Goal: Task Accomplishment & Management: Manage account settings

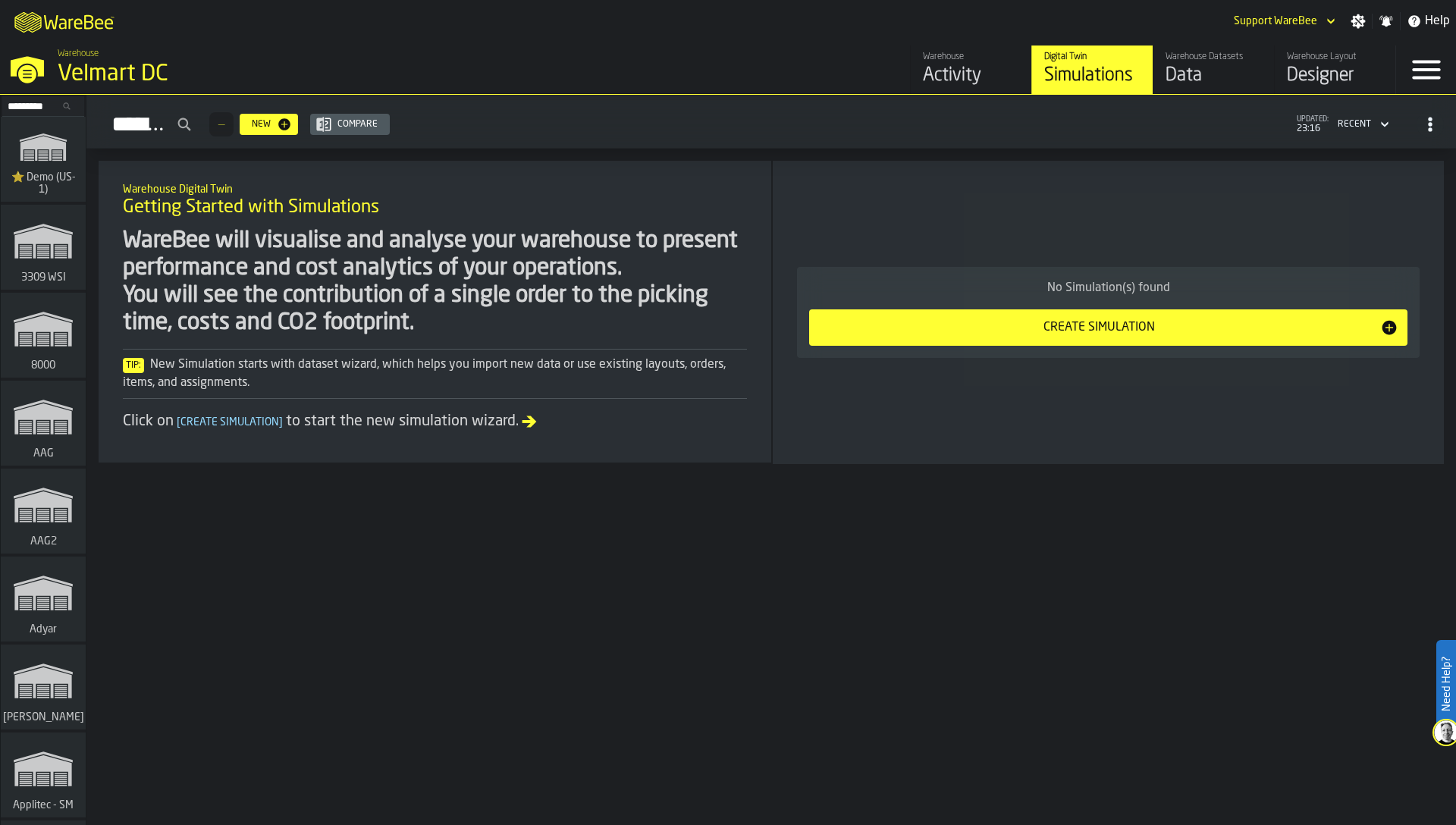
click at [36, 109] on input "Search..." at bounding box center [44, 106] width 79 height 17
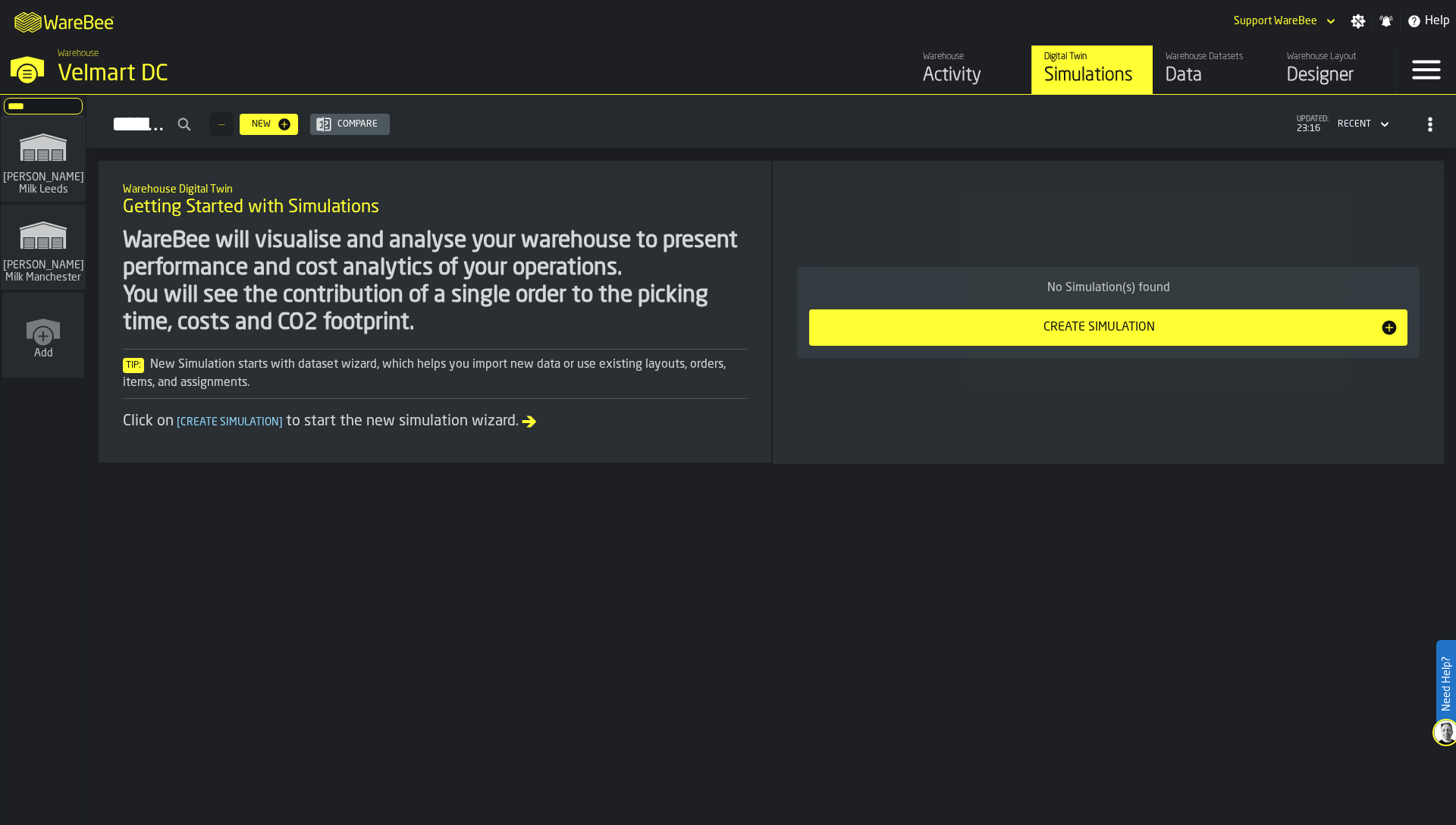
type input "****"
click at [57, 238] on rect "link-to-/wh/i/b09612b5-e9f1-4a3a-b0a4-784729d61419/simulations" at bounding box center [58, 238] width 10 height 1
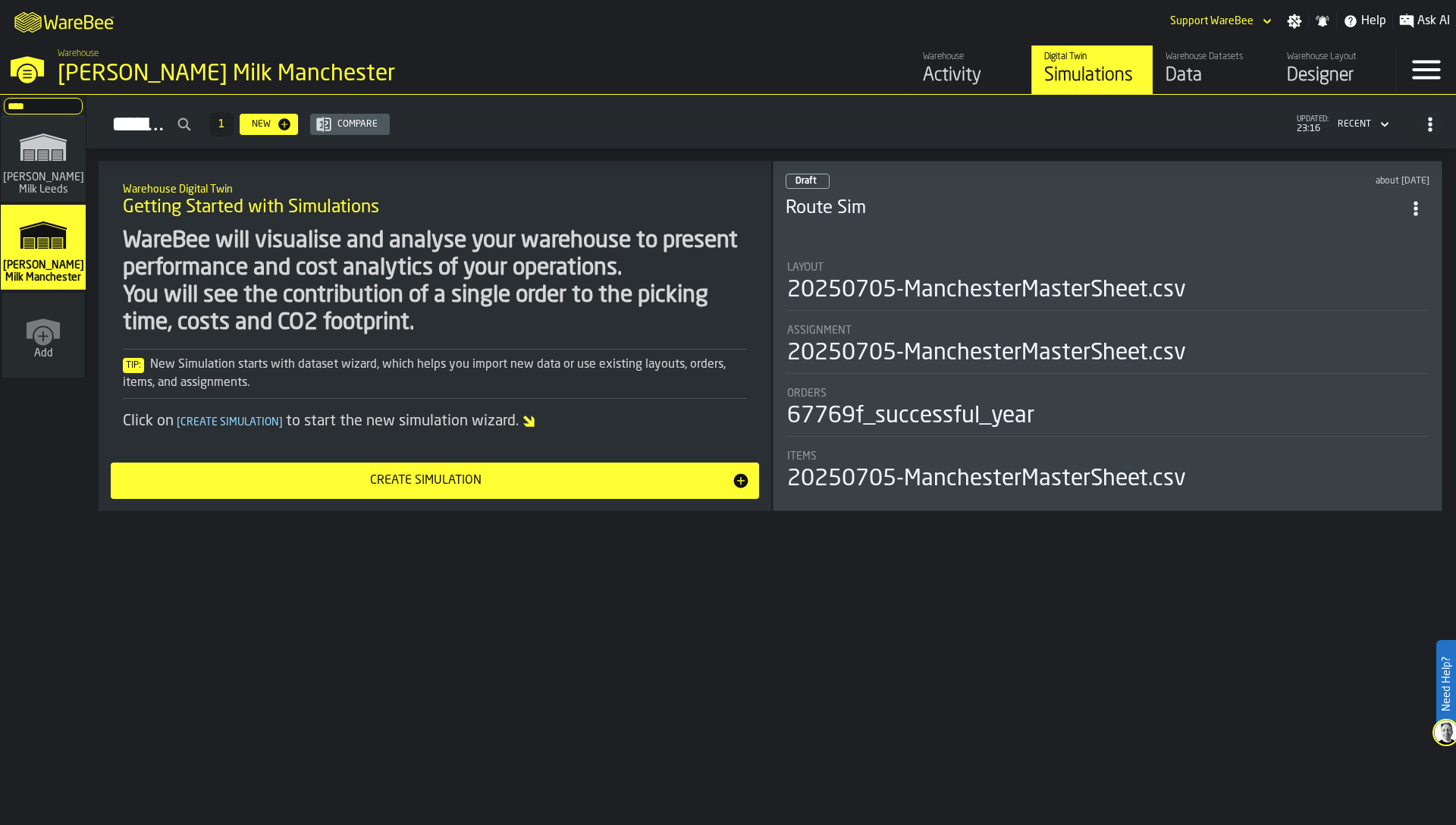
click at [1204, 85] on div "Data" at bounding box center [1213, 75] width 96 height 24
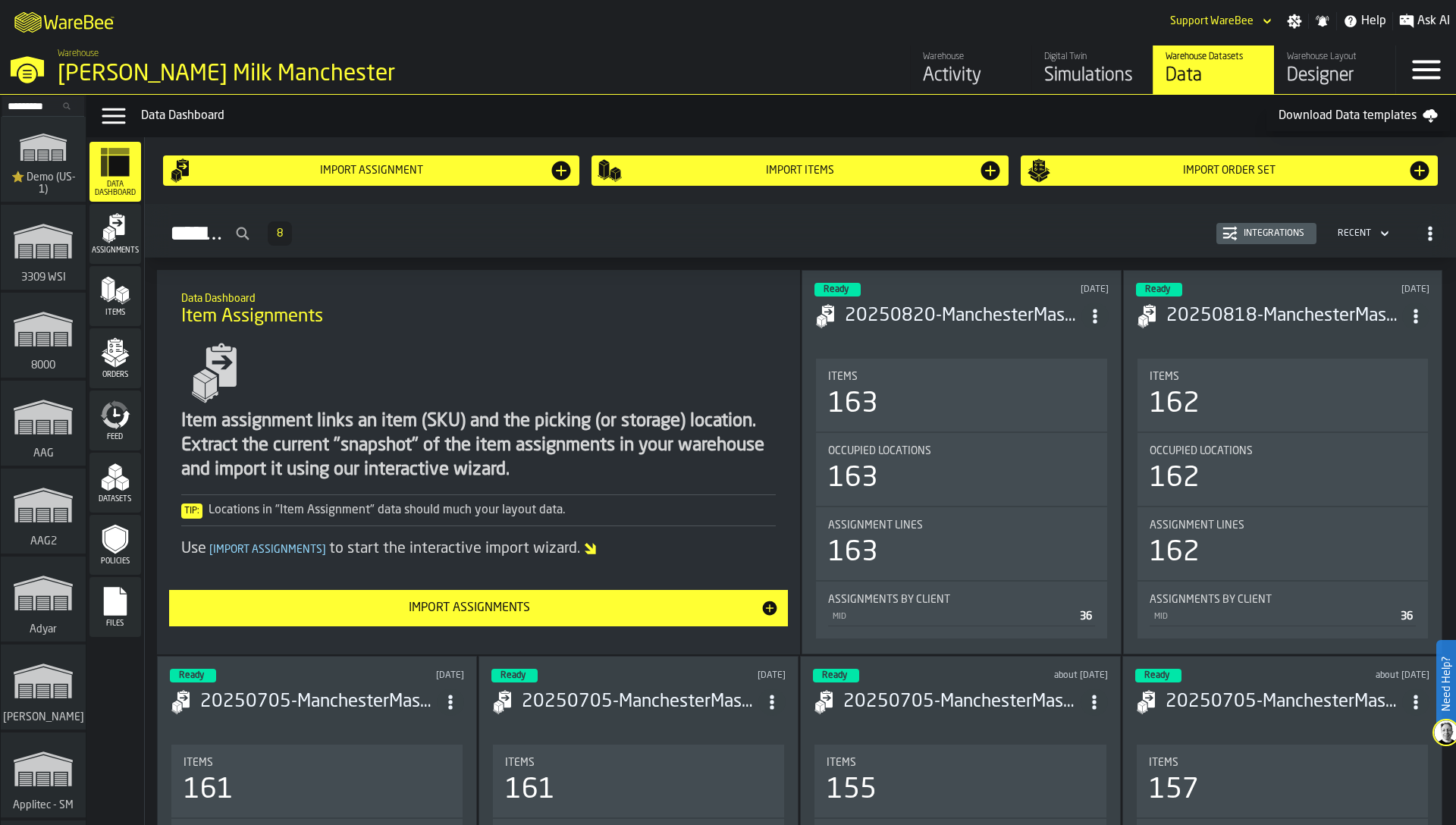
click at [952, 69] on div "Activity" at bounding box center [971, 75] width 96 height 24
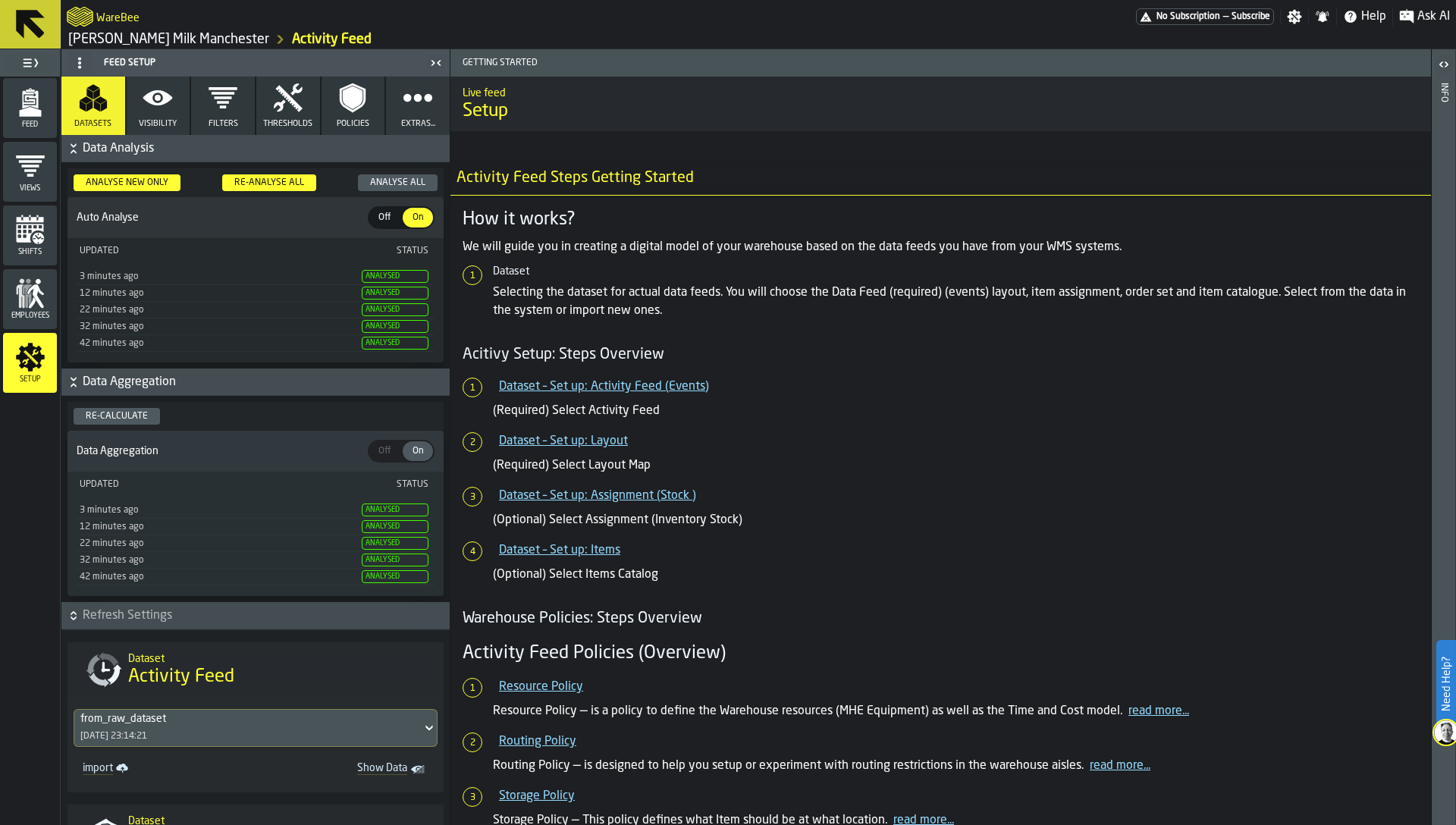
click at [23, 108] on icon "menu Feed" at bounding box center [29, 100] width 16 height 18
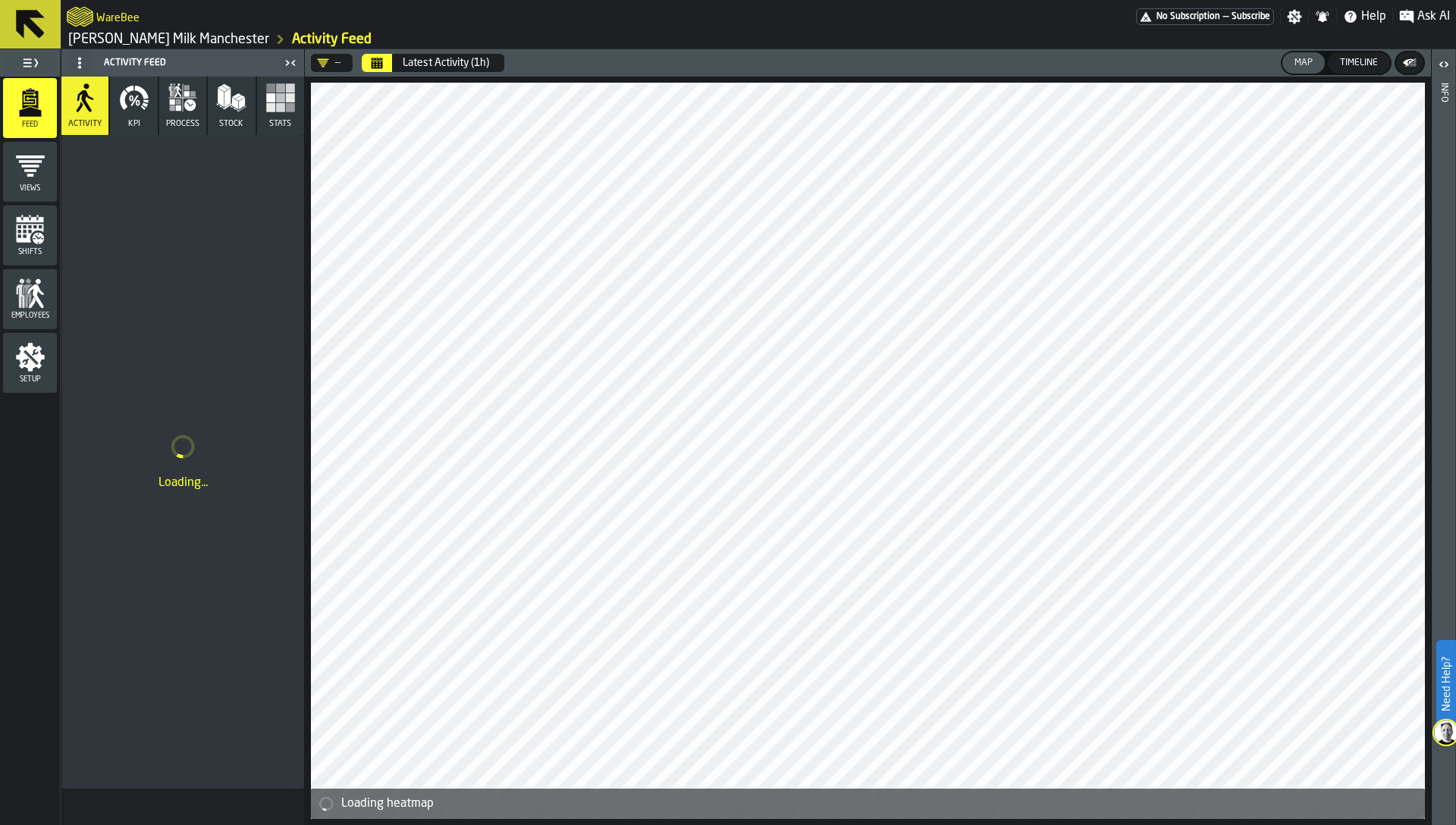
click at [1351, 70] on button "Timeline" at bounding box center [1359, 63] width 62 height 21
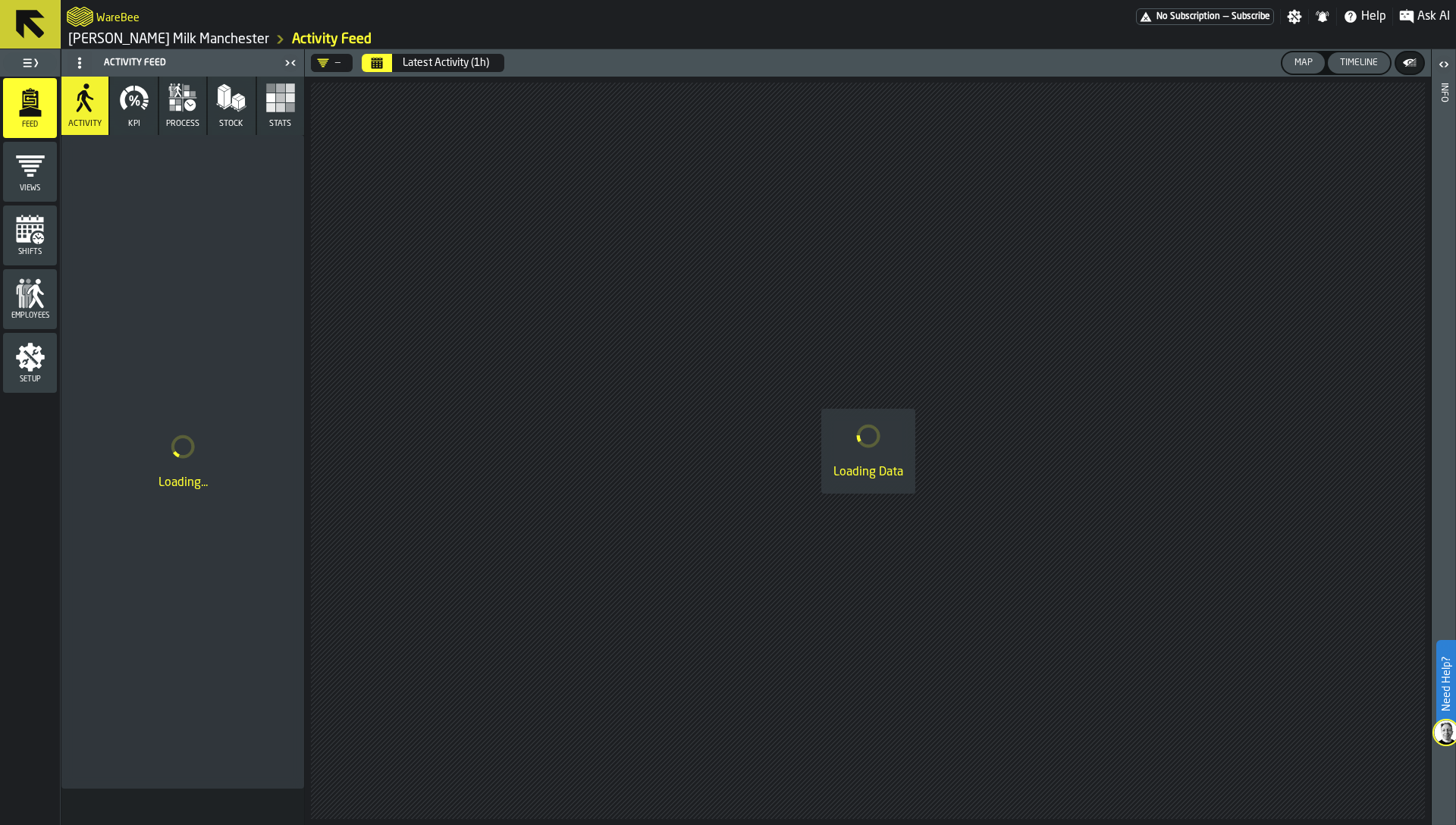
click at [1304, 65] on div "Map" at bounding box center [1303, 63] width 30 height 11
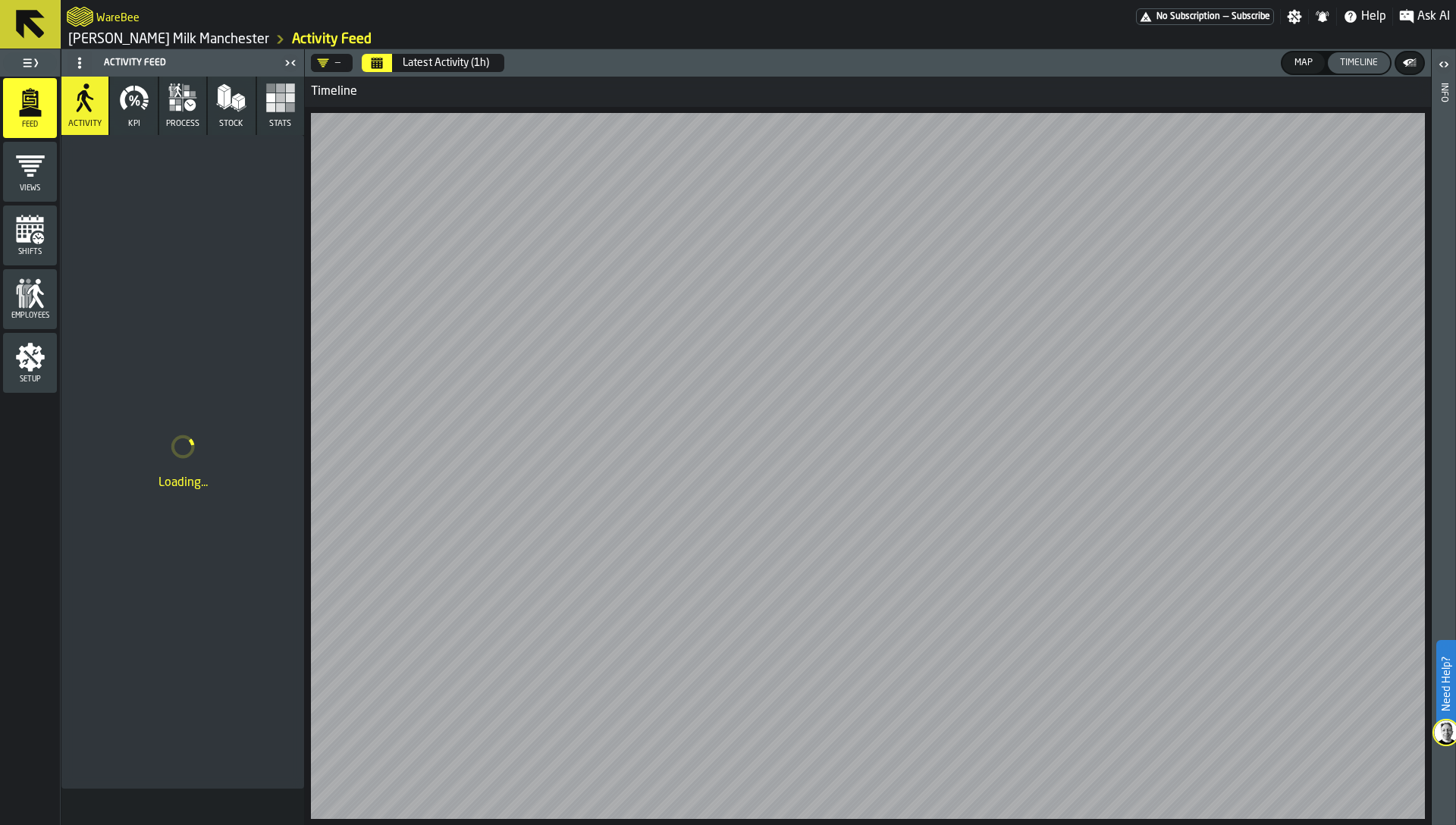
click at [381, 60] on icon "Calendar" at bounding box center [377, 63] width 12 height 12
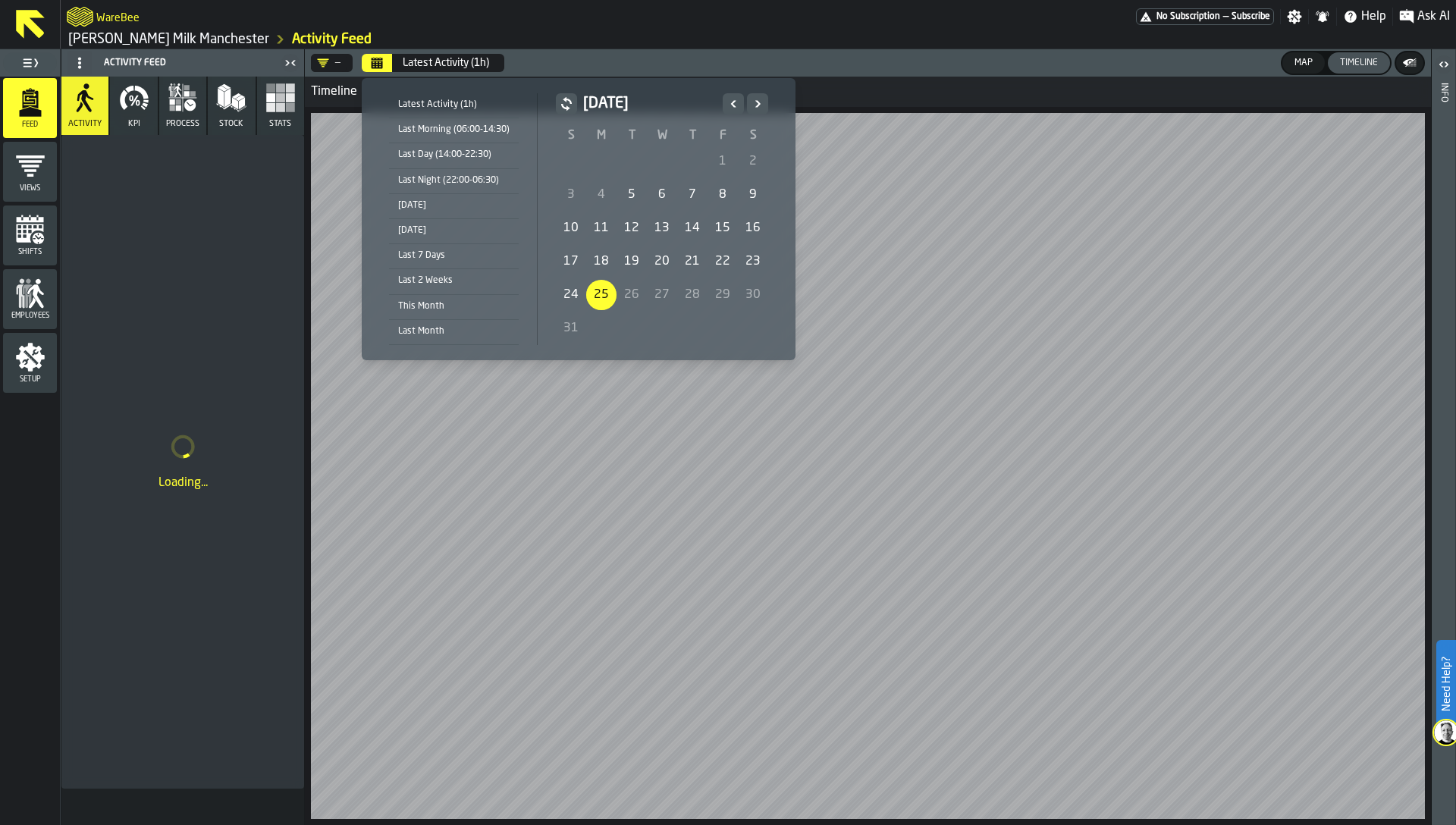
click at [603, 297] on div "25" at bounding box center [601, 295] width 30 height 30
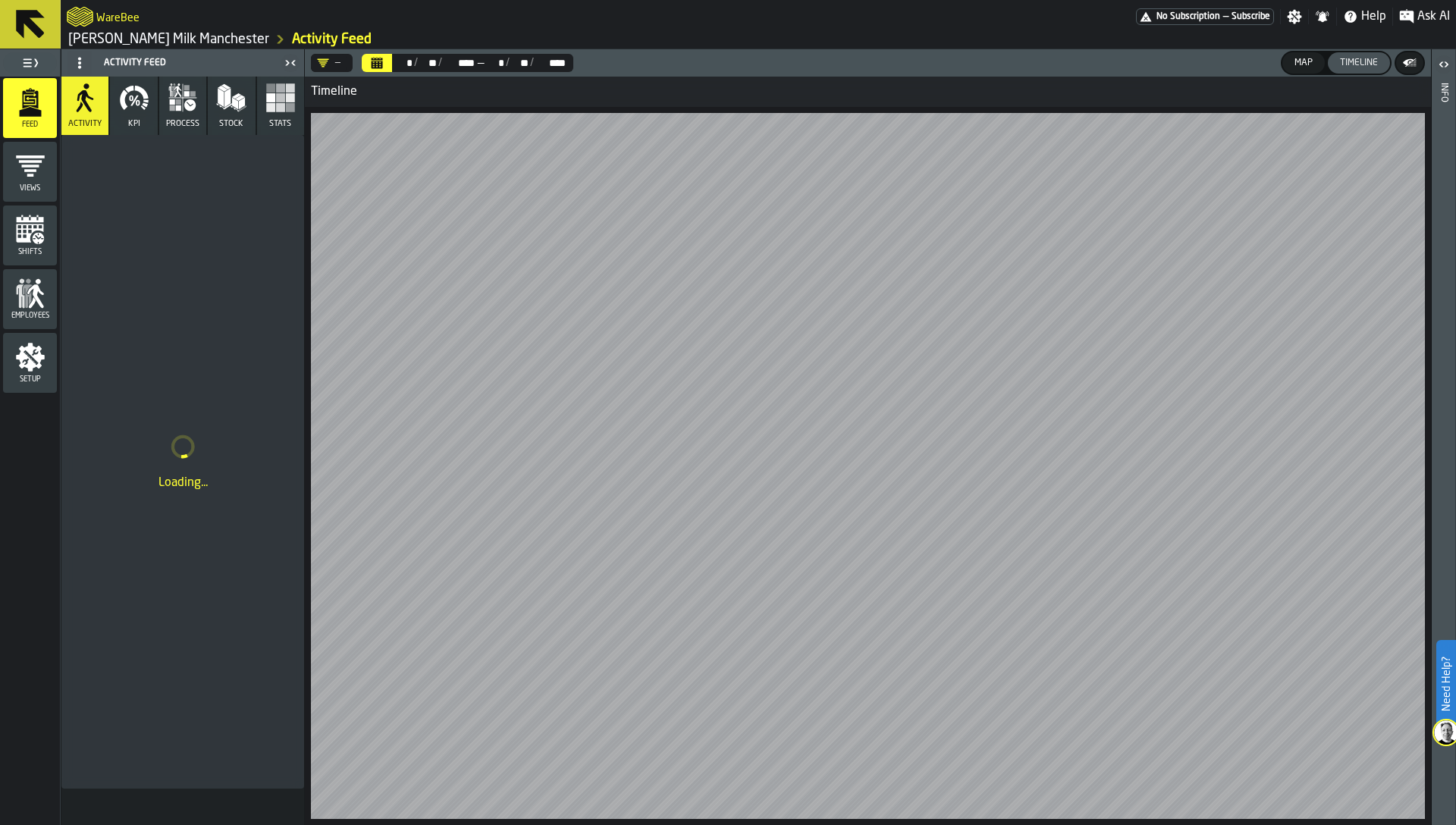
click at [28, 368] on icon "menu Setup" at bounding box center [30, 357] width 28 height 28
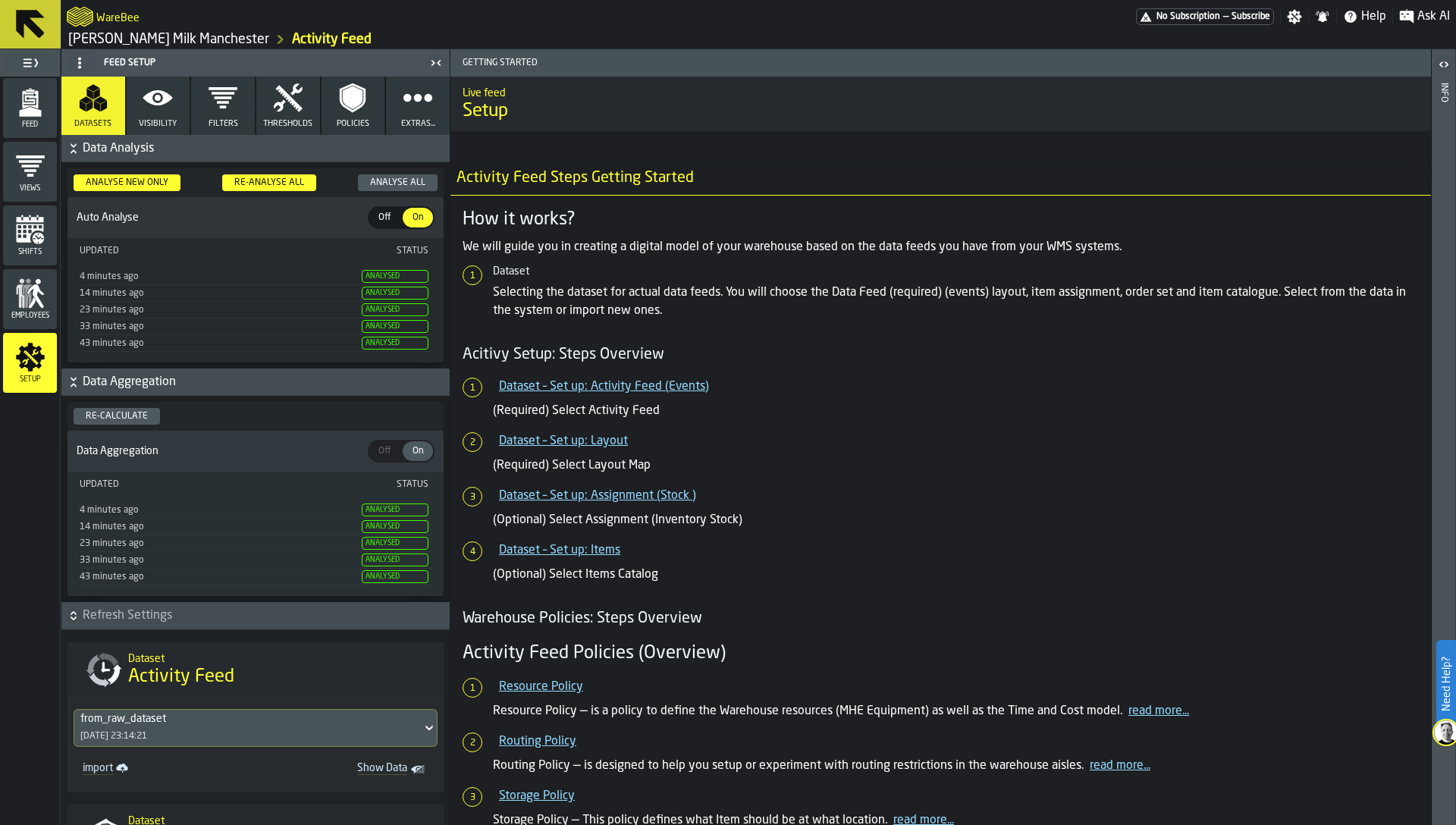
click at [161, 107] on icon "button" at bounding box center [157, 98] width 30 height 30
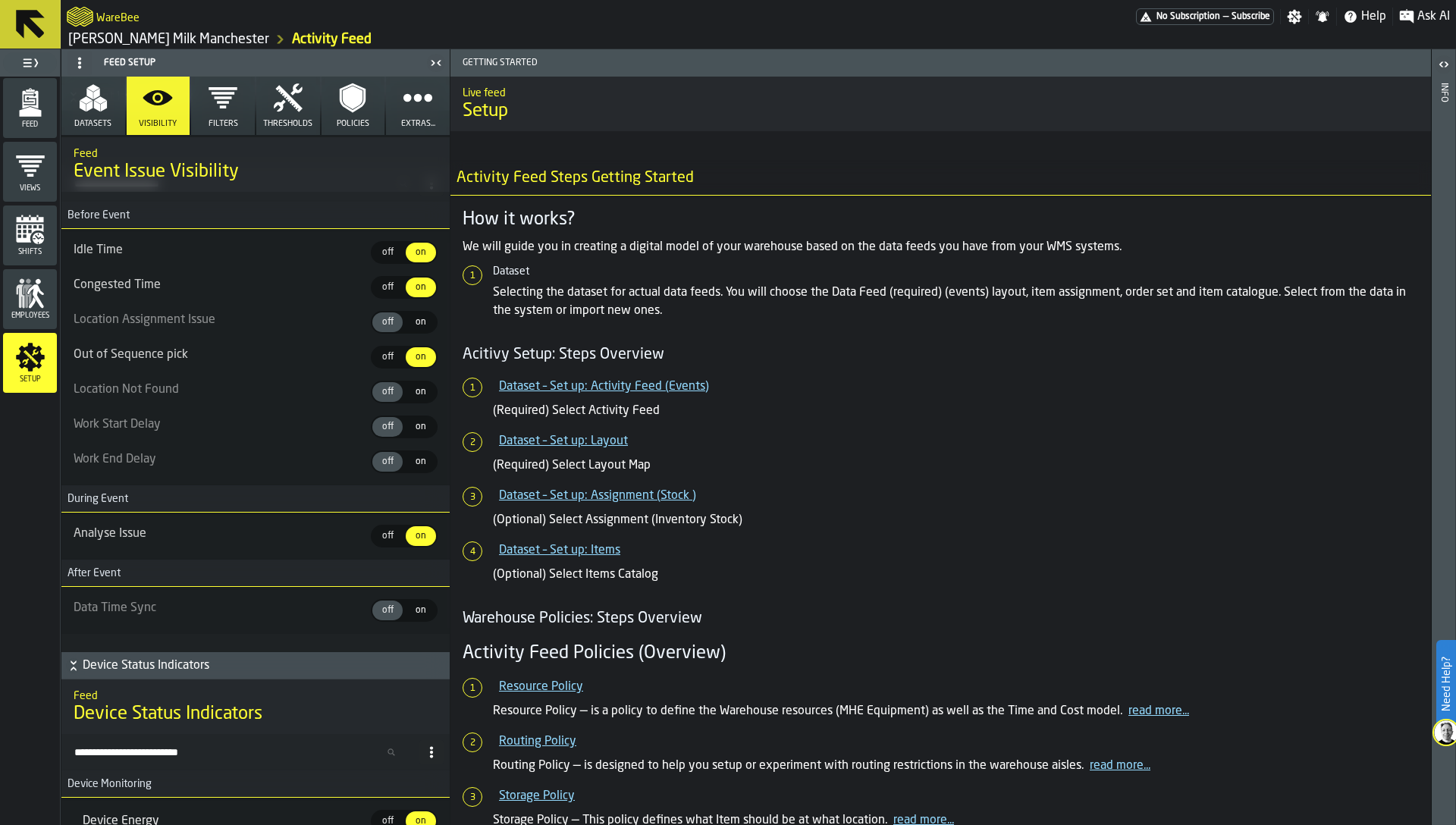
scroll to position [9443, 0]
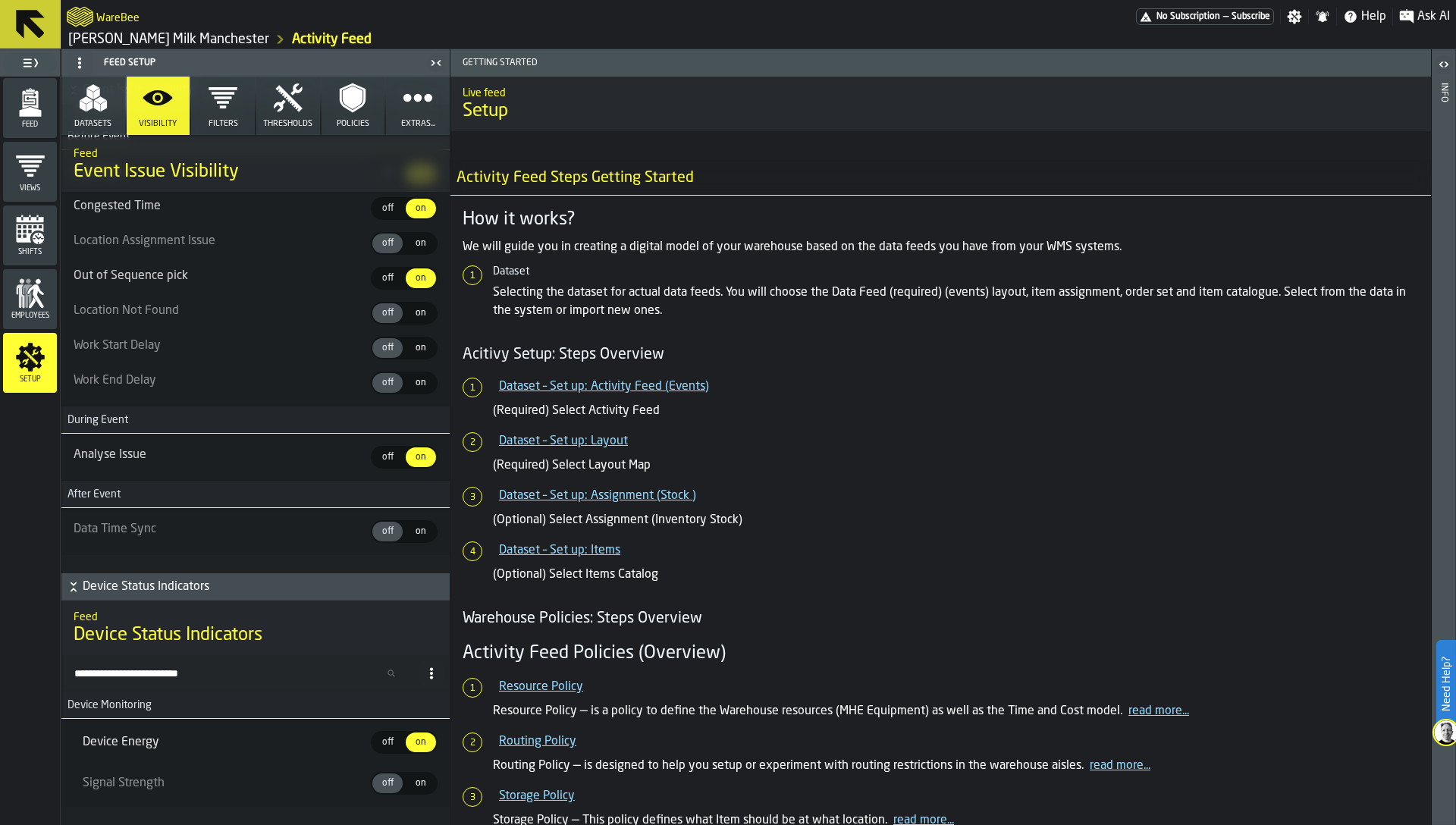
click at [227, 109] on icon "button" at bounding box center [223, 98] width 30 height 30
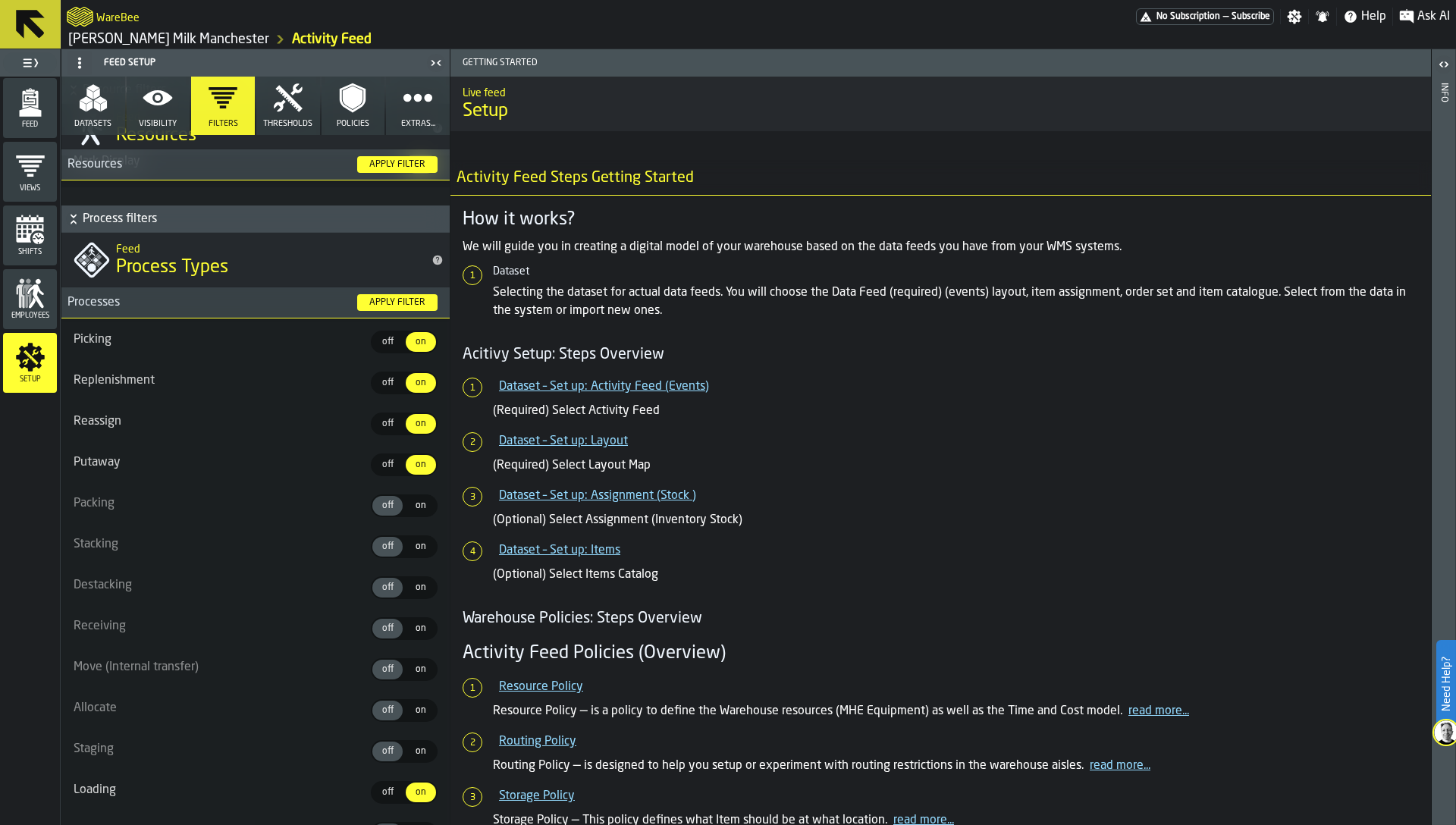
scroll to position [161, 0]
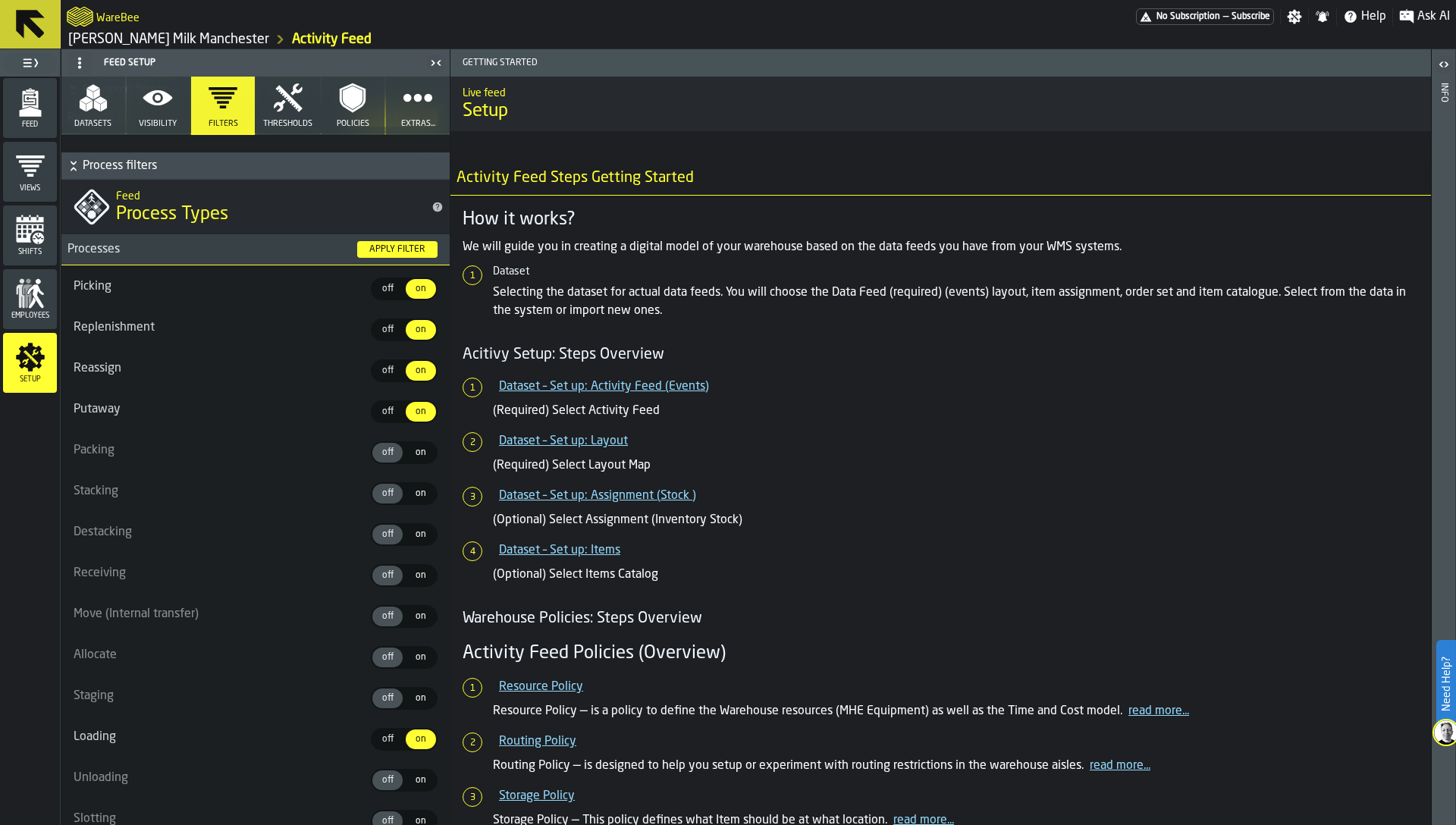
click at [413, 462] on div "on" at bounding box center [421, 453] width 30 height 20
click at [413, 496] on span "on" at bounding box center [420, 494] width 24 height 13
click at [413, 533] on span "on" at bounding box center [420, 535] width 24 height 13
click at [413, 574] on span "on" at bounding box center [420, 576] width 24 height 13
click at [415, 626] on div "on" at bounding box center [421, 617] width 30 height 20
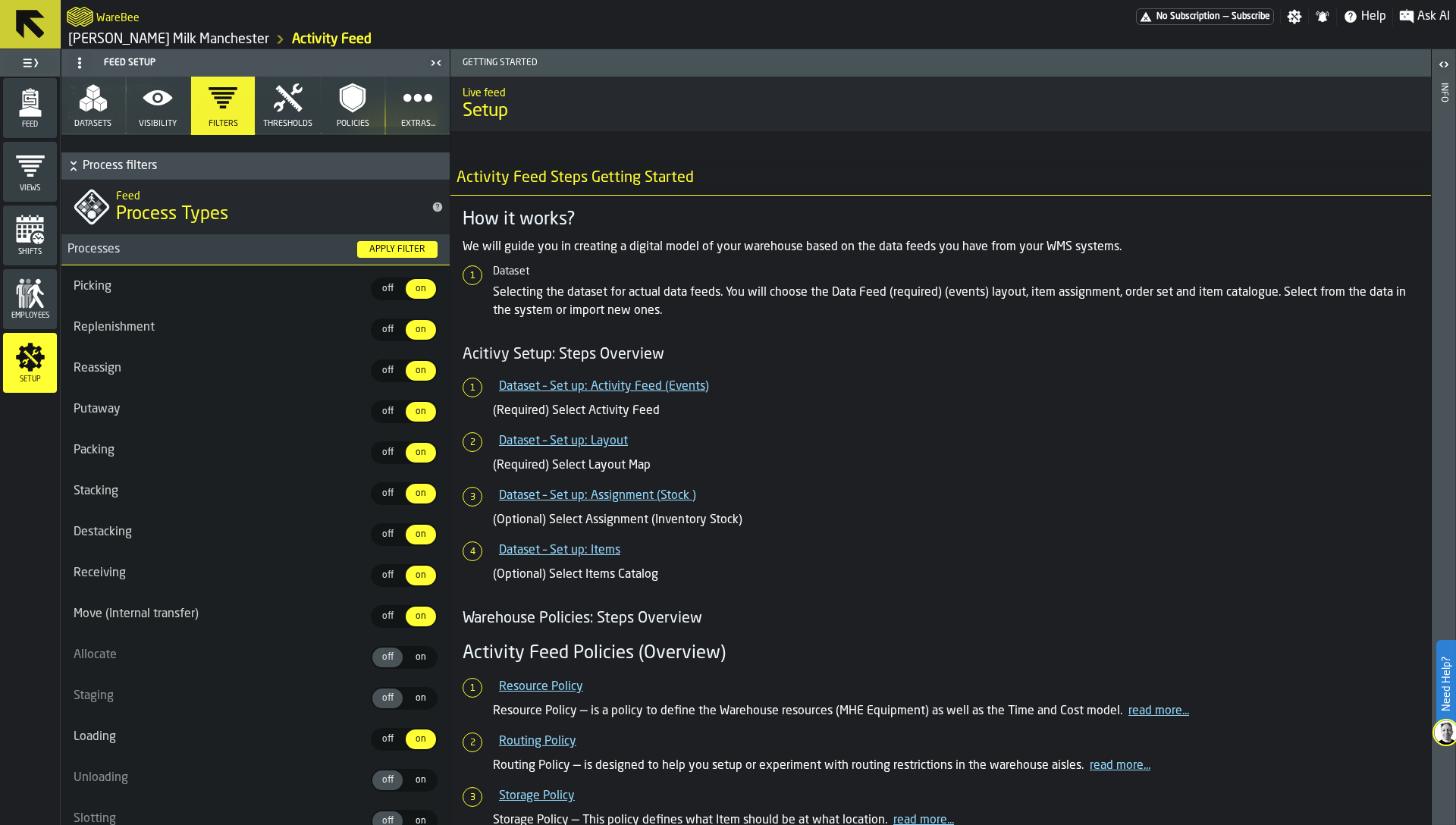
click at [413, 659] on span "on" at bounding box center [420, 657] width 24 height 13
click at [413, 699] on span "on" at bounding box center [420, 698] width 24 height 13
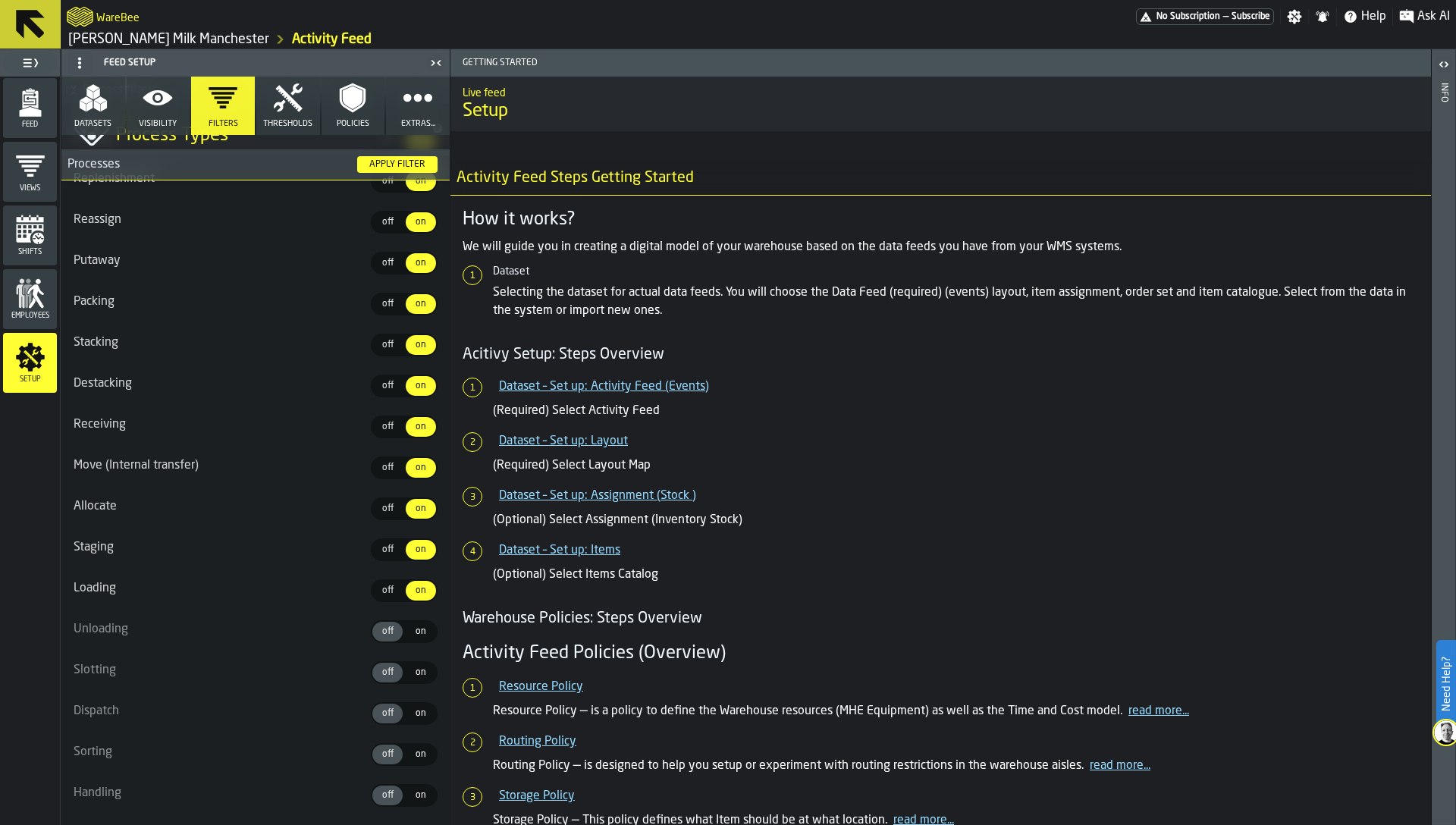
scroll to position [339, 0]
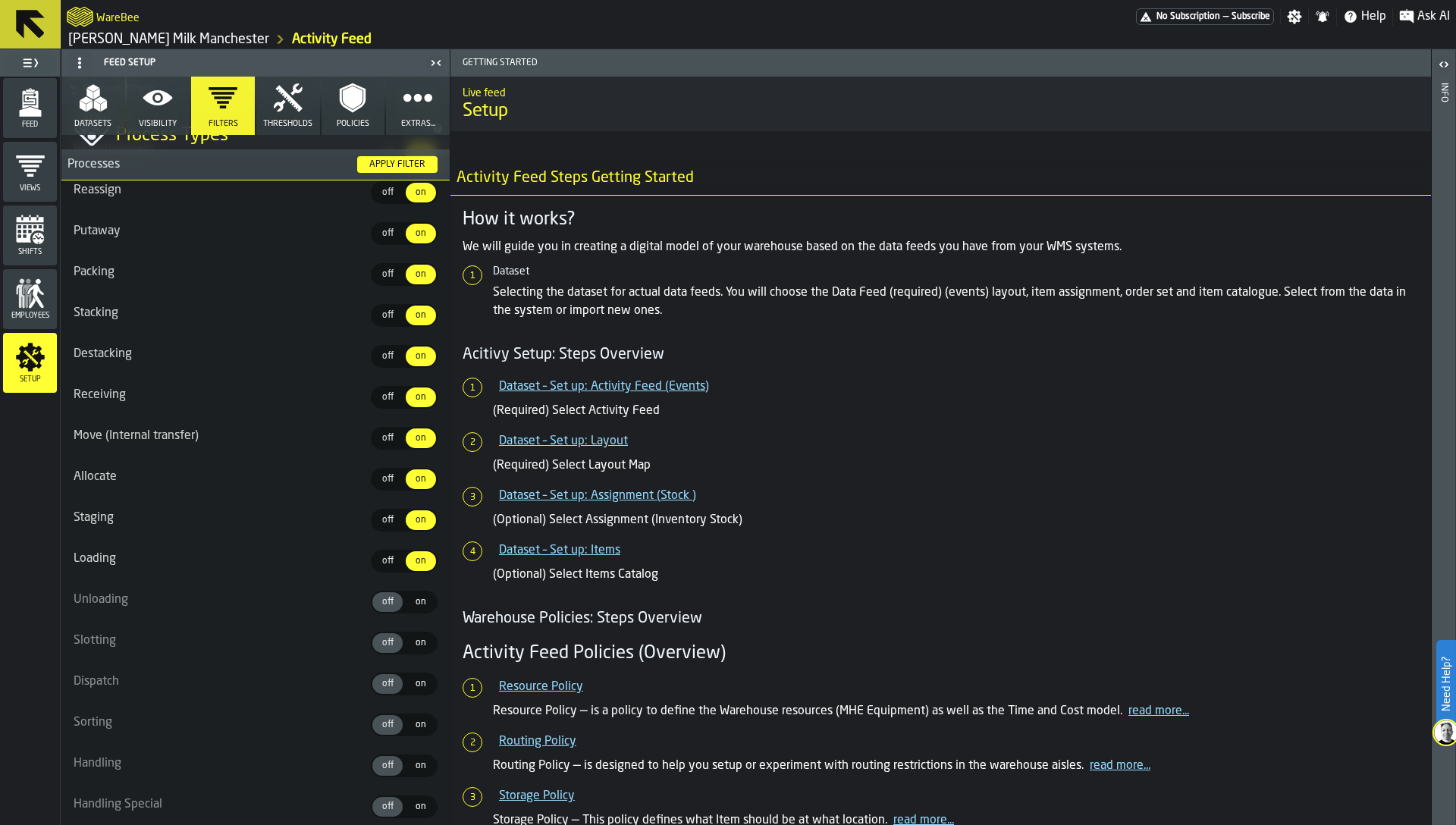
click at [413, 595] on span "on" at bounding box center [420, 602] width 24 height 13
click at [414, 640] on span "on" at bounding box center [420, 643] width 24 height 13
click at [414, 682] on span "on" at bounding box center [420, 684] width 24 height 13
click at [414, 714] on label "on on" at bounding box center [421, 725] width 33 height 23
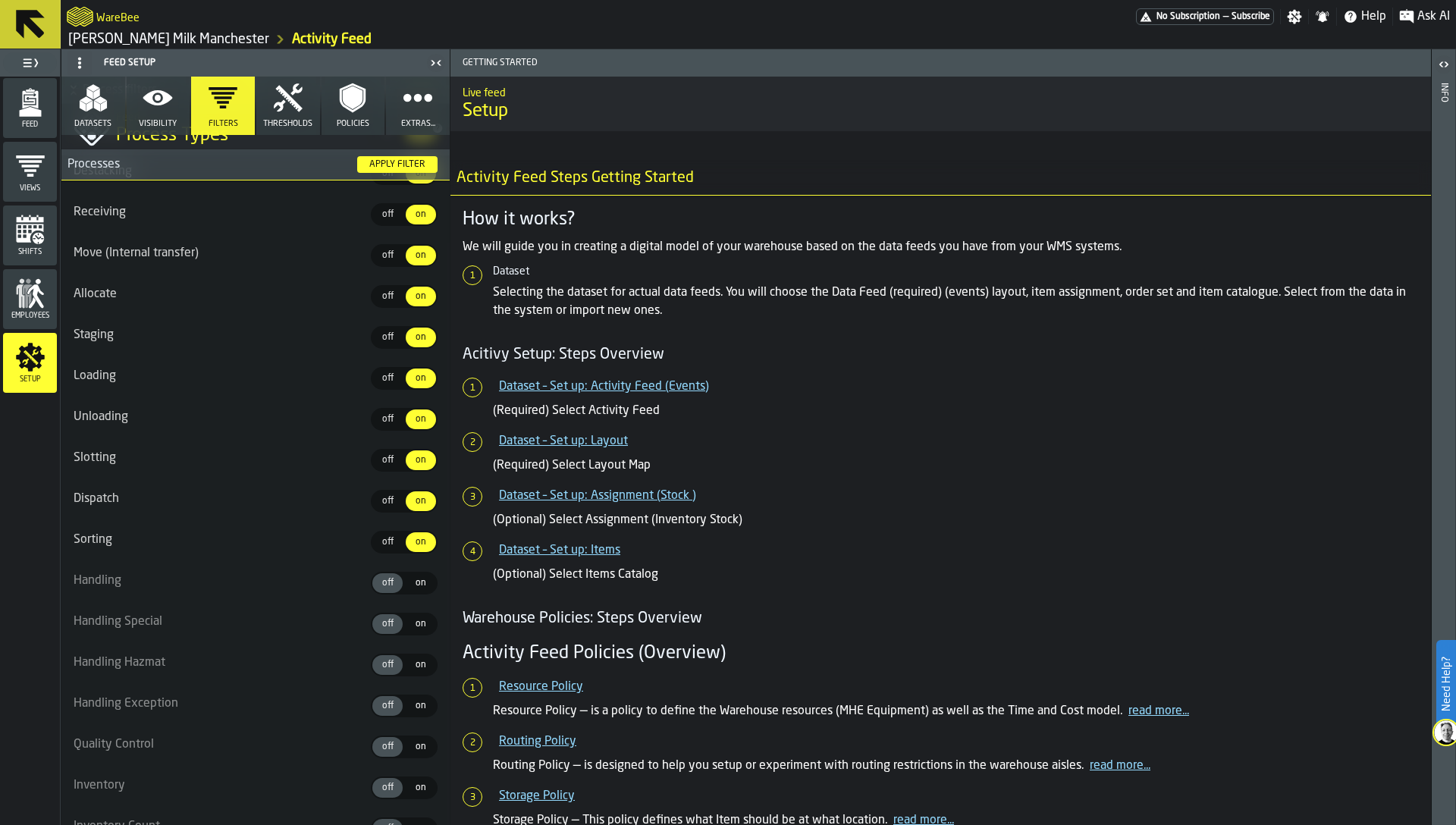
scroll to position [535, 0]
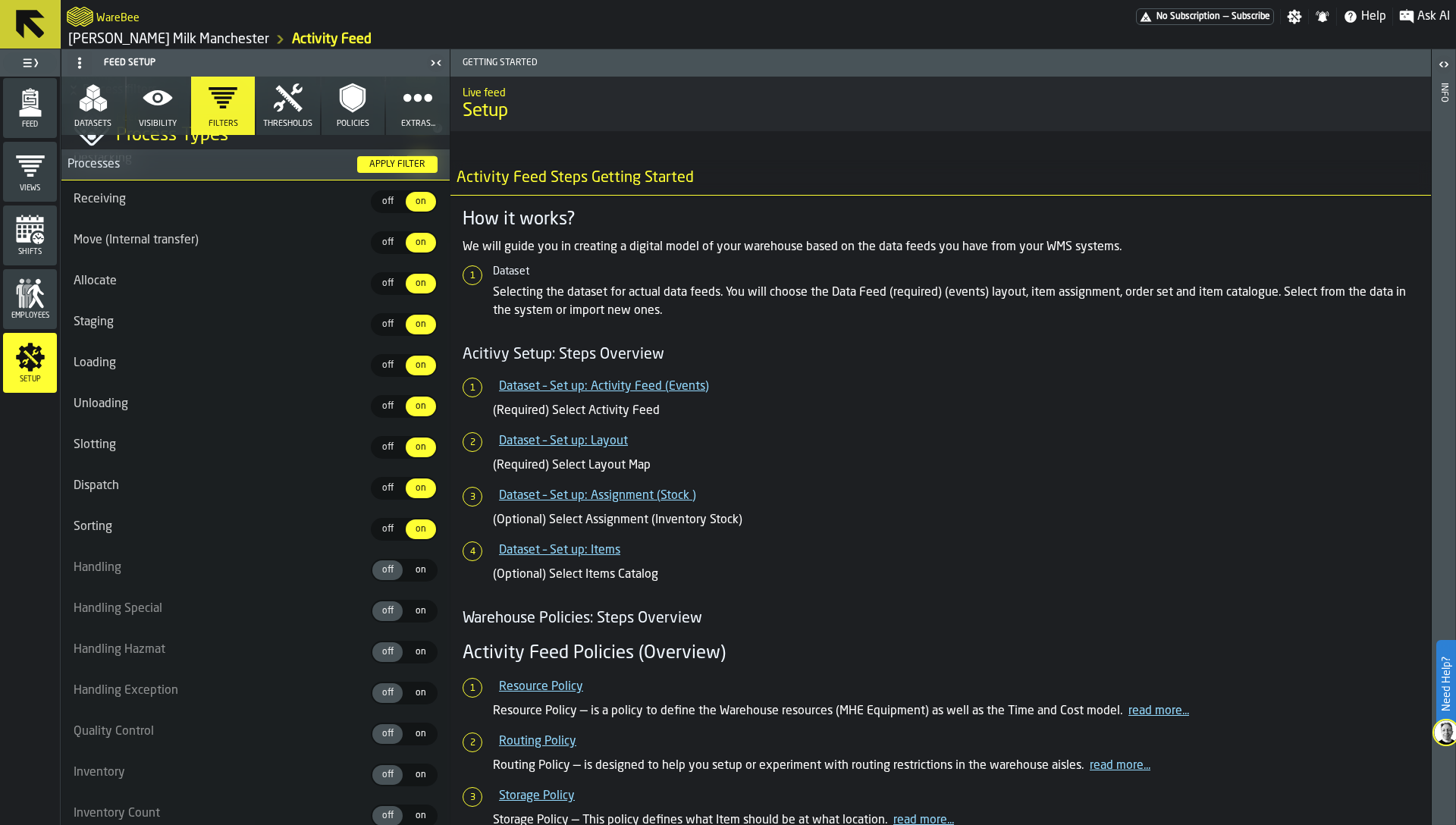
click at [415, 580] on label "on on" at bounding box center [421, 570] width 33 height 23
click at [415, 611] on span "on" at bounding box center [420, 611] width 24 height 13
click at [415, 645] on span "on" at bounding box center [420, 652] width 24 height 13
click at [416, 703] on label "on on" at bounding box center [421, 693] width 33 height 23
click at [416, 746] on ul "Picking off off on on Replenishment off off on on Reassign off off on on Putawa…" at bounding box center [255, 774] width 388 height 1766
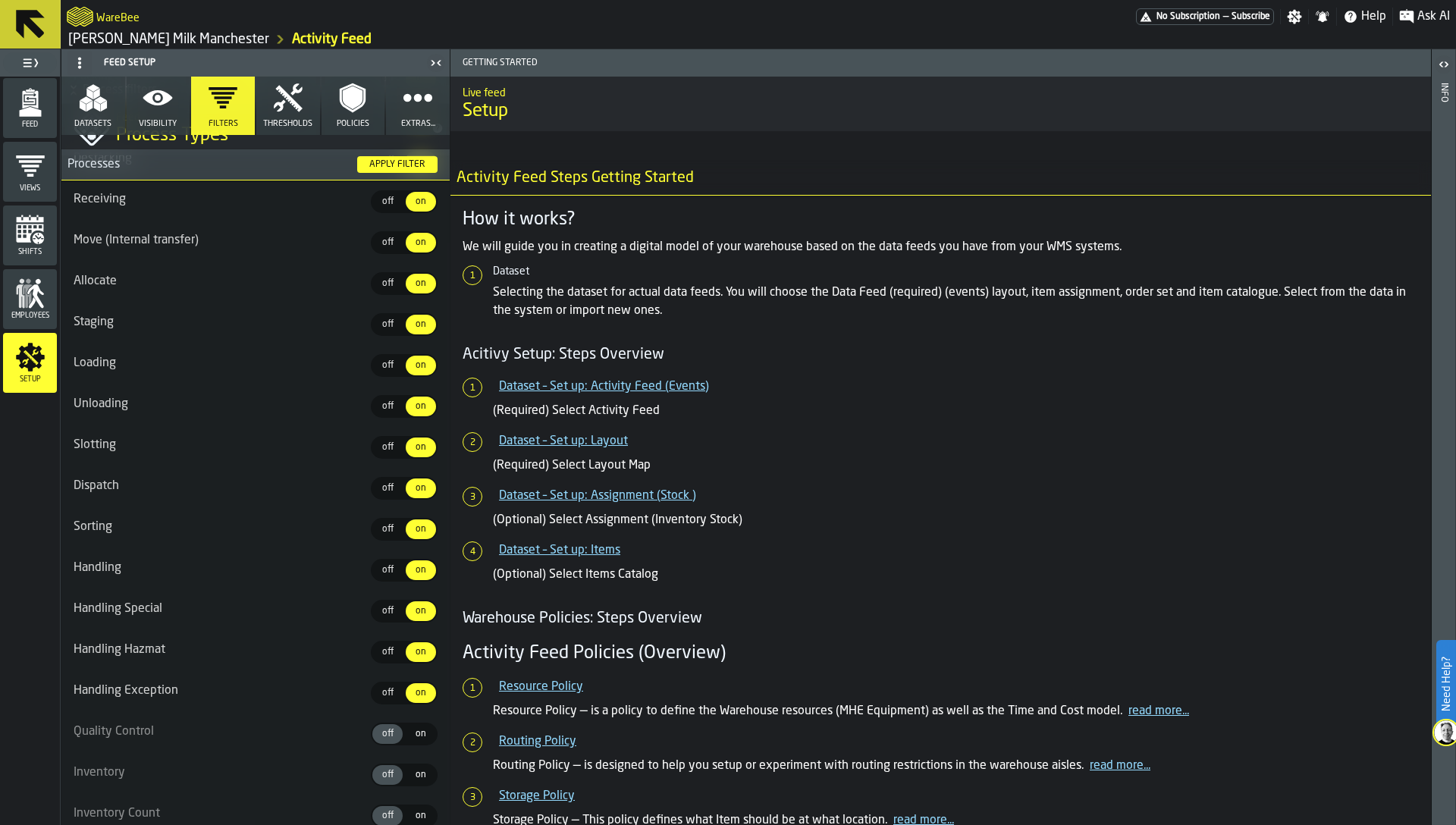
click at [416, 740] on div "on" at bounding box center [421, 734] width 30 height 20
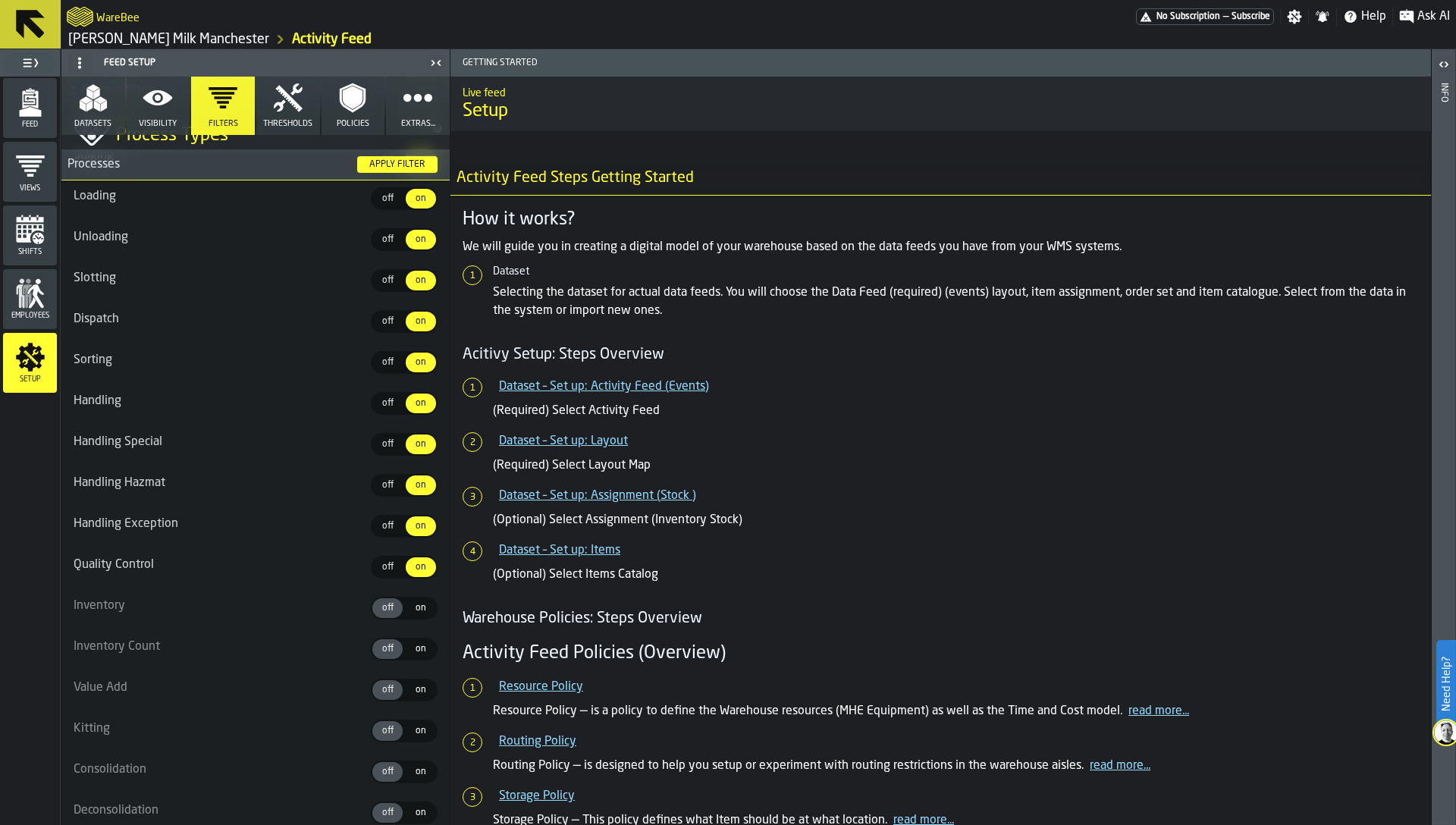
scroll to position [792, 0]
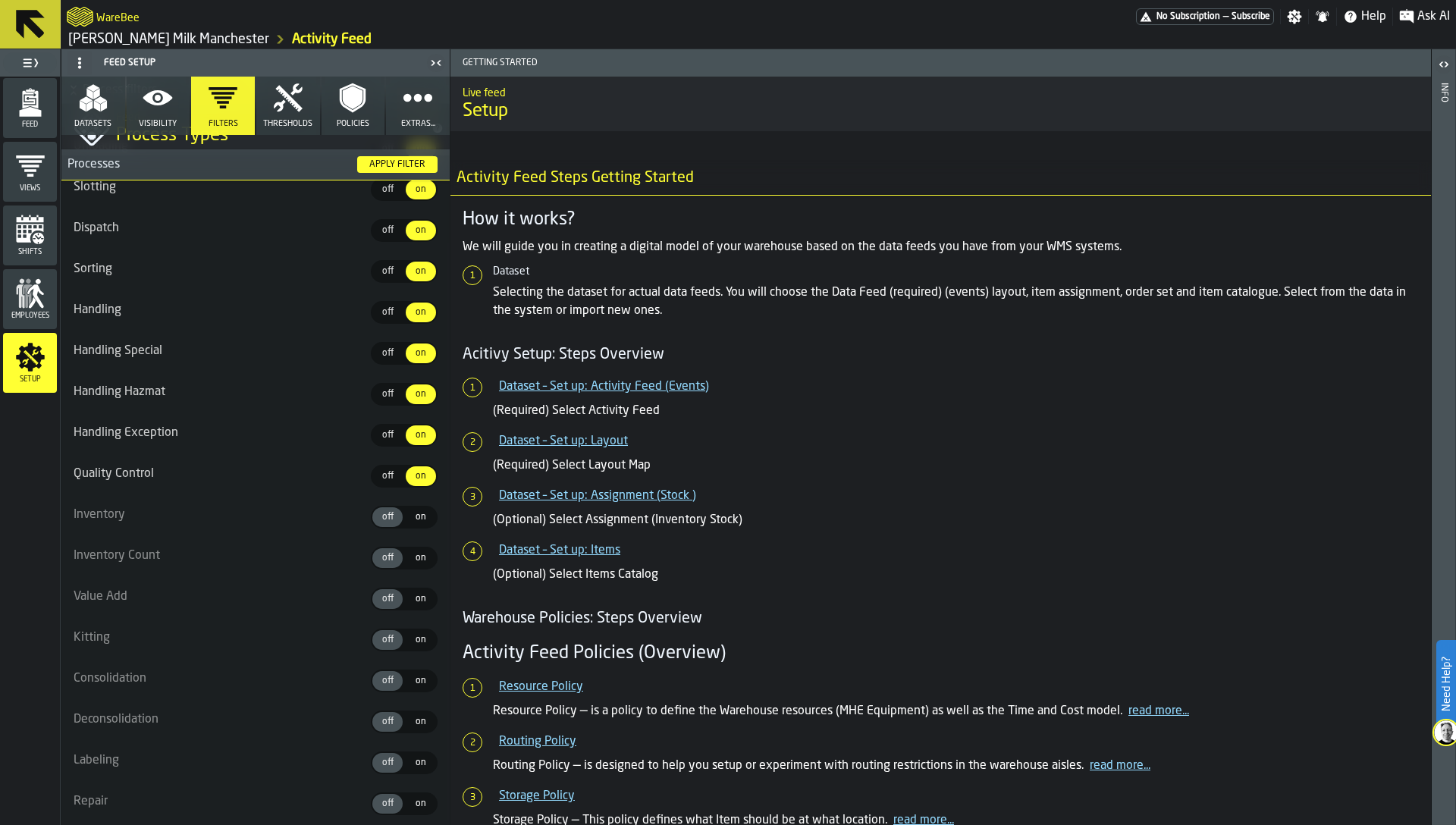
click at [418, 732] on label "on on" at bounding box center [421, 721] width 33 height 23
click at [419, 678] on span "on" at bounding box center [420, 681] width 24 height 13
click at [423, 638] on span "on" at bounding box center [420, 640] width 24 height 13
click at [418, 589] on div "on" at bounding box center [421, 599] width 30 height 20
click at [417, 562] on span "on" at bounding box center [420, 558] width 24 height 13
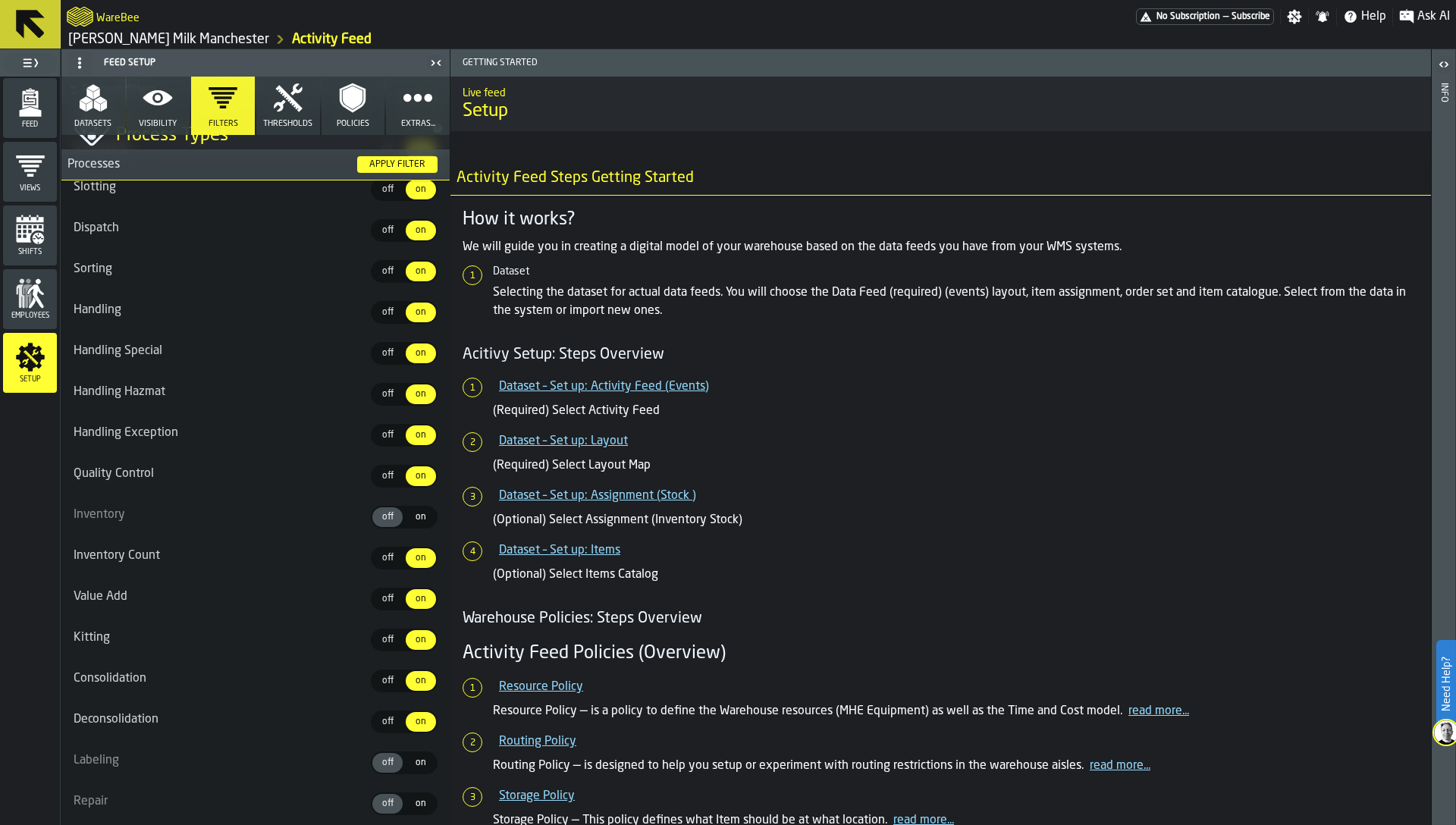
click at [417, 500] on ul "Picking off off on on Replenishment off off on on Reassign off off on on Putawa…" at bounding box center [255, 516] width 388 height 1766
click at [416, 512] on span "on" at bounding box center [420, 517] width 24 height 13
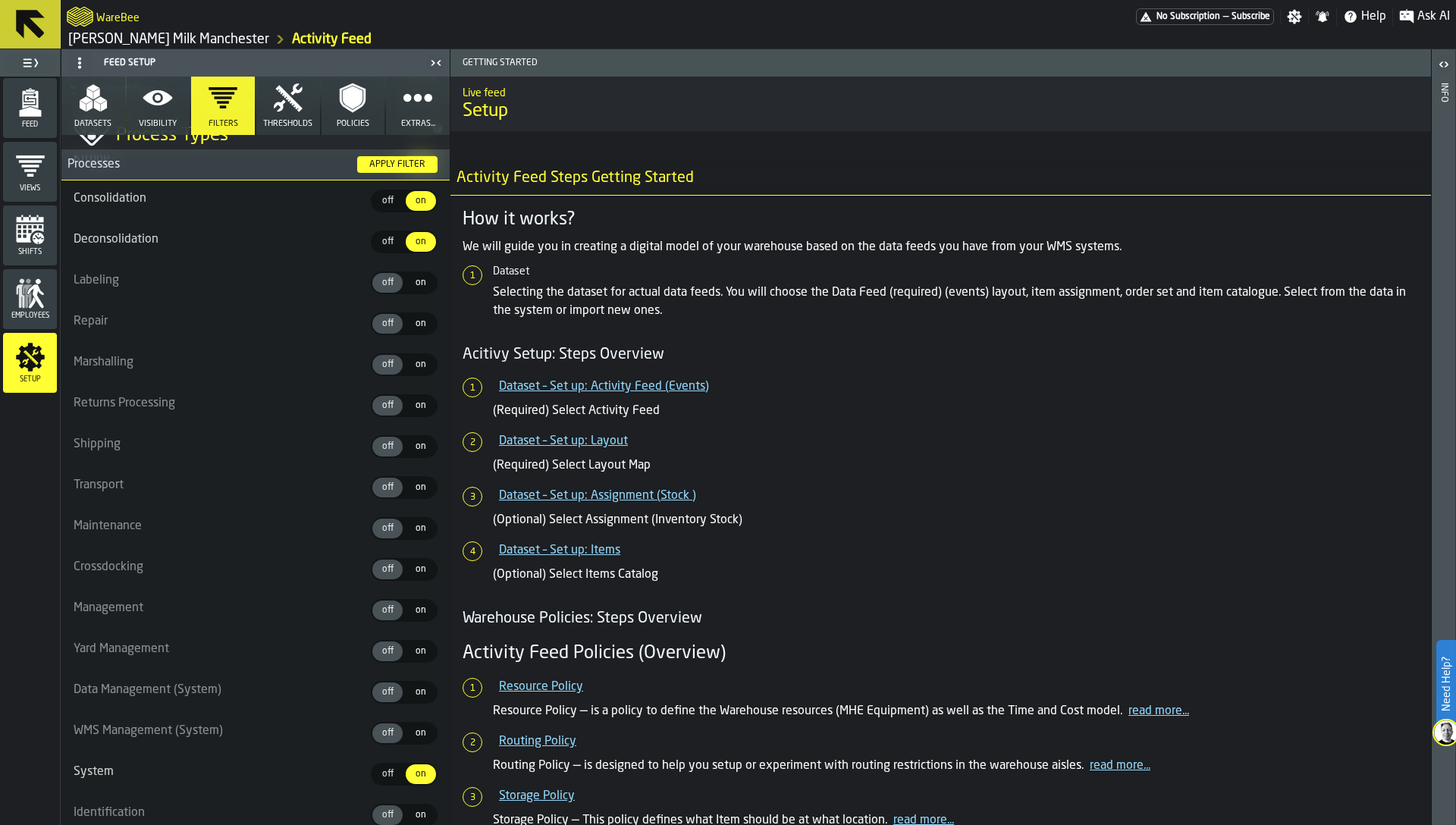
scroll to position [1386, 0]
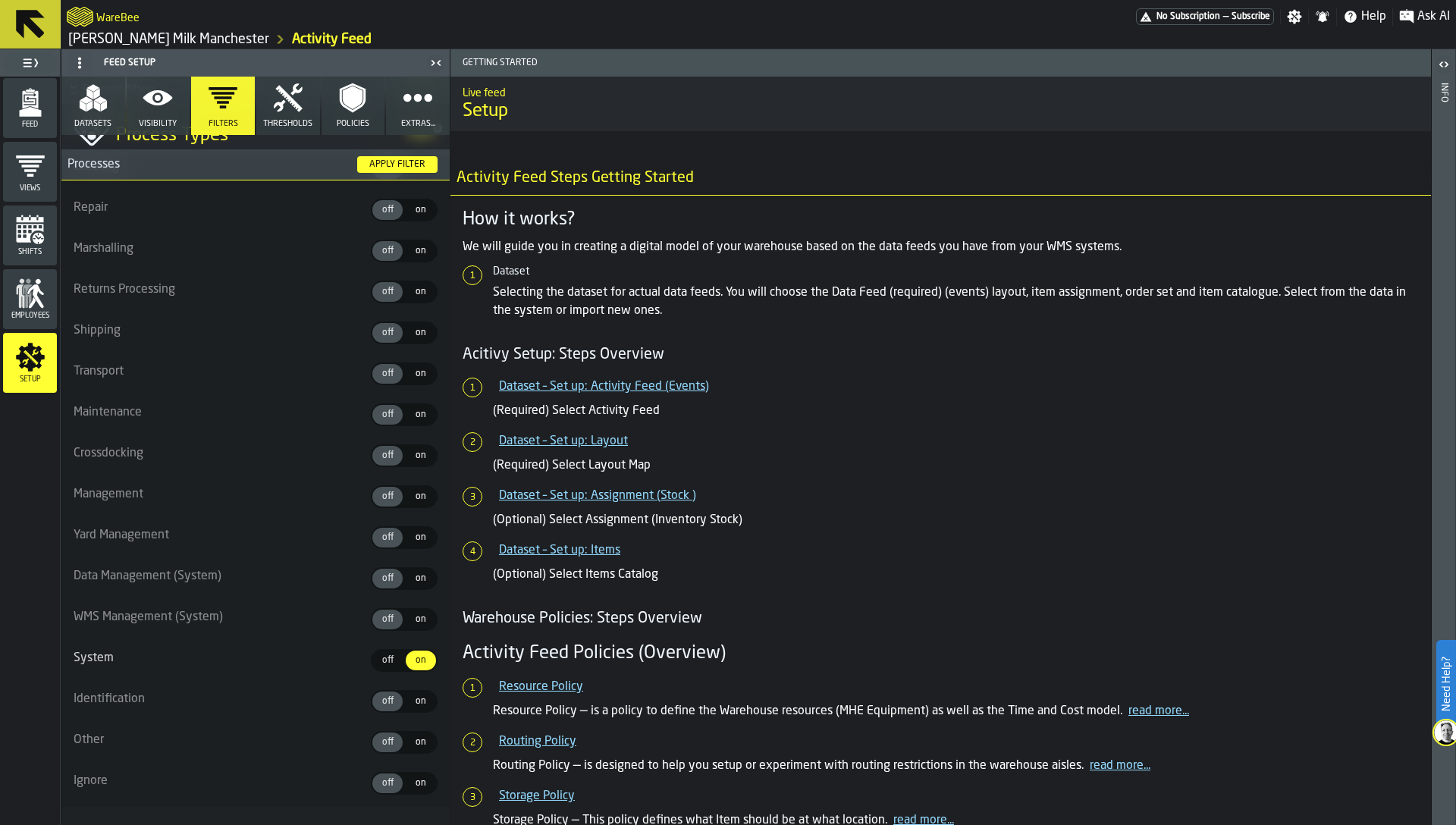
click at [413, 775] on div "on" at bounding box center [421, 783] width 30 height 20
click at [413, 735] on span "on" at bounding box center [420, 742] width 24 height 13
click at [412, 694] on span "on" at bounding box center [420, 701] width 24 height 13
click at [410, 618] on span "on" at bounding box center [420, 619] width 24 height 13
click at [410, 582] on span "on" at bounding box center [420, 578] width 24 height 13
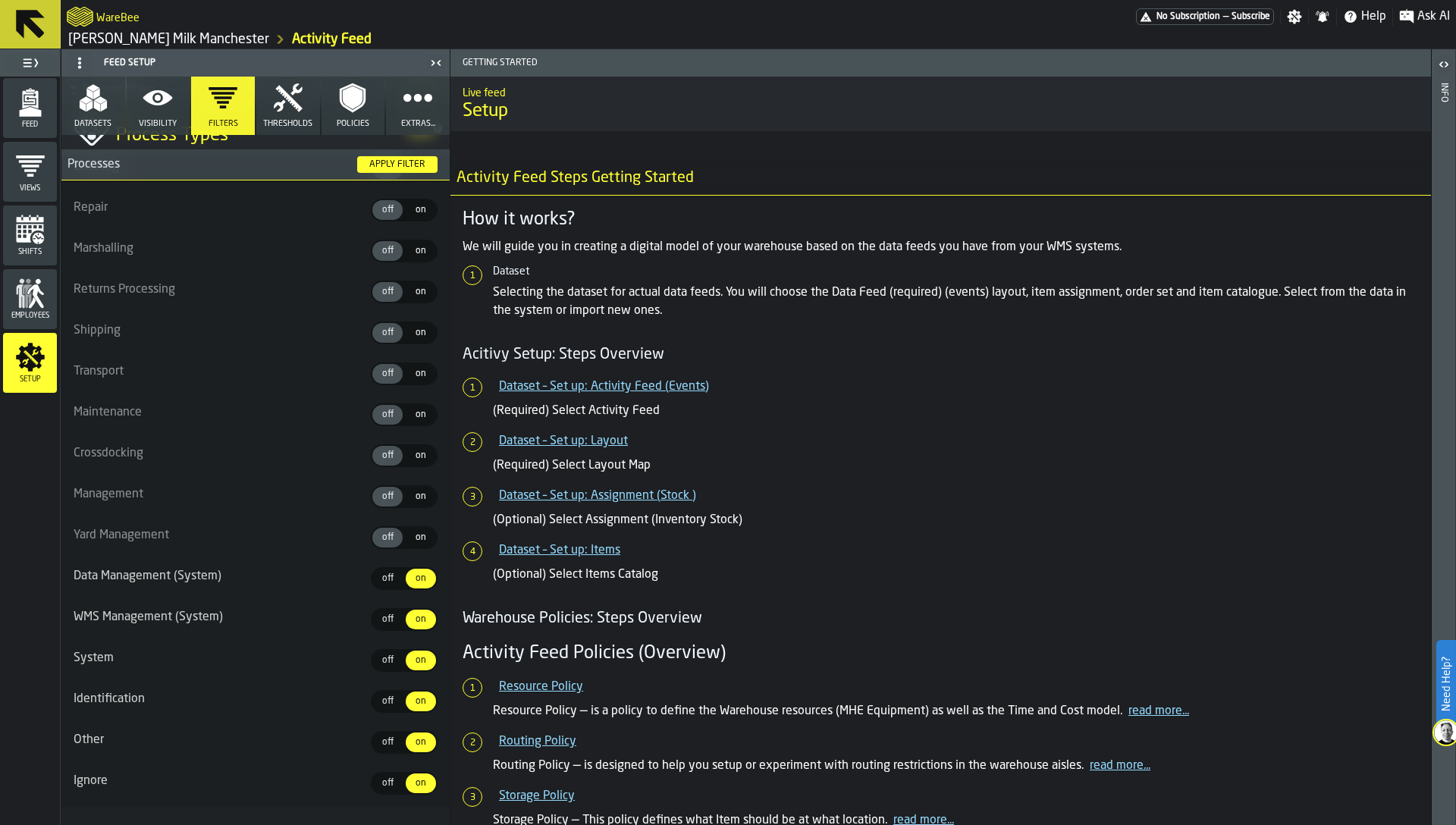
click at [410, 540] on span "on" at bounding box center [420, 537] width 24 height 13
click at [413, 494] on span "on" at bounding box center [420, 496] width 24 height 13
click at [418, 444] on label "on on" at bounding box center [421, 455] width 33 height 23
click at [420, 414] on span "on" at bounding box center [420, 414] width 24 height 13
click at [418, 364] on div "on" at bounding box center [421, 374] width 30 height 20
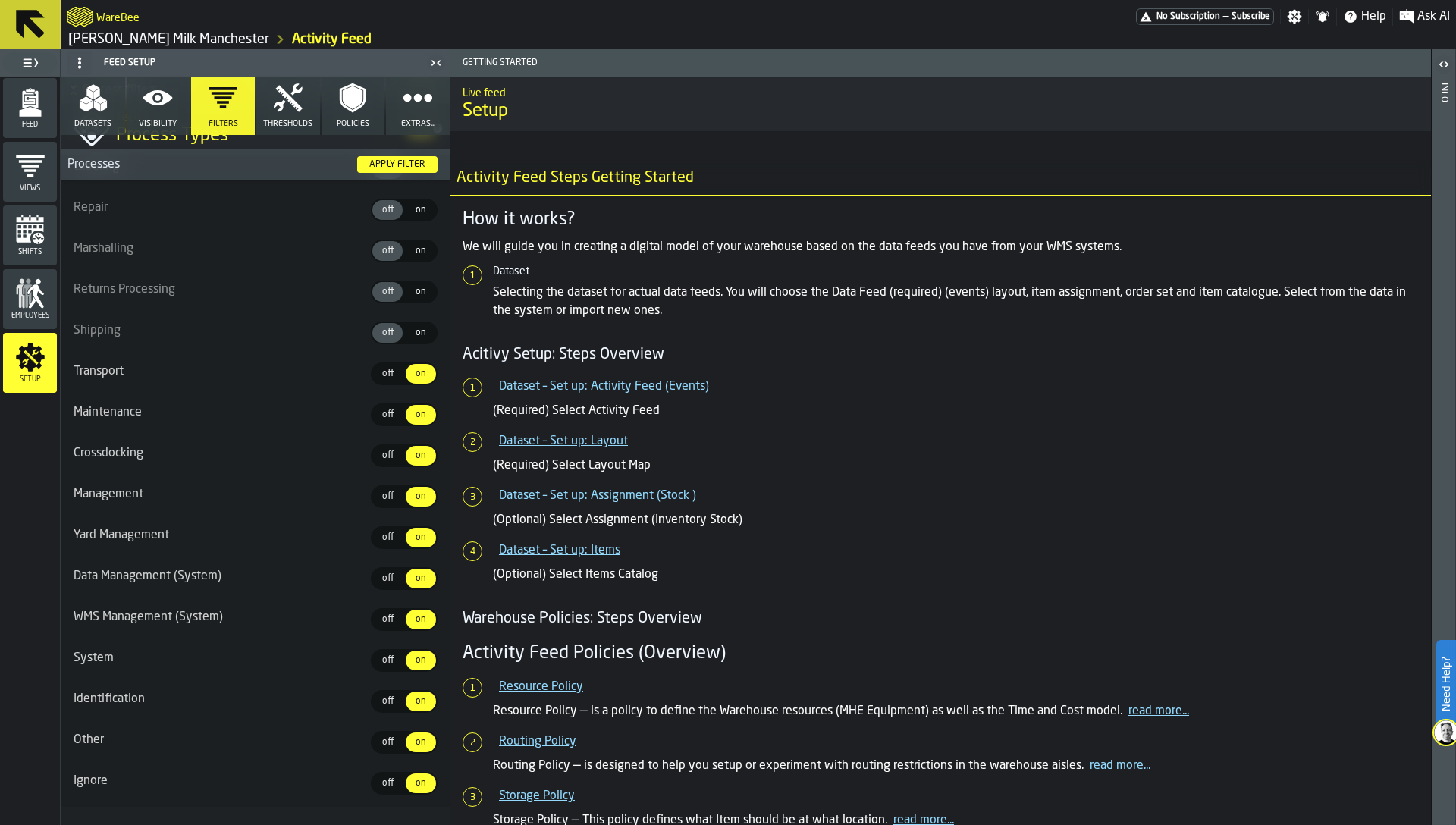
click at [418, 321] on label "on on" at bounding box center [421, 332] width 33 height 23
click at [418, 280] on label "on on" at bounding box center [421, 291] width 33 height 23
click at [418, 245] on span "on" at bounding box center [420, 251] width 24 height 13
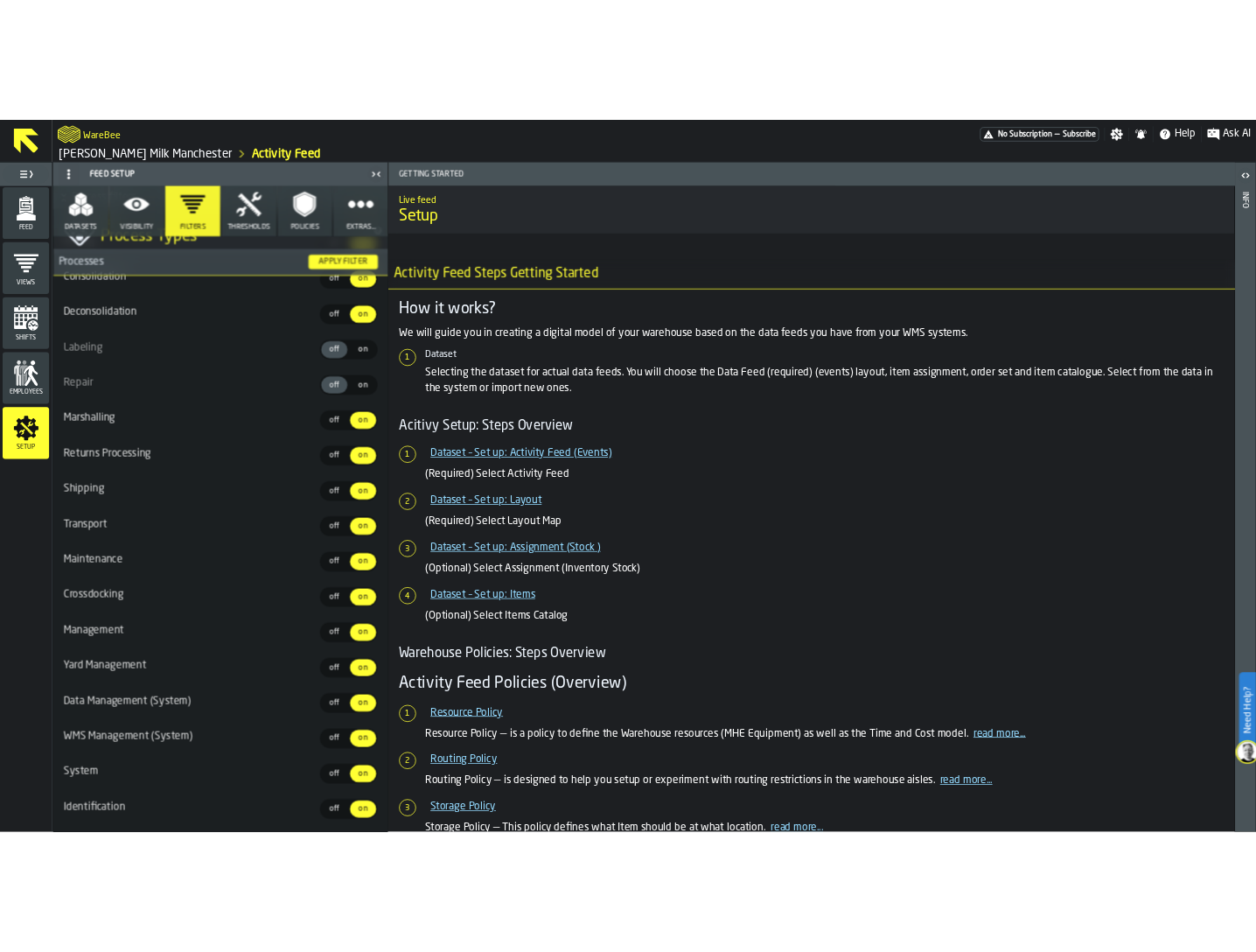
scroll to position [1465, 0]
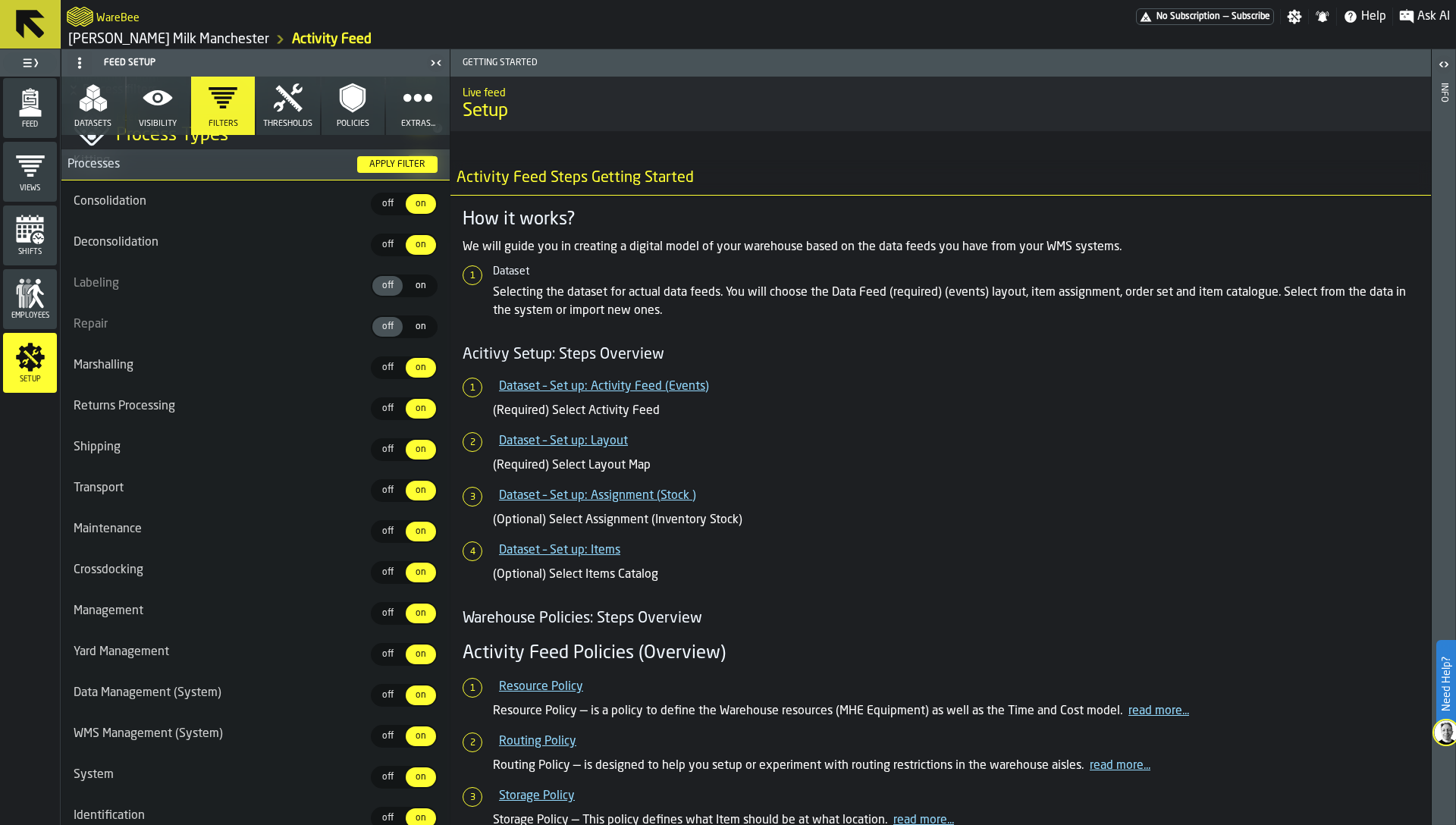
click at [416, 327] on span "on" at bounding box center [420, 326] width 24 height 13
click at [414, 295] on div "on" at bounding box center [421, 286] width 30 height 20
click at [392, 166] on div "Apply filter" at bounding box center [397, 164] width 69 height 11
click at [31, 118] on div "Feed" at bounding box center [30, 108] width 54 height 42
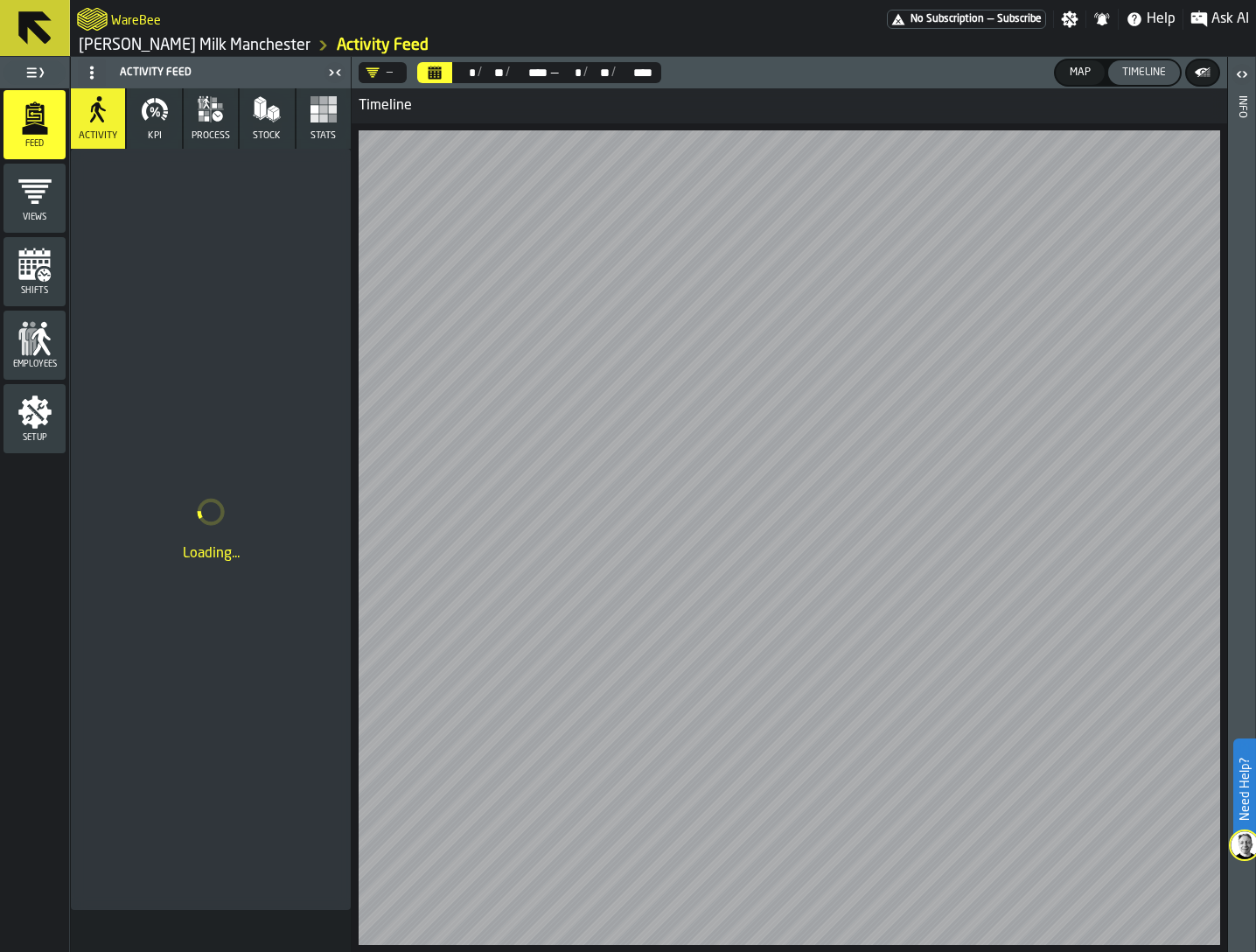
click at [1207, 68] on icon "button-" at bounding box center [1203, 72] width 17 height 17
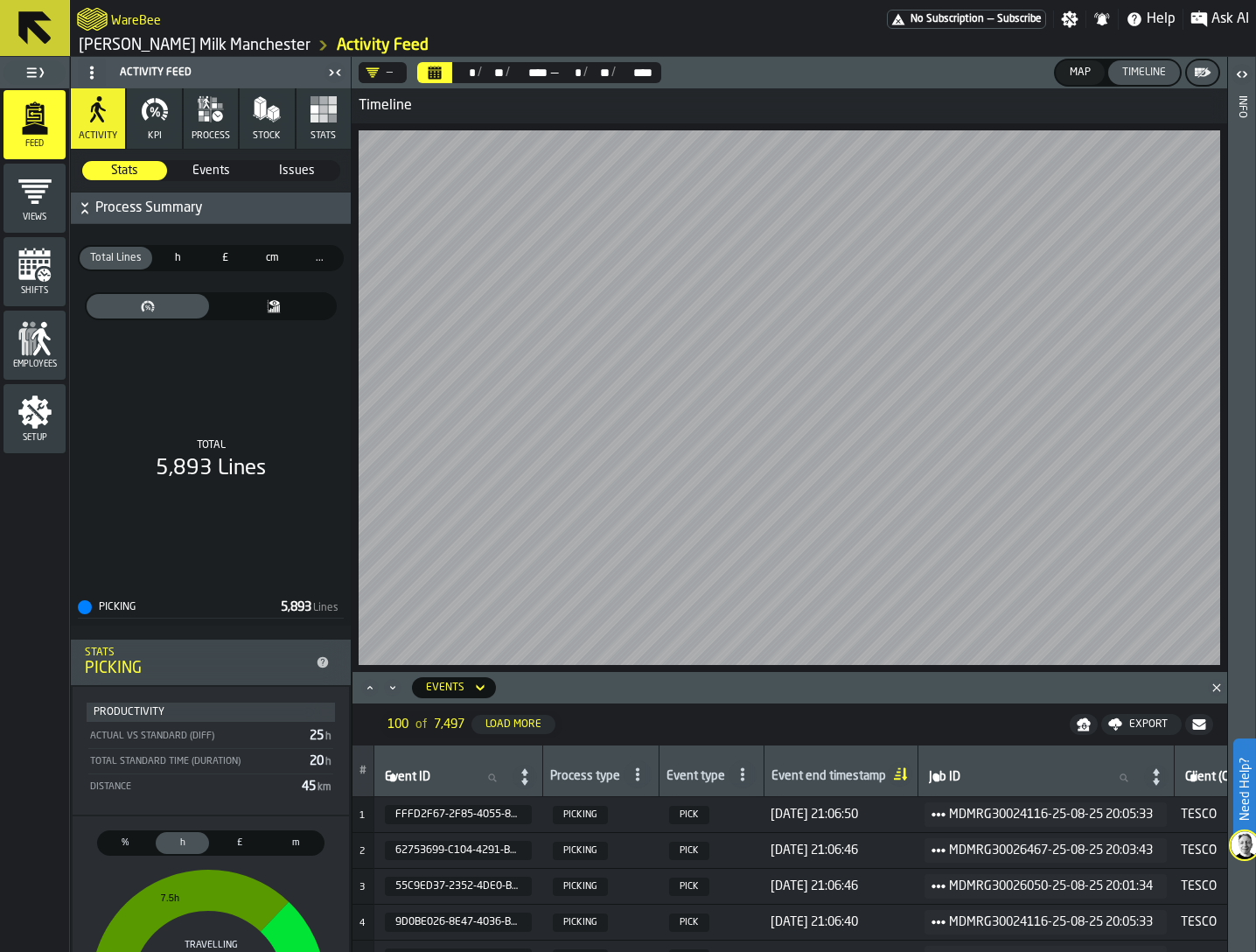
click at [973, 776] on input "Job ID Job ID" at bounding box center [1034, 778] width 217 height 23
type input "*"
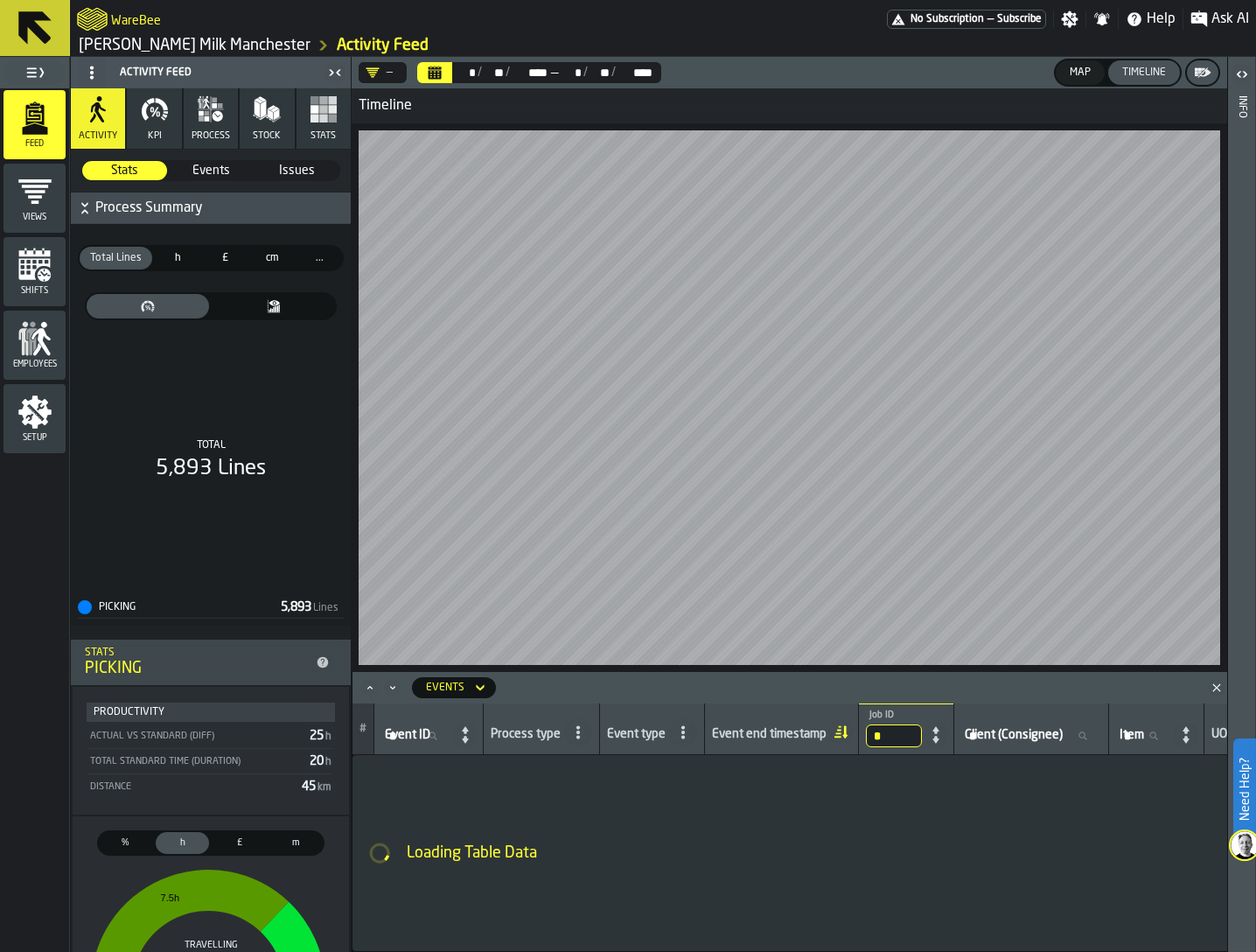
click at [896, 732] on input "*" at bounding box center [894, 736] width 56 height 23
type input "***"
click at [899, 732] on input "***" at bounding box center [894, 736] width 56 height 23
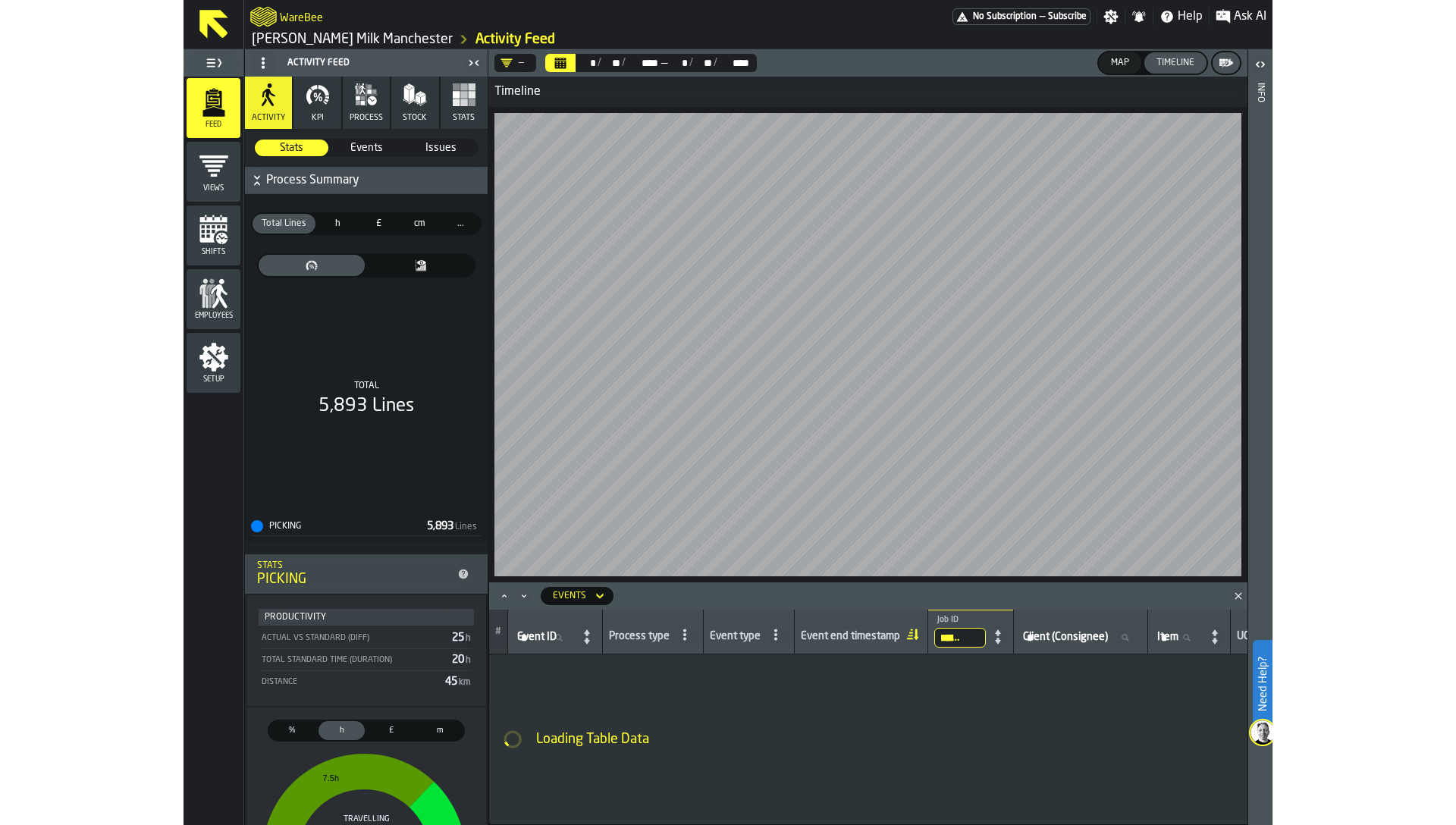
scroll to position [0, 8]
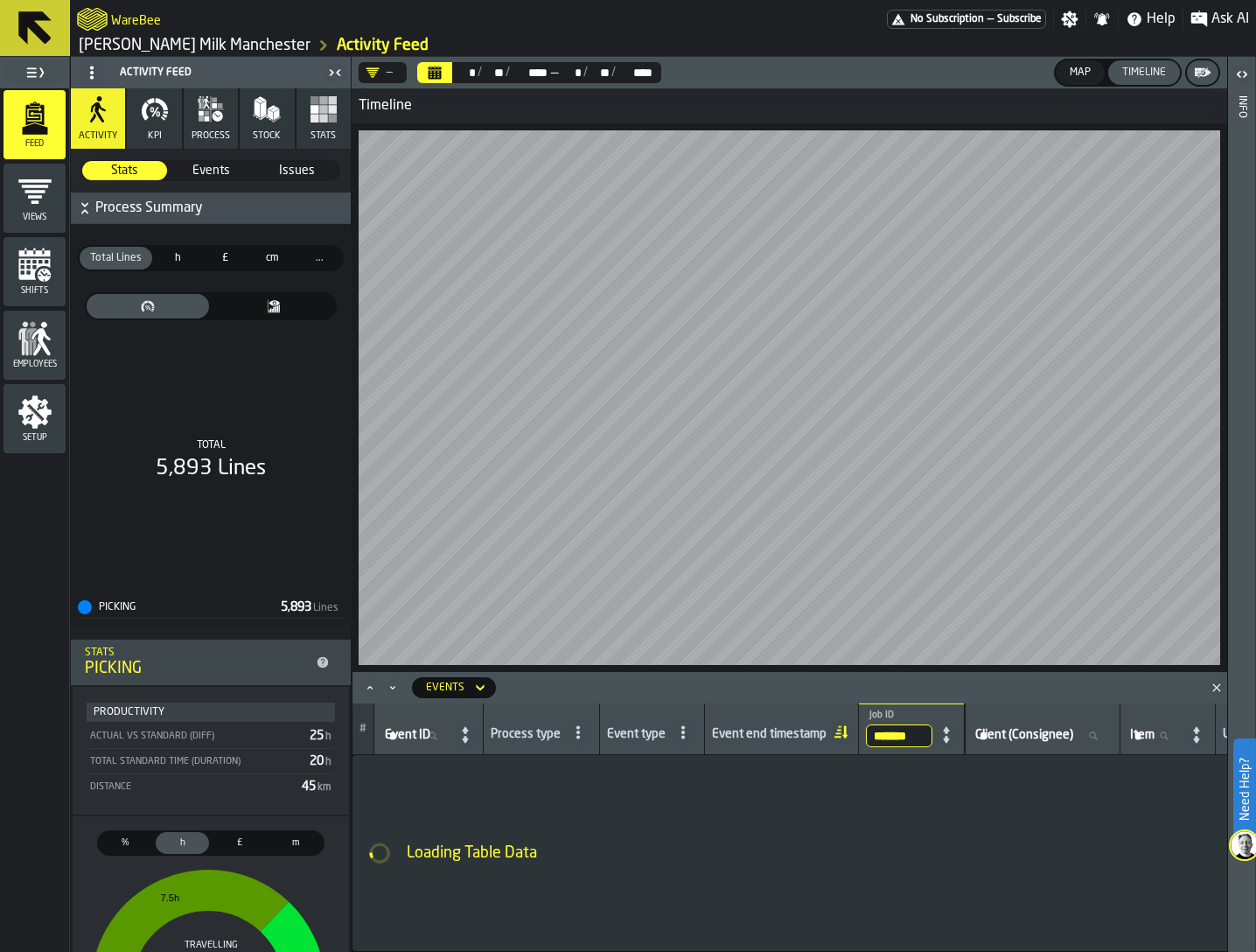
type input "********"
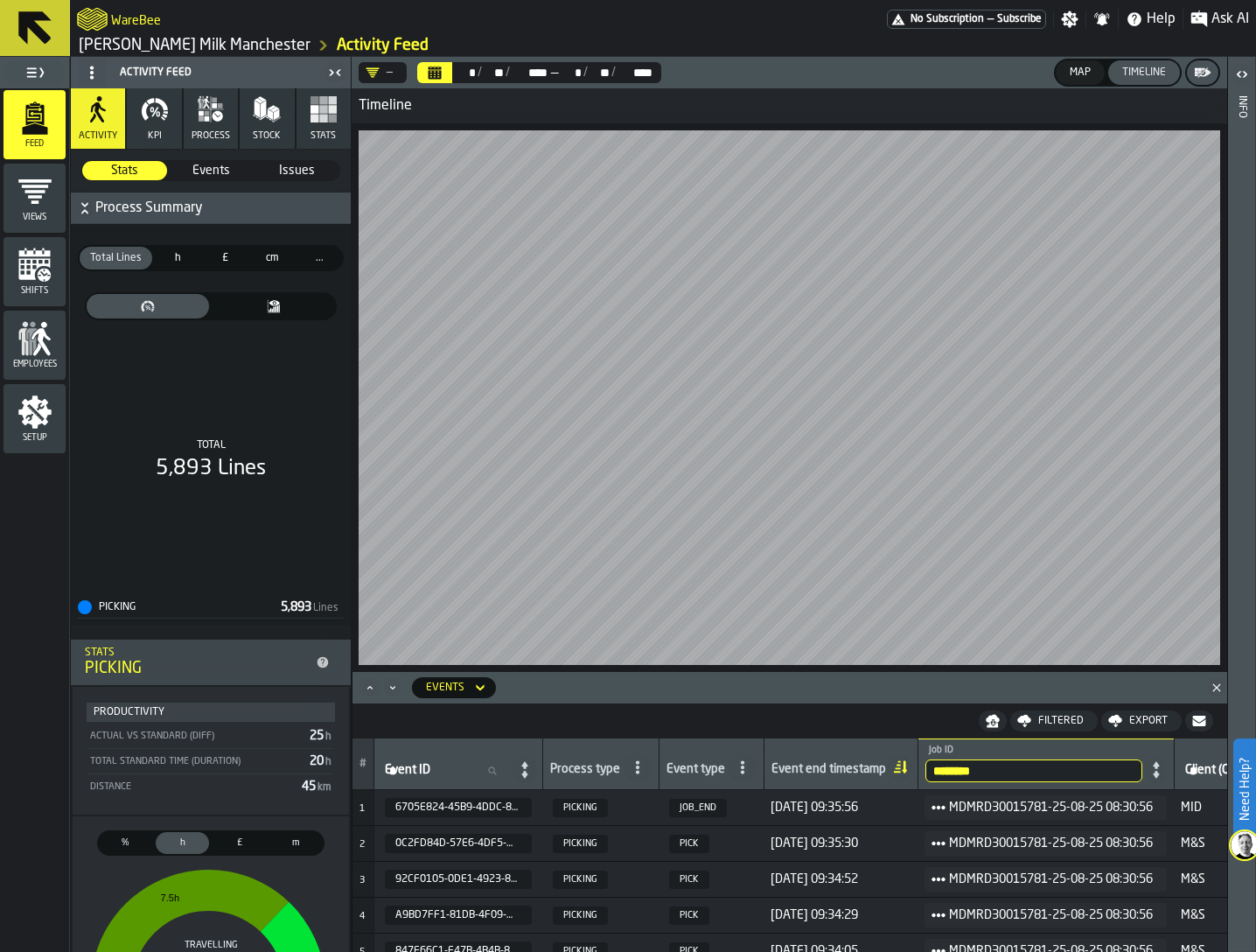
click at [369, 684] on icon "Maximize" at bounding box center [370, 687] width 17 height 17
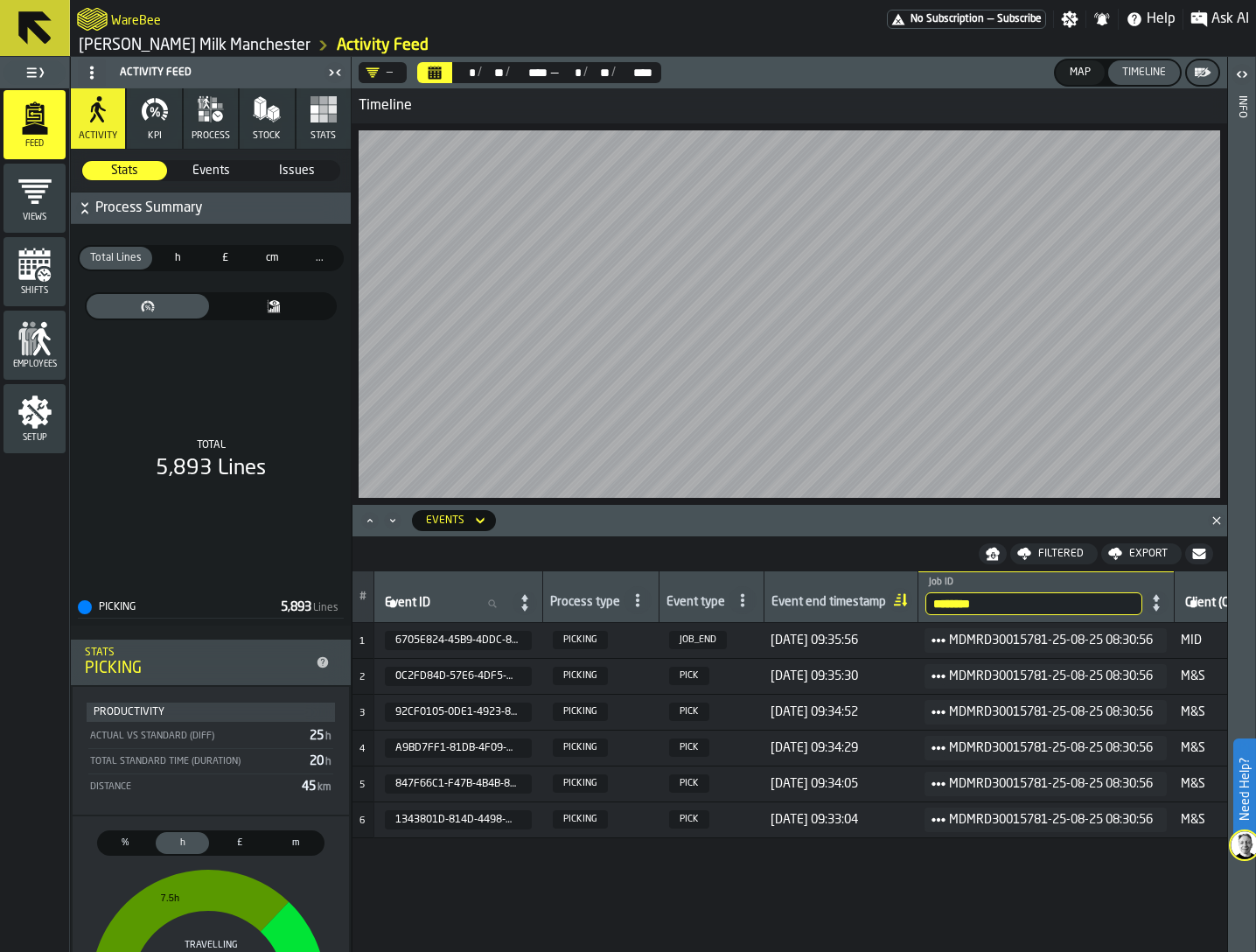
click at [207, 42] on link "Müller Milk Manchester" at bounding box center [195, 45] width 232 height 19
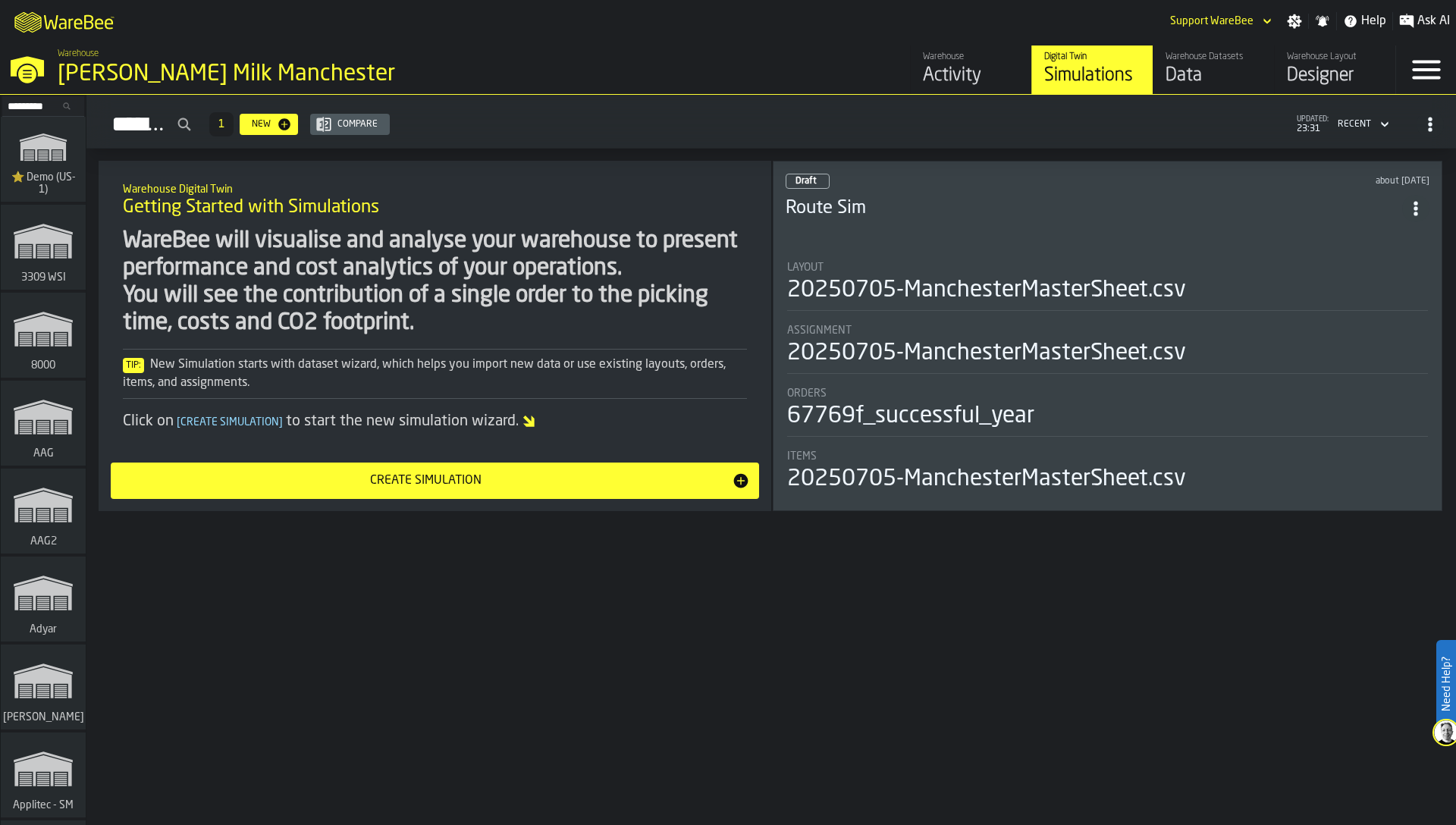
click at [27, 104] on input "Search..." at bounding box center [44, 106] width 79 height 17
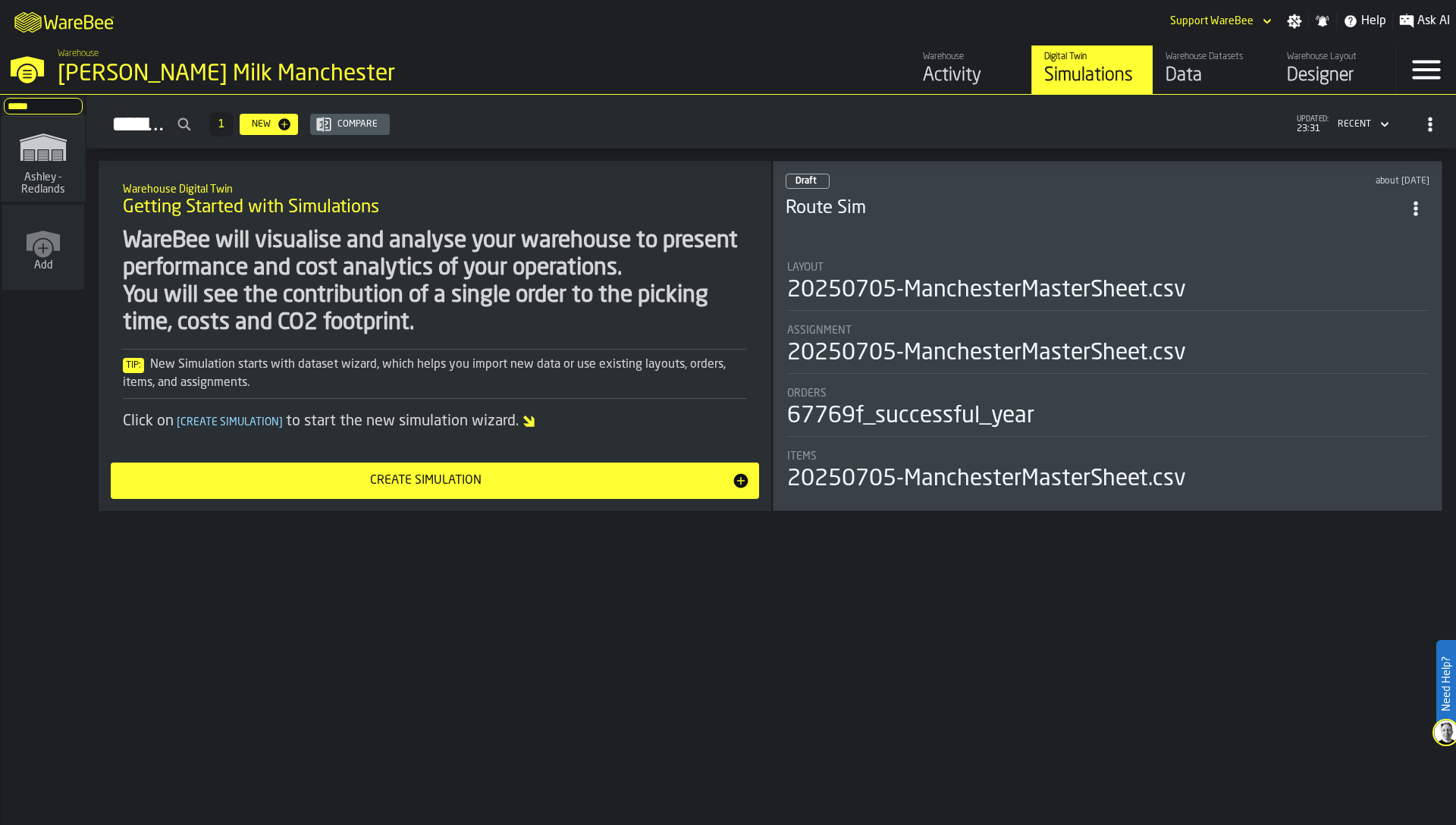
type input "*****"
click at [28, 156] on icon "link-to-/wh/i/5ada57a6-213f-41bf-87e1-f77a1f45be79/simulations" at bounding box center [43, 147] width 73 height 49
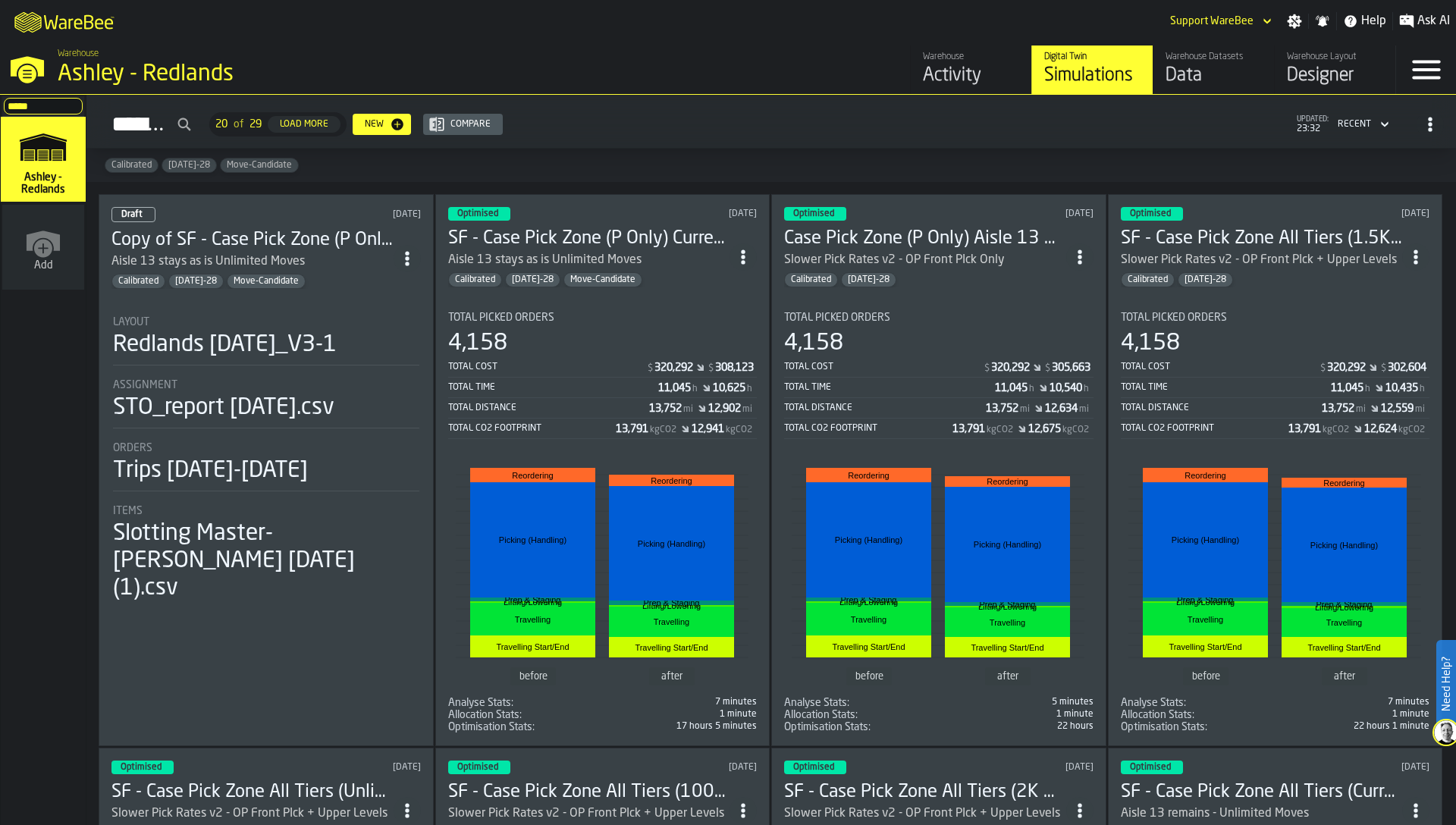
click at [1192, 71] on div "Data" at bounding box center [1213, 75] width 96 height 24
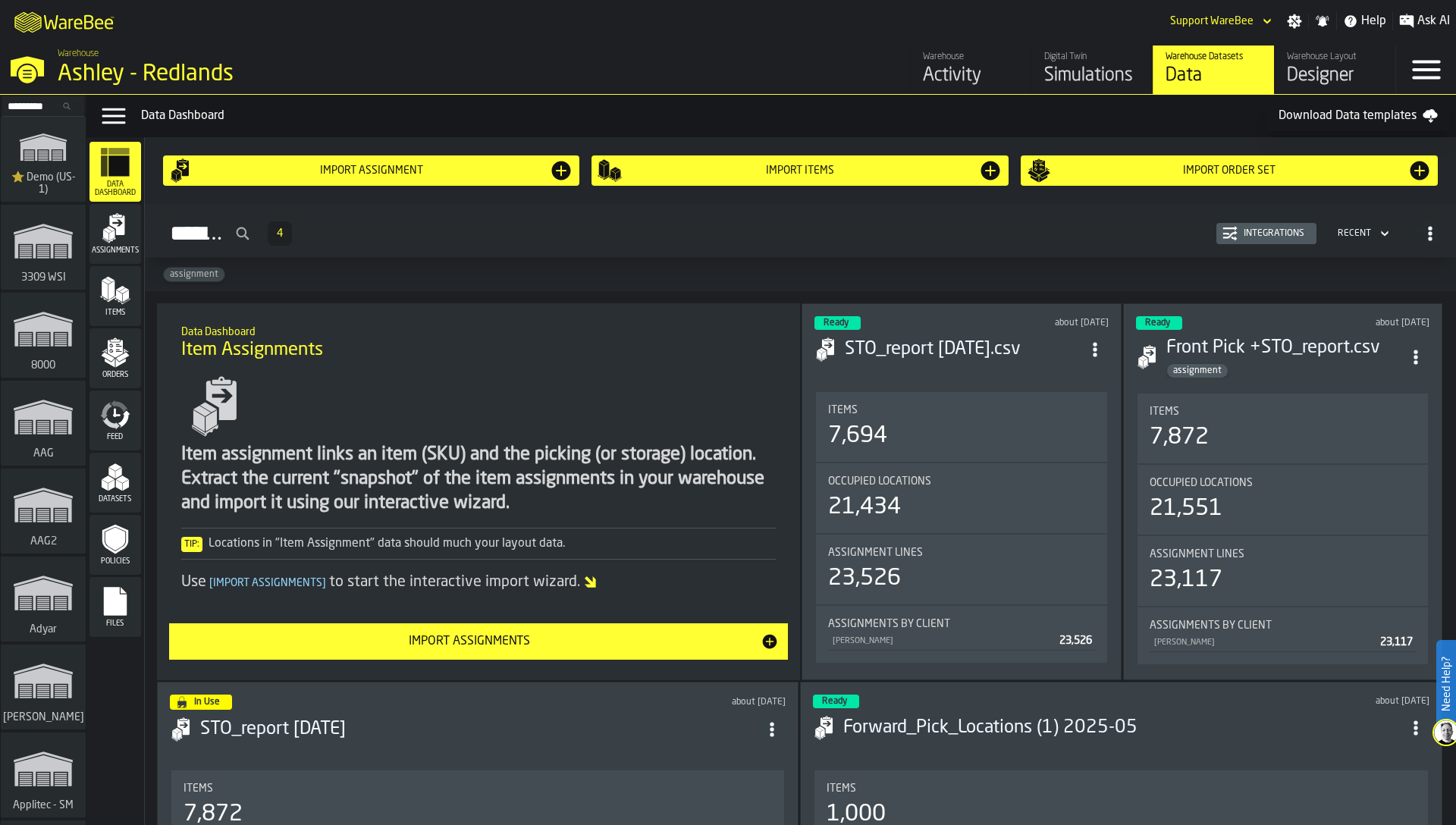
click at [38, 74] on icon "button-toggle-Close —> Warehouse Menu" at bounding box center [28, 66] width 33 height 20
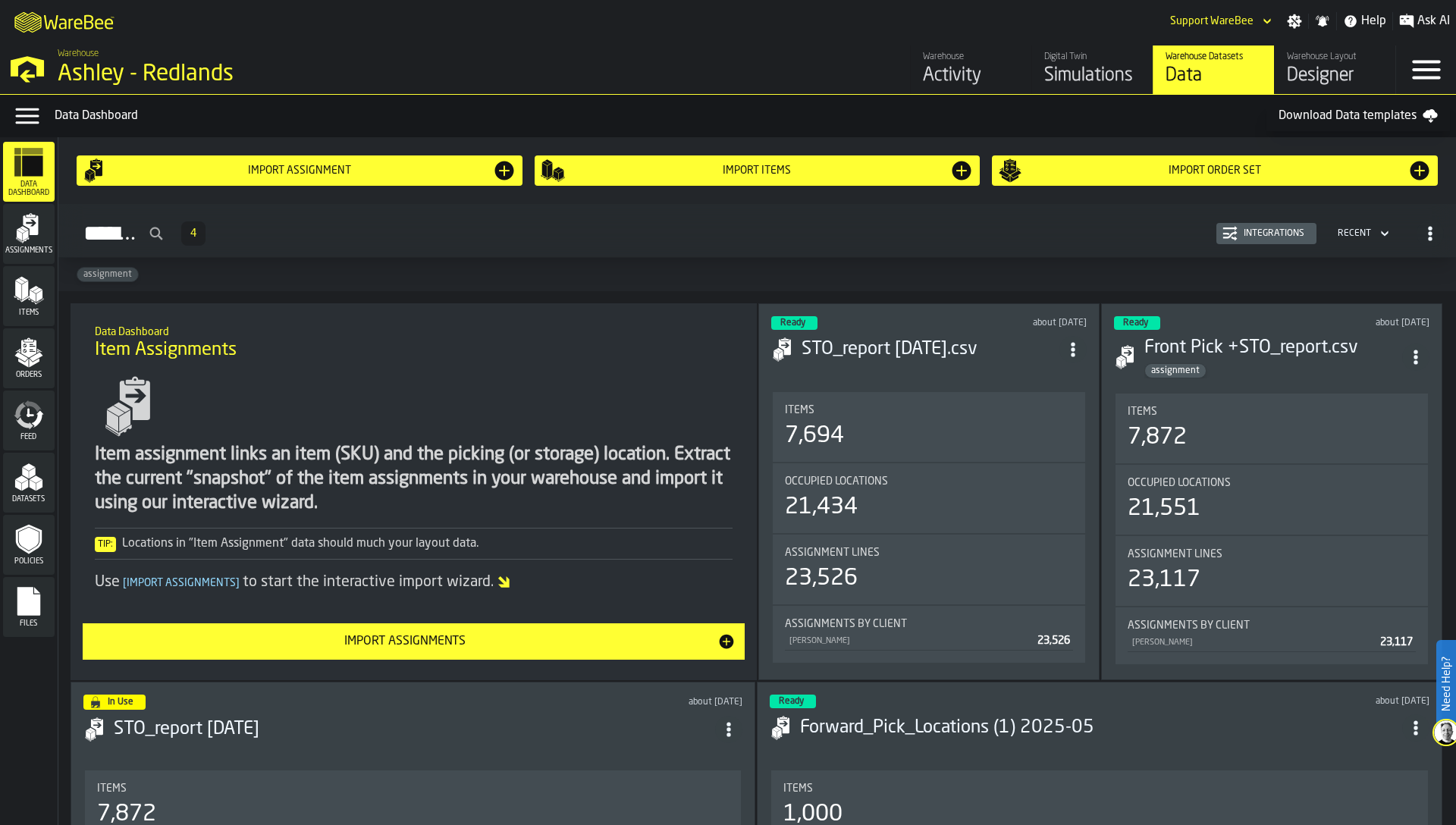
click at [35, 487] on polygon "menu Datasets" at bounding box center [32, 486] width 6 height 12
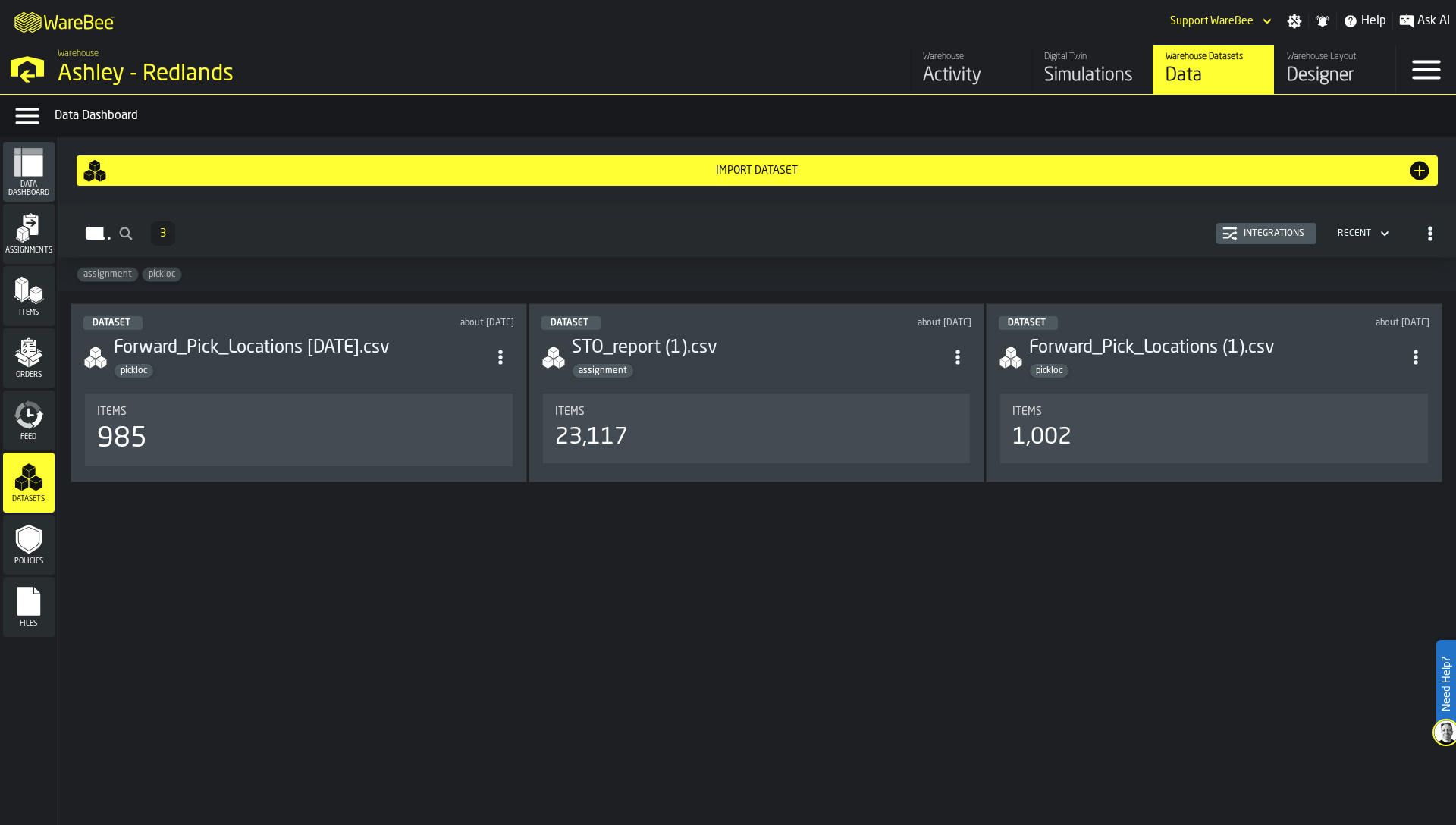
click at [19, 228] on polygon "menu Assignments" at bounding box center [21, 230] width 9 height 5
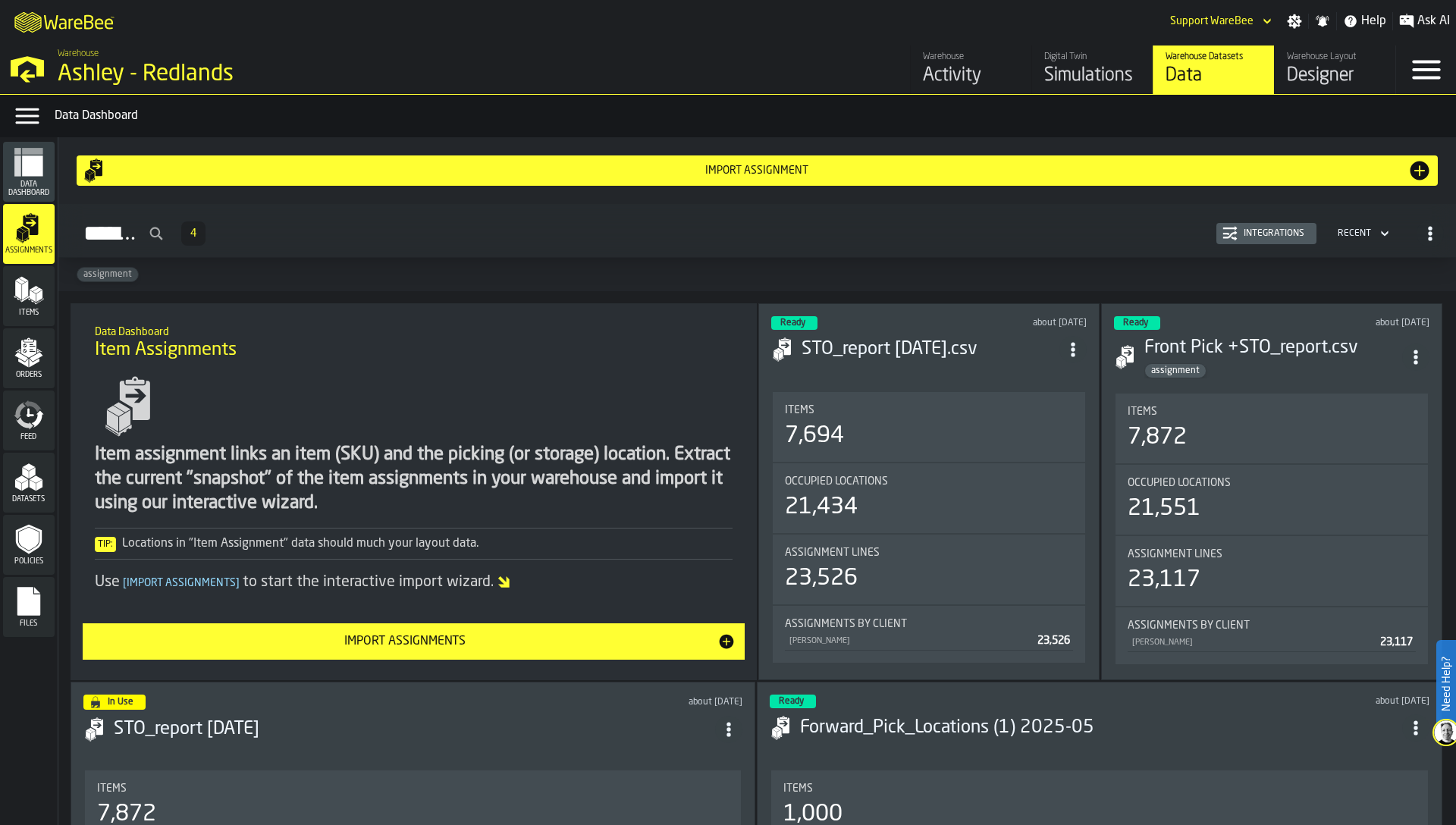
click at [29, 302] on icon "menu Items" at bounding box center [28, 290] width 30 height 30
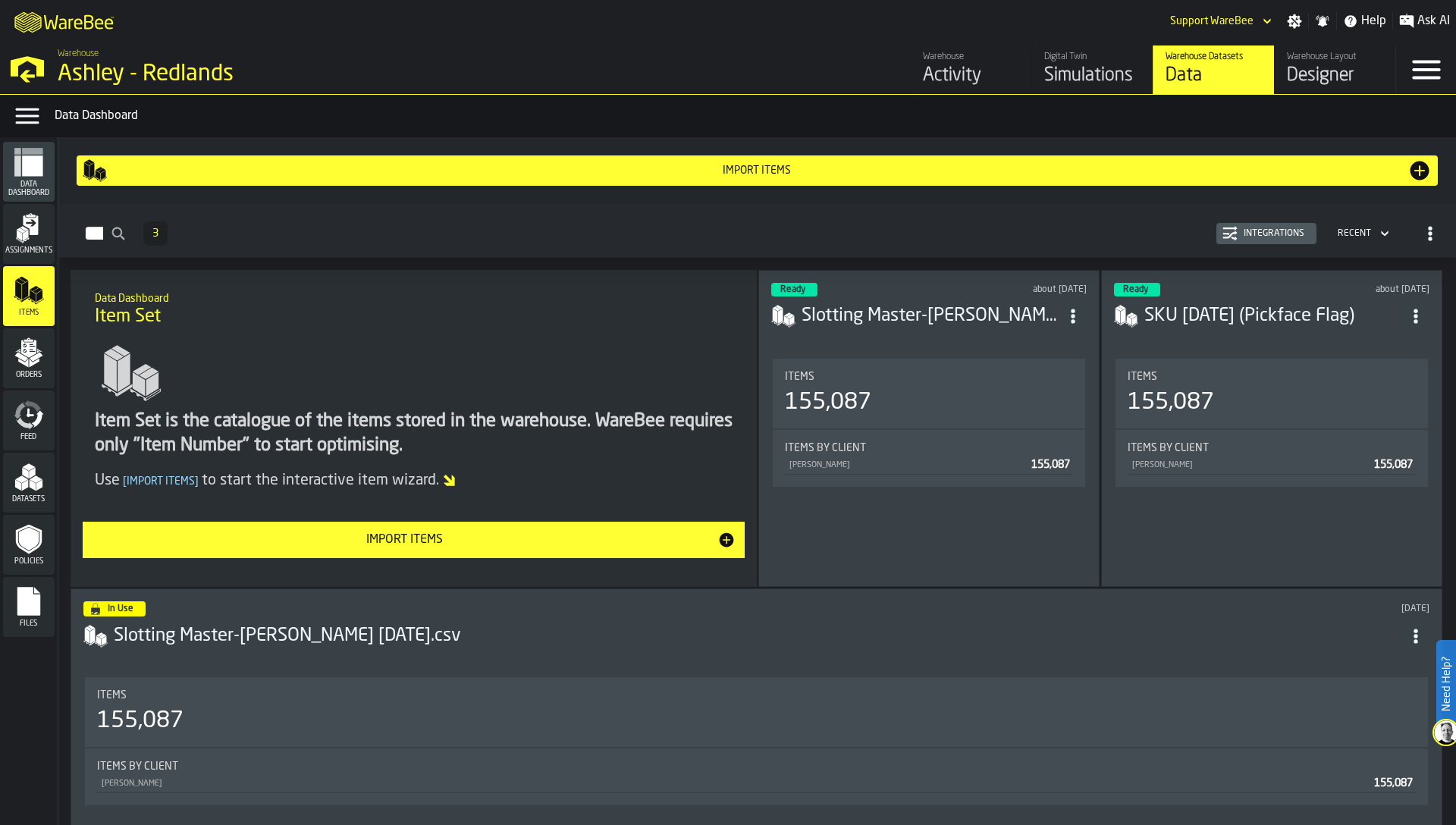
click at [30, 361] on polygon "menu Orders" at bounding box center [33, 363] width 10 height 9
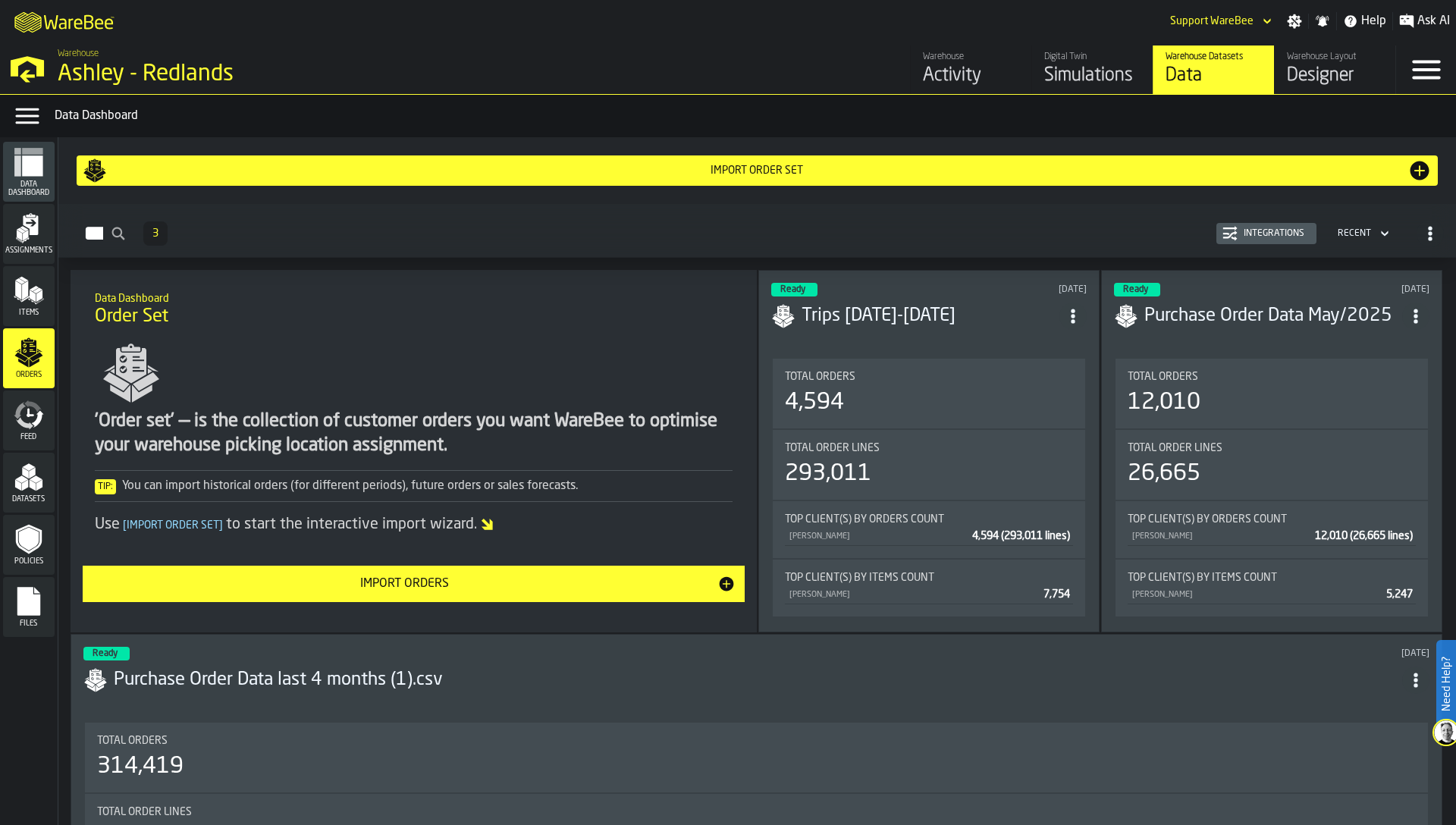
click at [25, 245] on div "Assignments" at bounding box center [29, 234] width 52 height 42
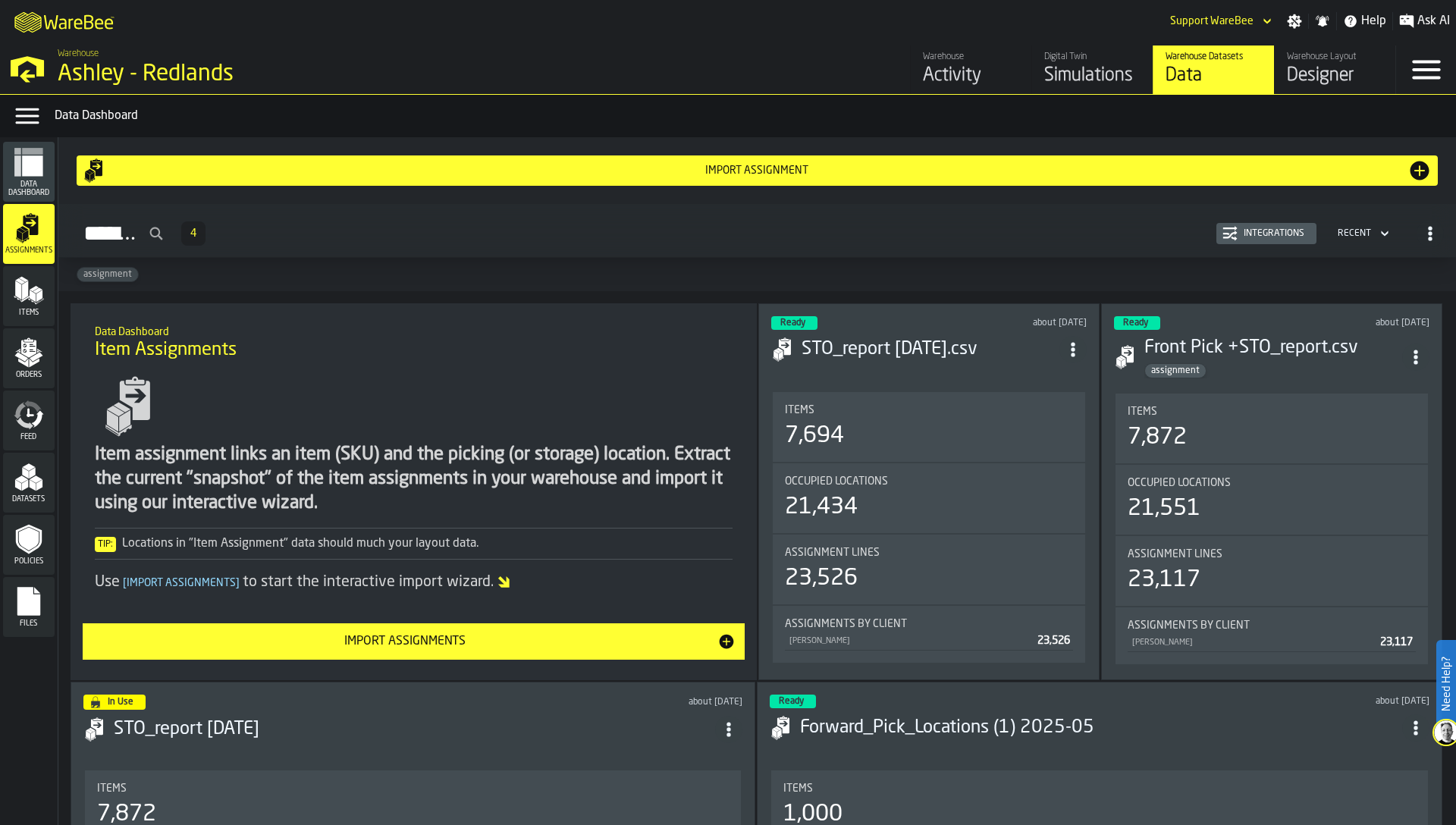
click at [953, 392] on div "Items 7,694" at bounding box center [928, 426] width 312 height 69
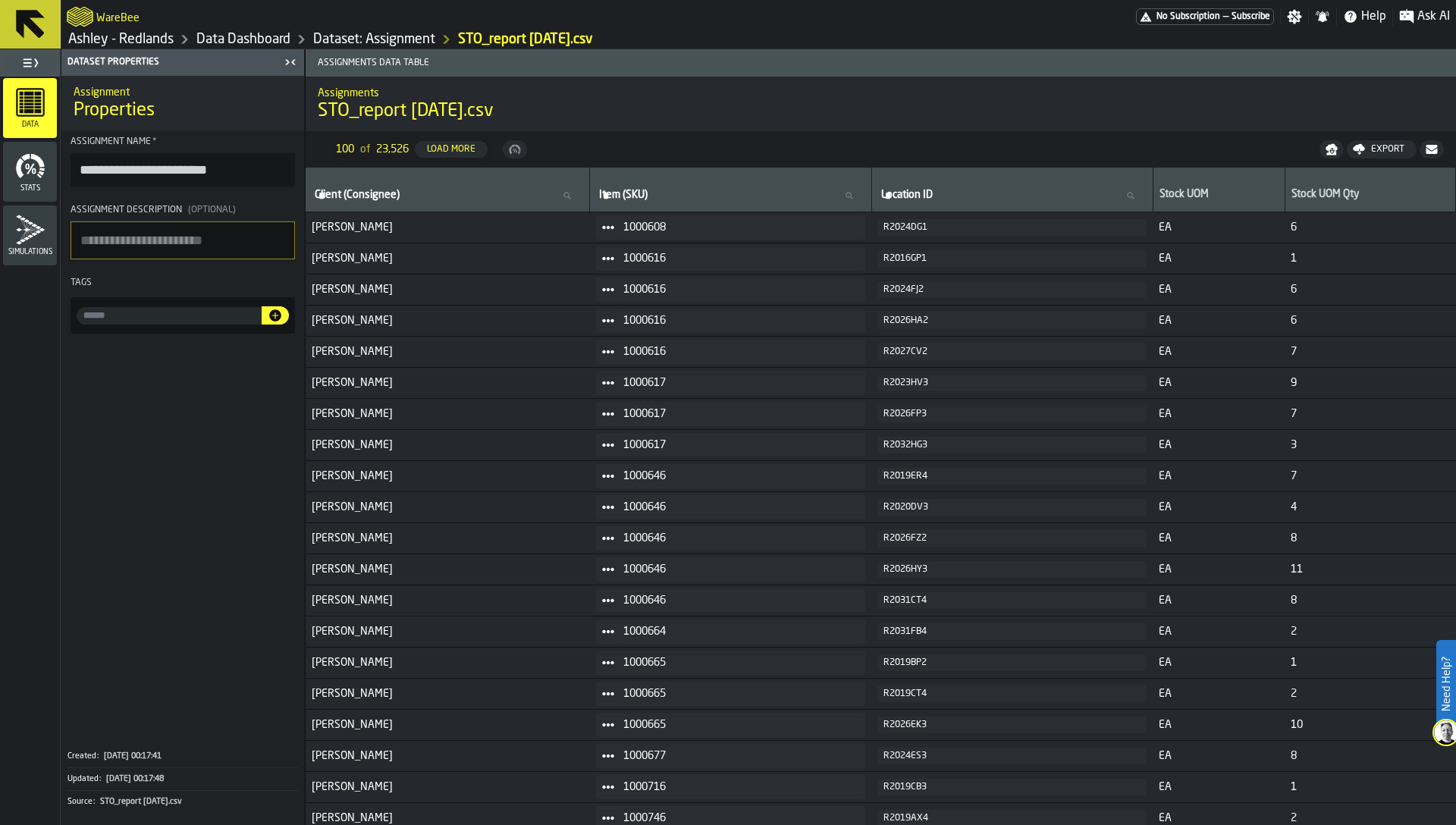
click at [272, 36] on link "Data Dashboard" at bounding box center [244, 39] width 94 height 17
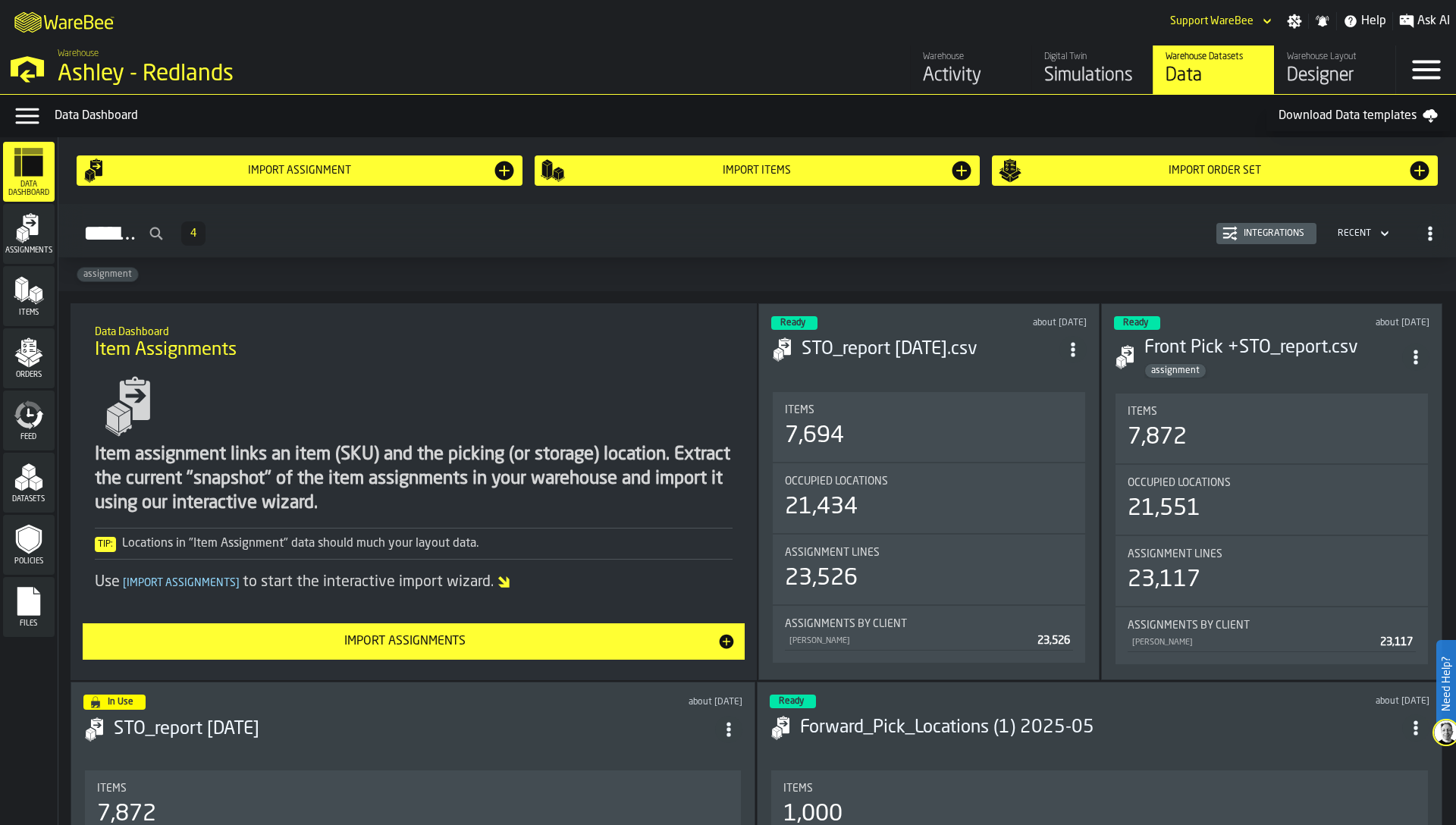
click at [20, 298] on polygon "menu Items" at bounding box center [18, 290] width 6 height 19
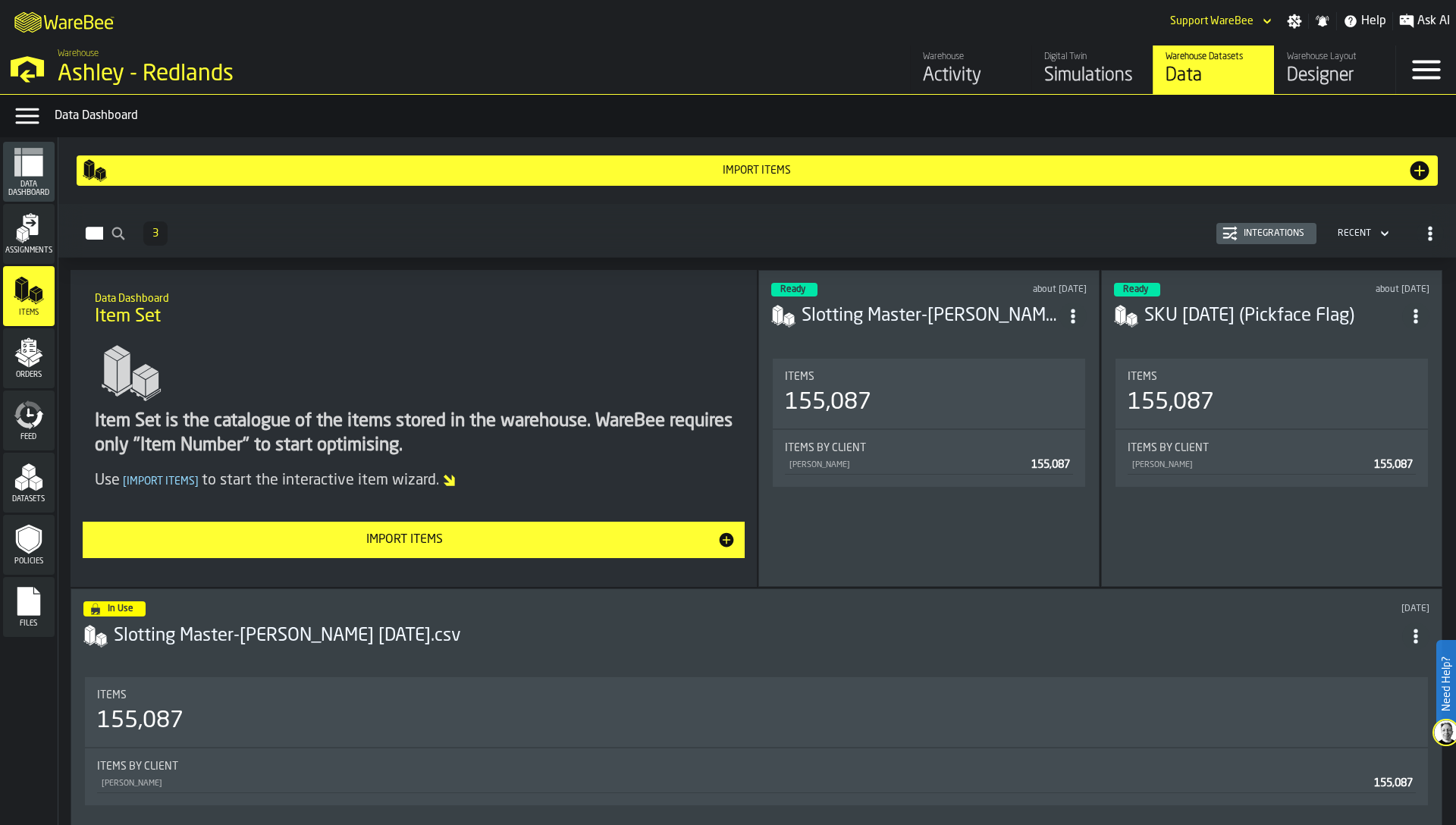
click at [954, 389] on div "155,087" at bounding box center [929, 402] width 288 height 28
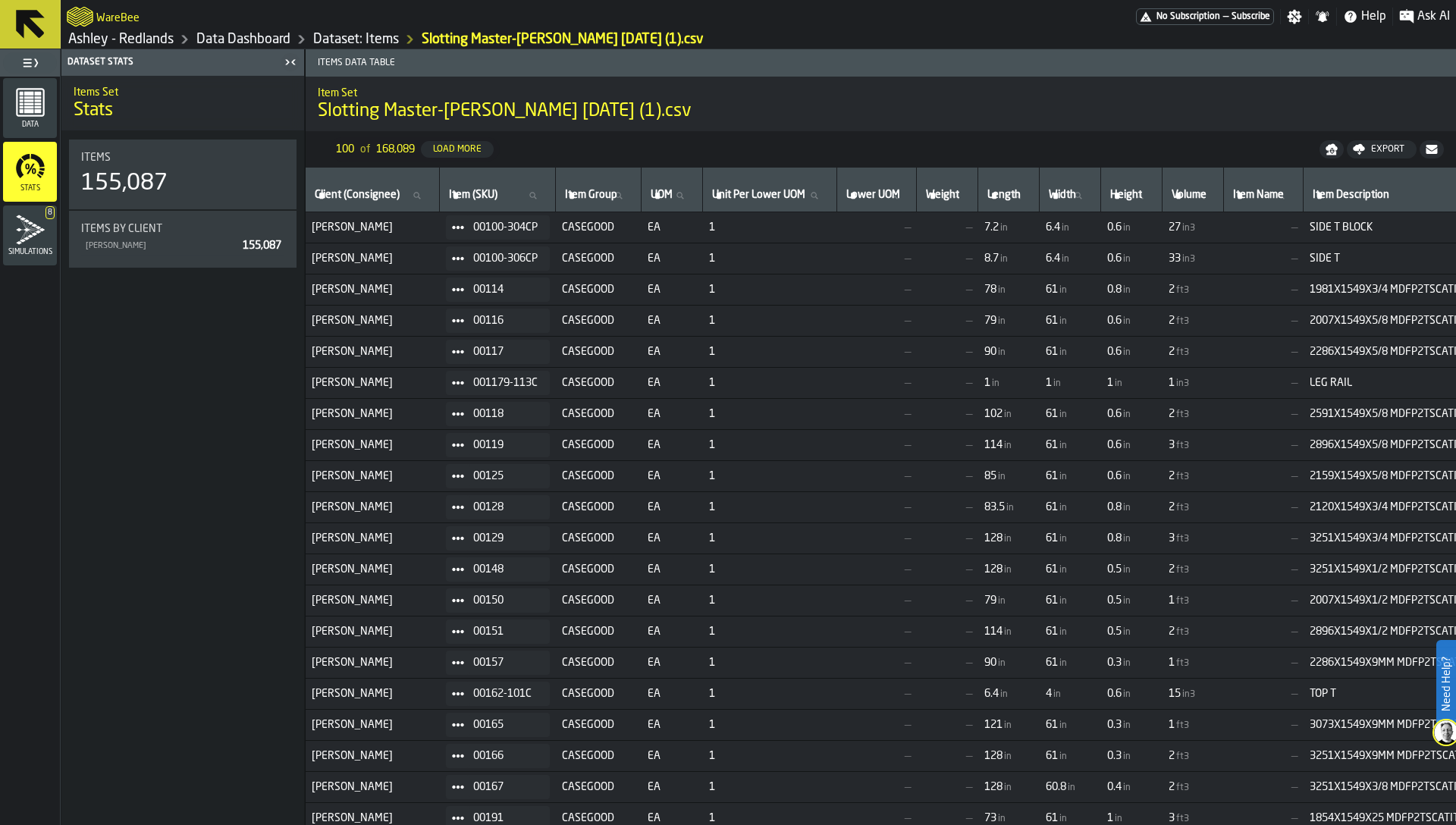
click at [288, 60] on icon "button-toggle-Close me" at bounding box center [290, 62] width 18 height 18
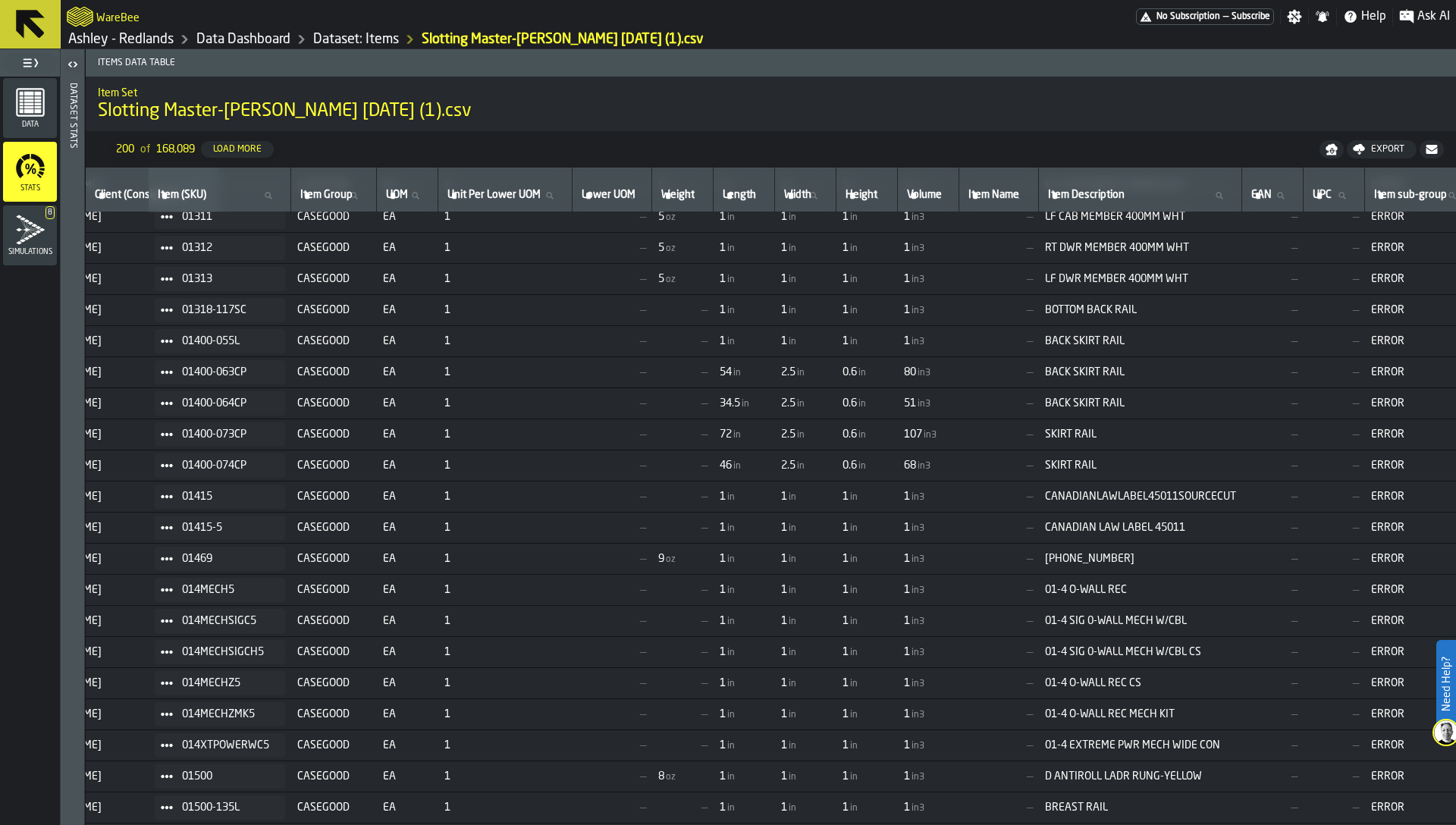
scroll to position [2560, 61]
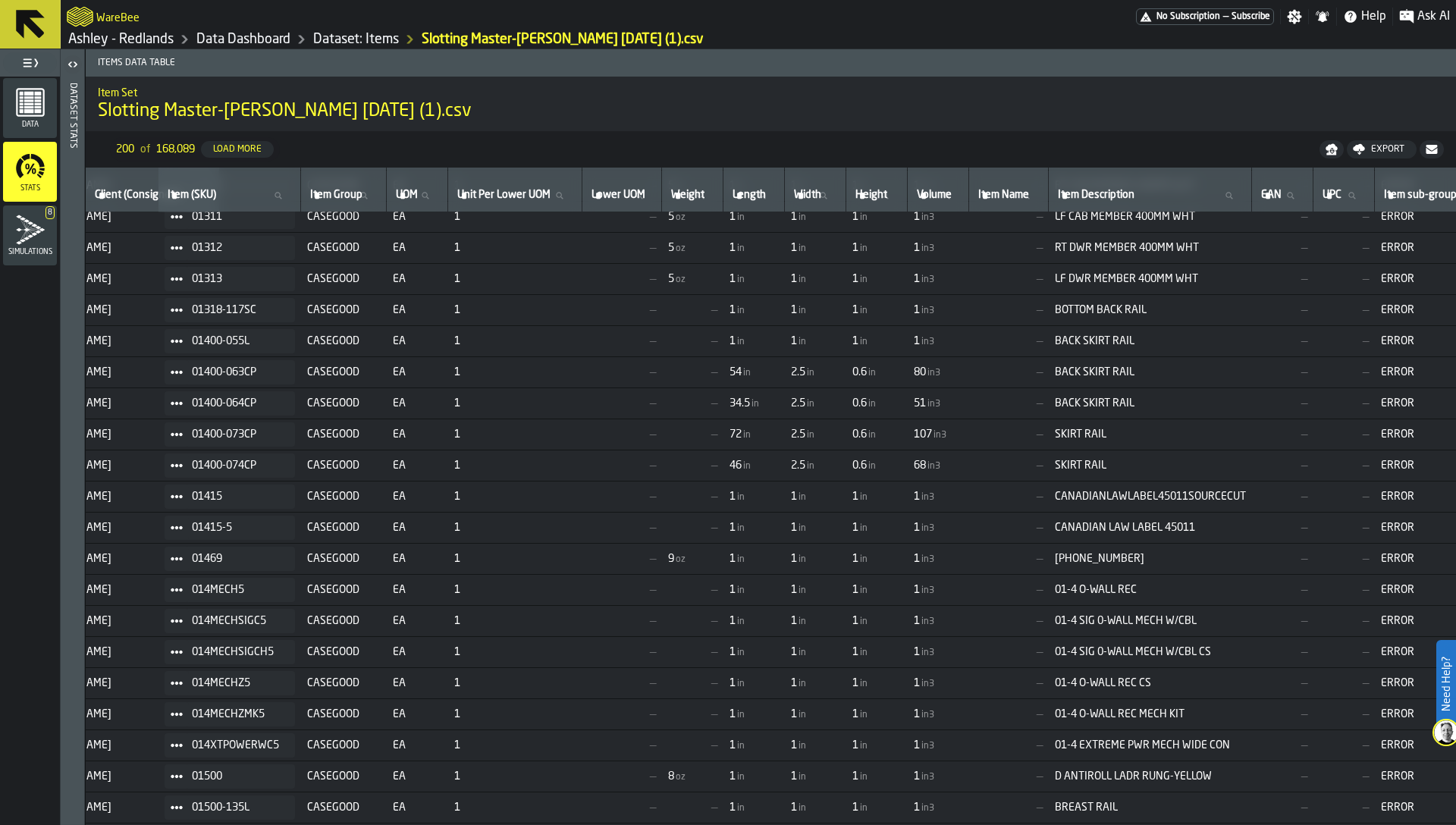
click at [377, 505] on td "CASEGOOD" at bounding box center [344, 495] width 85 height 31
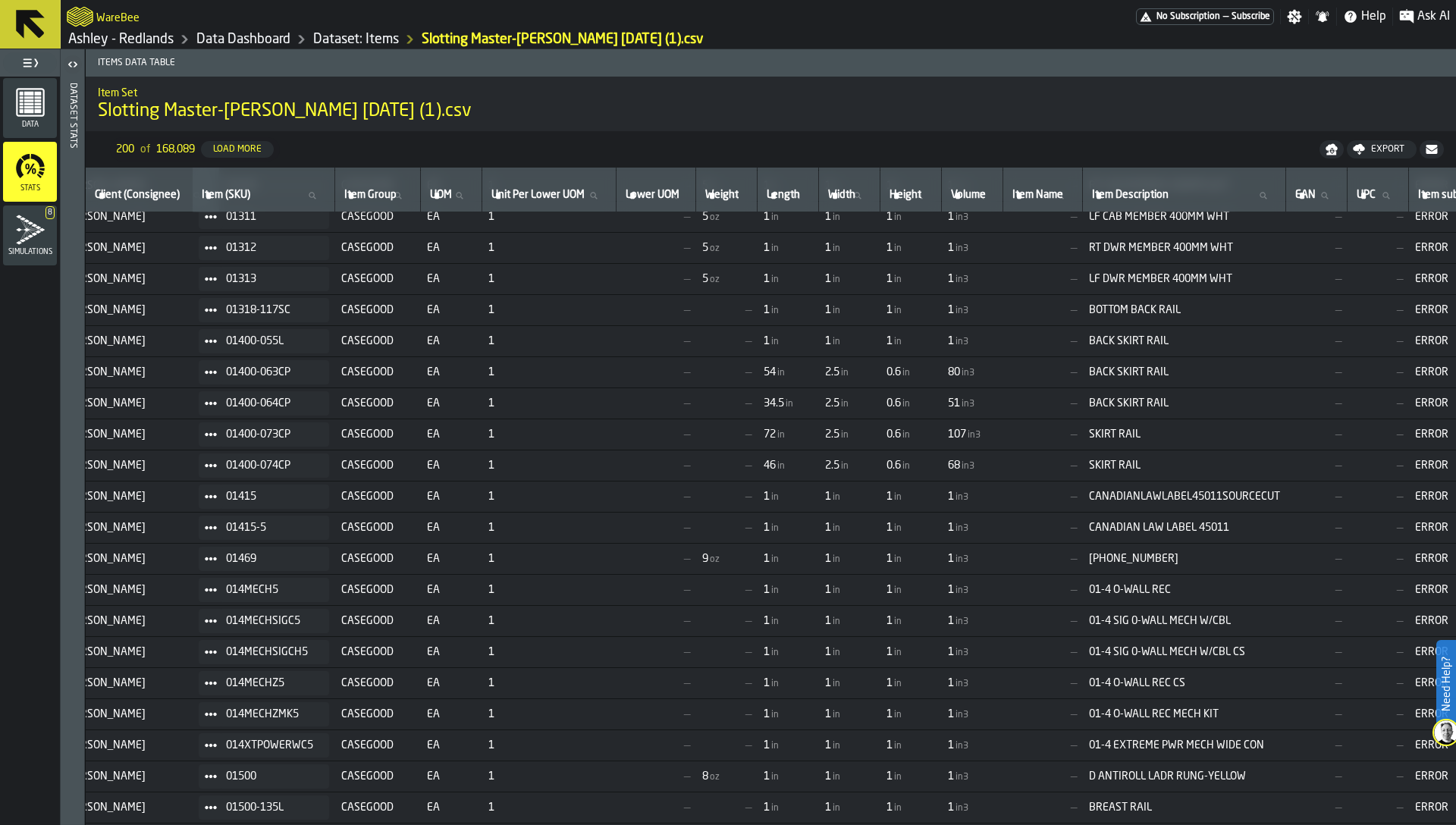
scroll to position [2560, 0]
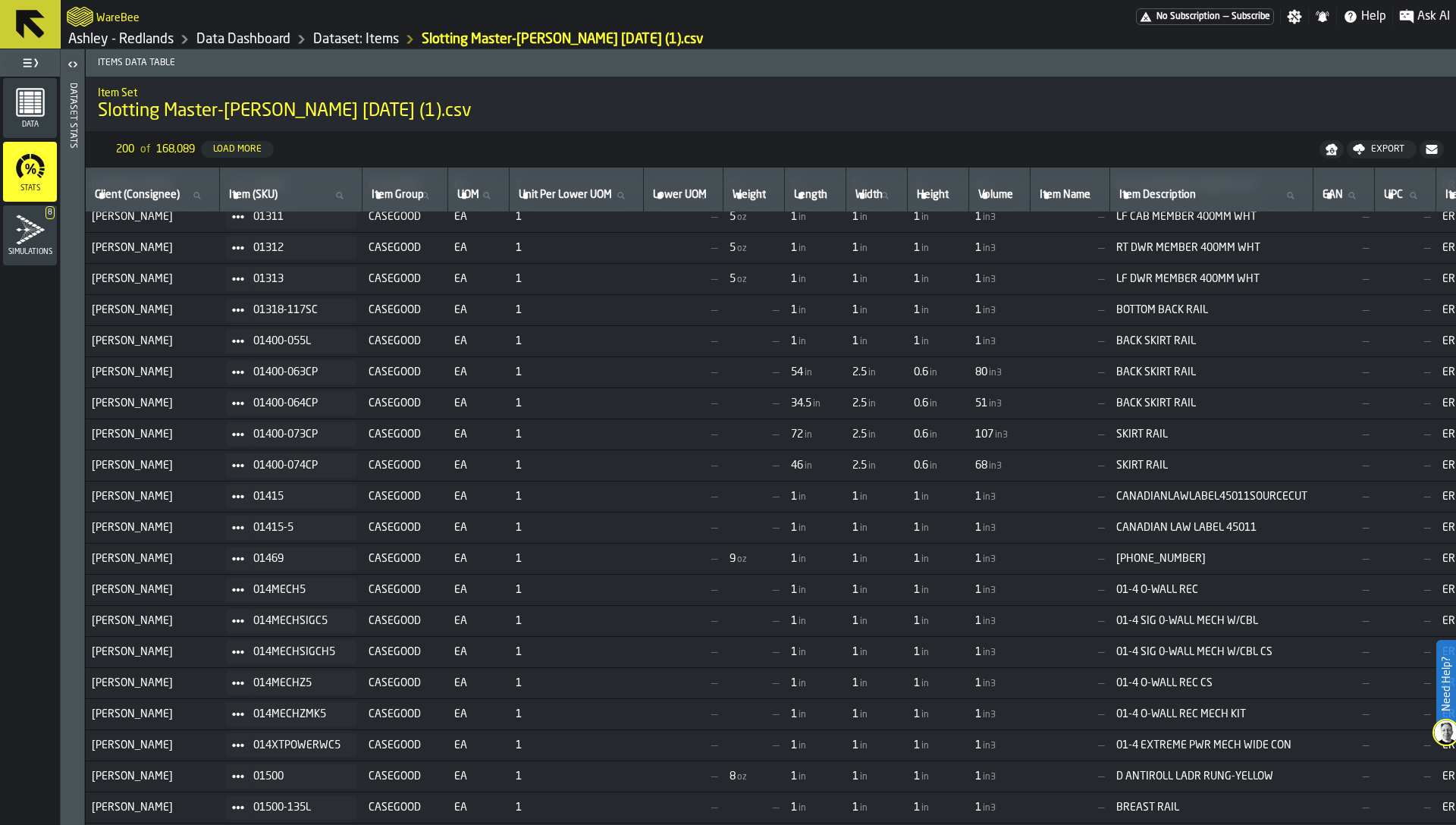
click at [343, 37] on link "Dataset: Items" at bounding box center [356, 39] width 85 height 17
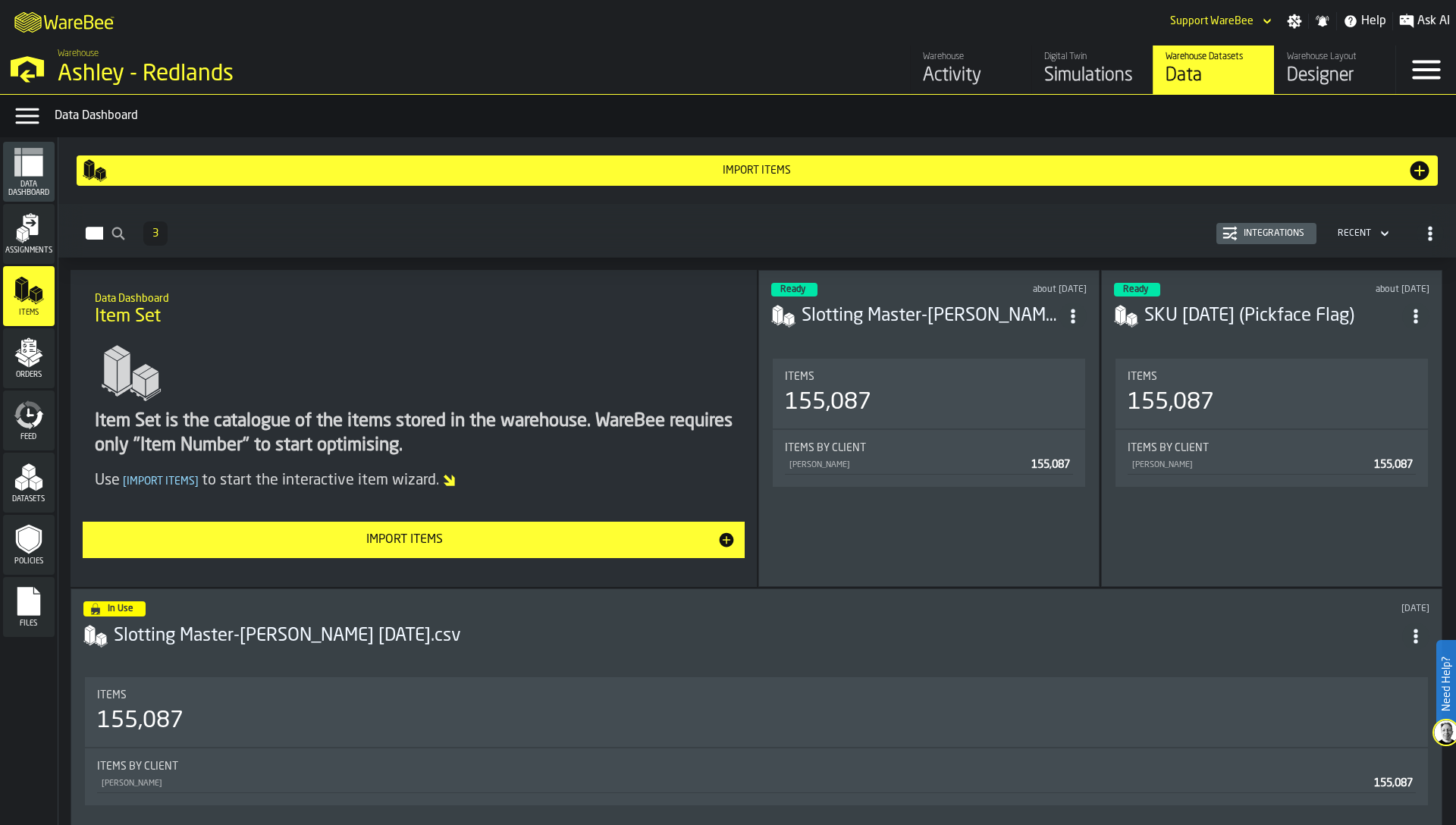
click at [1248, 230] on div "Integrations" at bounding box center [1274, 233] width 73 height 11
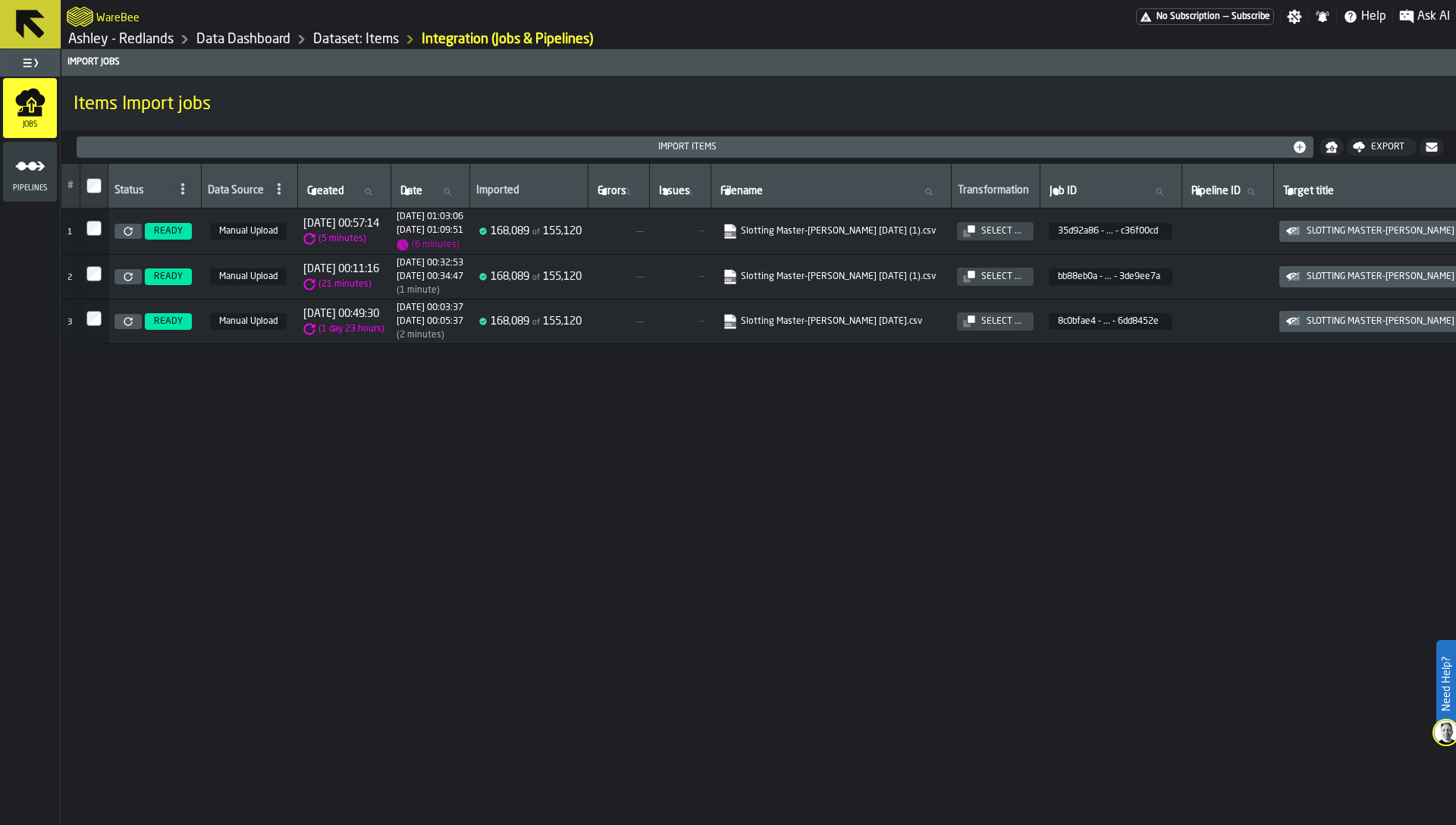
click at [126, 230] on icon at bounding box center [128, 231] width 9 height 9
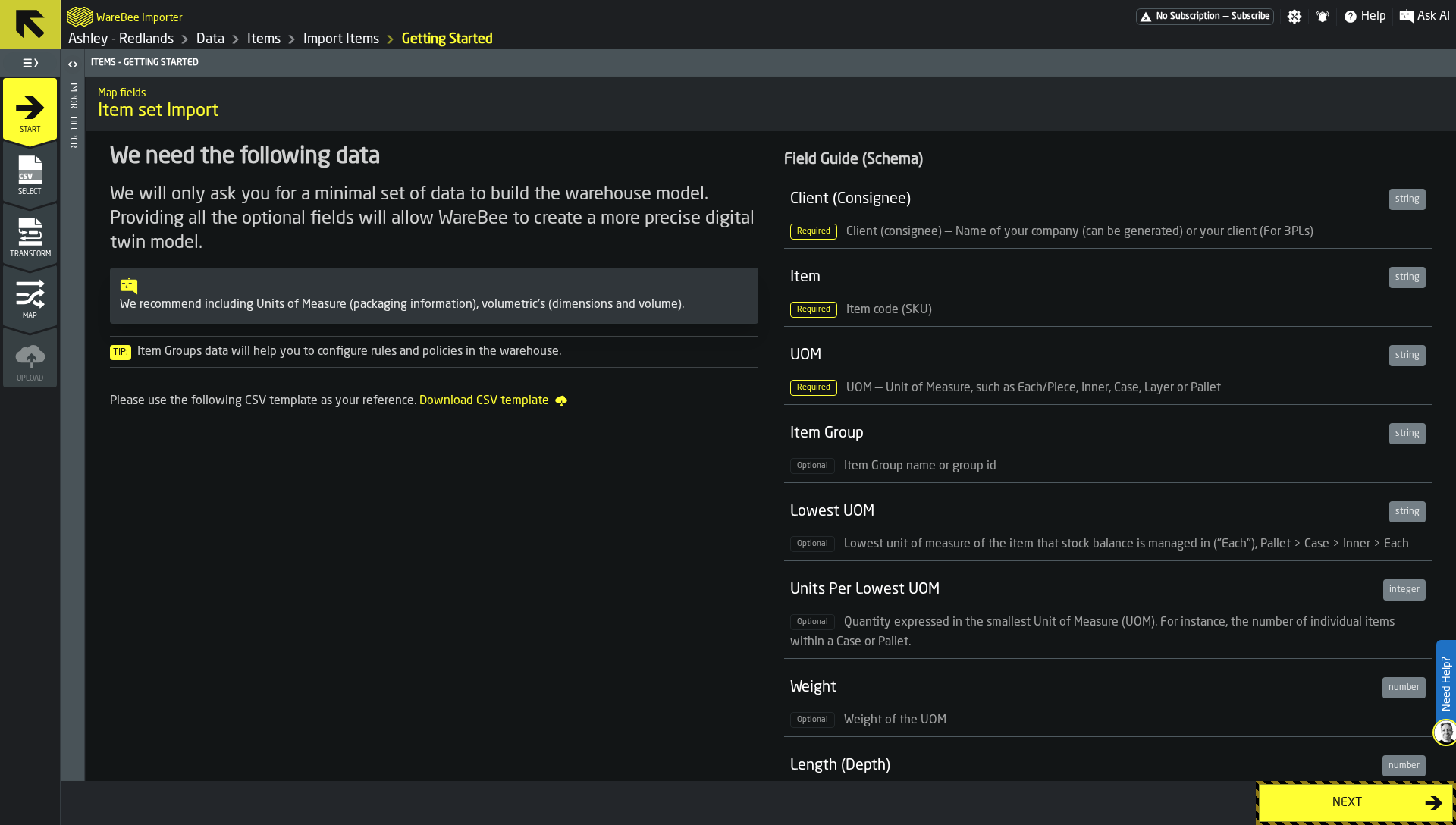
click at [39, 239] on icon "menu Transform" at bounding box center [30, 232] width 30 height 30
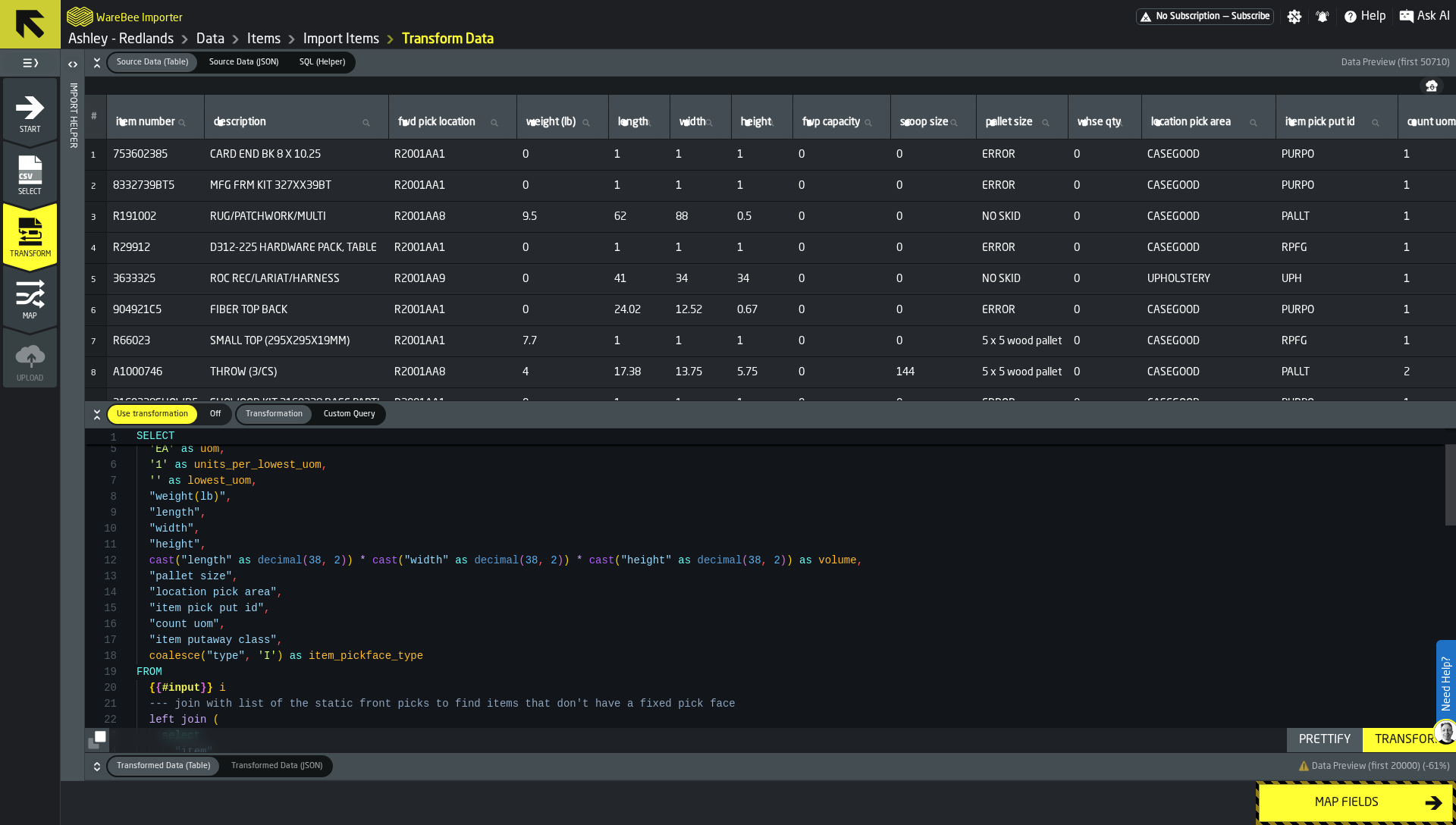
click at [27, 312] on span "Map" at bounding box center [30, 316] width 54 height 8
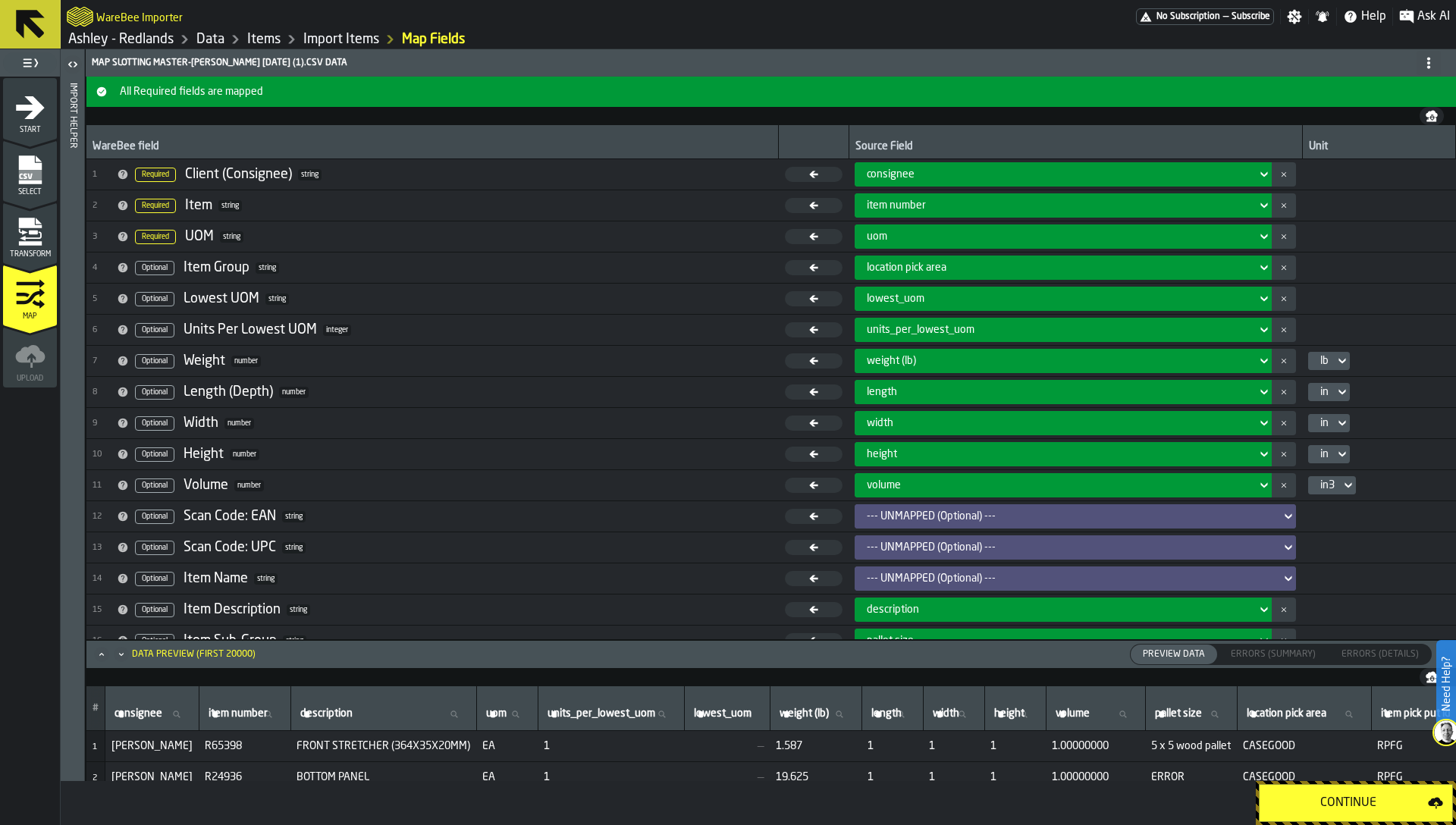
click at [35, 231] on icon "menu Transform" at bounding box center [33, 232] width 9 height 4
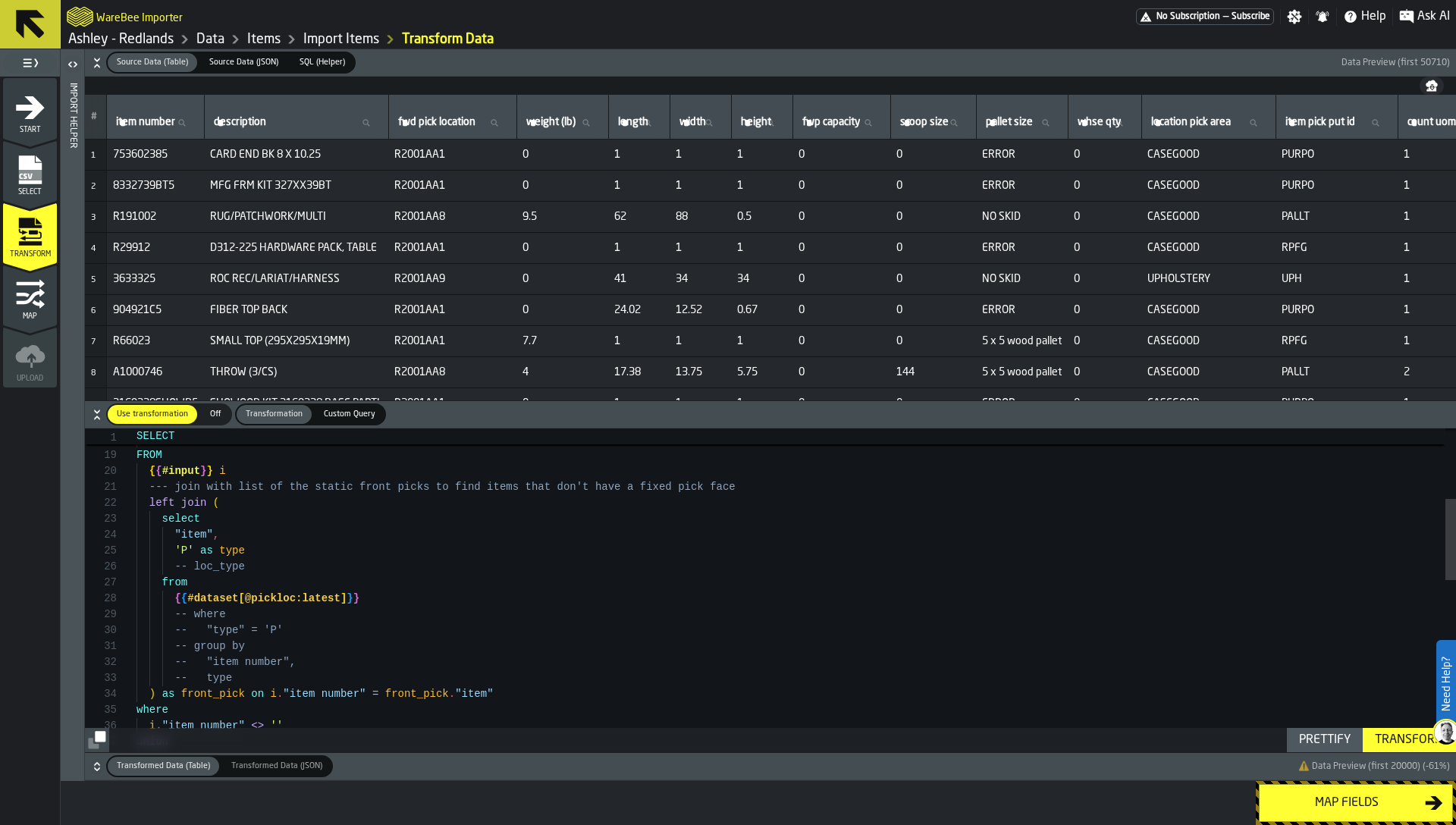
type textarea "**********"
click at [263, 599] on div "{ { #input } } i FROM coalesce ( "type" , 'I' ) as item_pickface_type "item put…" at bounding box center [796, 794] width 1320 height 1290
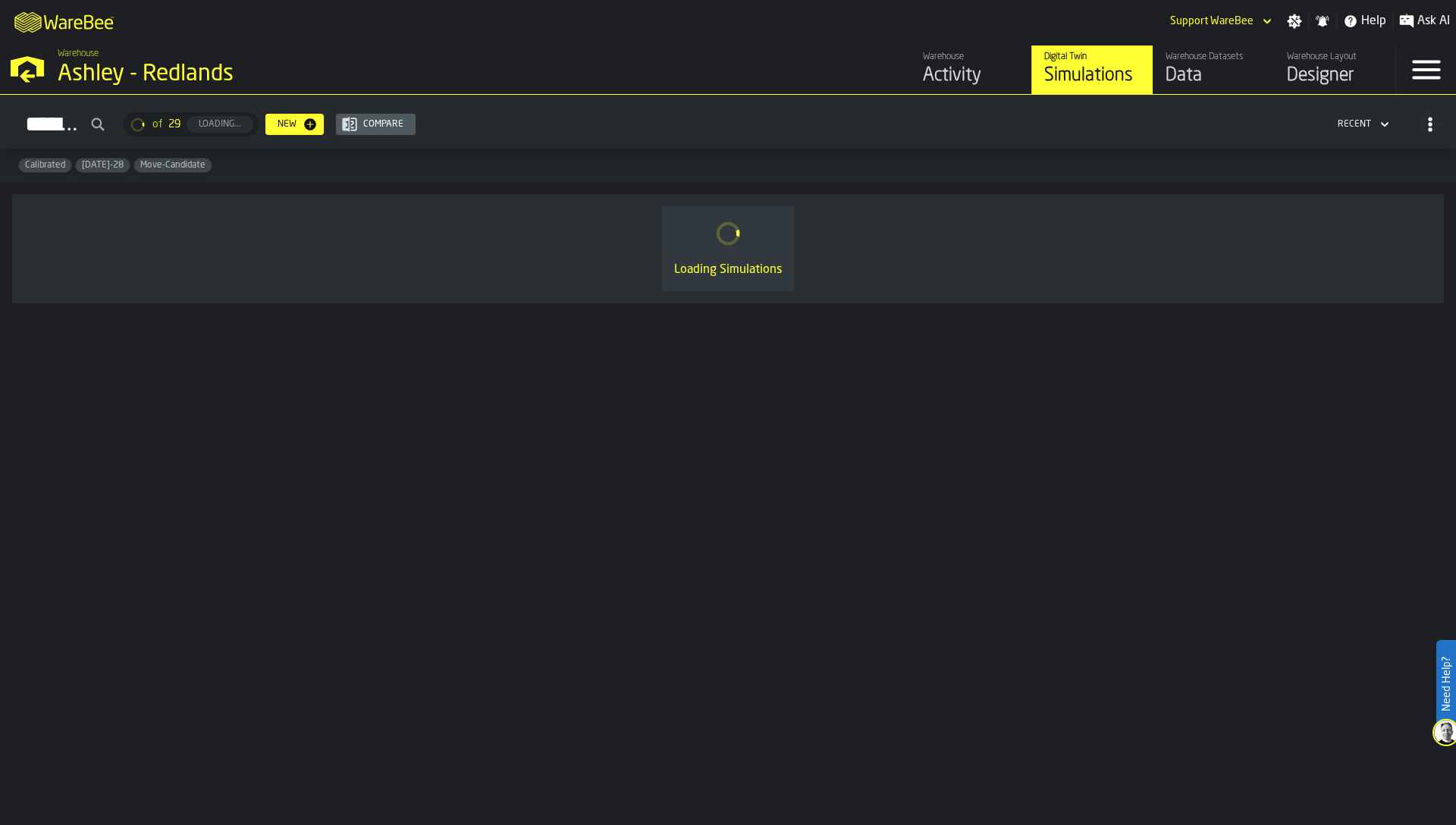
click at [1192, 74] on div "Data" at bounding box center [1213, 75] width 96 height 24
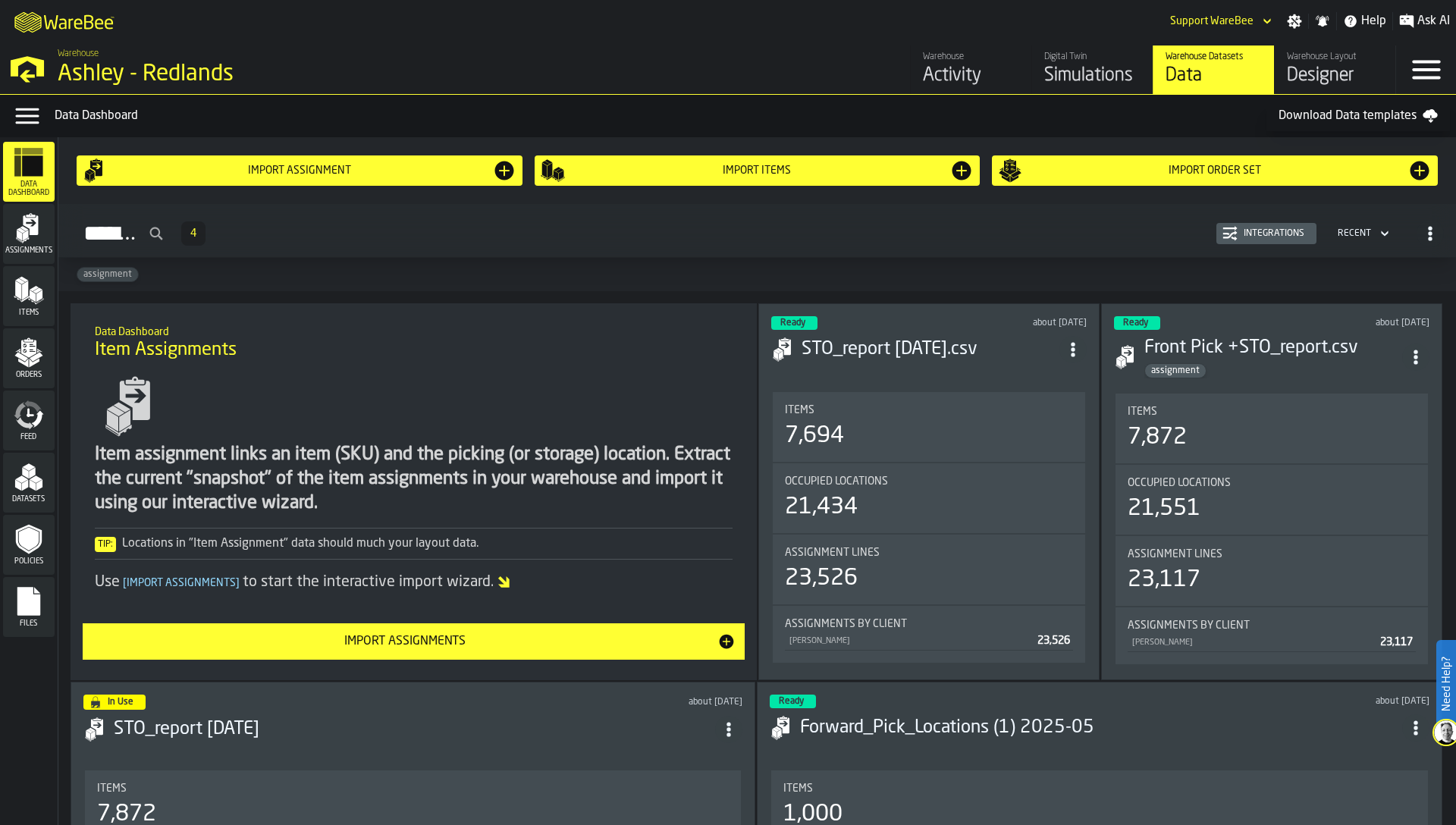
click at [23, 495] on span "Datasets" at bounding box center [29, 500] width 52 height 8
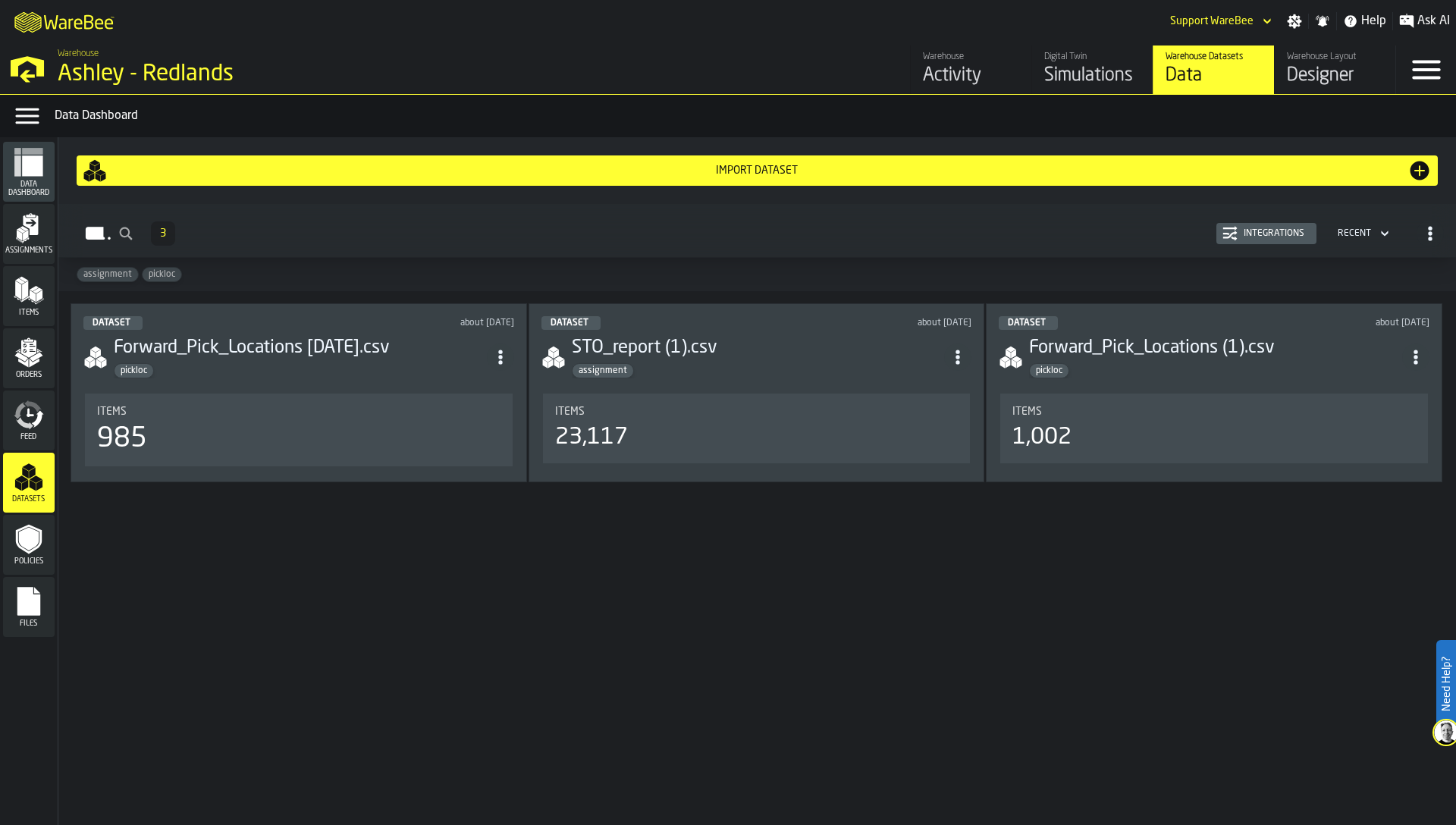
click at [318, 400] on div "Items 985" at bounding box center [298, 429] width 428 height 73
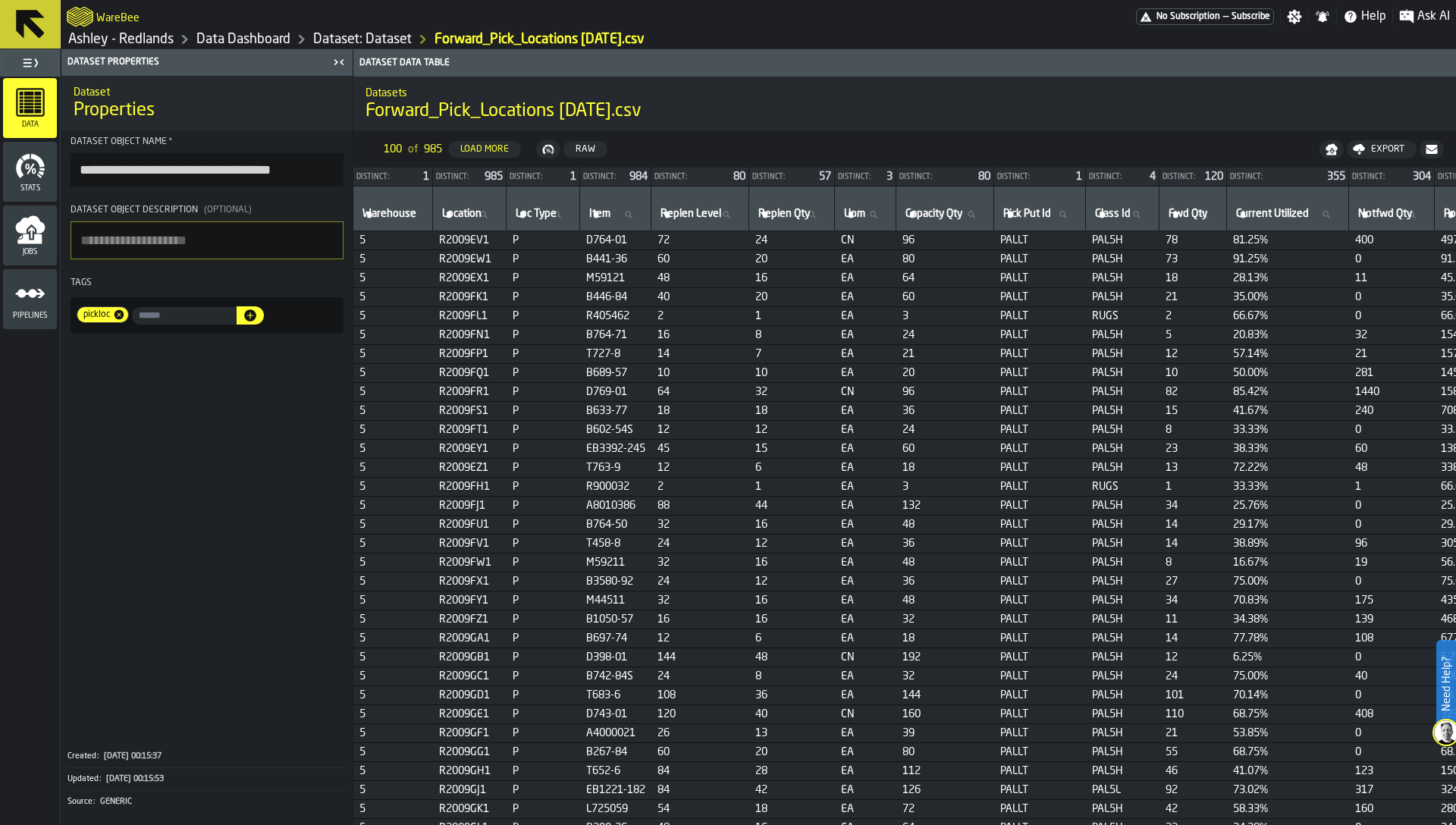
click at [338, 67] on icon "button-toggle-Close me" at bounding box center [339, 62] width 18 height 18
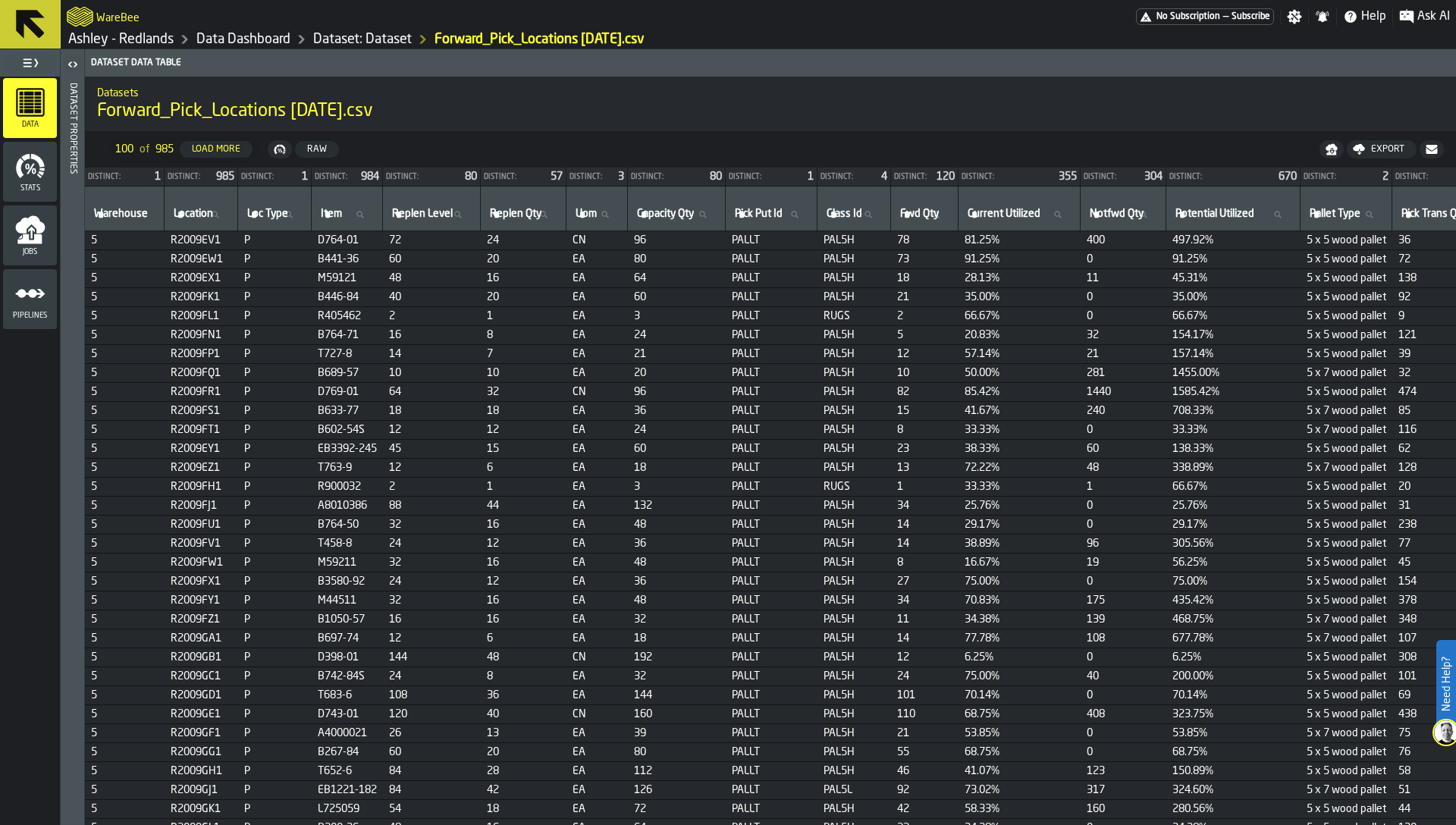
click at [370, 43] on link "Dataset: Dataset" at bounding box center [362, 39] width 99 height 17
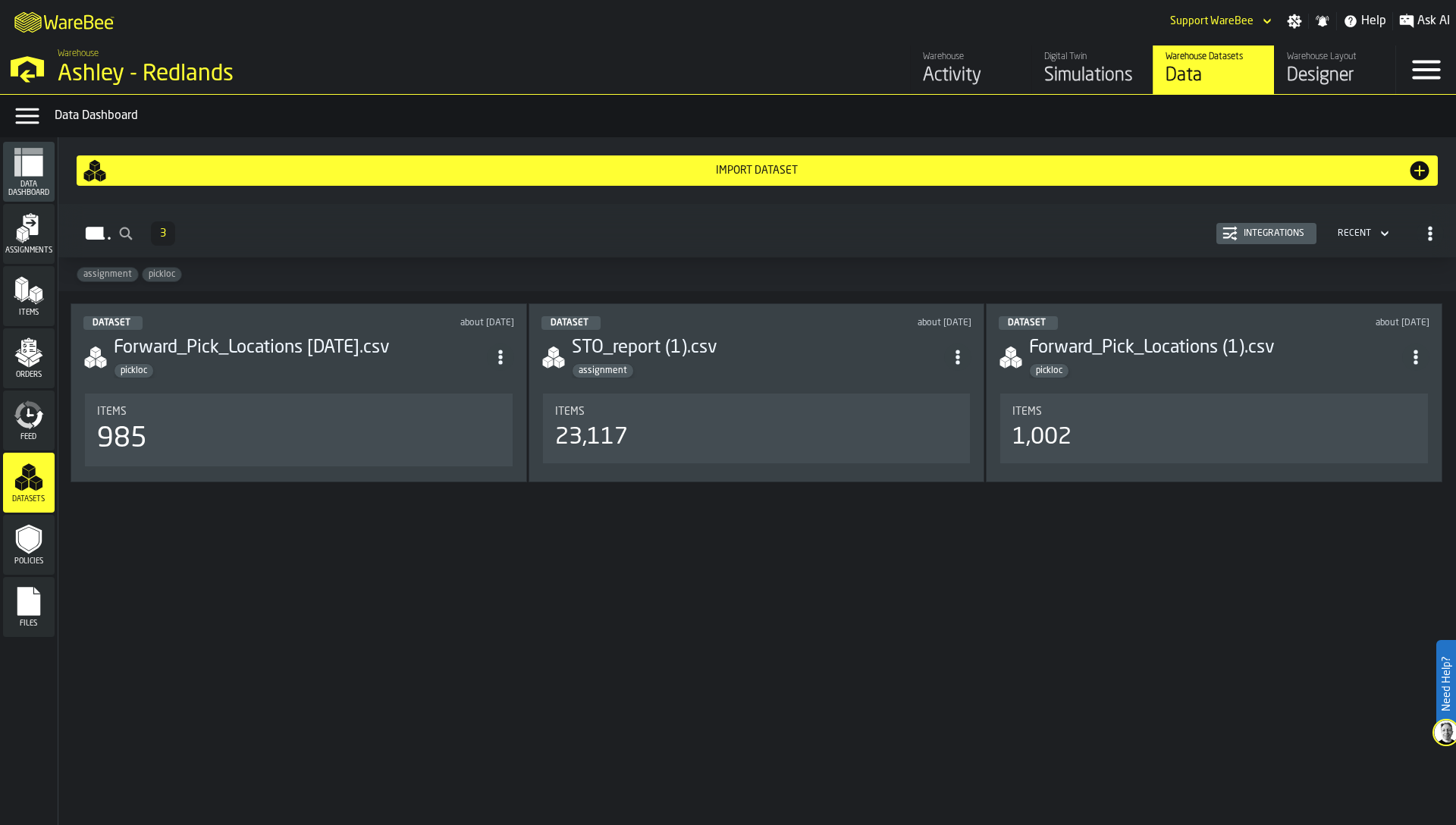
click at [29, 301] on icon "menu Items" at bounding box center [28, 290] width 30 height 30
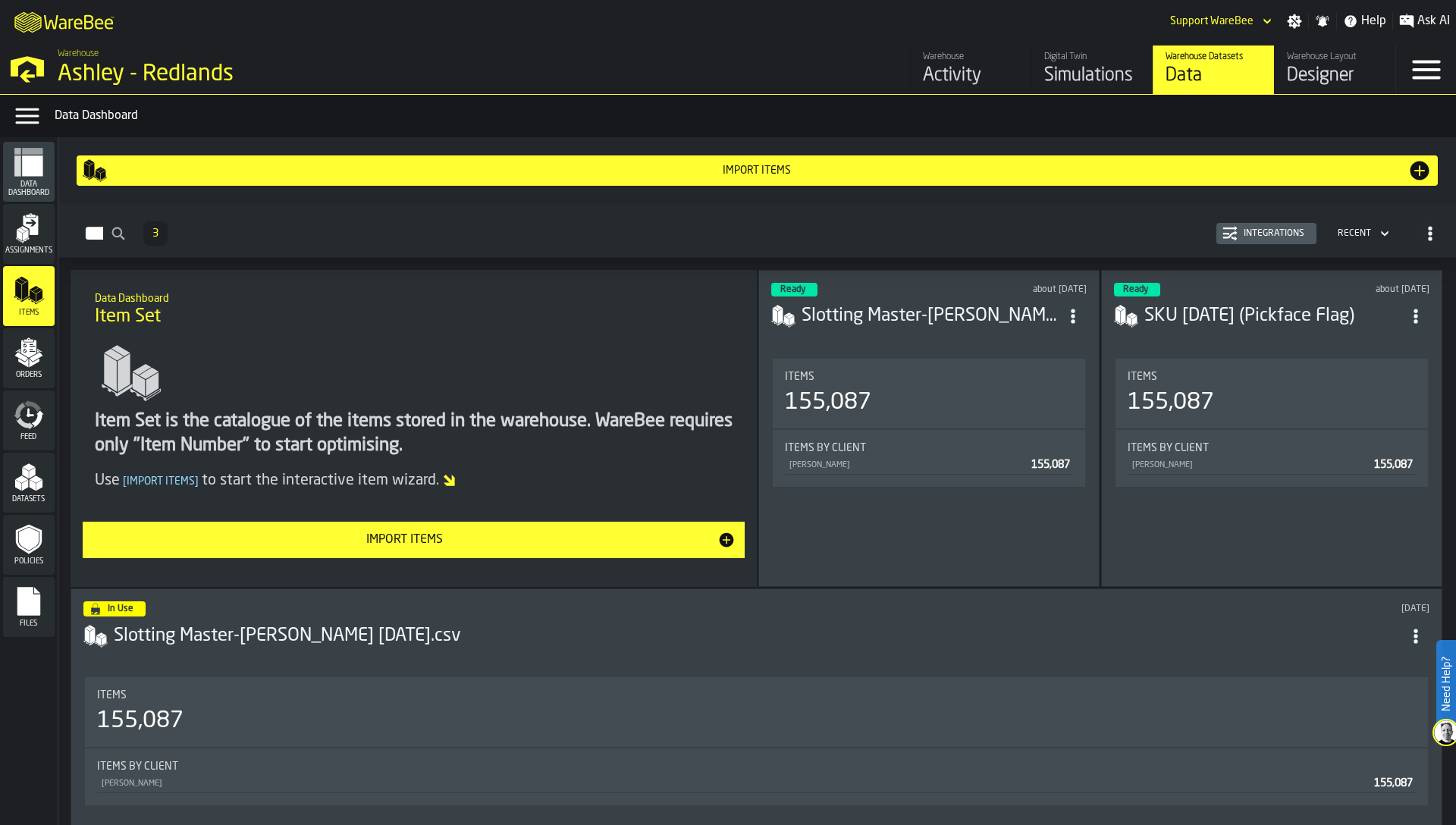
click at [34, 348] on icon "menu Orders" at bounding box center [28, 348] width 15 height 18
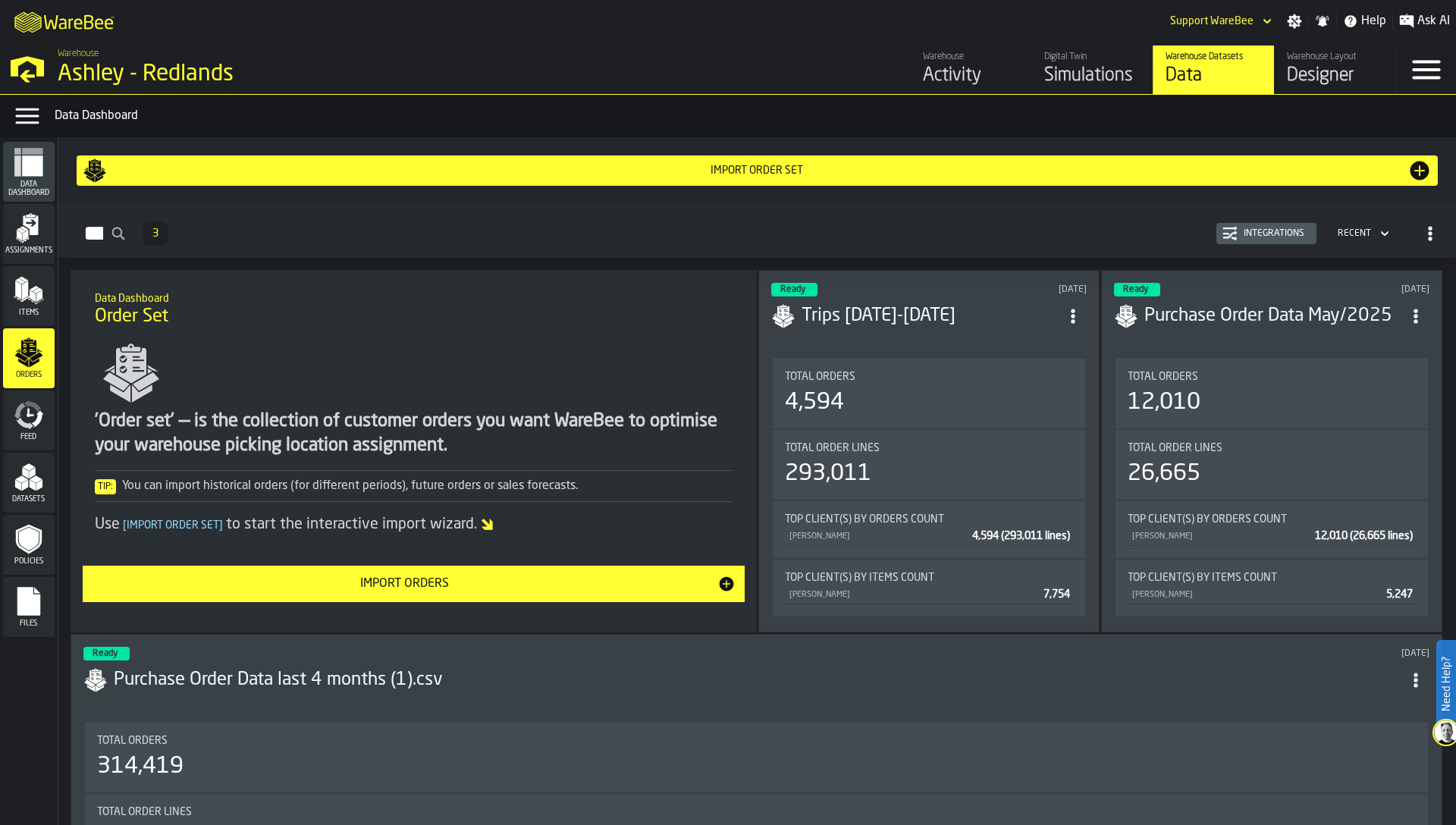
click at [1269, 233] on div "Integrations" at bounding box center [1274, 233] width 73 height 11
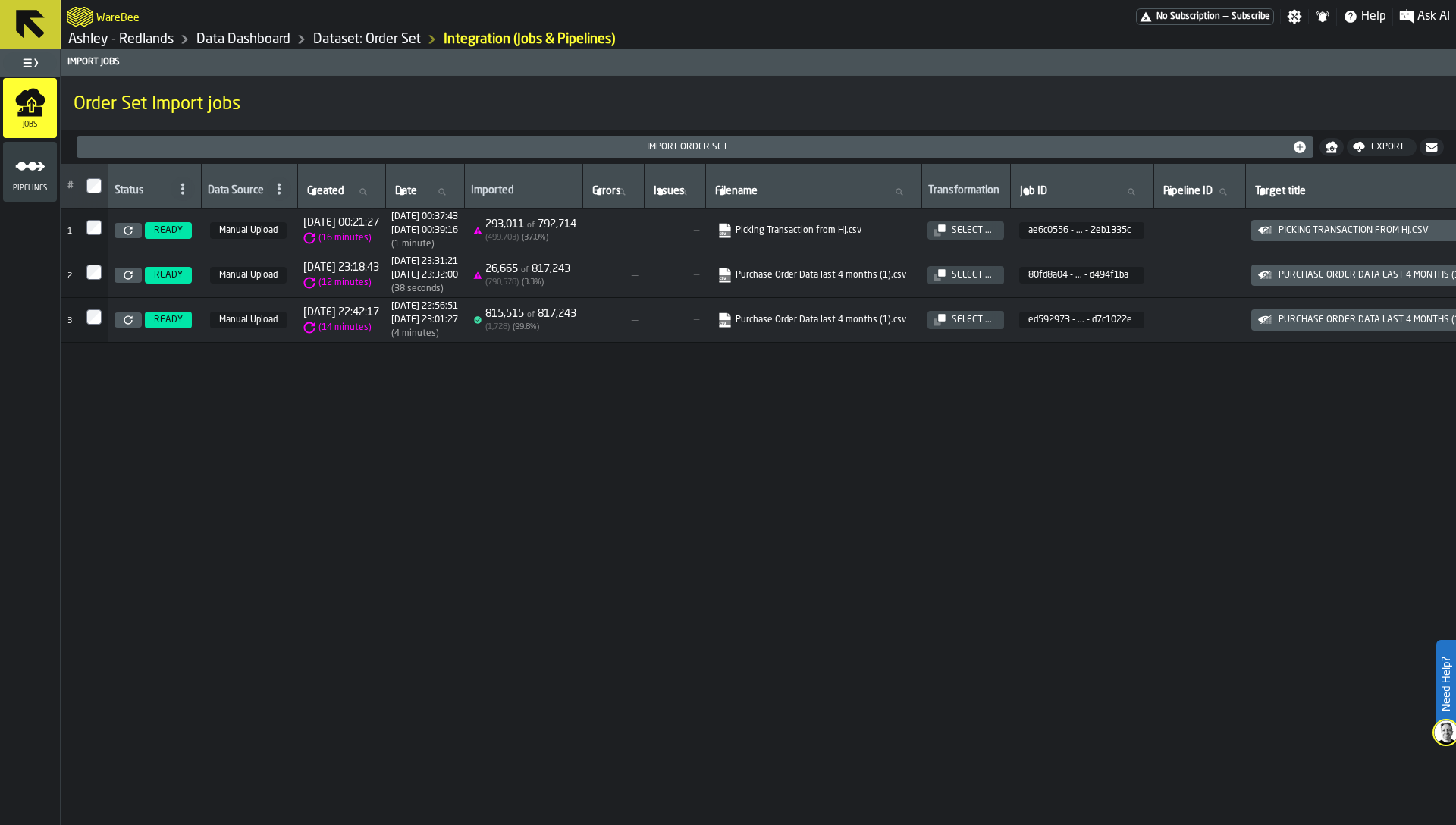
click at [127, 273] on icon at bounding box center [128, 274] width 9 height 9
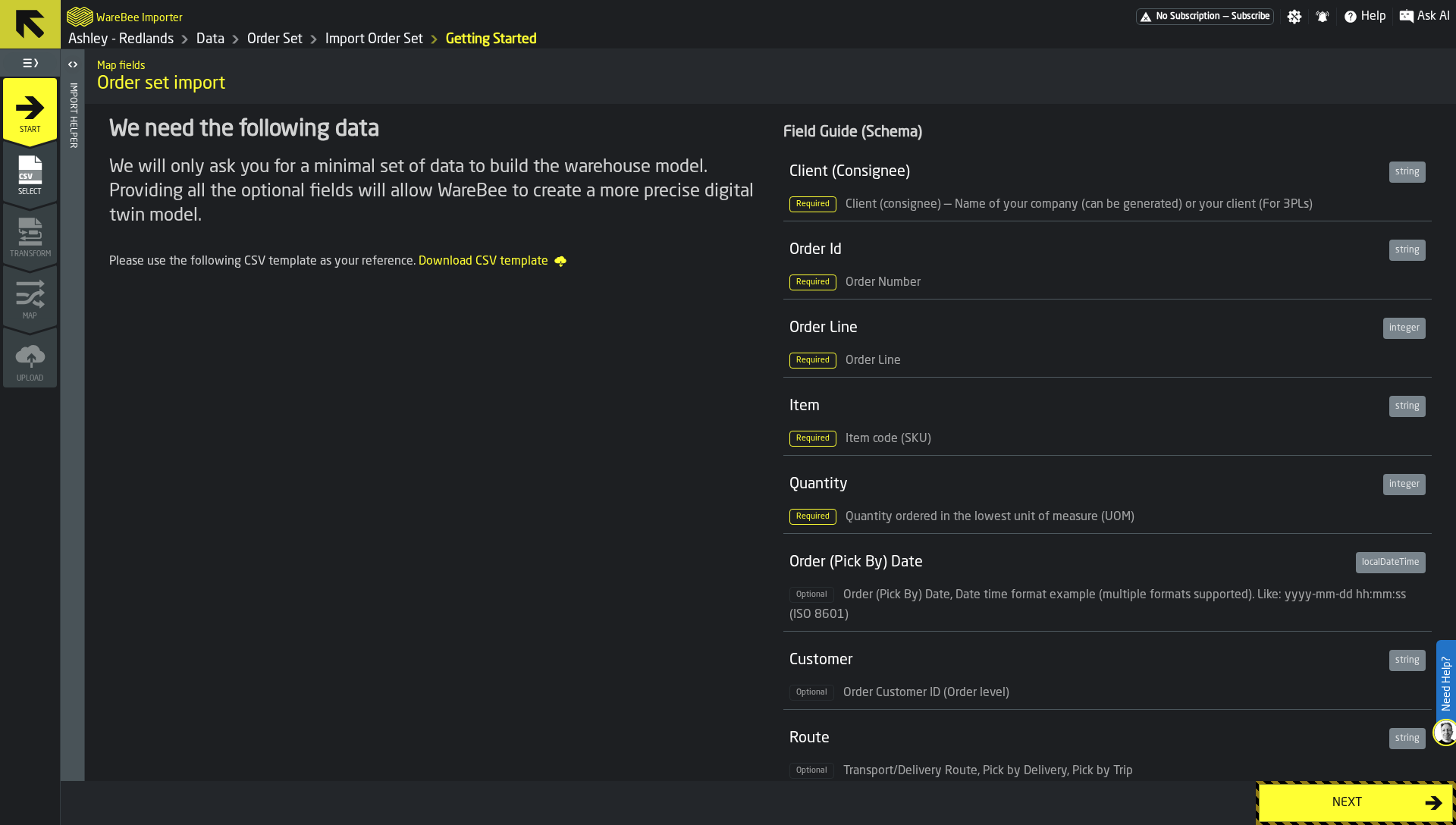
click at [33, 177] on rect "menu Select" at bounding box center [29, 175] width 23 height 11
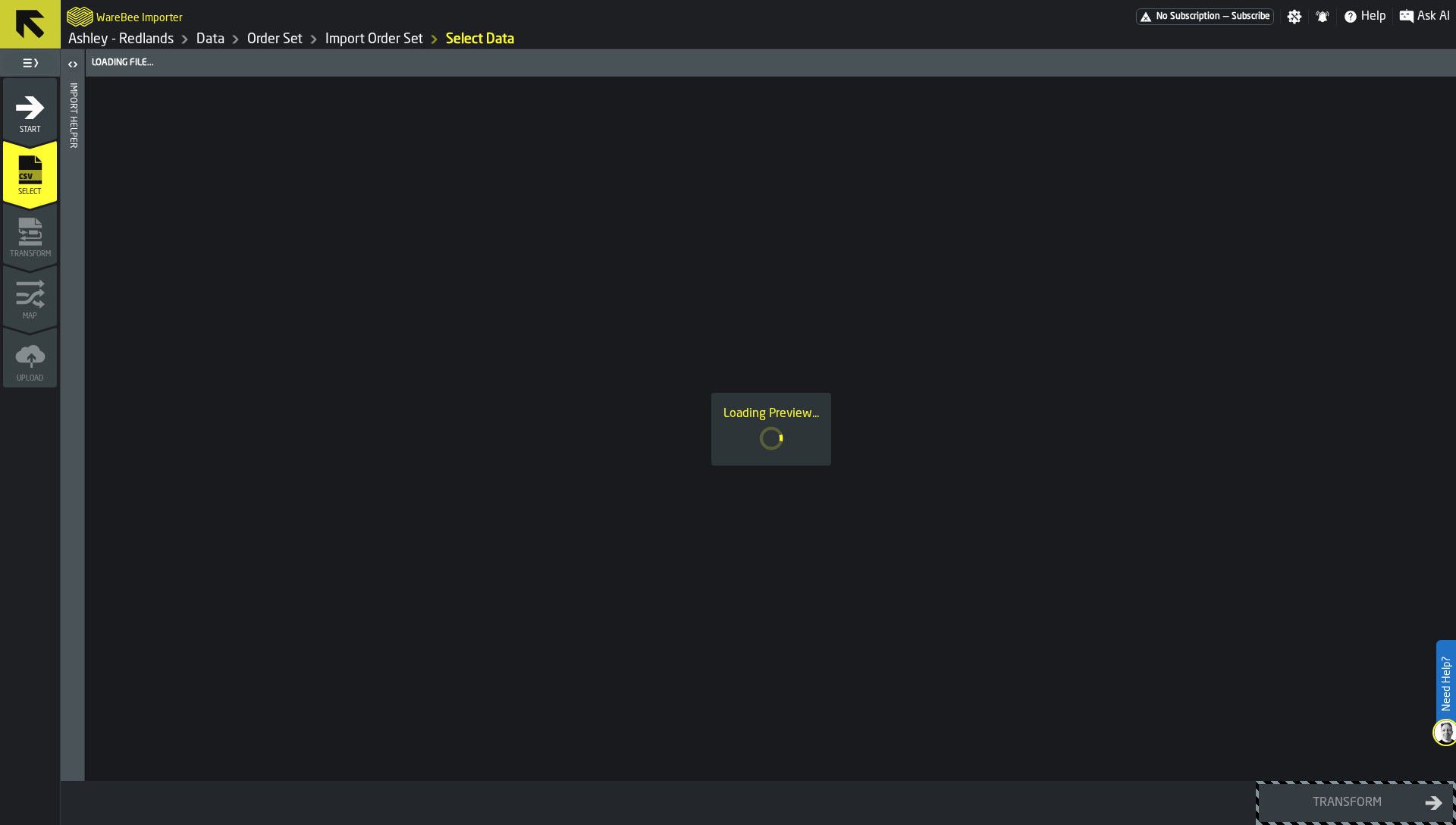
click at [75, 159] on div "Import Helper" at bounding box center [73, 428] width 11 height 698
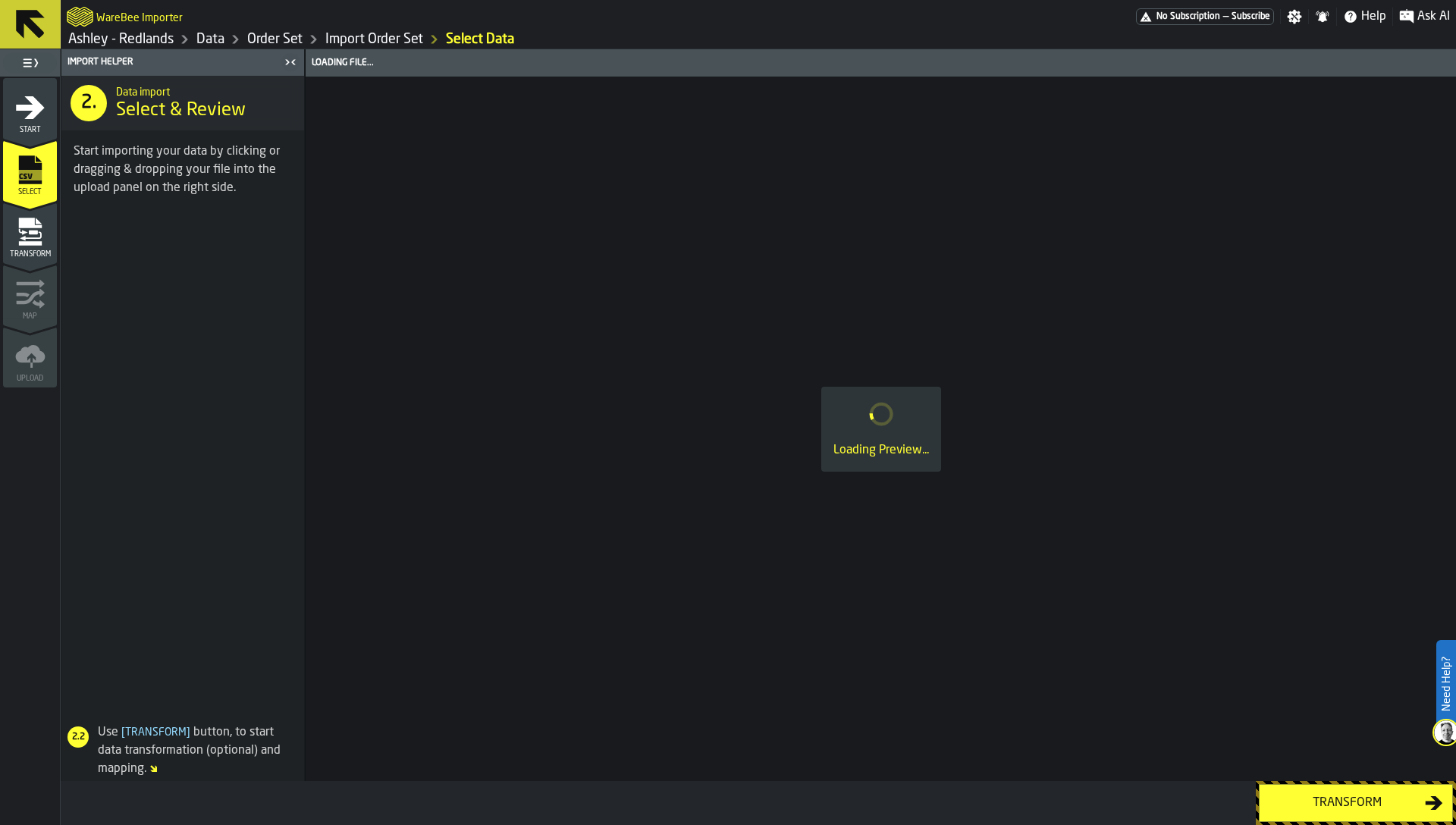
click at [34, 238] on icon "menu Transform" at bounding box center [30, 232] width 30 height 30
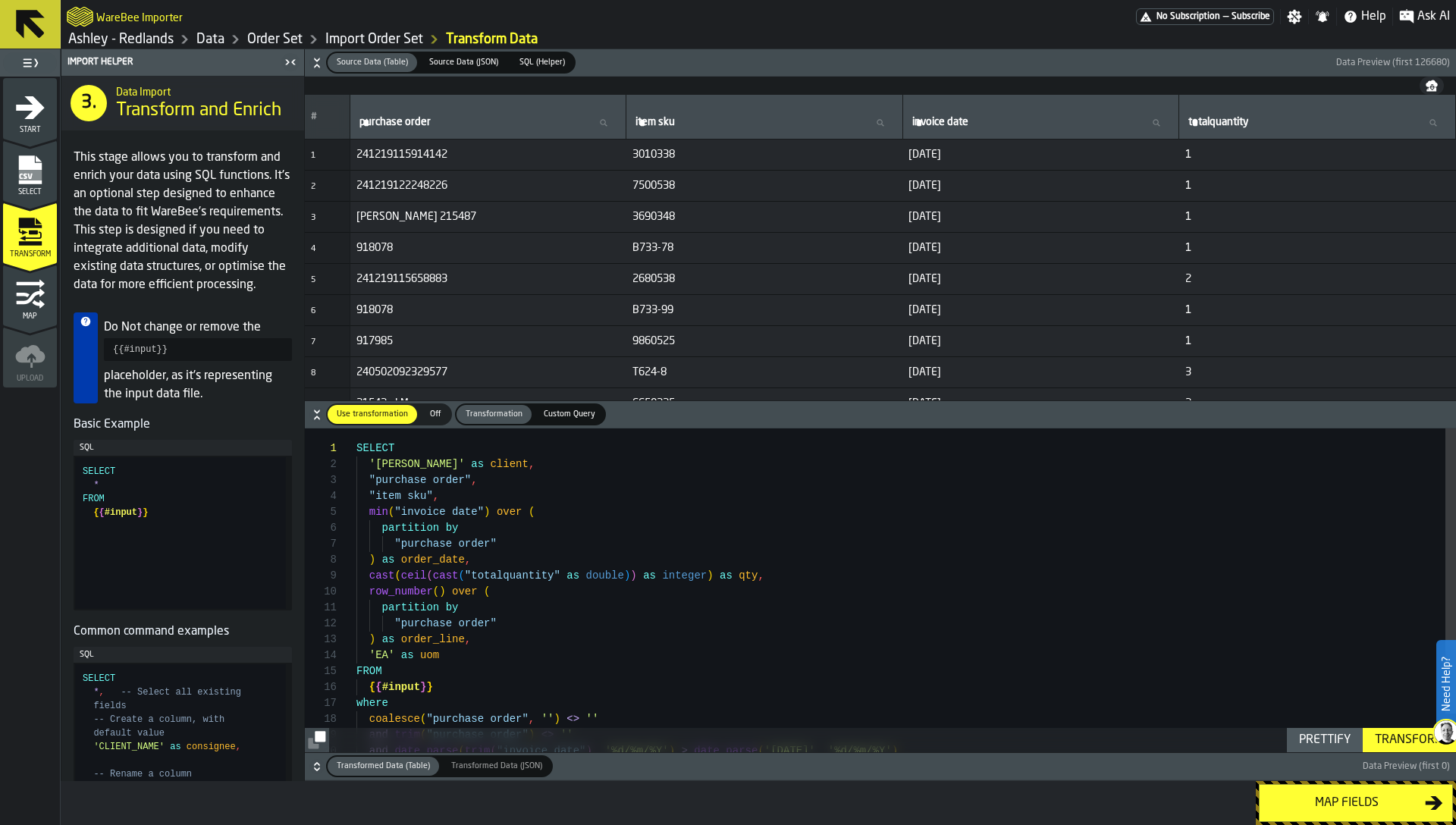
click at [284, 57] on icon "button-toggle-Close me" at bounding box center [290, 62] width 18 height 18
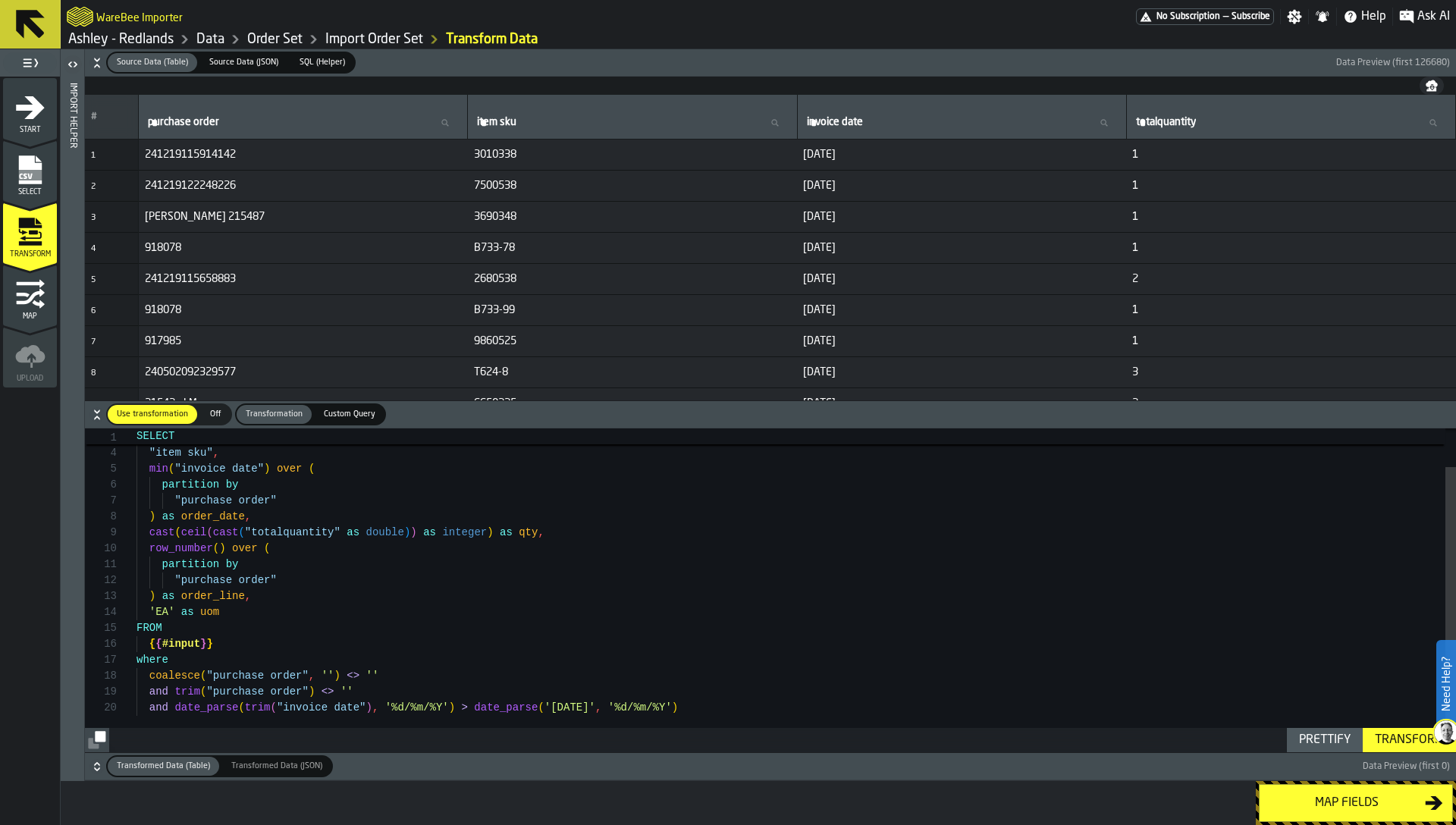
click at [274, 36] on link "Order Set" at bounding box center [274, 39] width 55 height 17
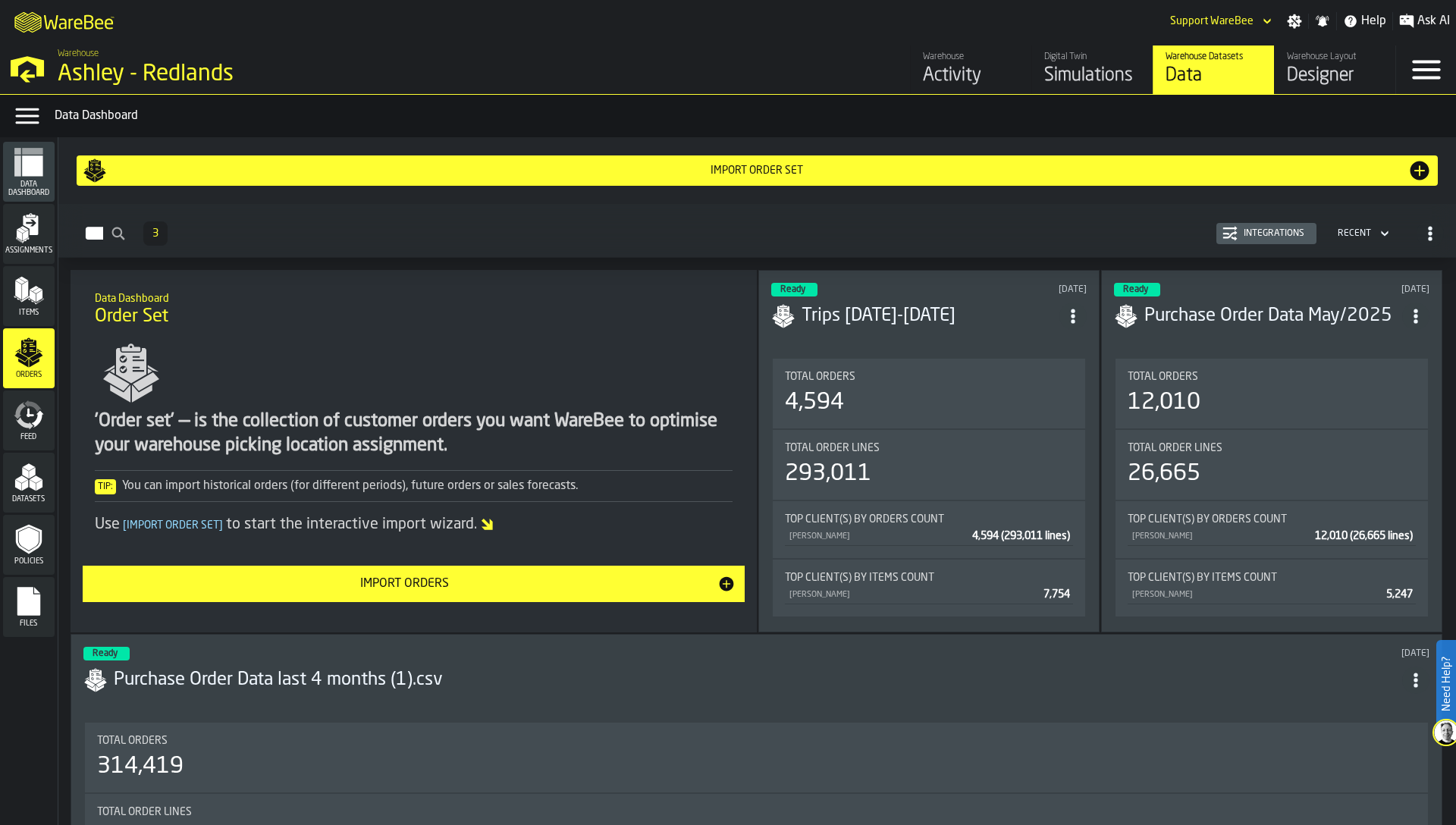
click at [1251, 238] on div "Integrations" at bounding box center [1274, 233] width 73 height 11
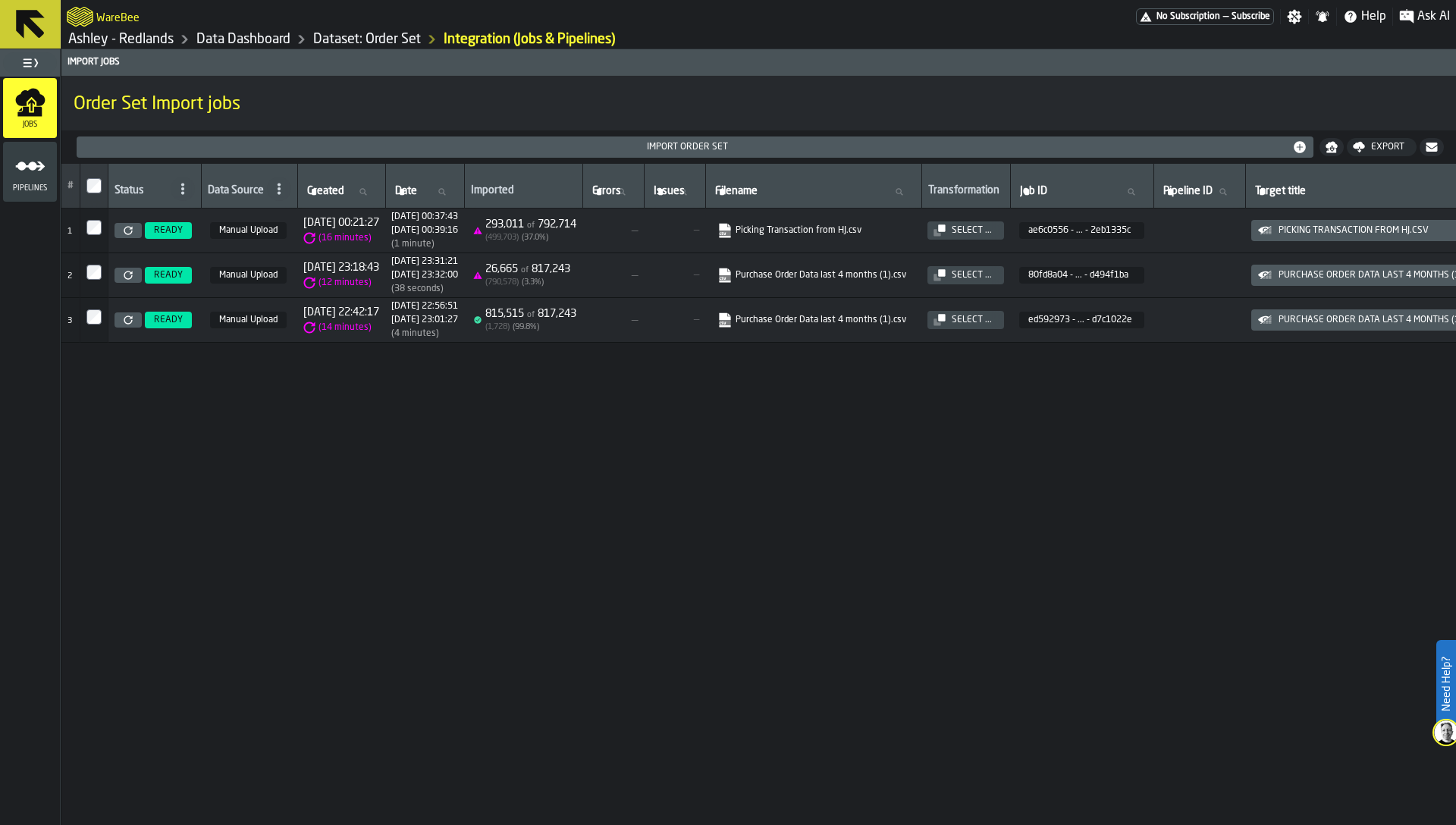
click at [126, 228] on icon at bounding box center [128, 230] width 9 height 9
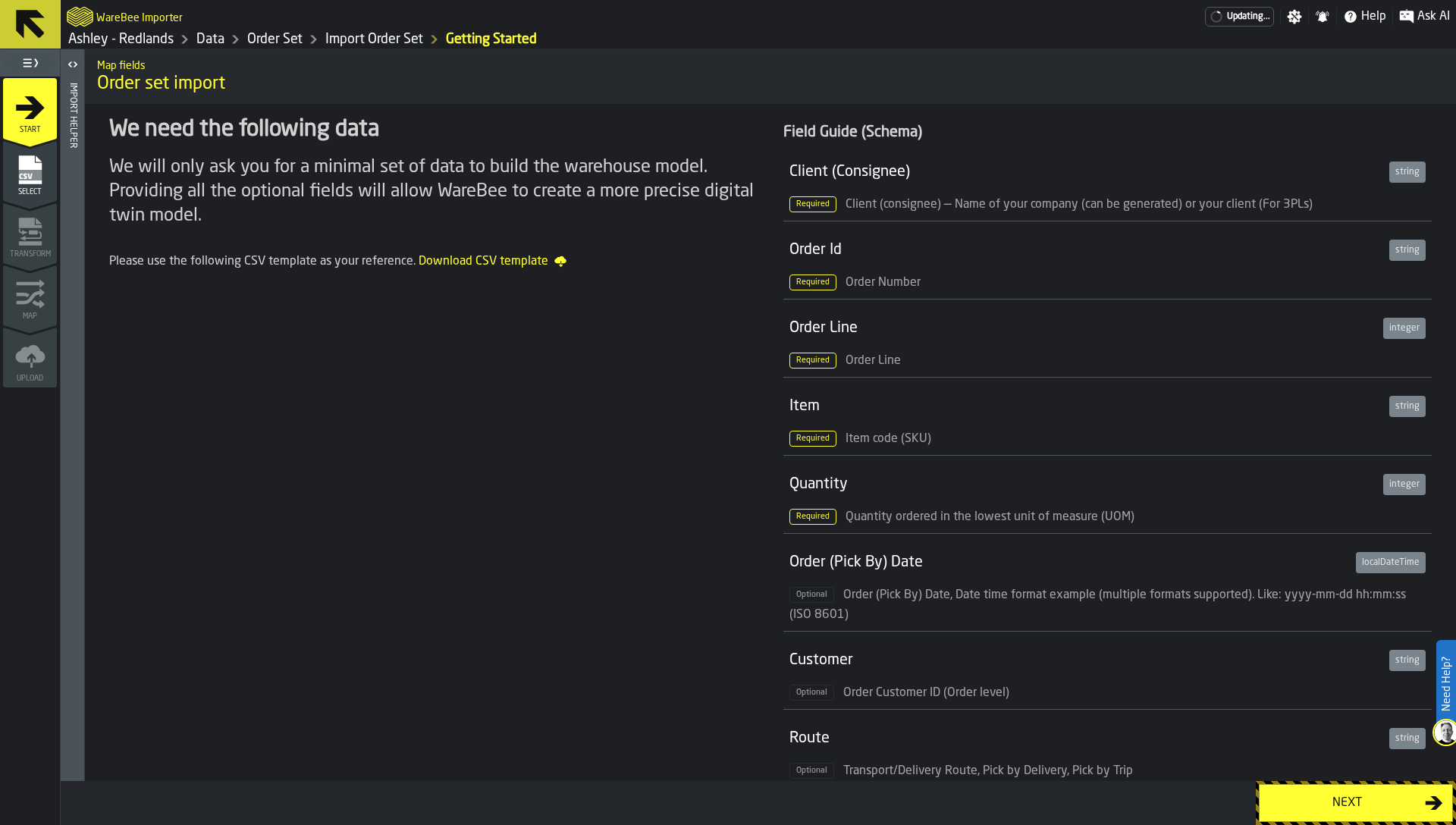
click at [26, 182] on icon "menu Select" at bounding box center [29, 170] width 23 height 28
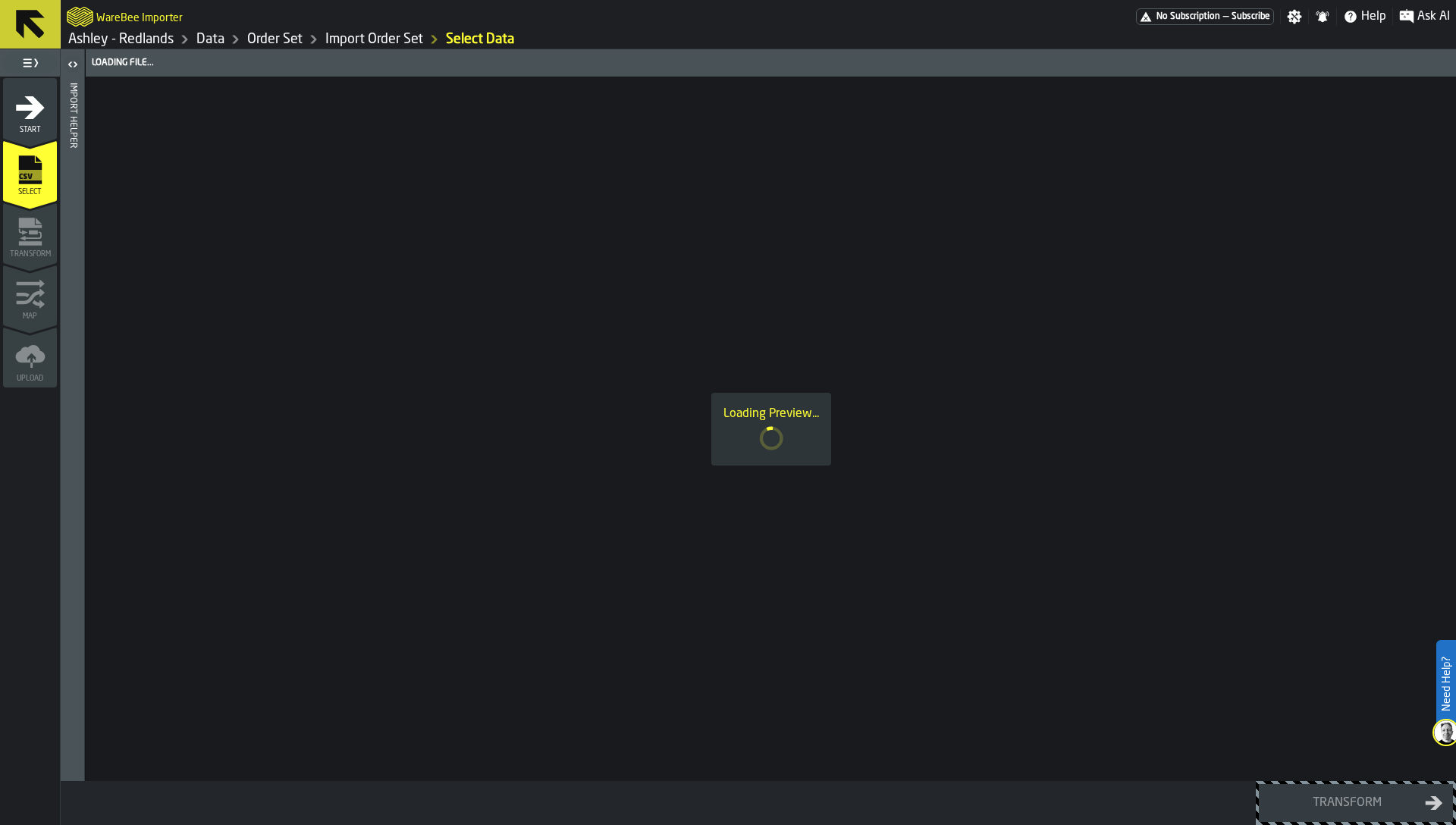
click at [71, 208] on div "Import Helper" at bounding box center [73, 428] width 11 height 698
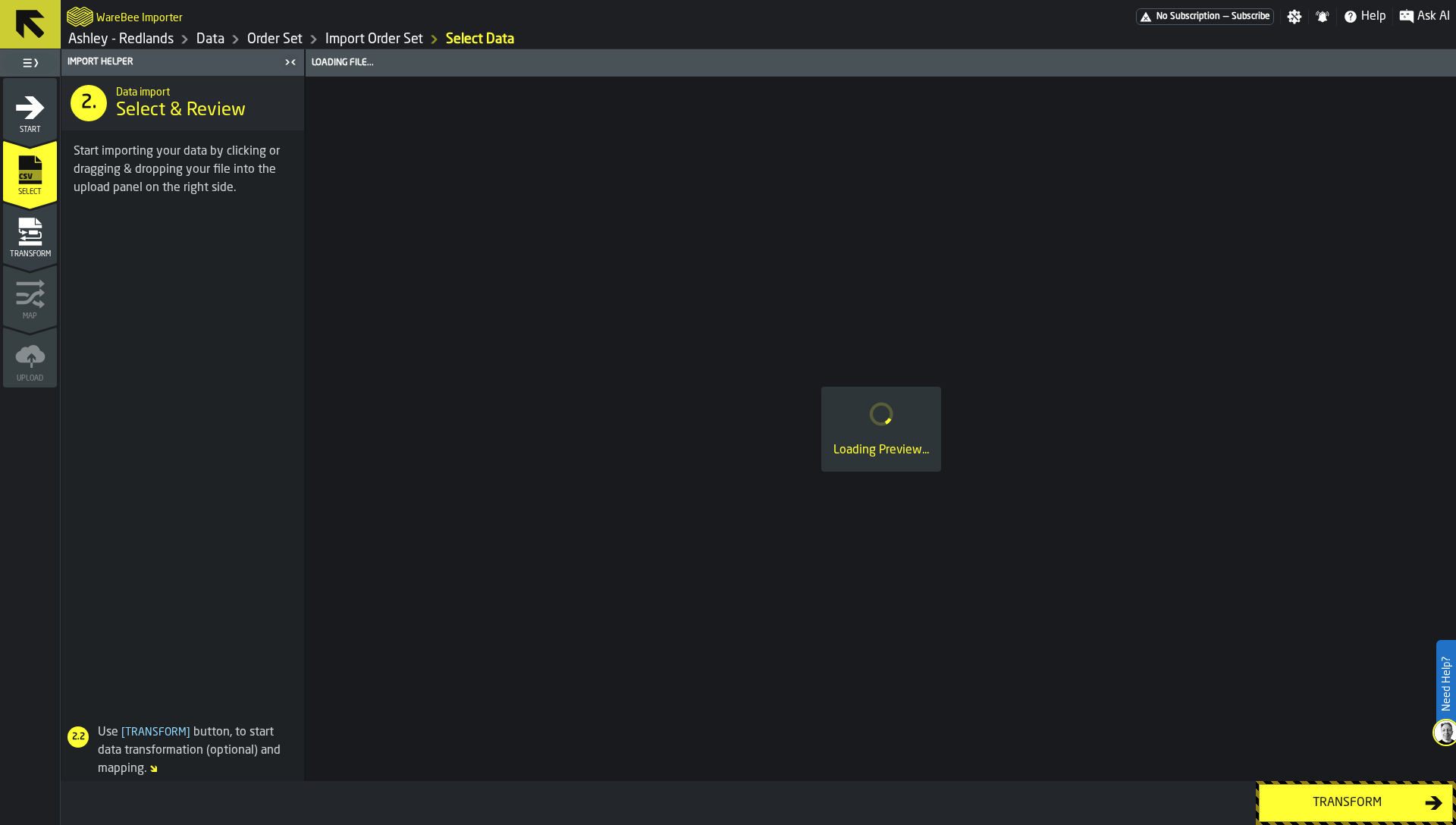
click at [39, 237] on icon "menu Transform" at bounding box center [31, 235] width 22 height 9
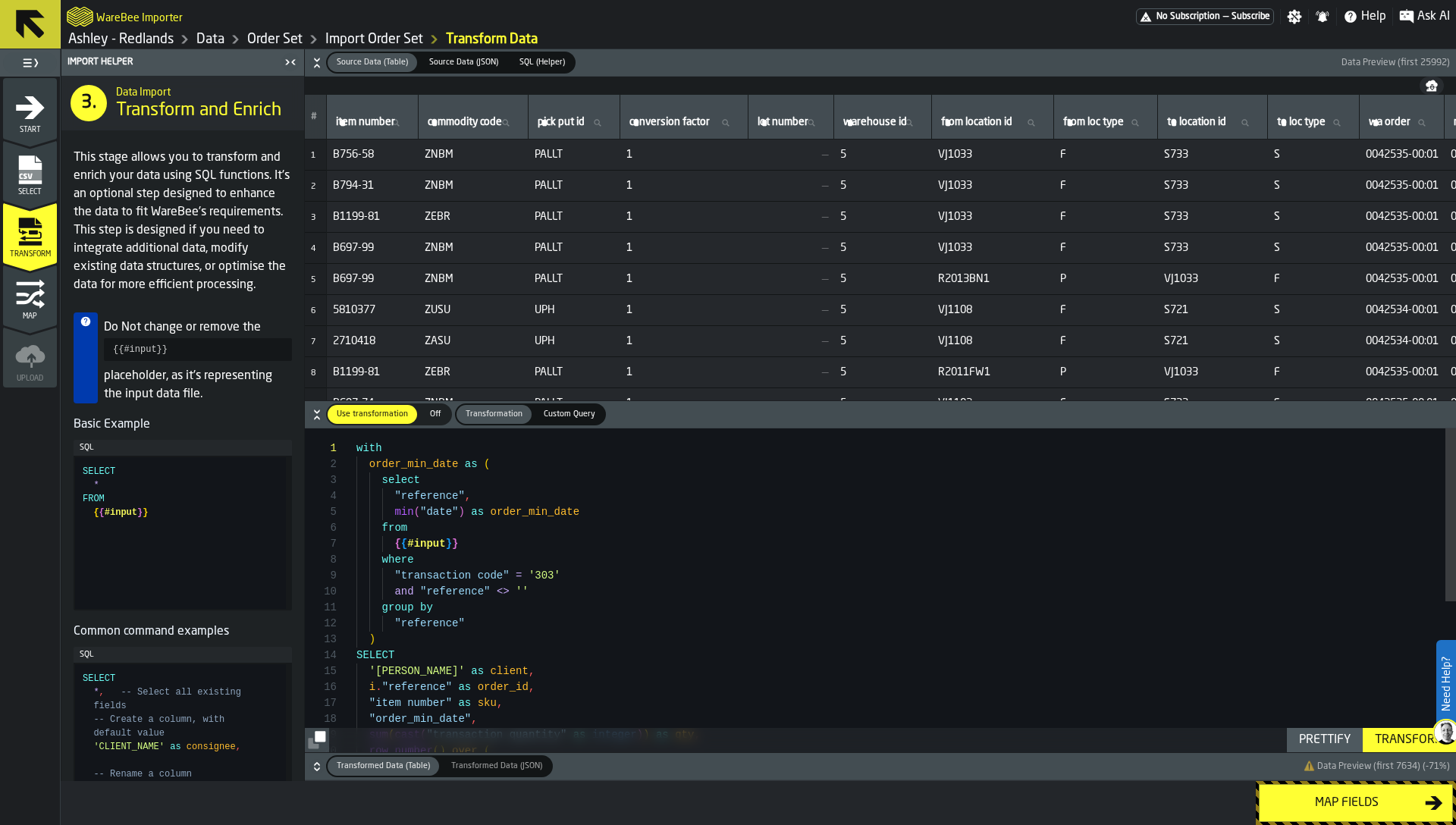
click at [287, 59] on icon "button-toggle-Close me" at bounding box center [290, 62] width 18 height 18
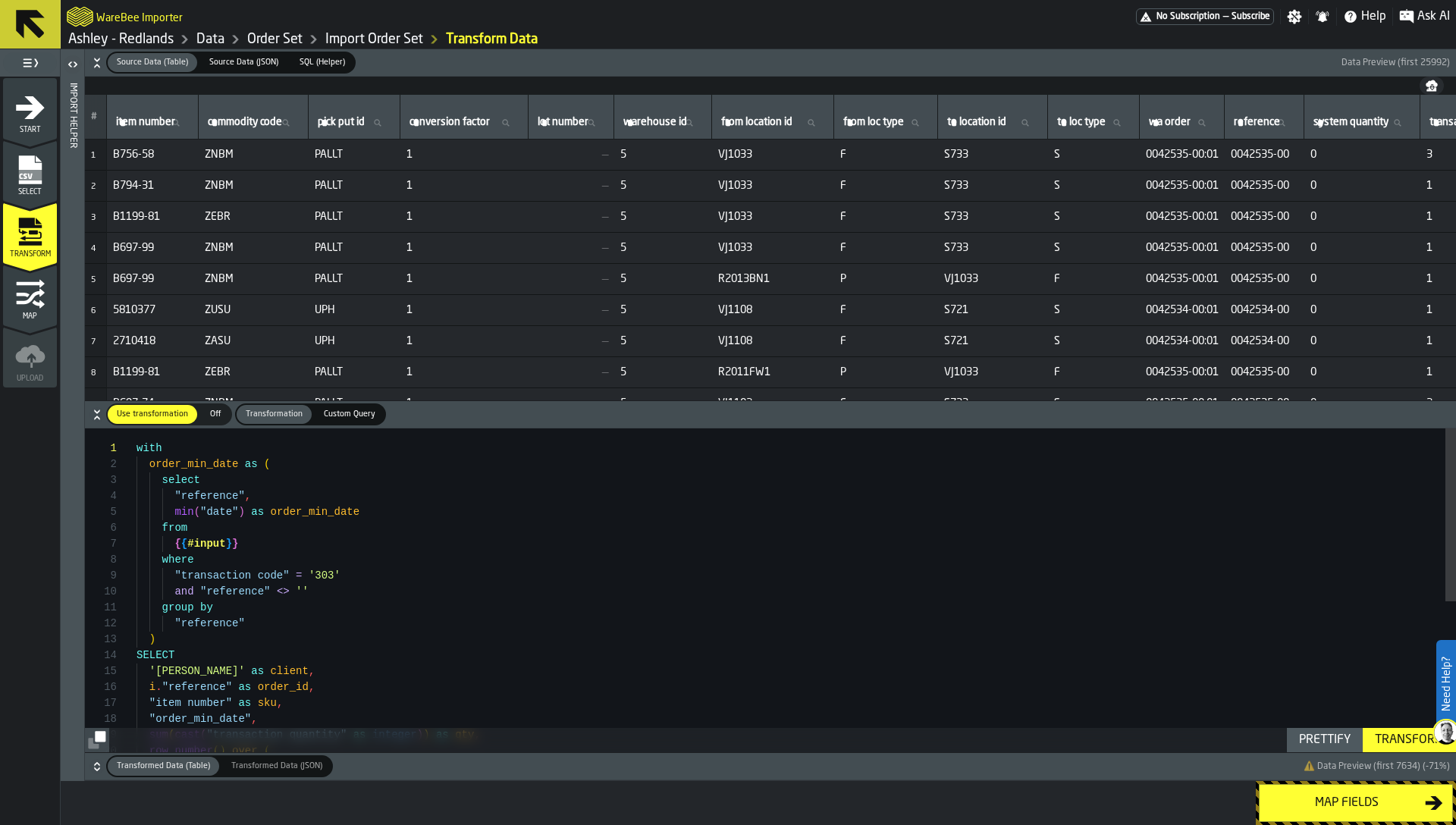
click at [397, 270] on td "PALLT" at bounding box center [355, 279] width 92 height 31
click at [394, 284] on span "PALLT" at bounding box center [354, 279] width 79 height 12
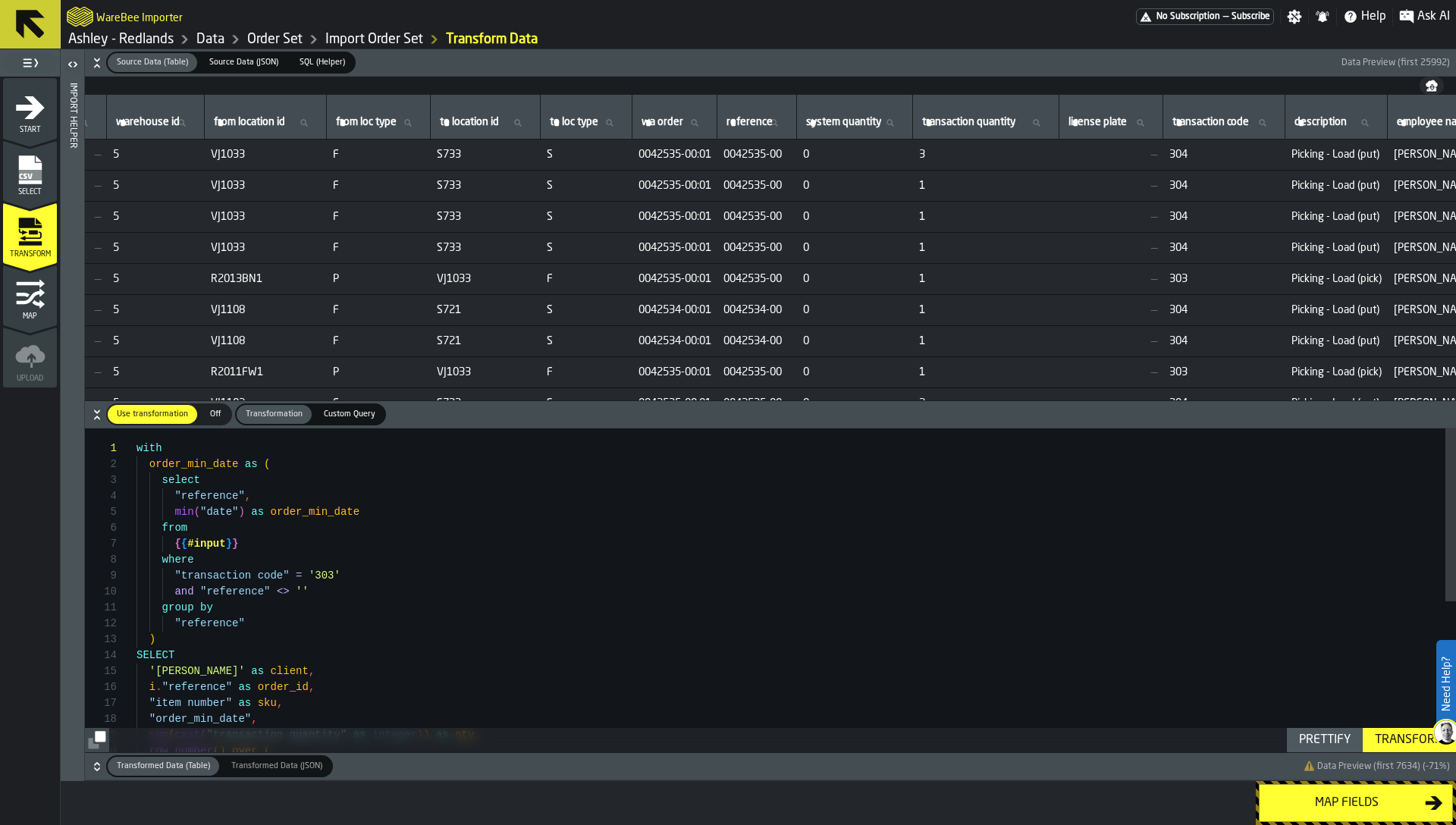
scroll to position [0, 602]
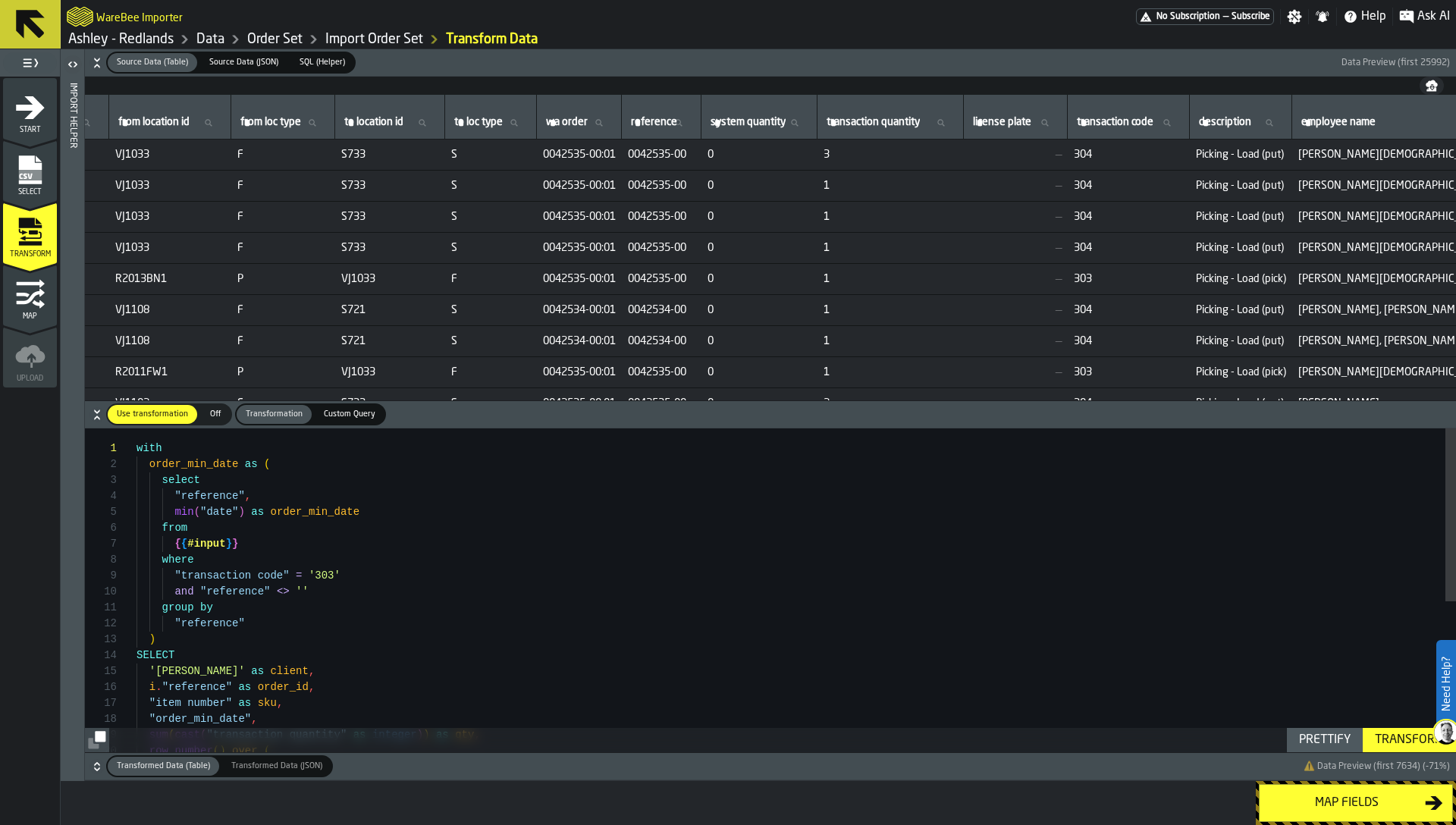
click at [695, 155] on span "0042535-00" at bounding box center [661, 155] width 68 height 12
click at [695, 157] on span "0042535-00" at bounding box center [661, 155] width 68 height 12
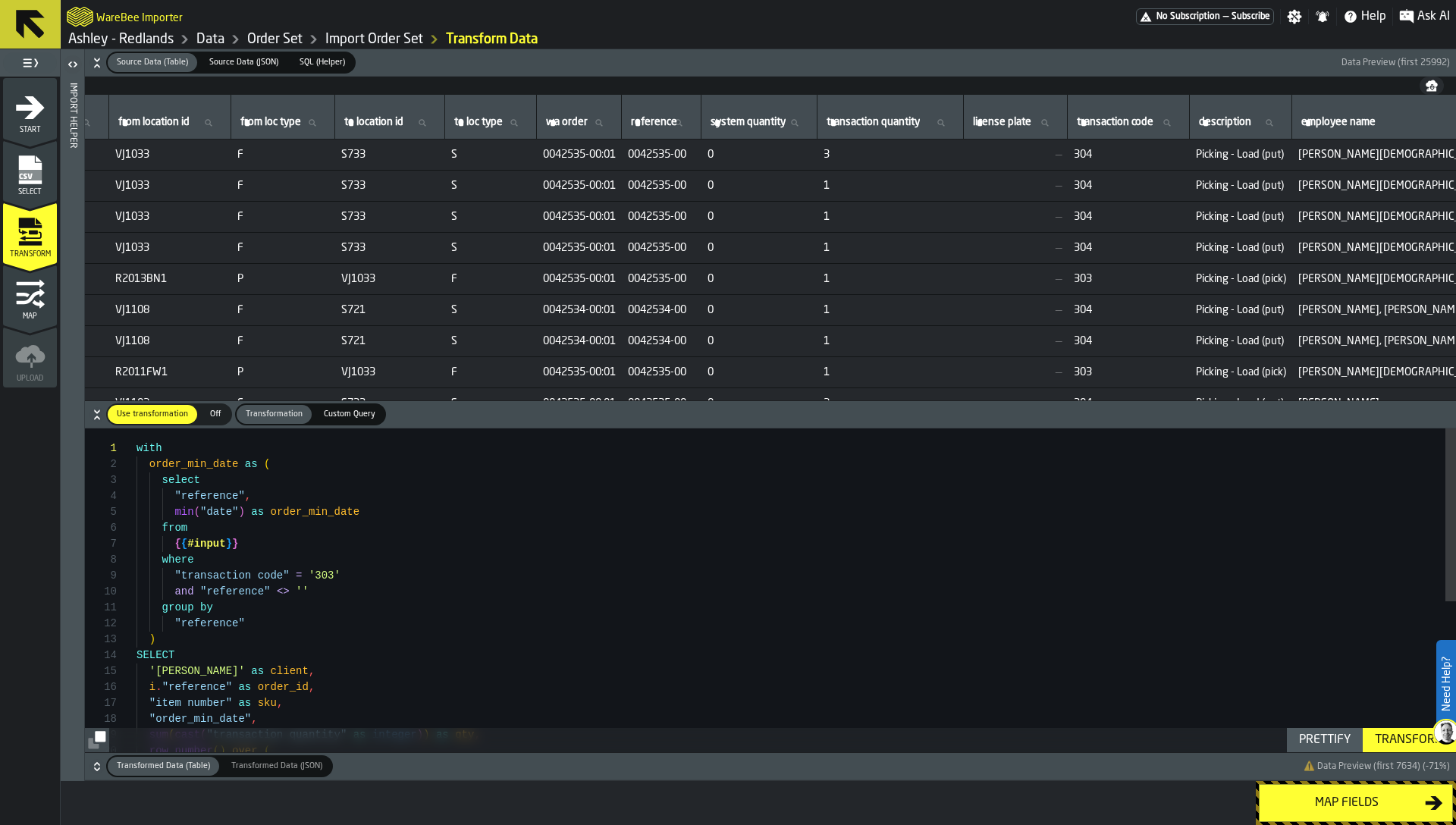
click at [695, 183] on span "0042535-00" at bounding box center [661, 186] width 68 height 12
click at [695, 188] on span "0042535-00" at bounding box center [661, 186] width 68 height 12
click at [701, 208] on td "0042535-00" at bounding box center [661, 217] width 79 height 31
click at [611, 182] on span "0042535-00:01" at bounding box center [579, 186] width 73 height 12
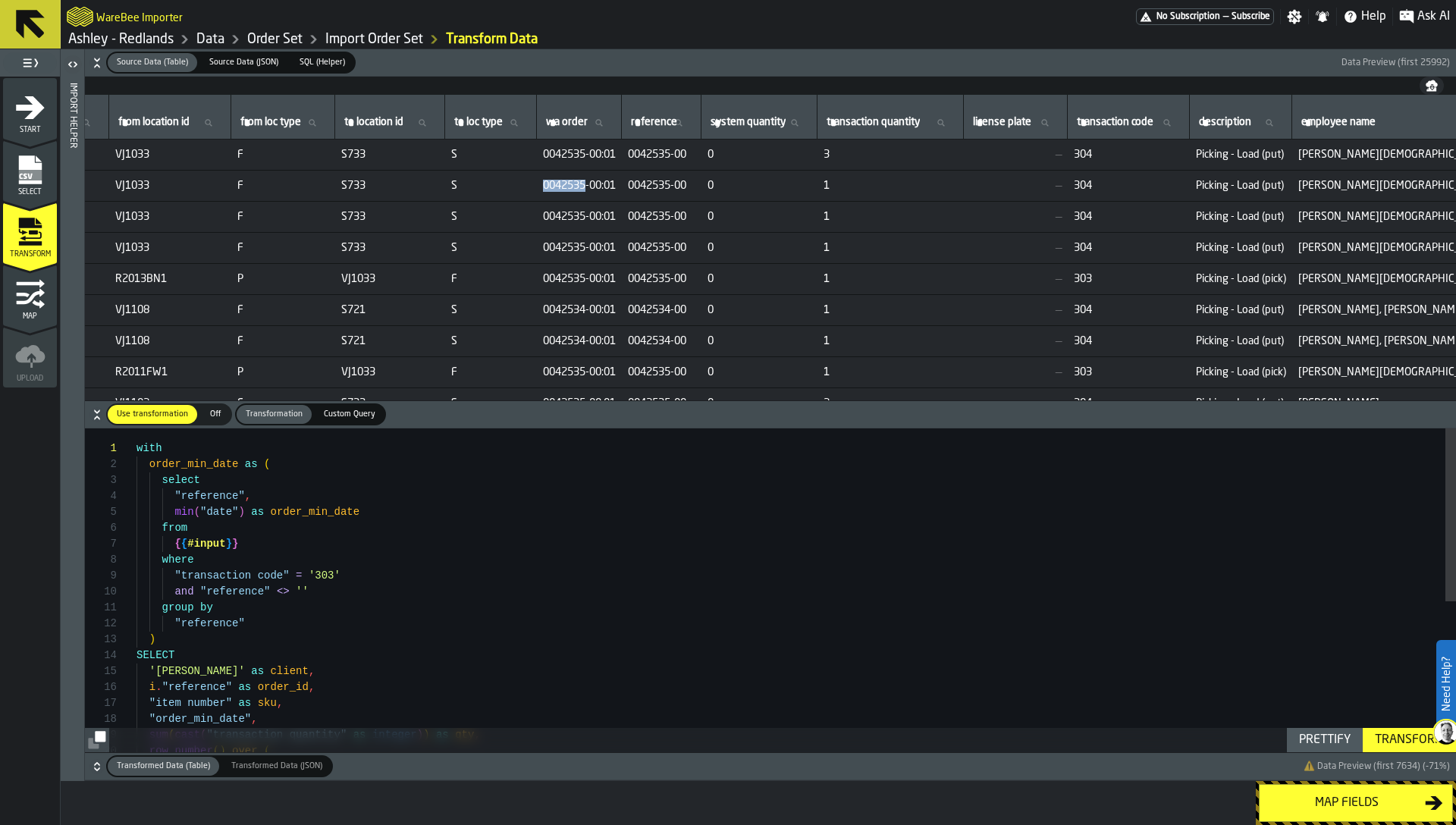
click at [611, 182] on span "0042535-00:01" at bounding box center [579, 186] width 73 height 12
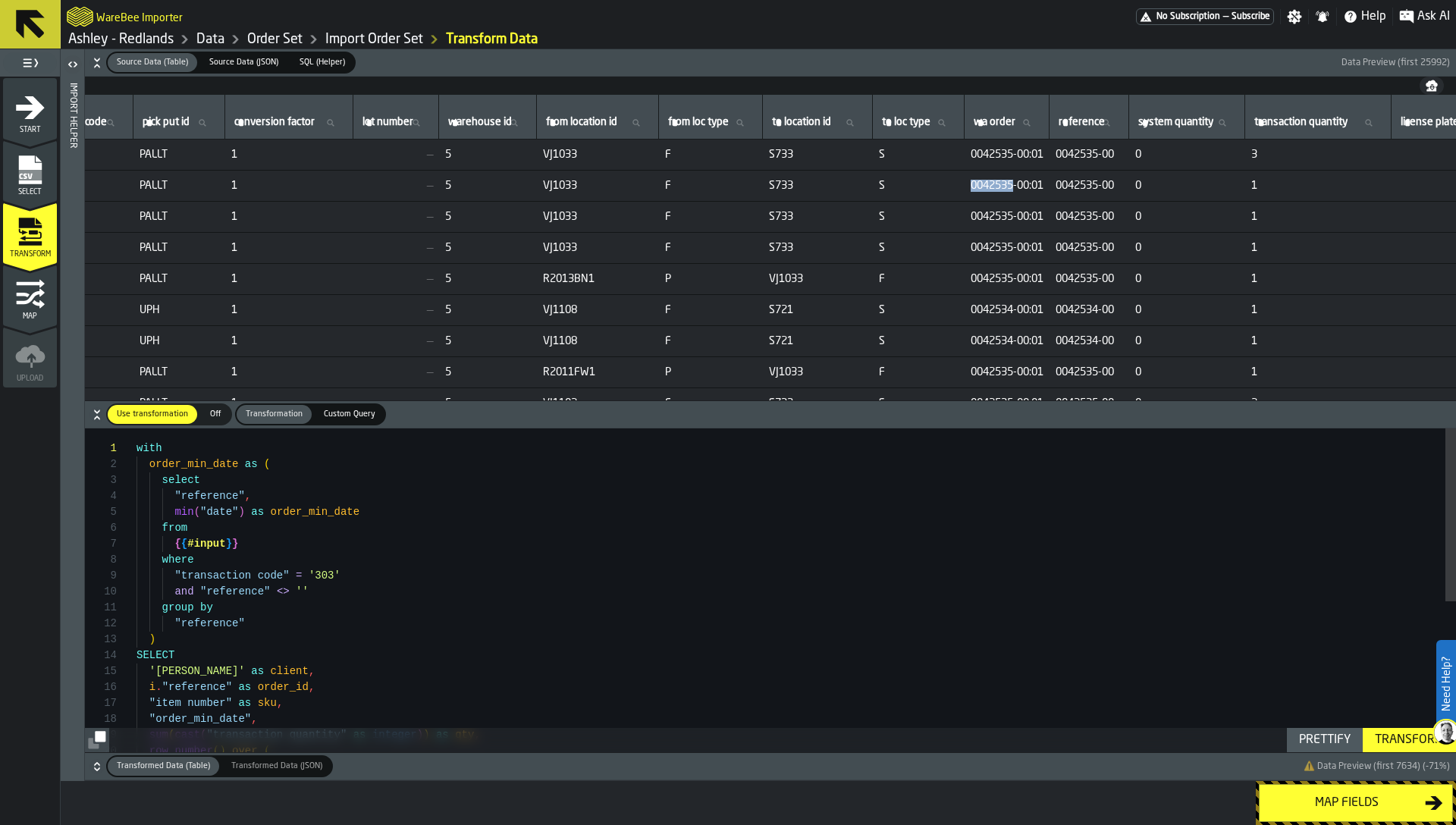
scroll to position [0, 179]
click at [270, 37] on link "Order Set" at bounding box center [274, 39] width 55 height 17
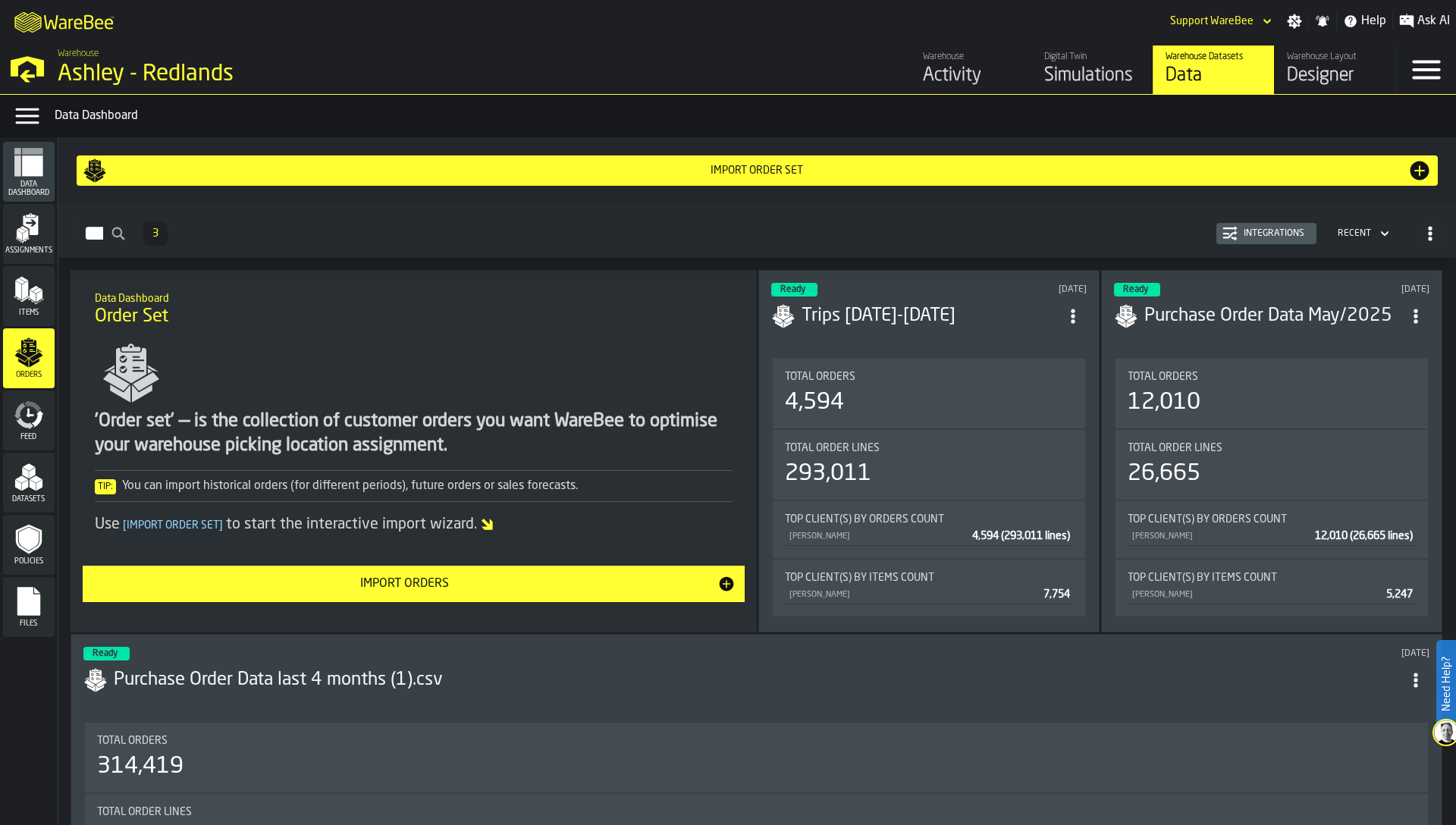
click at [36, 416] on icon "menu Feed" at bounding box center [28, 415] width 30 height 30
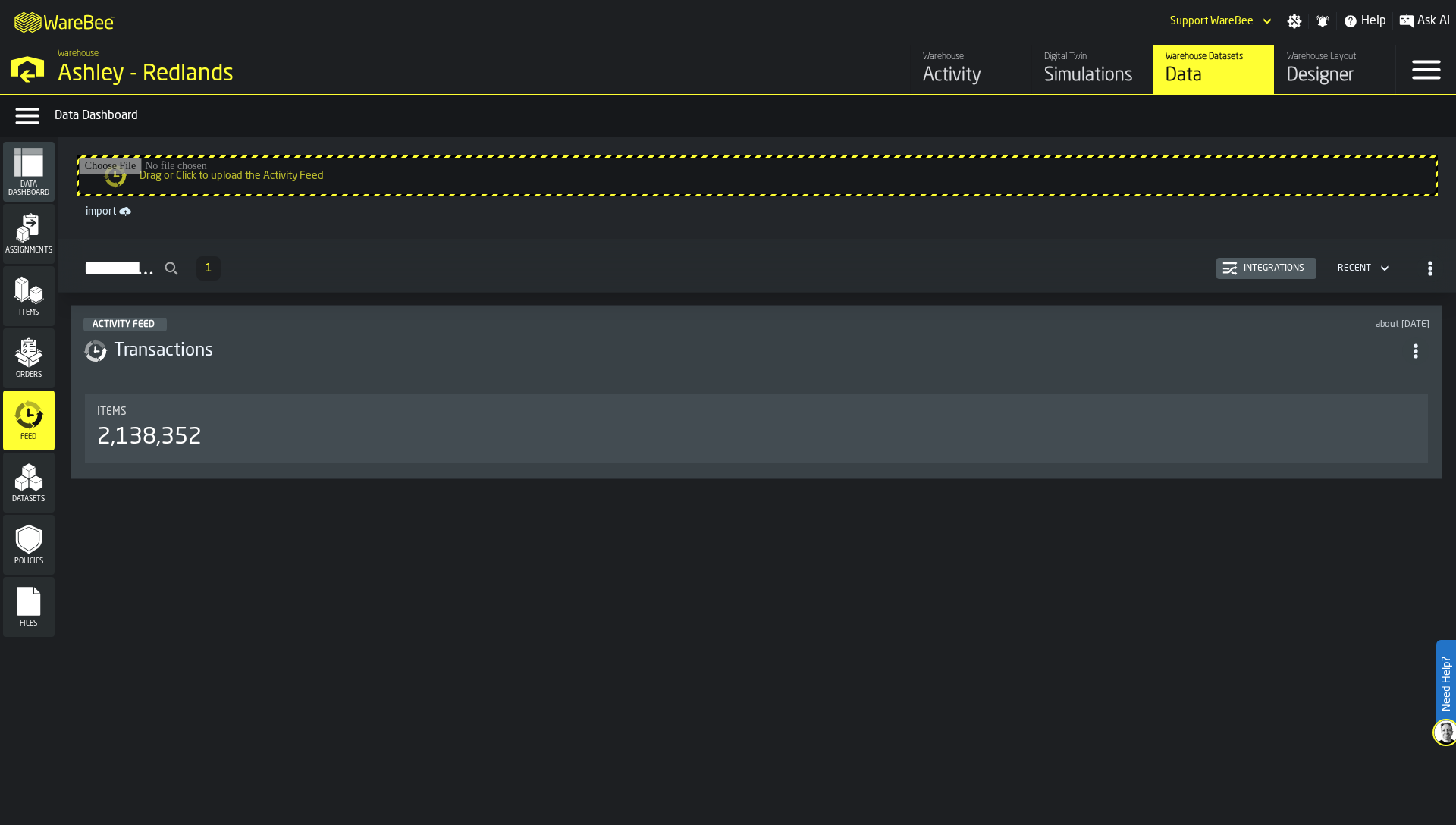
click at [1289, 265] on div "Integrations" at bounding box center [1274, 268] width 73 height 11
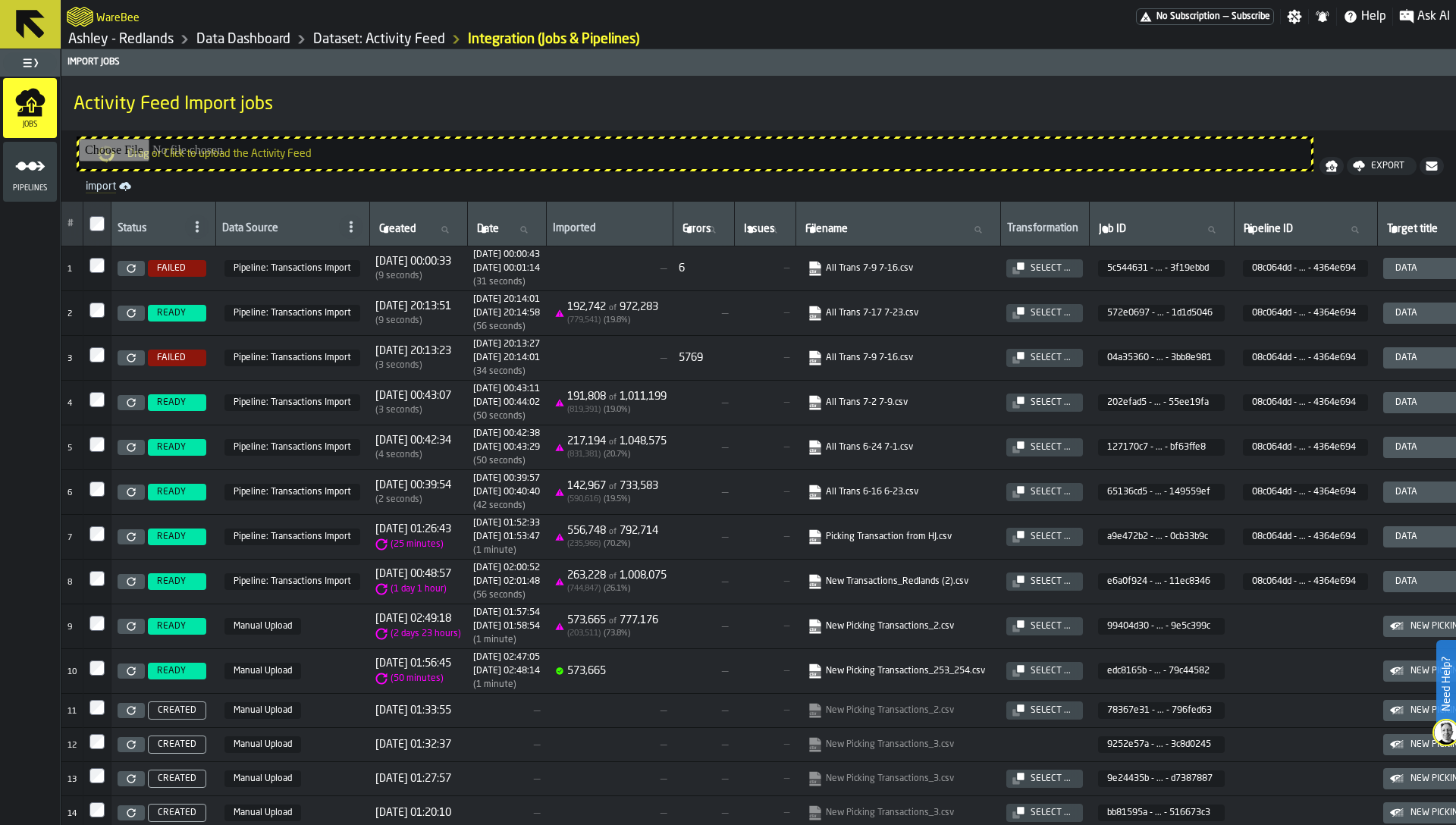
click at [815, 267] on icon "link-to-https://import.app.warebee.com/5c544631-e61e-4f98-be3a-80083f19ebbd/inp…" at bounding box center [810, 264] width 9 height 12
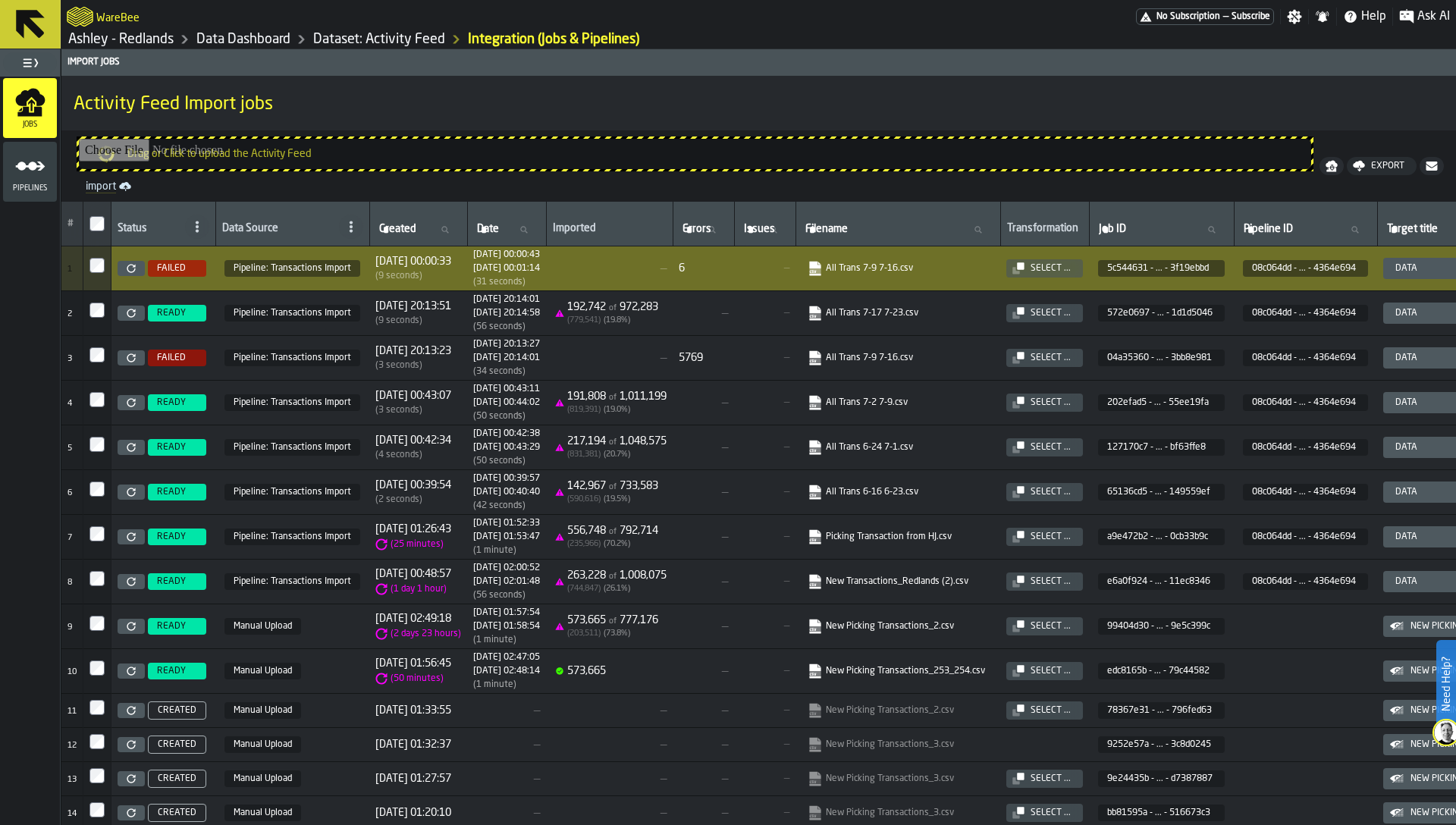
click at [360, 36] on link "Dataset: Activity Feed" at bounding box center [379, 39] width 132 height 17
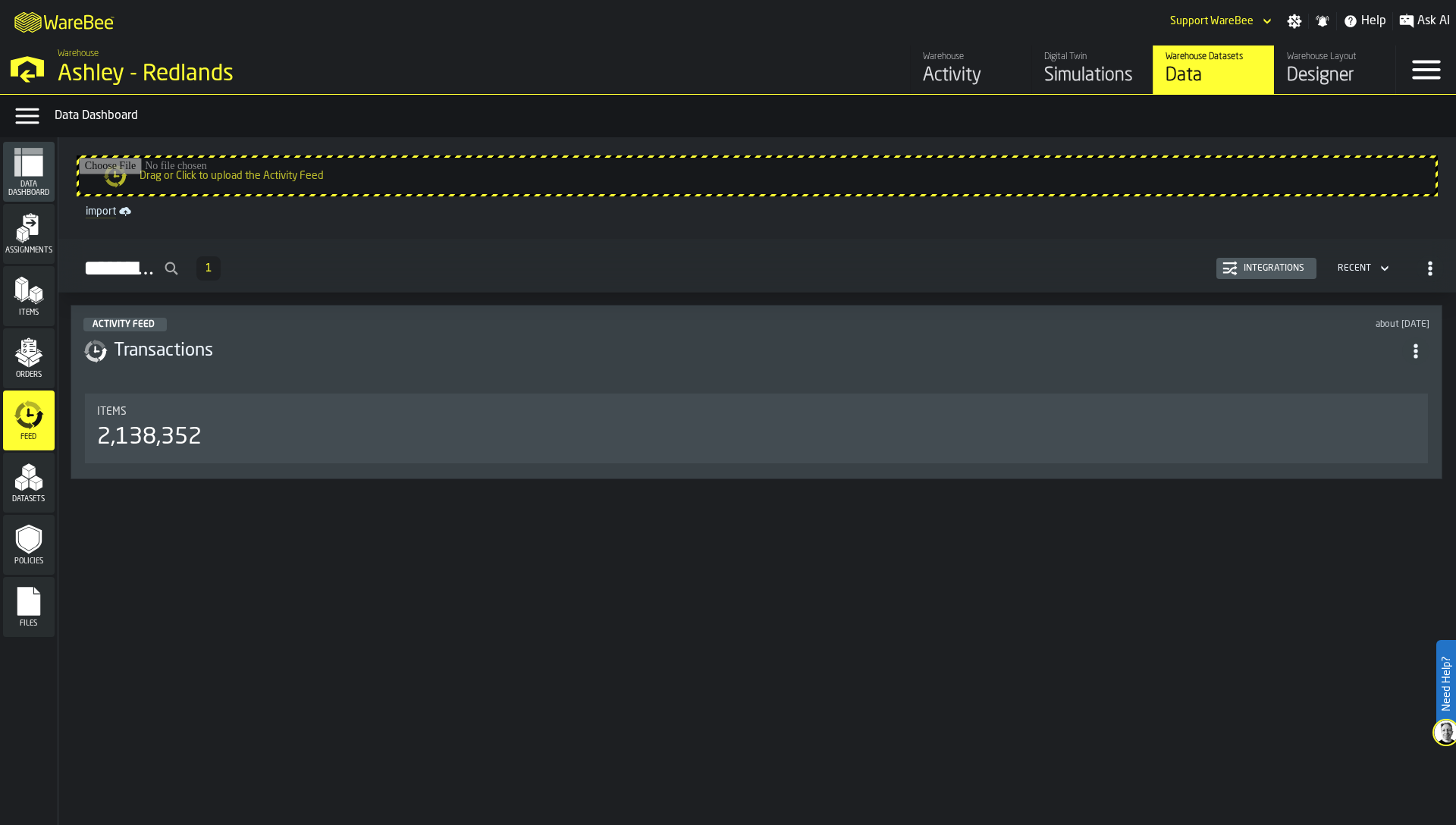
click at [1254, 268] on div "Integrations" at bounding box center [1274, 268] width 73 height 11
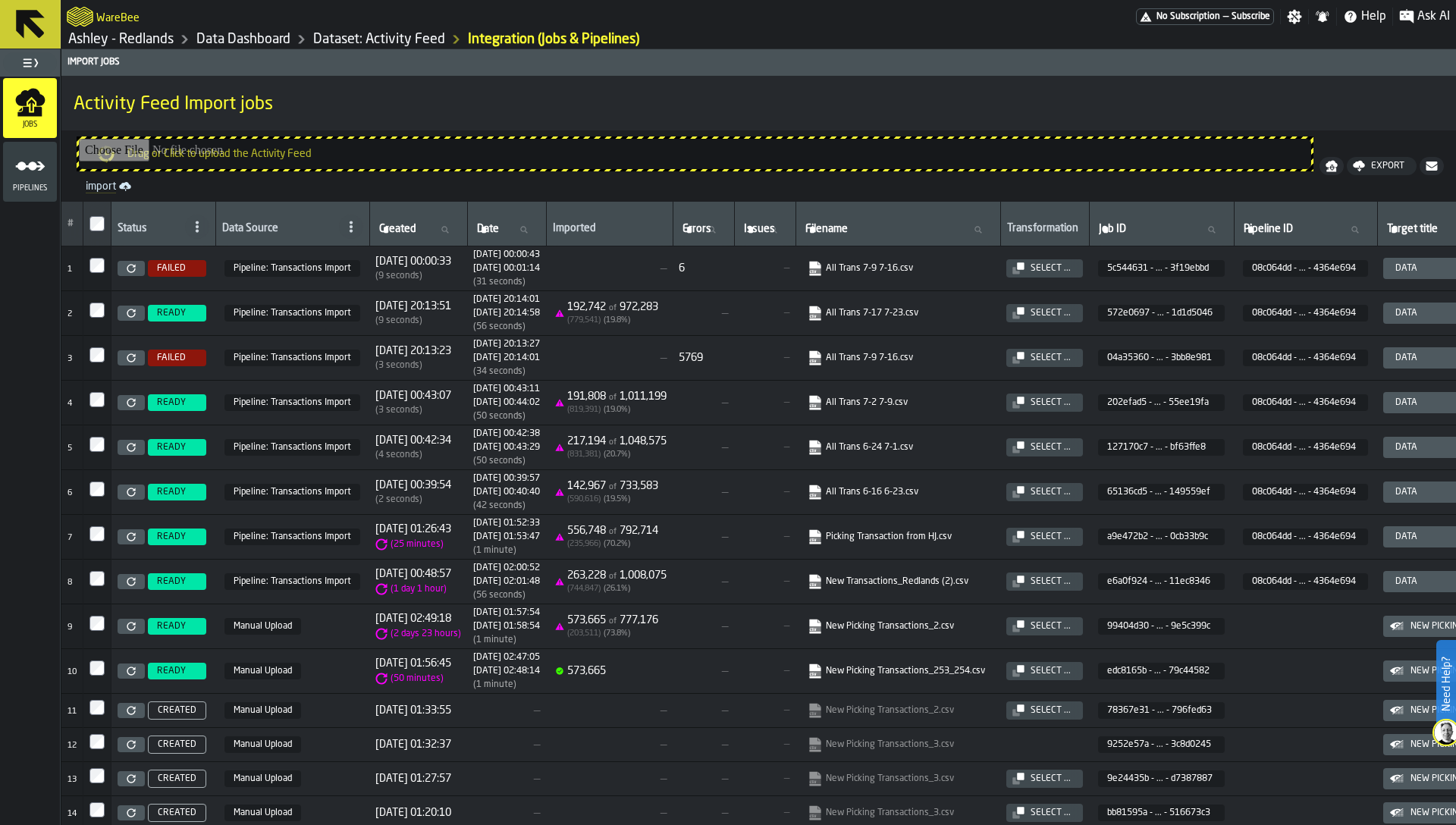
click at [28, 185] on span "Pipelines" at bounding box center [30, 188] width 54 height 8
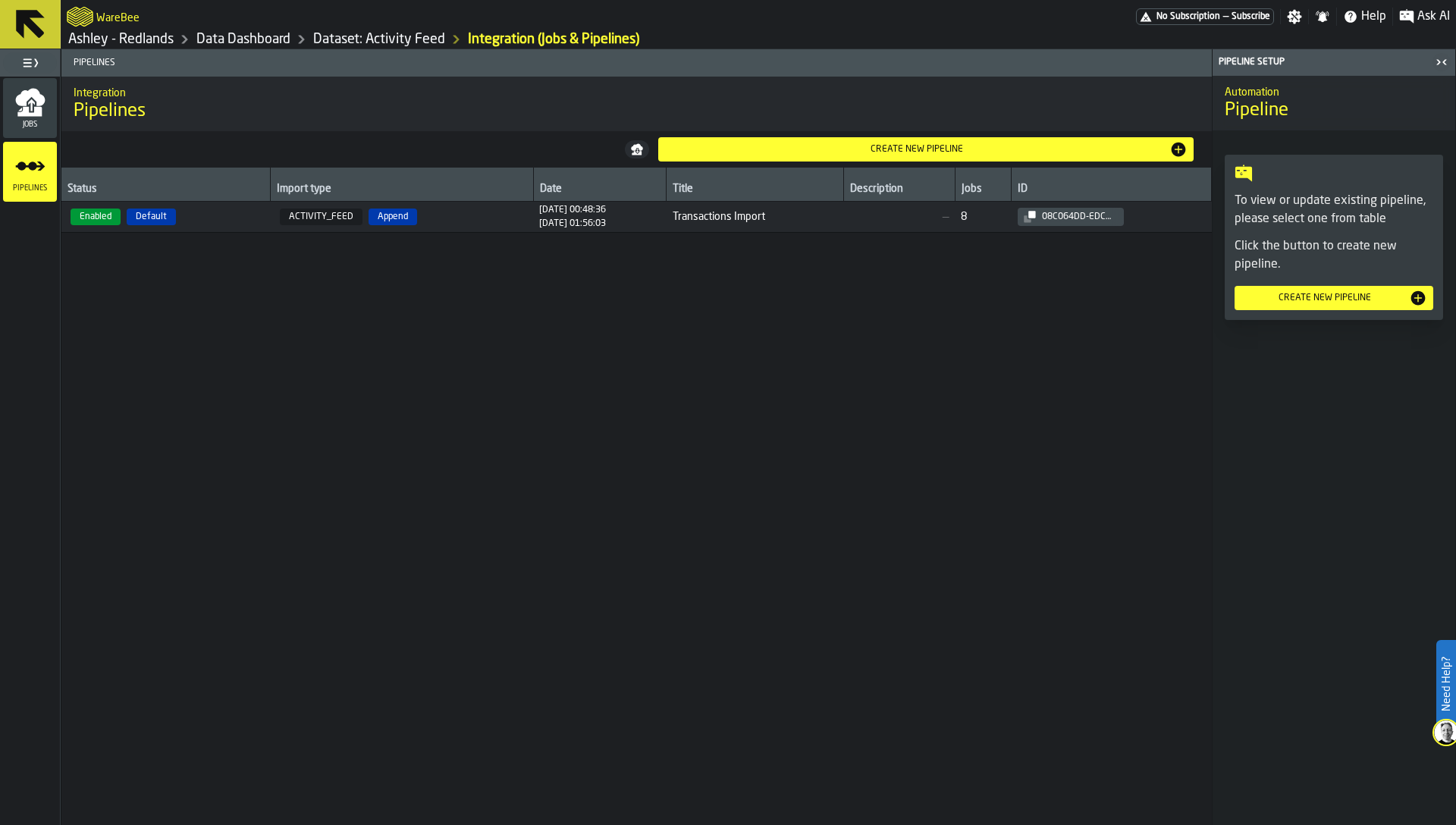
click at [193, 211] on span "Enabled Default" at bounding box center [167, 217] width 197 height 17
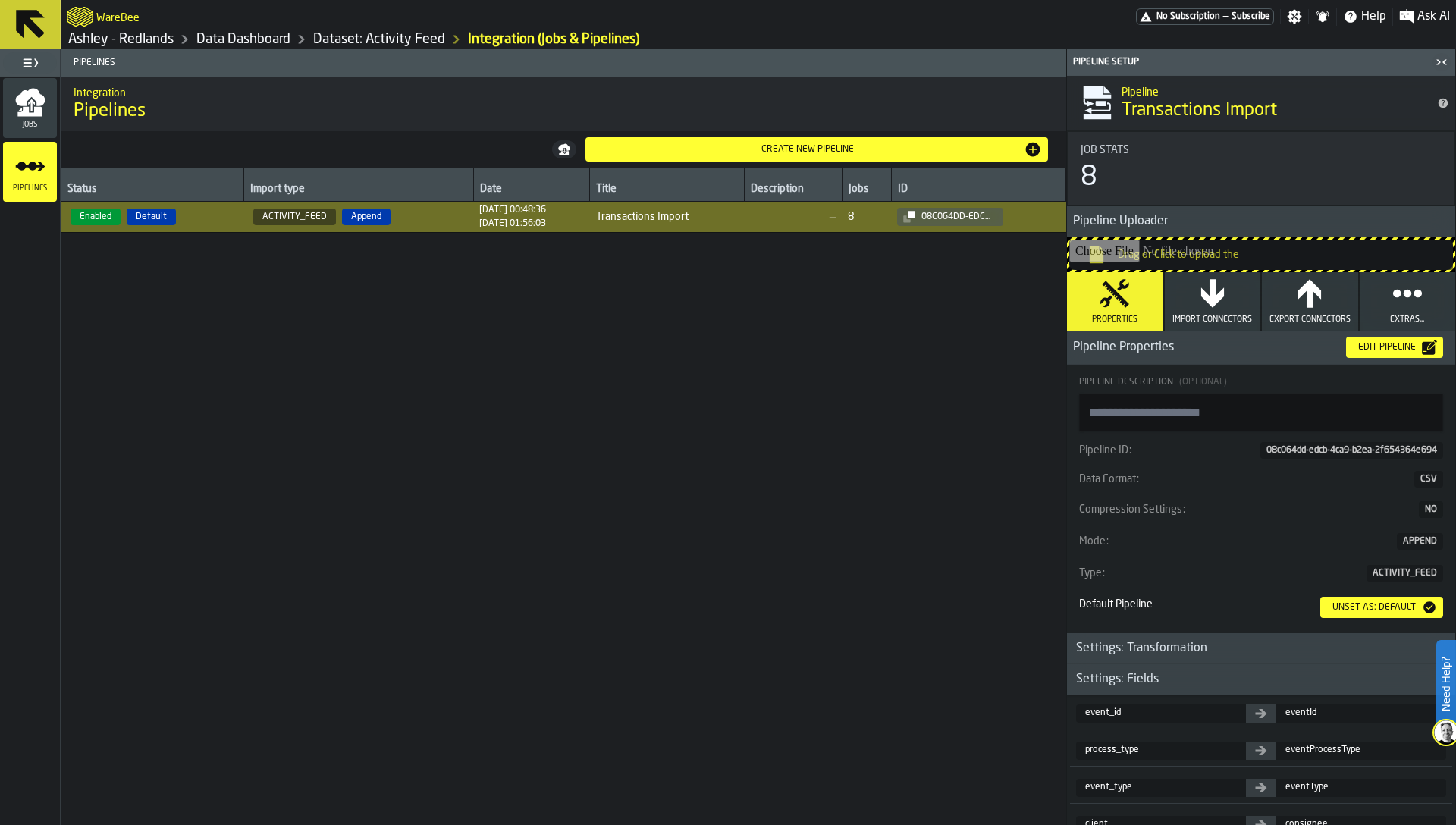
click at [1235, 315] on span "Import Connectors" at bounding box center [1212, 320] width 79 height 10
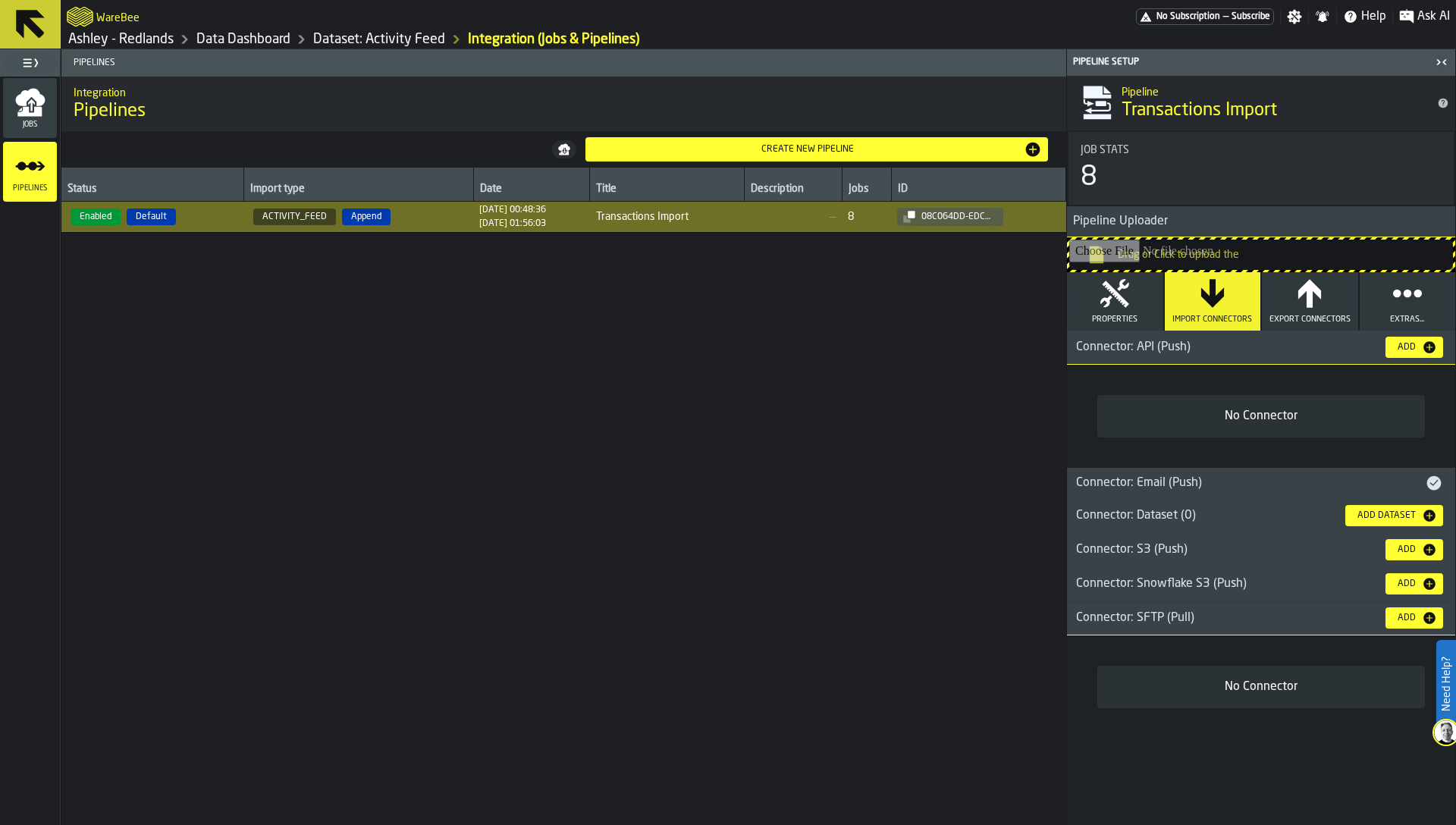
click at [1089, 347] on div "Connector: API (Push)" at bounding box center [1220, 347] width 306 height 18
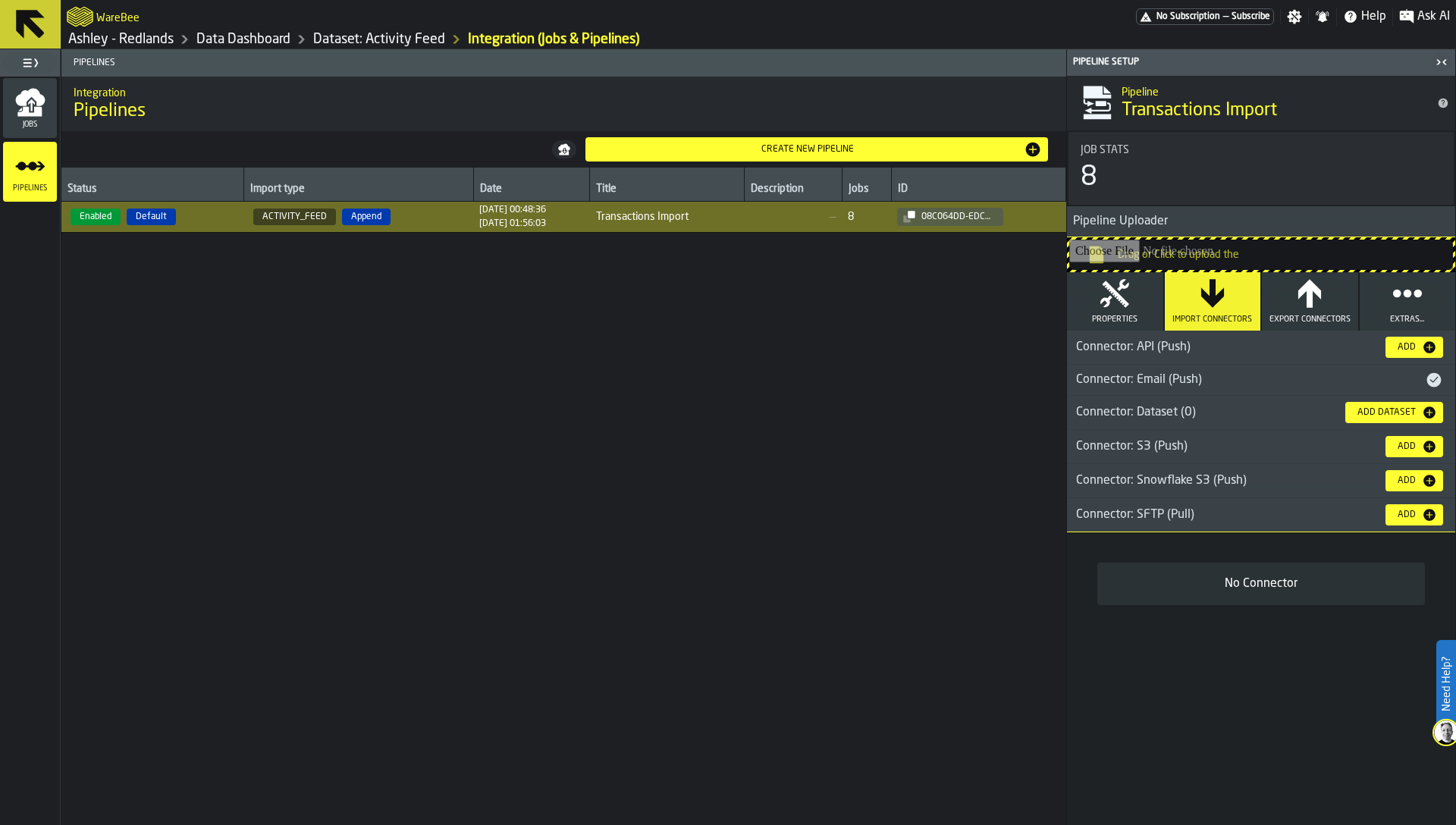
click at [1086, 517] on div "Connector: SFTP (Pull)" at bounding box center [1220, 515] width 306 height 18
click at [1162, 482] on div "Connector: Snowflake S3 (Push)" at bounding box center [1220, 481] width 306 height 18
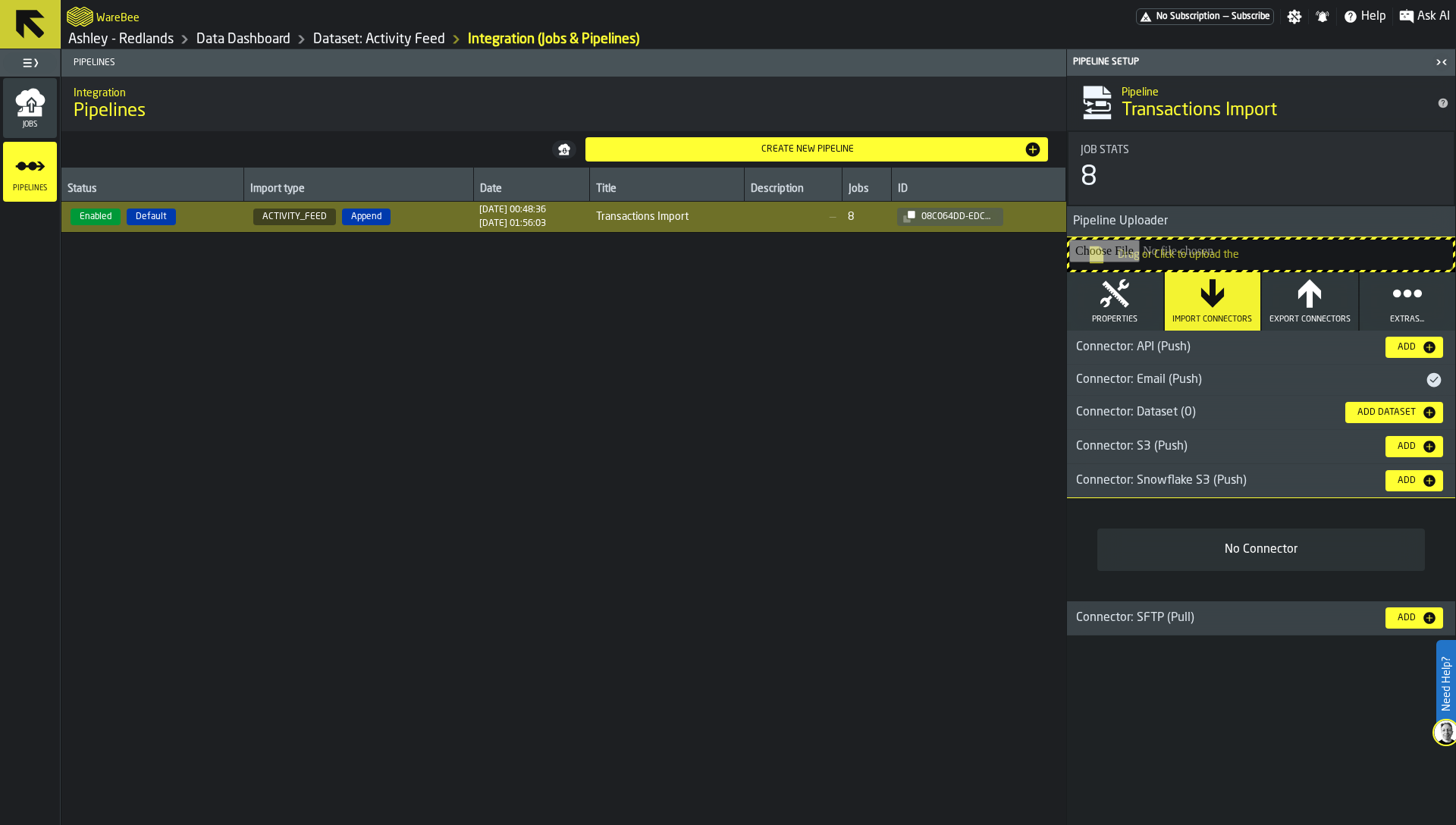
click at [1179, 446] on div "Connector: S3 (Push)" at bounding box center [1220, 447] width 306 height 18
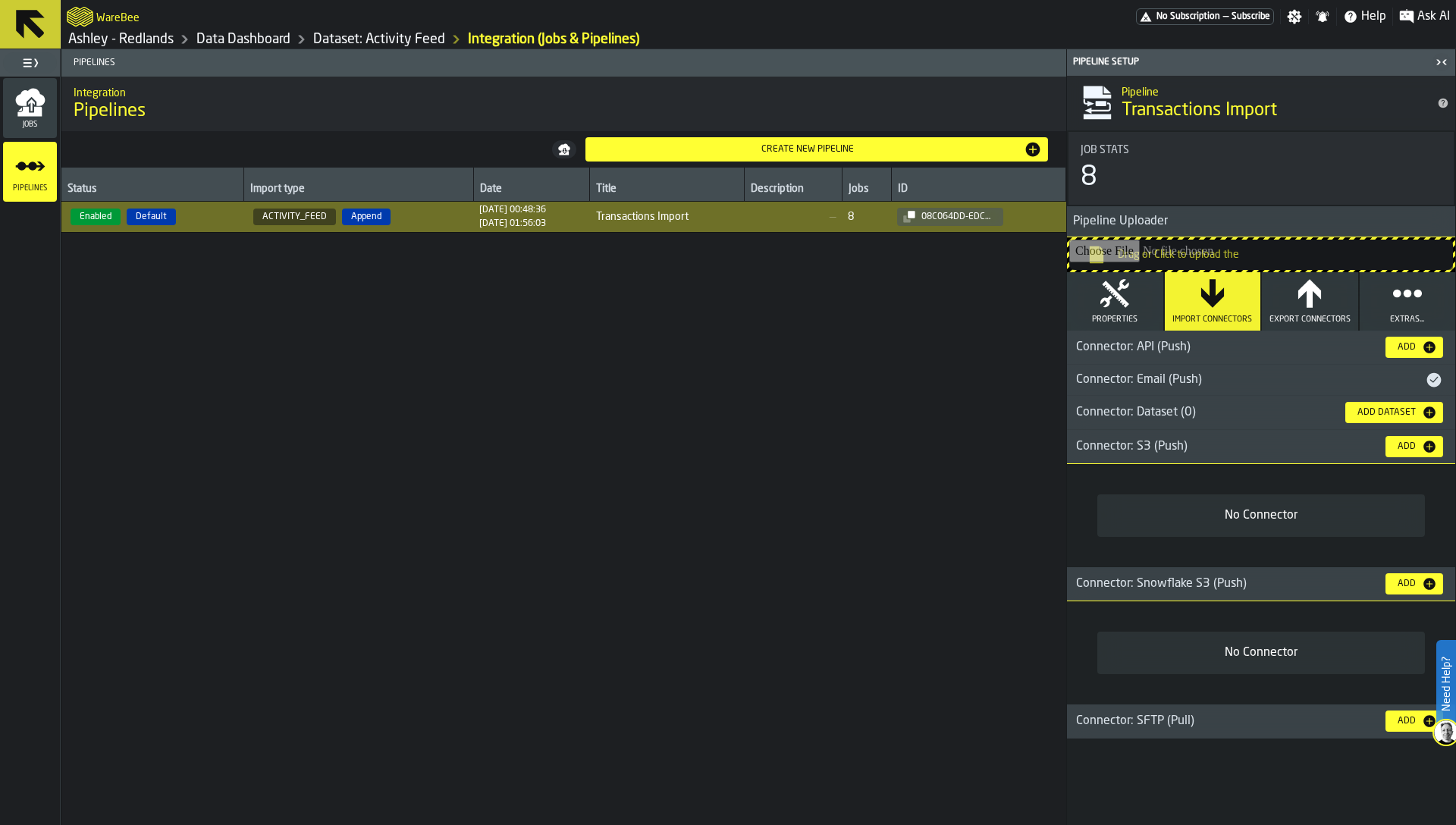
click at [1405, 448] on div "Add" at bounding box center [1407, 446] width 30 height 11
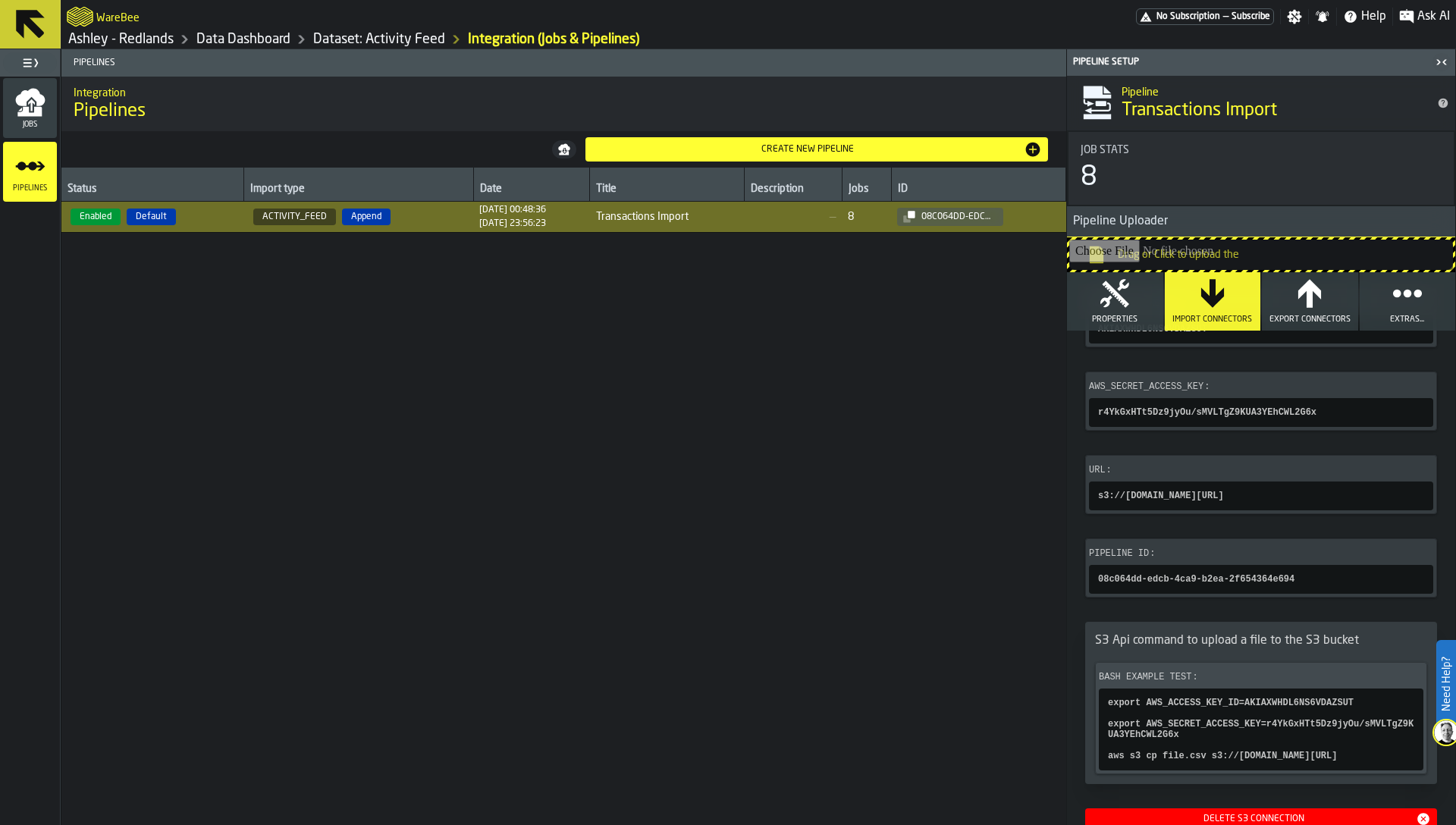
scroll to position [192, 0]
click at [1079, 486] on div "AWS_ACCESS_KEY_ID : AKIAXWHDL6NS6VDAZSUT AWS_SECRET_ACCESS_KEY : r4YkGxHTt5Dz9j…" at bounding box center [1261, 557] width 388 height 577
click at [795, 358] on div "Status Import type Date Title Description Jobs ID Enabled Default ACTIVITY_FEED…" at bounding box center [563, 496] width 1005 height 658
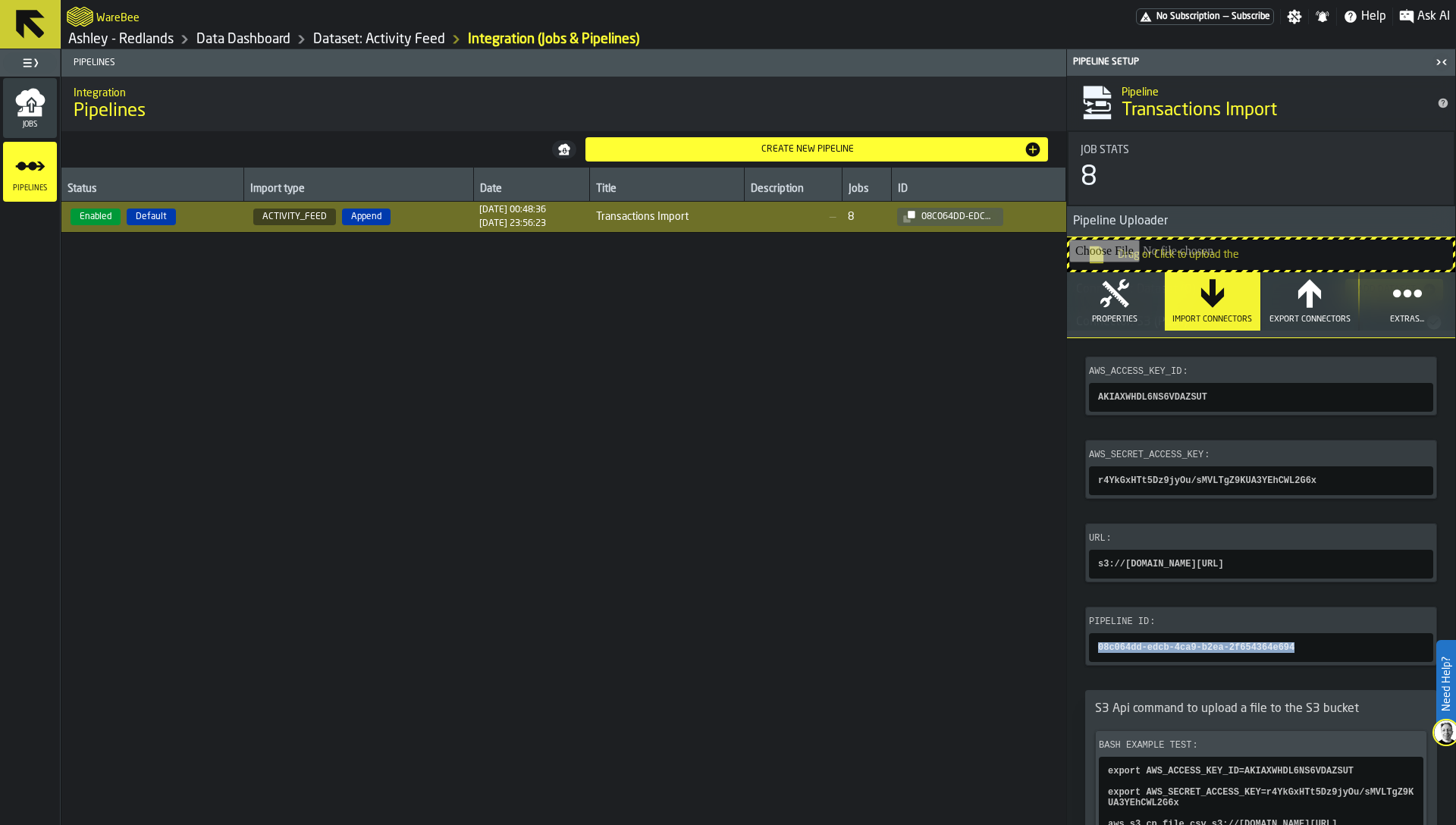
scroll to position [132, 0]
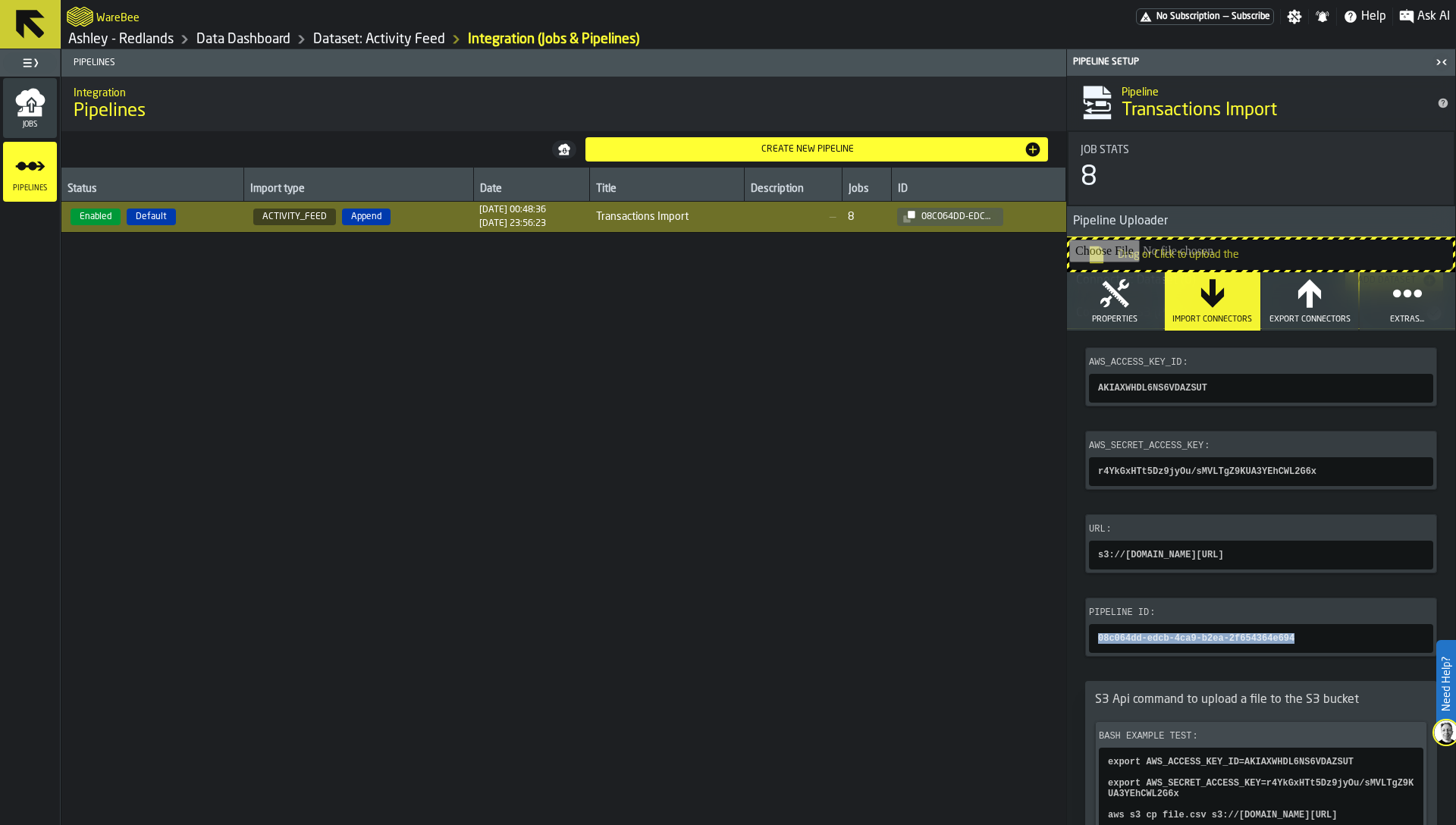
click at [166, 39] on link "Ashley - Redlands" at bounding box center [121, 39] width 105 height 17
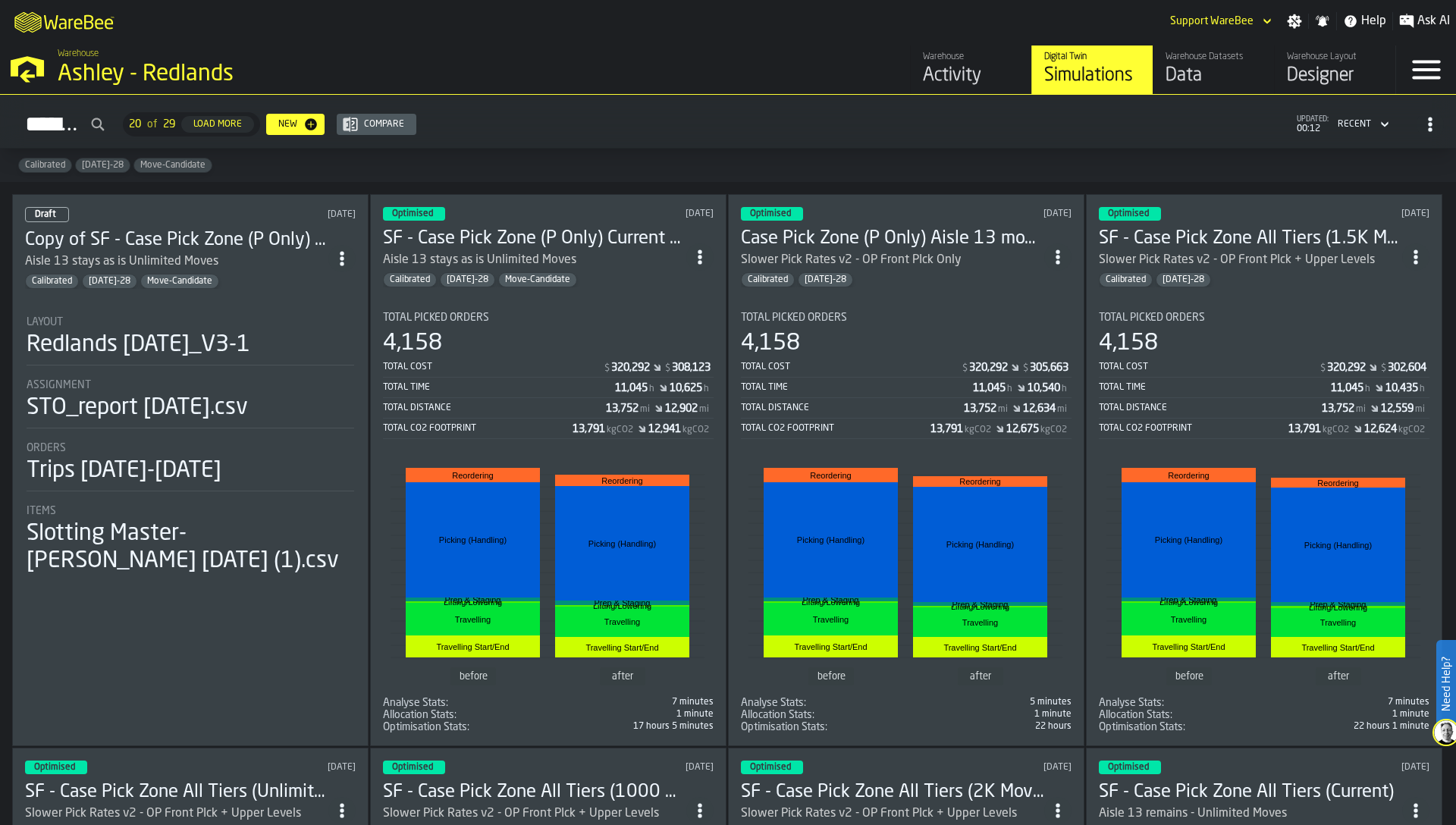
click at [515, 351] on div "4,158" at bounding box center [548, 343] width 331 height 28
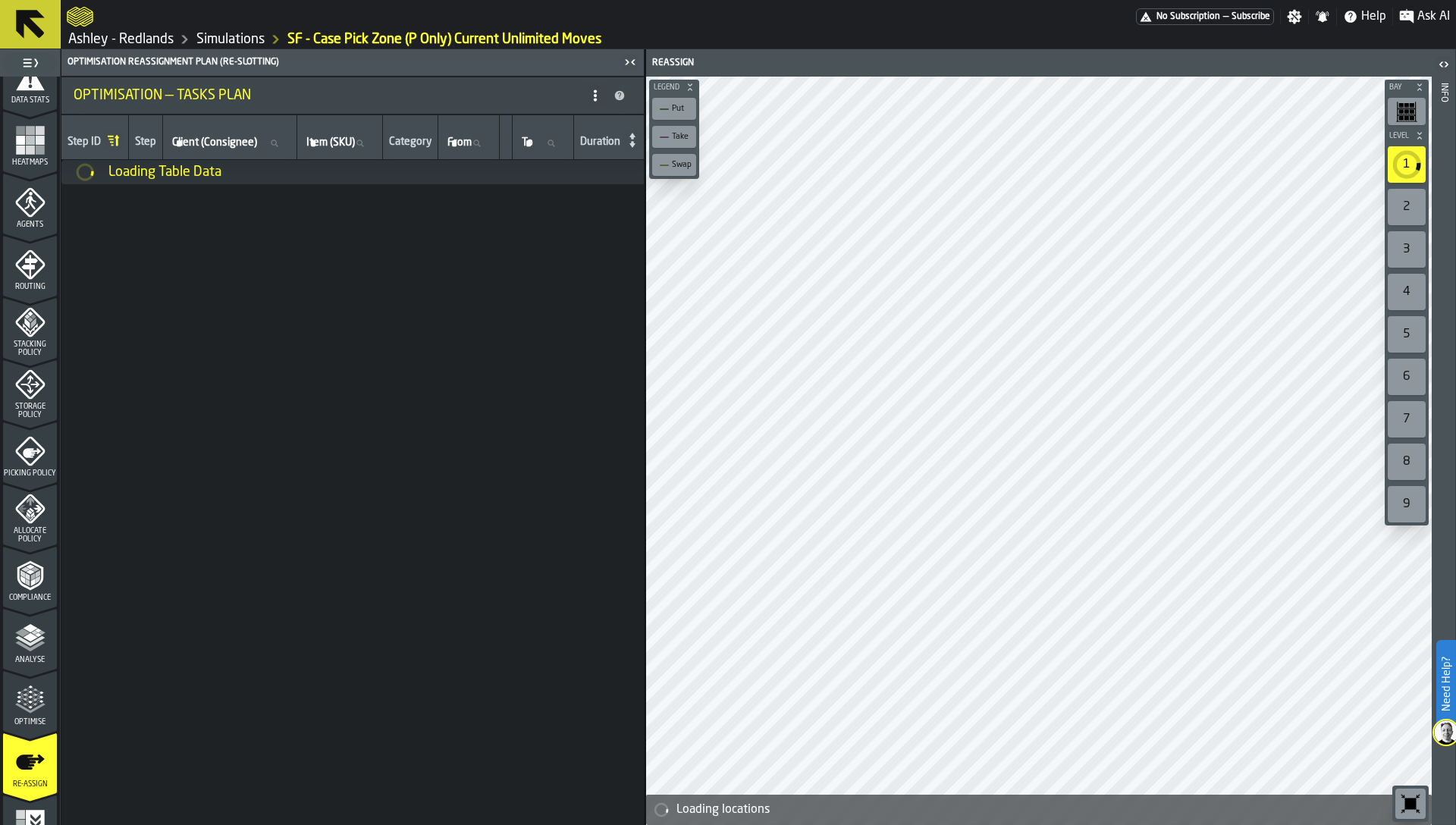
scroll to position [371, 0]
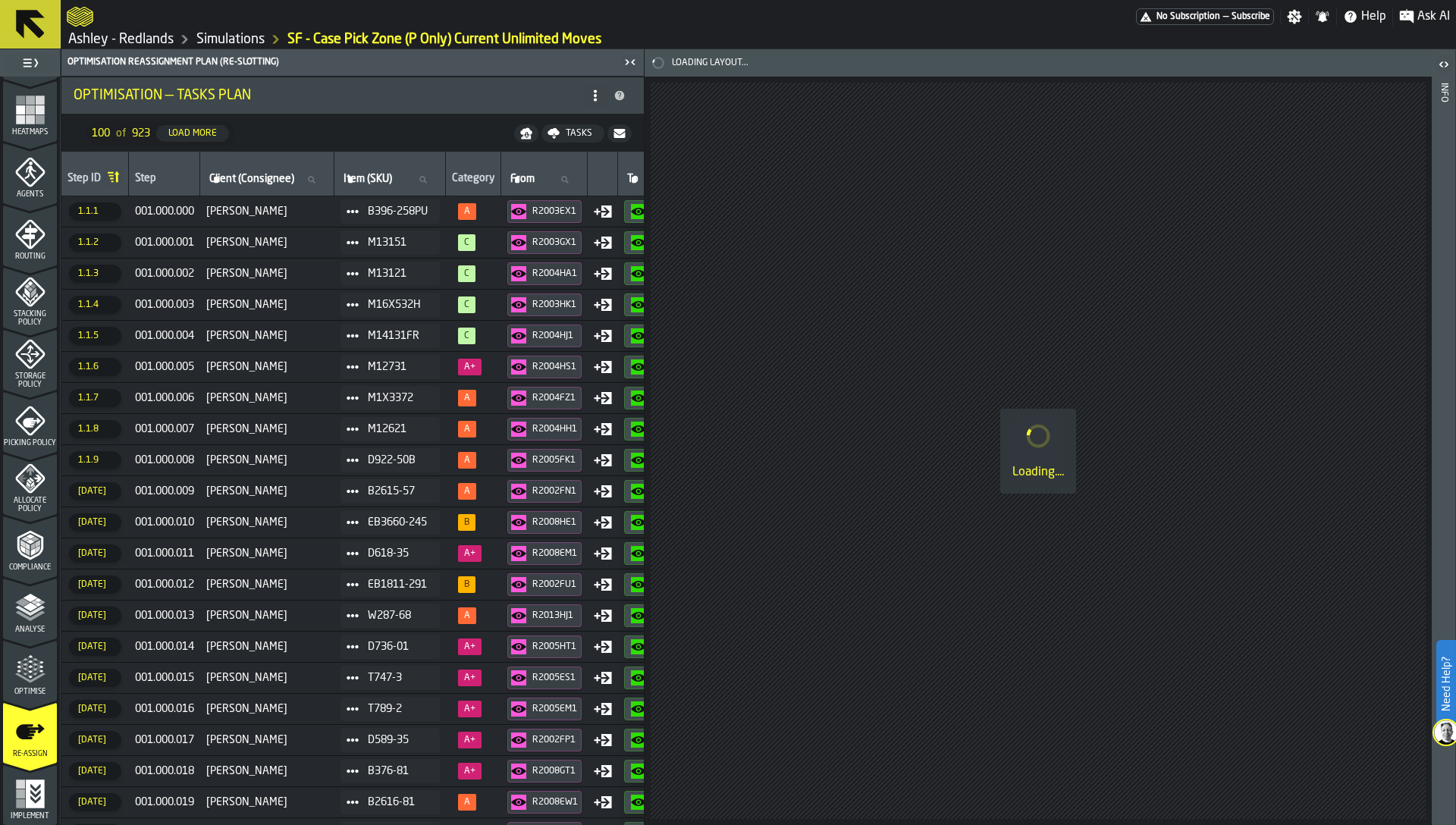
click at [561, 136] on div "Tasks" at bounding box center [579, 133] width 38 height 11
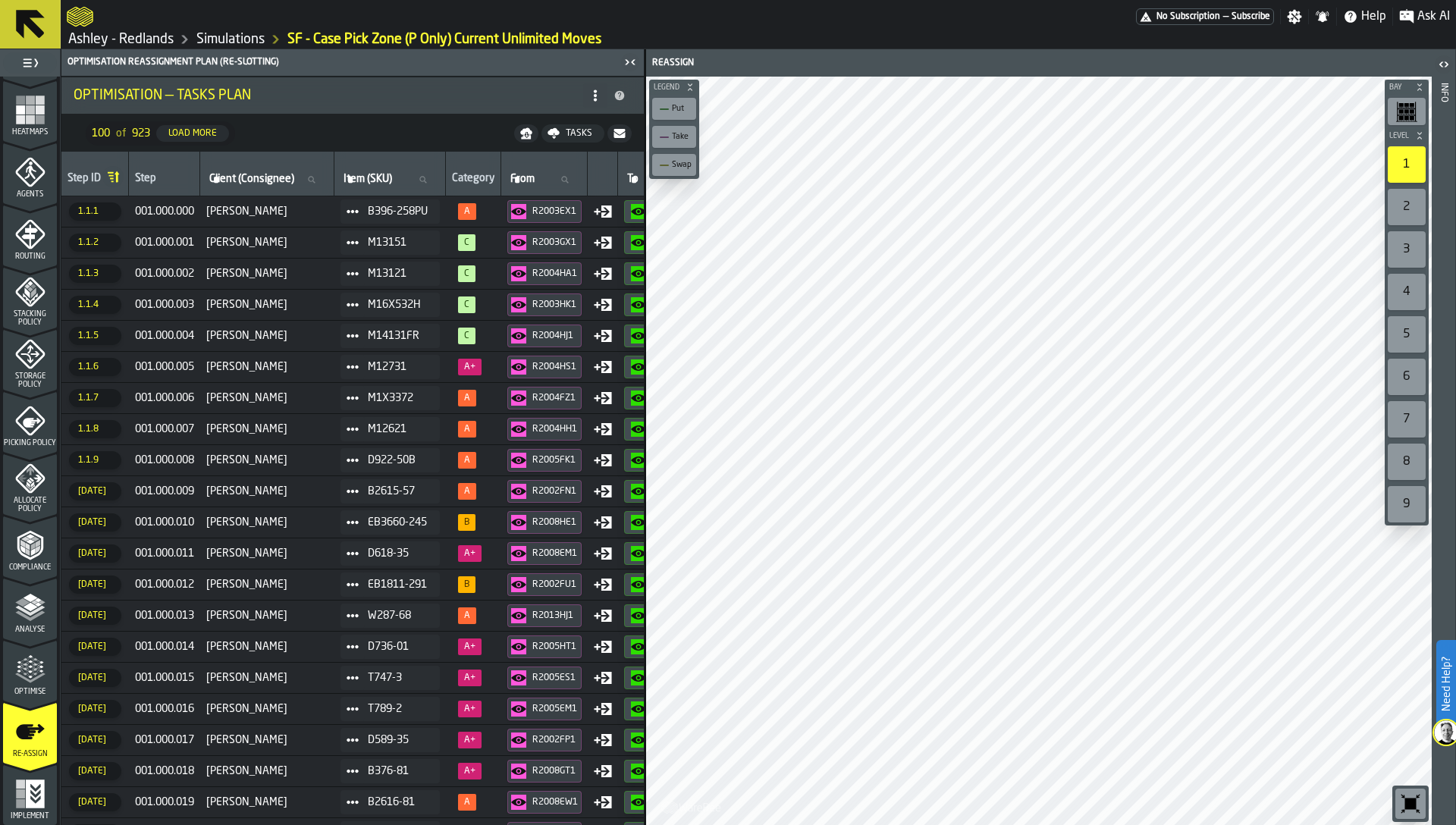
click at [599, 100] on icon at bounding box center [595, 95] width 12 height 12
click at [548, 169] on div "Show Assignment Changes" at bounding box center [535, 171] width 127 height 36
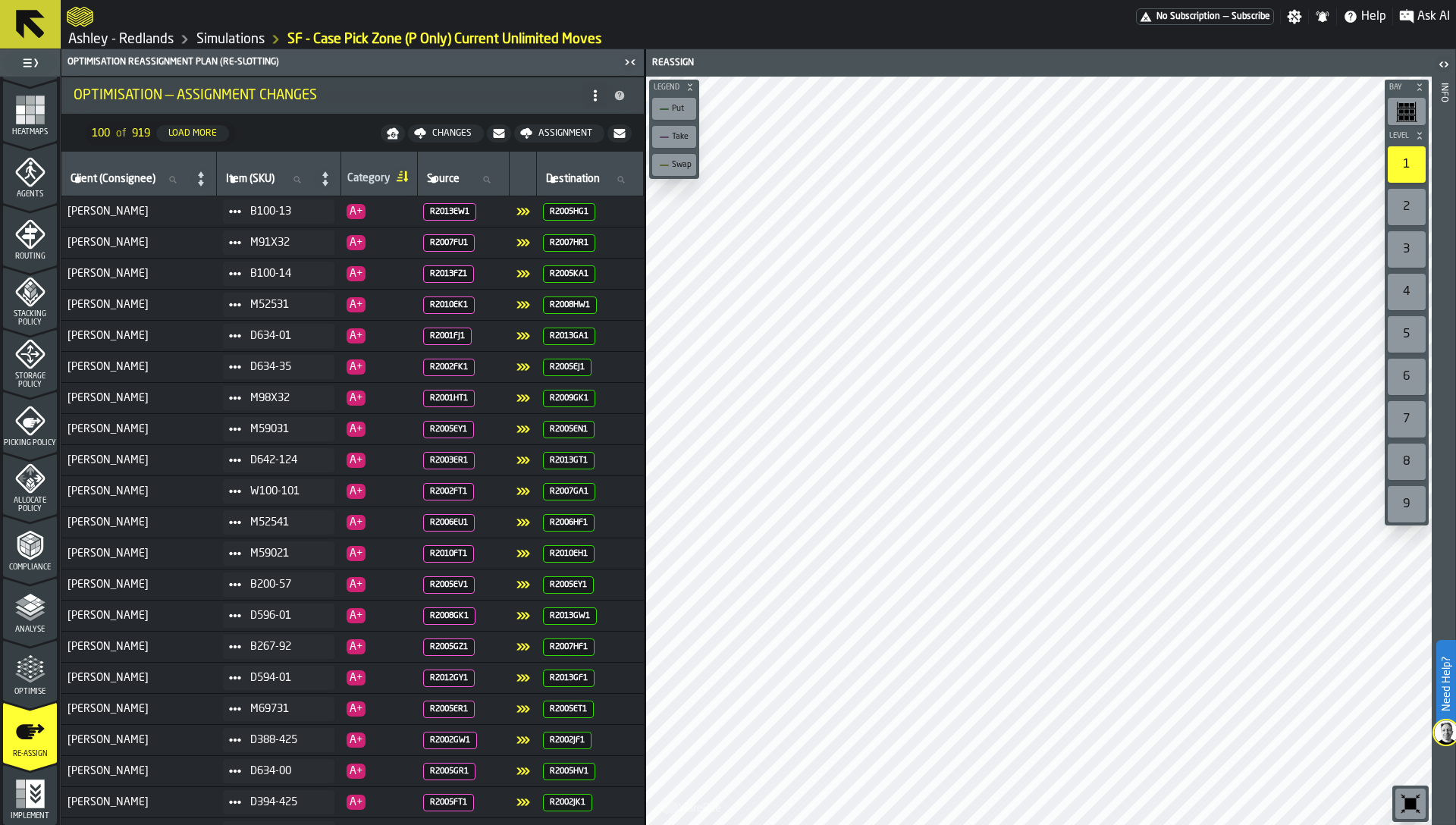
click at [551, 131] on div "Assignment" at bounding box center [565, 133] width 66 height 11
click at [146, 43] on link "Ashley - Redlands" at bounding box center [121, 39] width 105 height 17
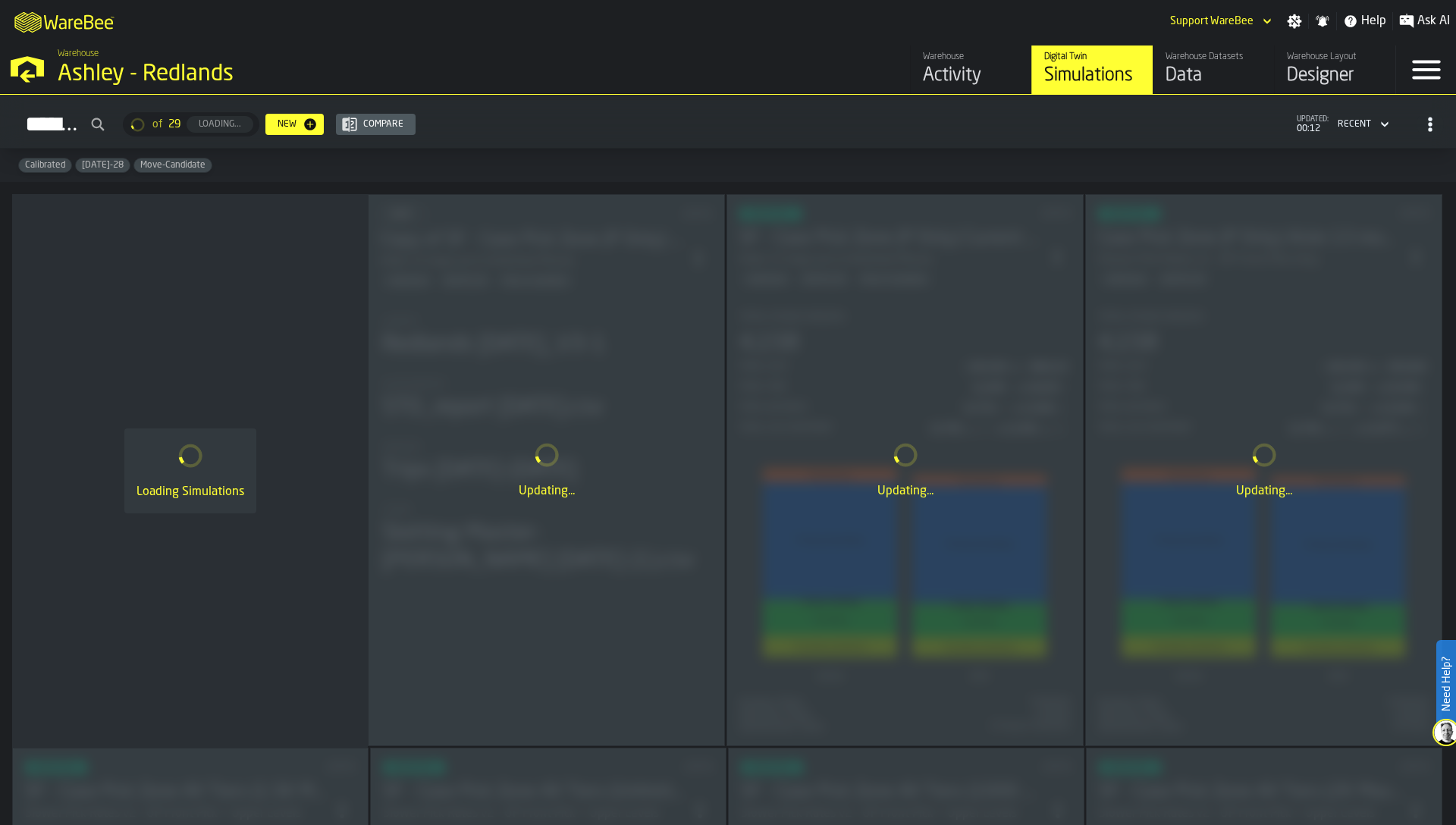
click at [1314, 69] on div "Designer" at bounding box center [1335, 75] width 96 height 24
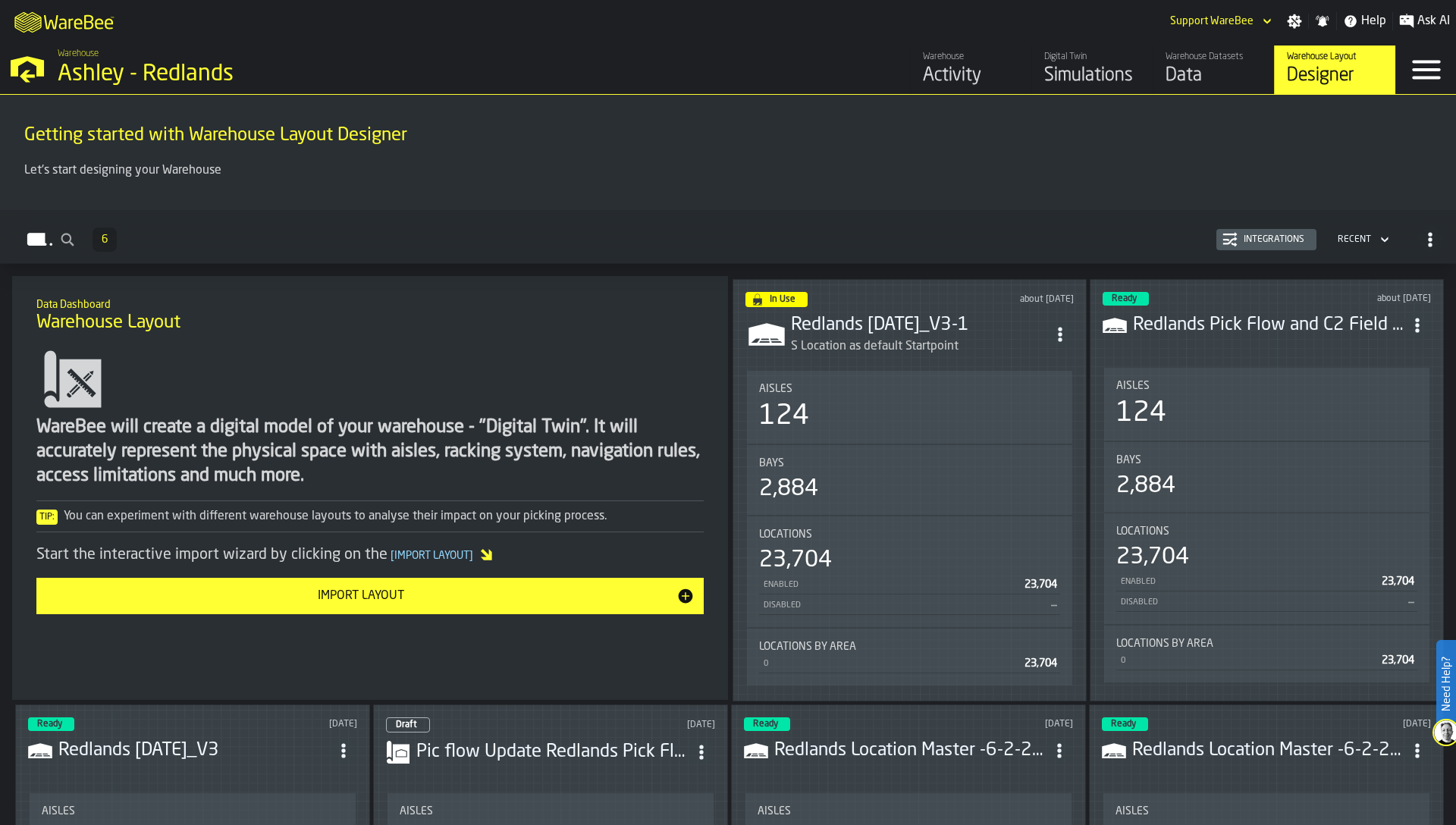
click at [1084, 72] on div "Simulations" at bounding box center [1092, 75] width 96 height 24
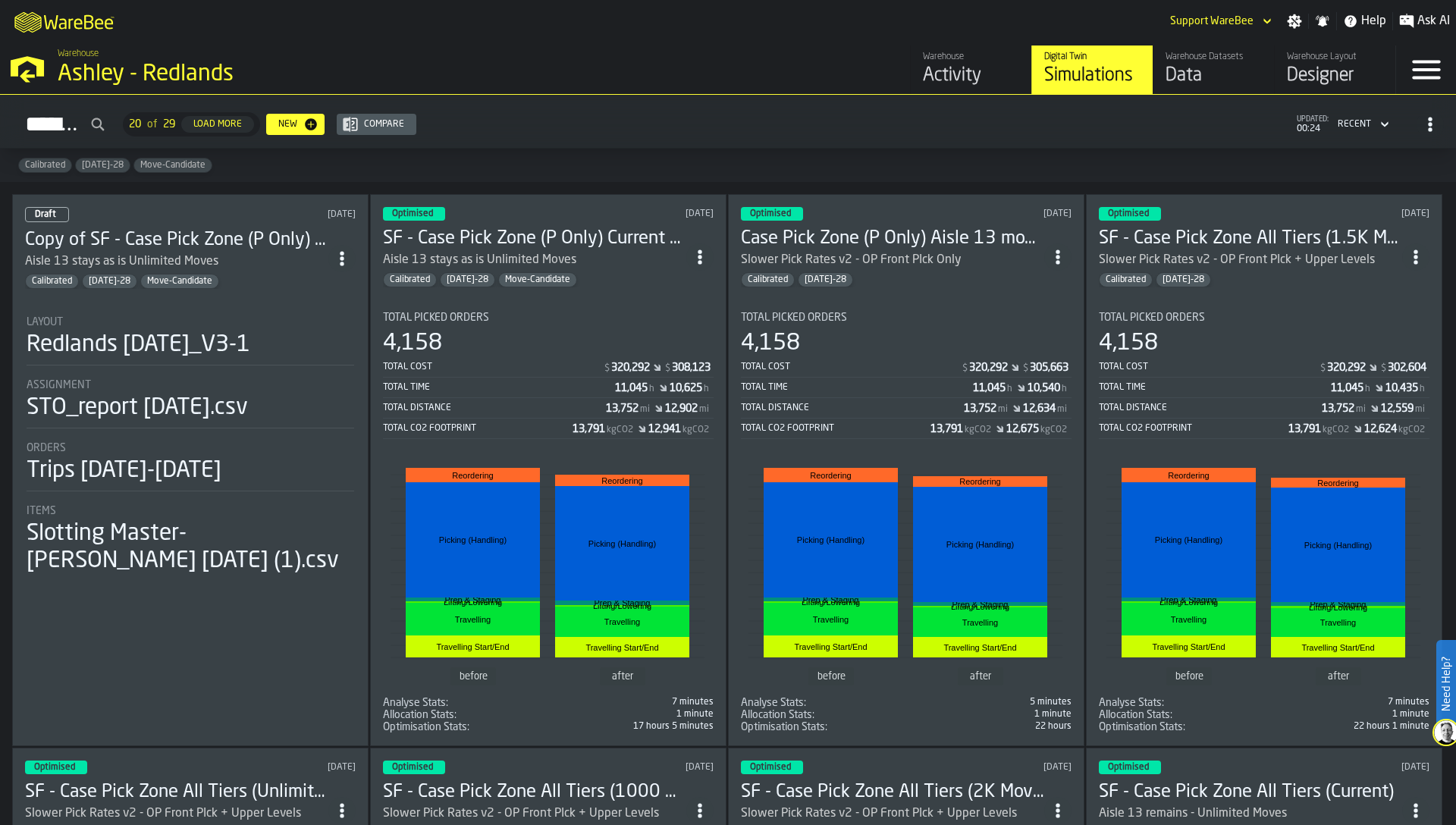
click at [577, 311] on div "Total Picked Orders" at bounding box center [548, 317] width 331 height 12
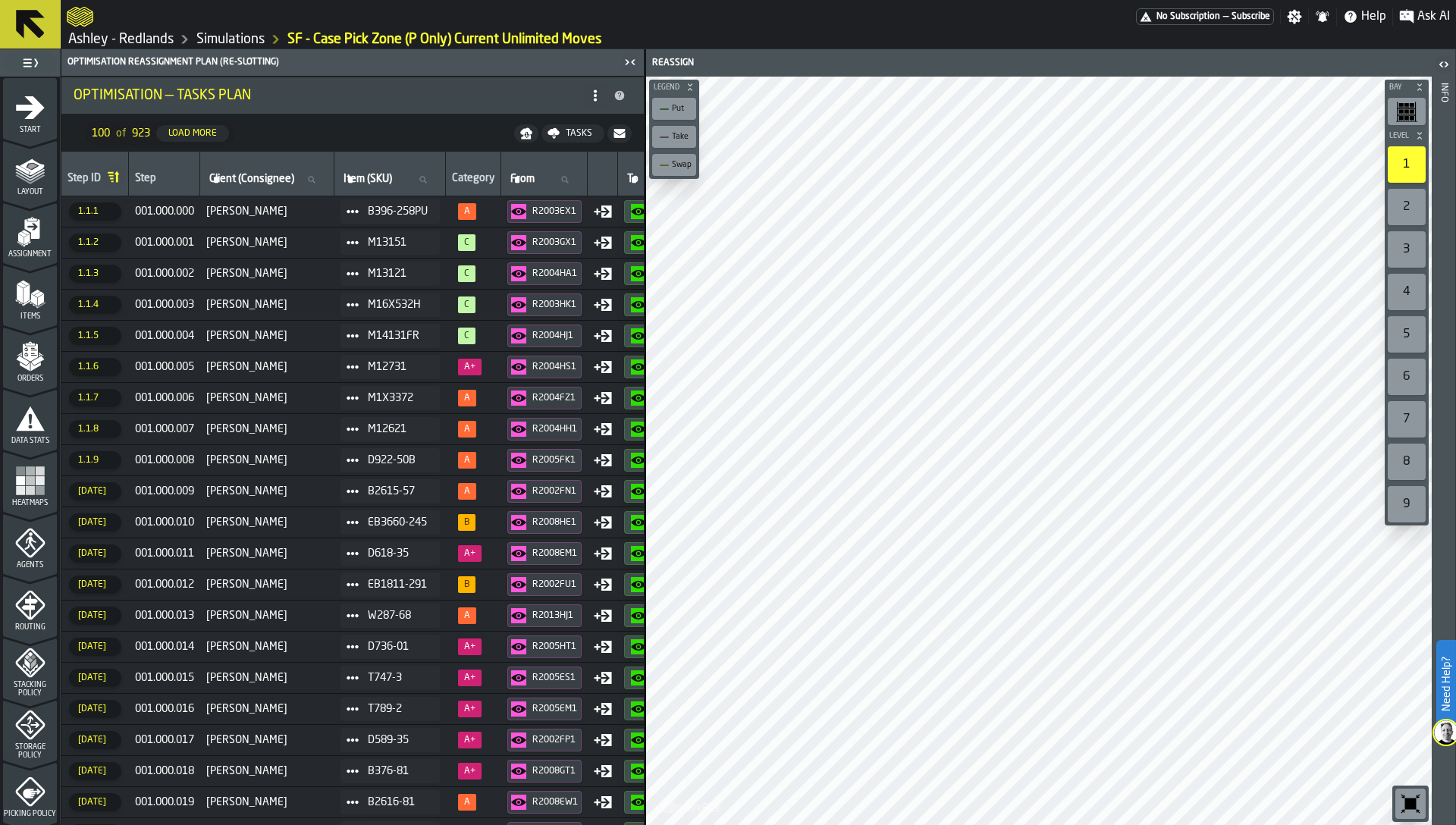
click at [119, 39] on link "Ashley - Redlands" at bounding box center [121, 39] width 105 height 17
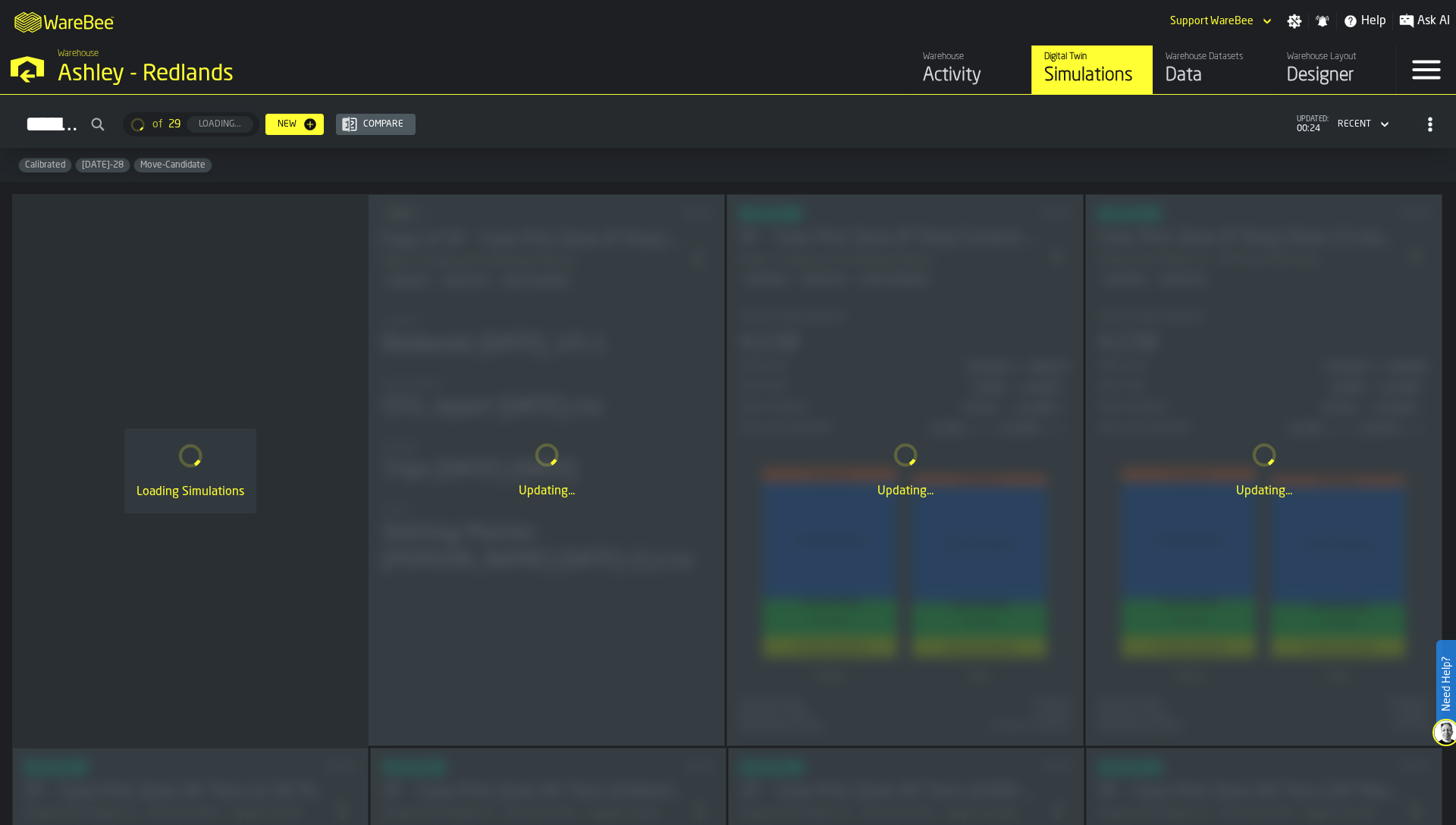
click at [1201, 72] on div "Data" at bounding box center [1213, 75] width 96 height 24
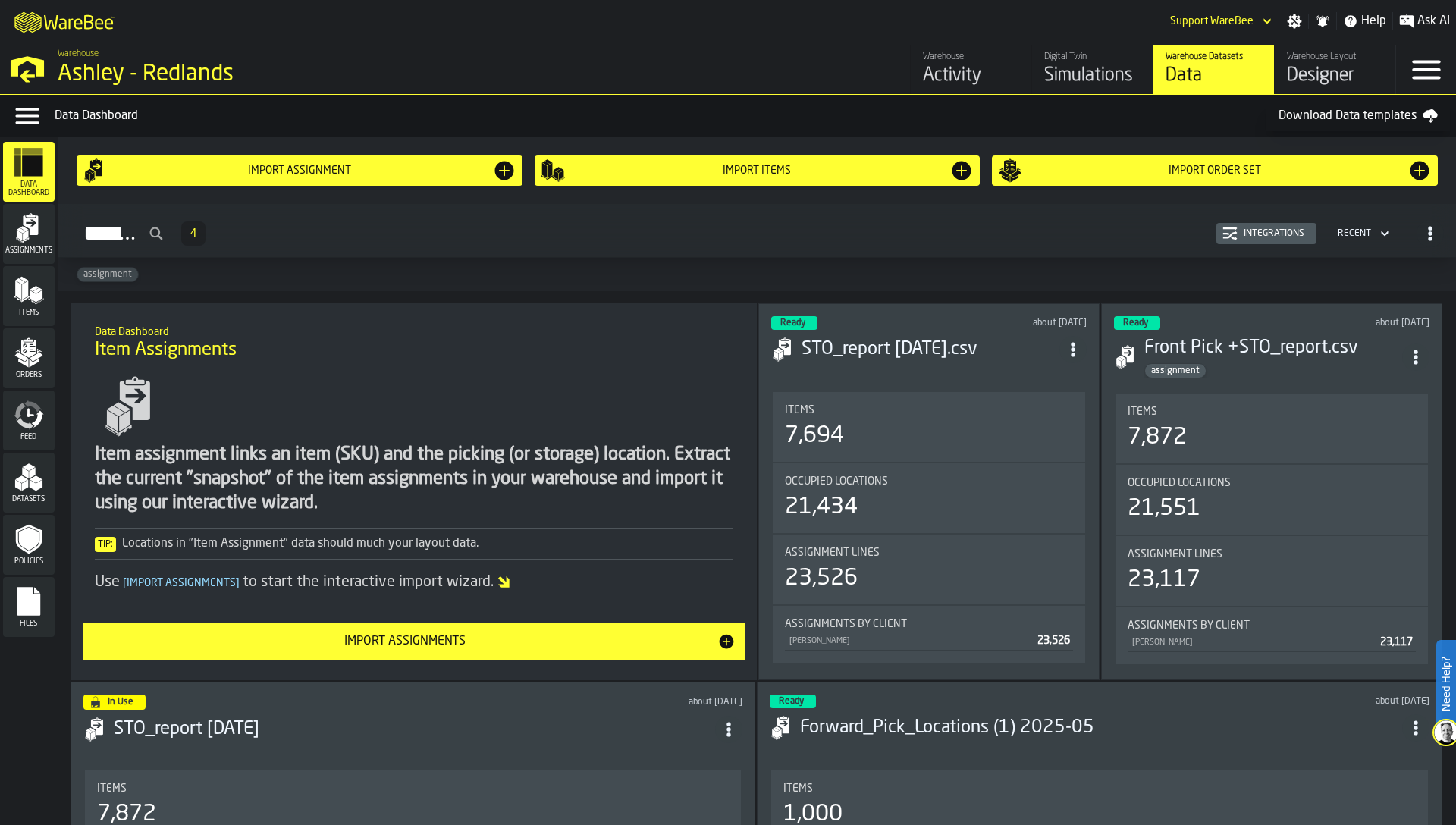
click at [28, 423] on icon "menu Feed" at bounding box center [28, 415] width 30 height 30
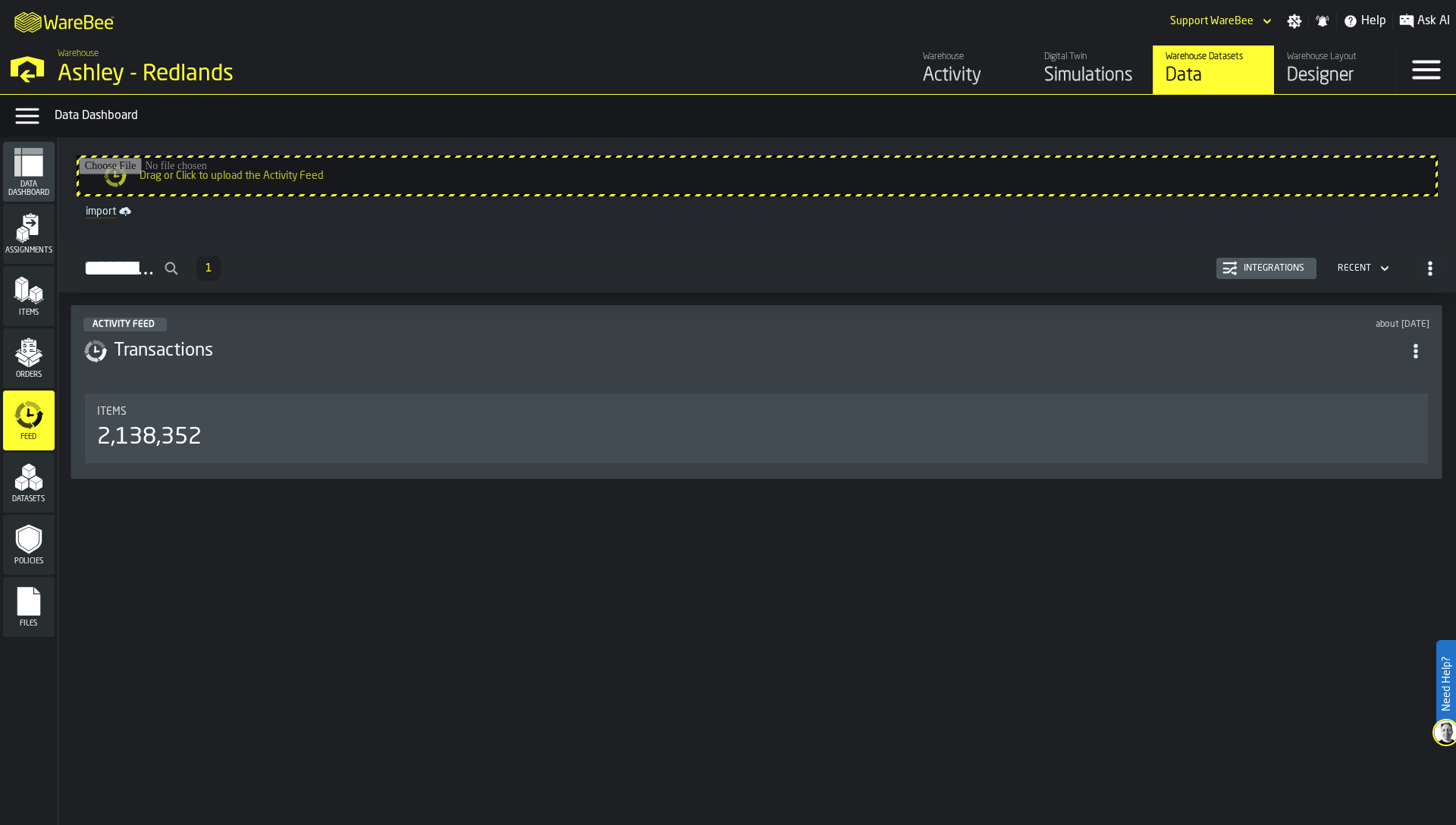
click at [1283, 275] on div "Integrations" at bounding box center [1266, 269] width 88 height 15
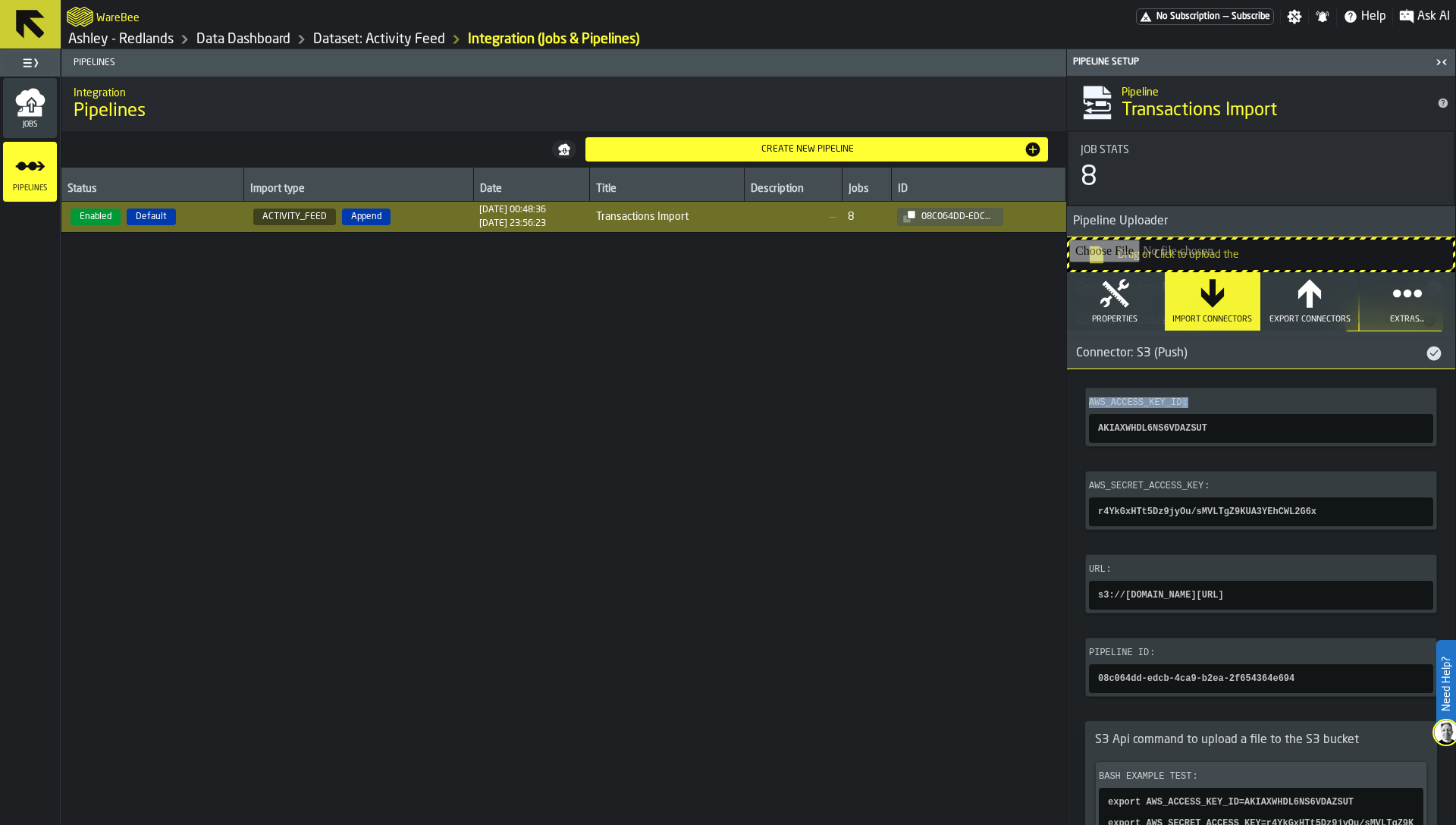
scroll to position [100, 0]
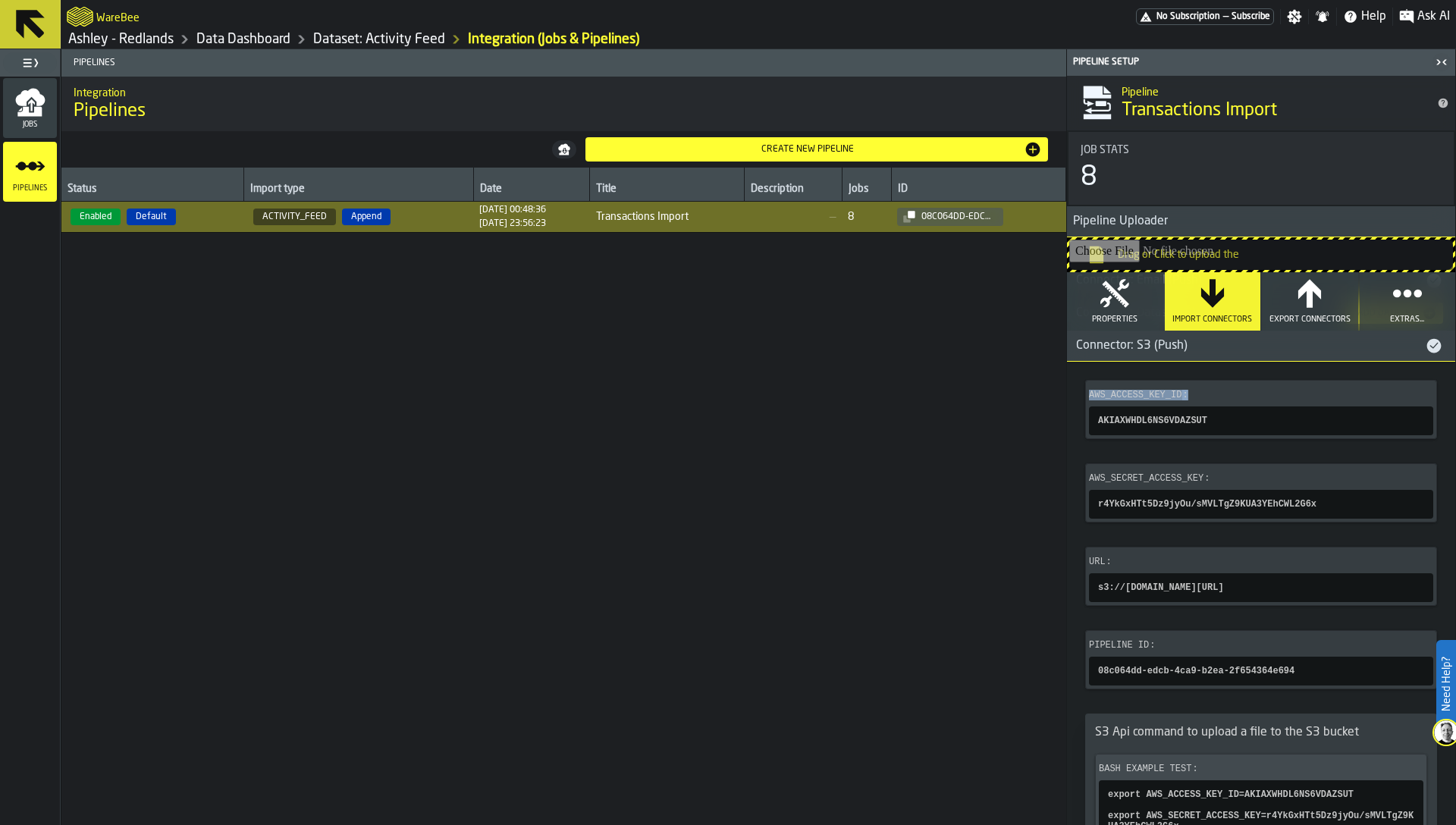
click at [723, 406] on div "Status Import type Date Title Description Jobs ID Enabled Default ACTIVITY_FEED…" at bounding box center [563, 496] width 1005 height 658
click at [142, 39] on link "Ashley - Redlands" at bounding box center [121, 39] width 105 height 17
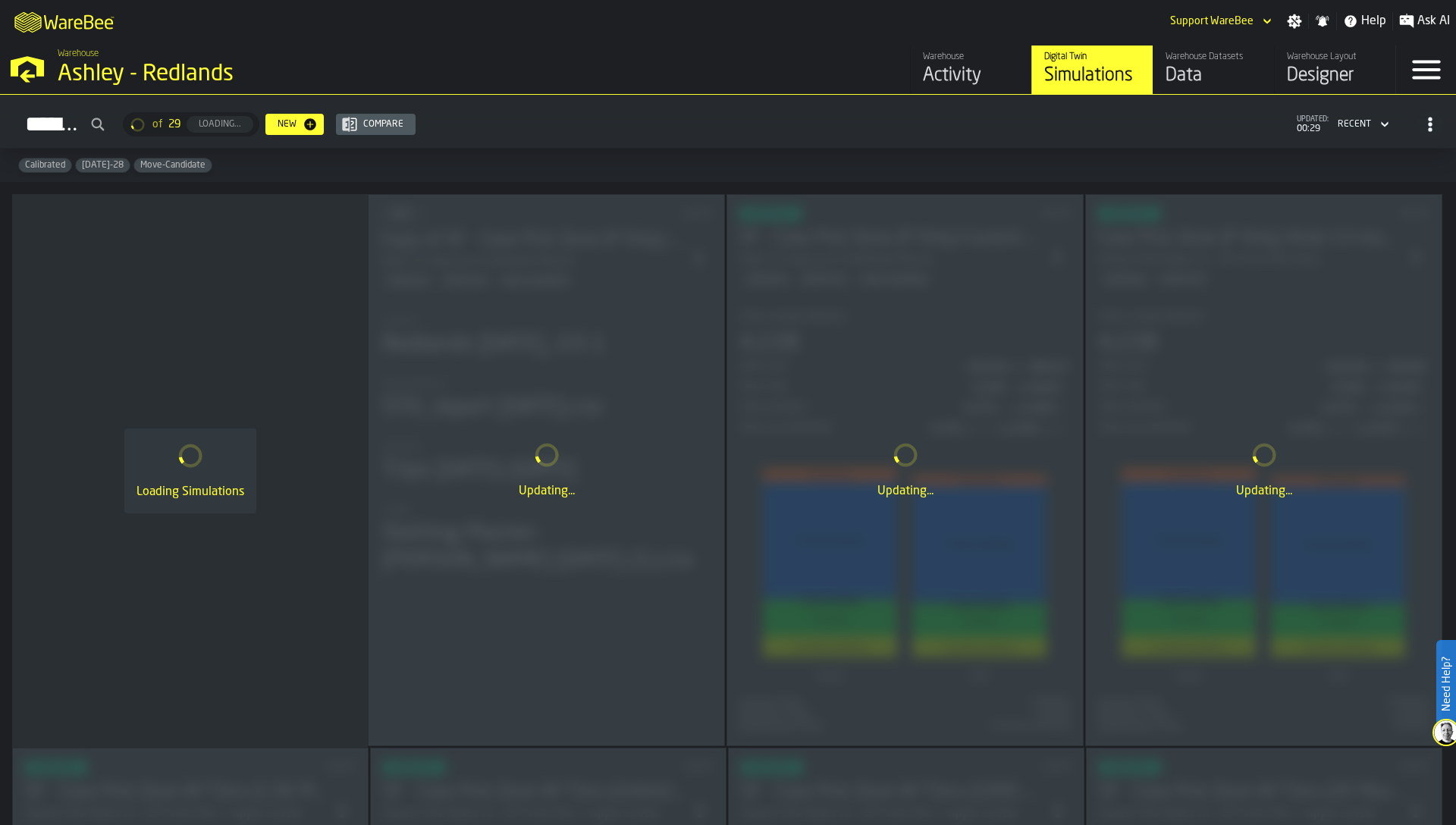
click at [1191, 72] on div "Data" at bounding box center [1213, 75] width 96 height 24
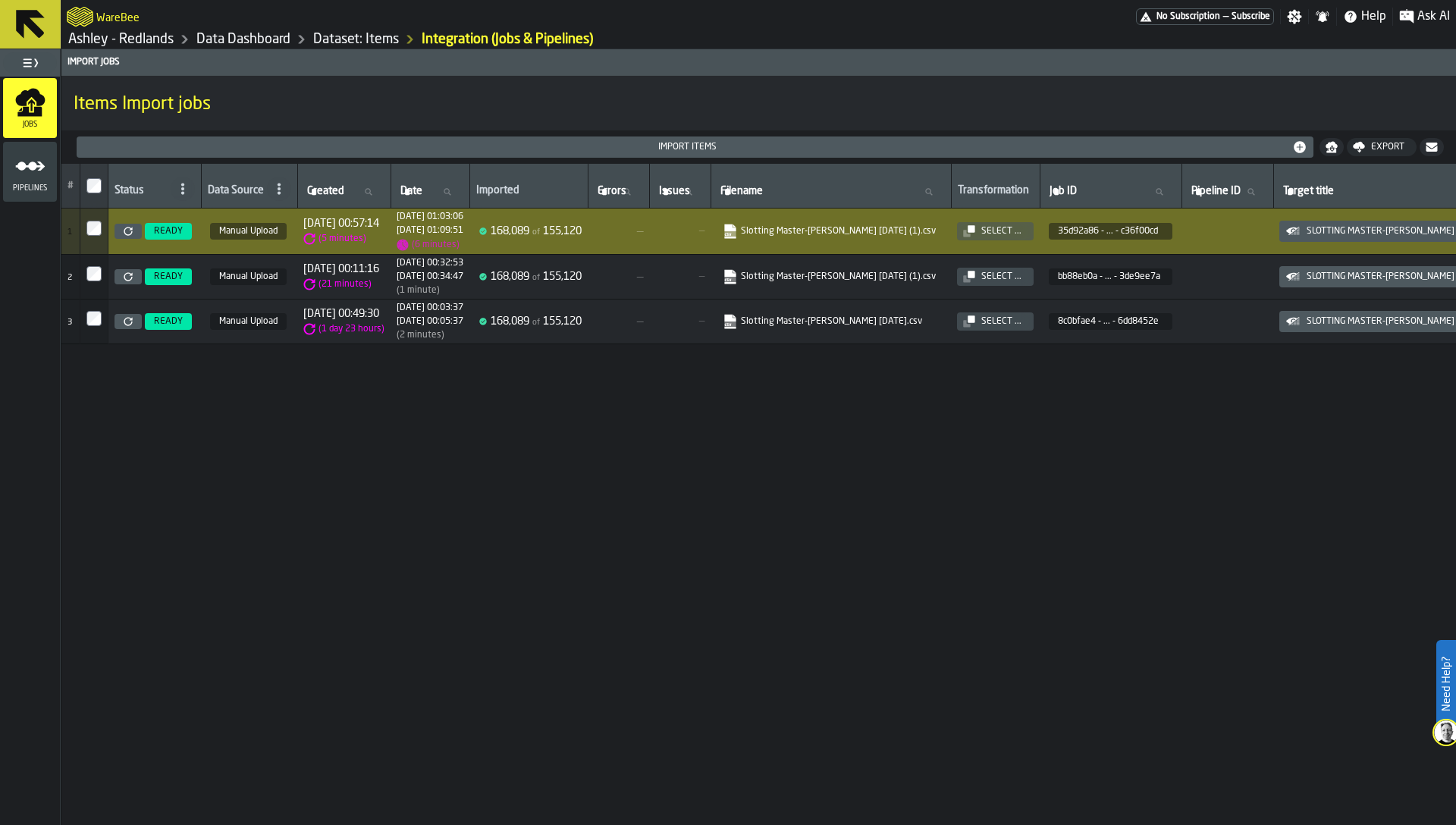
click at [755, 500] on div "# Status Data Source Created Created Date Date Imported Errors Errors Issues Is…" at bounding box center [758, 494] width 1394 height 661
click at [157, 31] on link "Ashley - Redlands" at bounding box center [121, 39] width 105 height 17
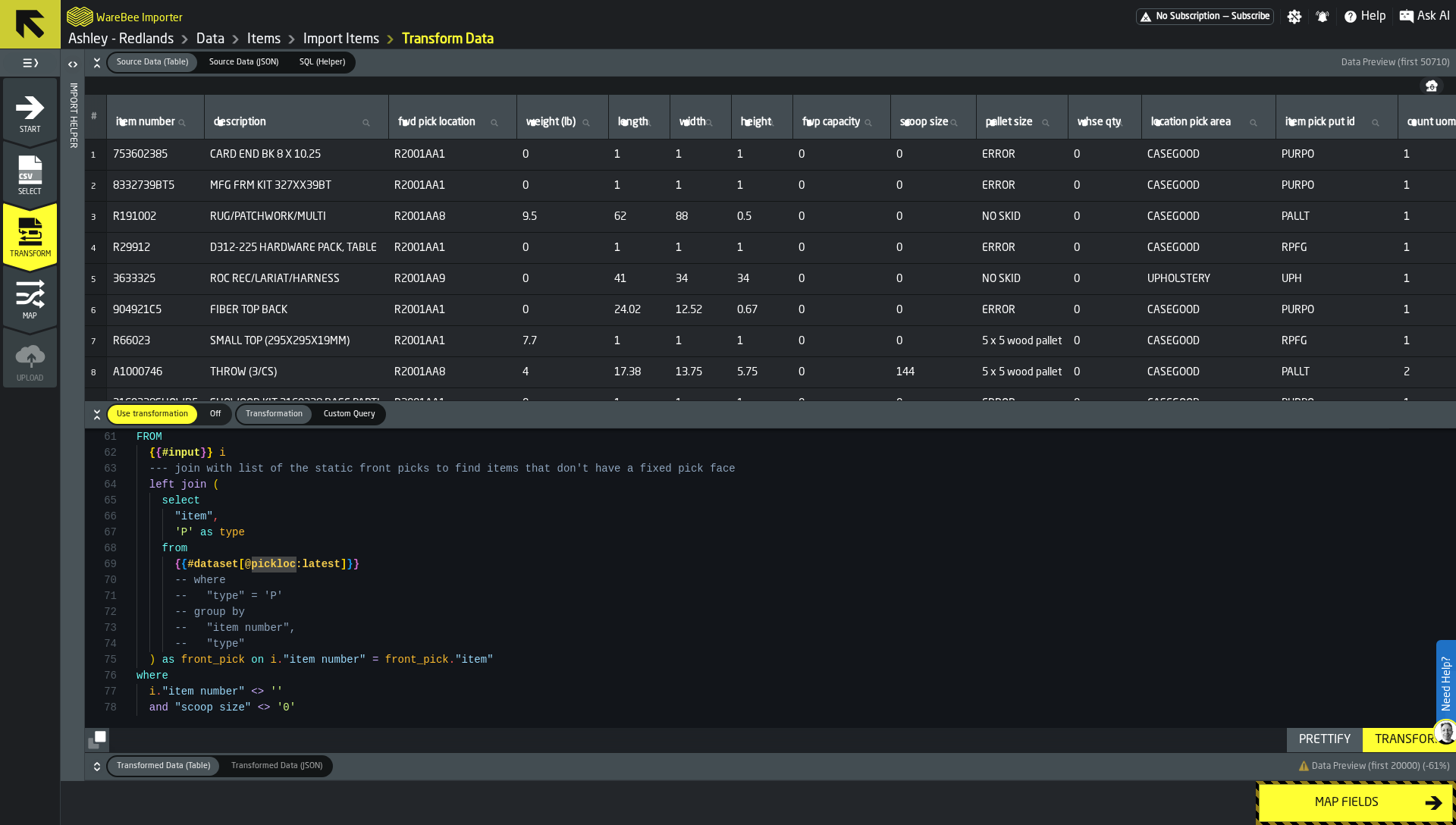
scroll to position [111, 0]
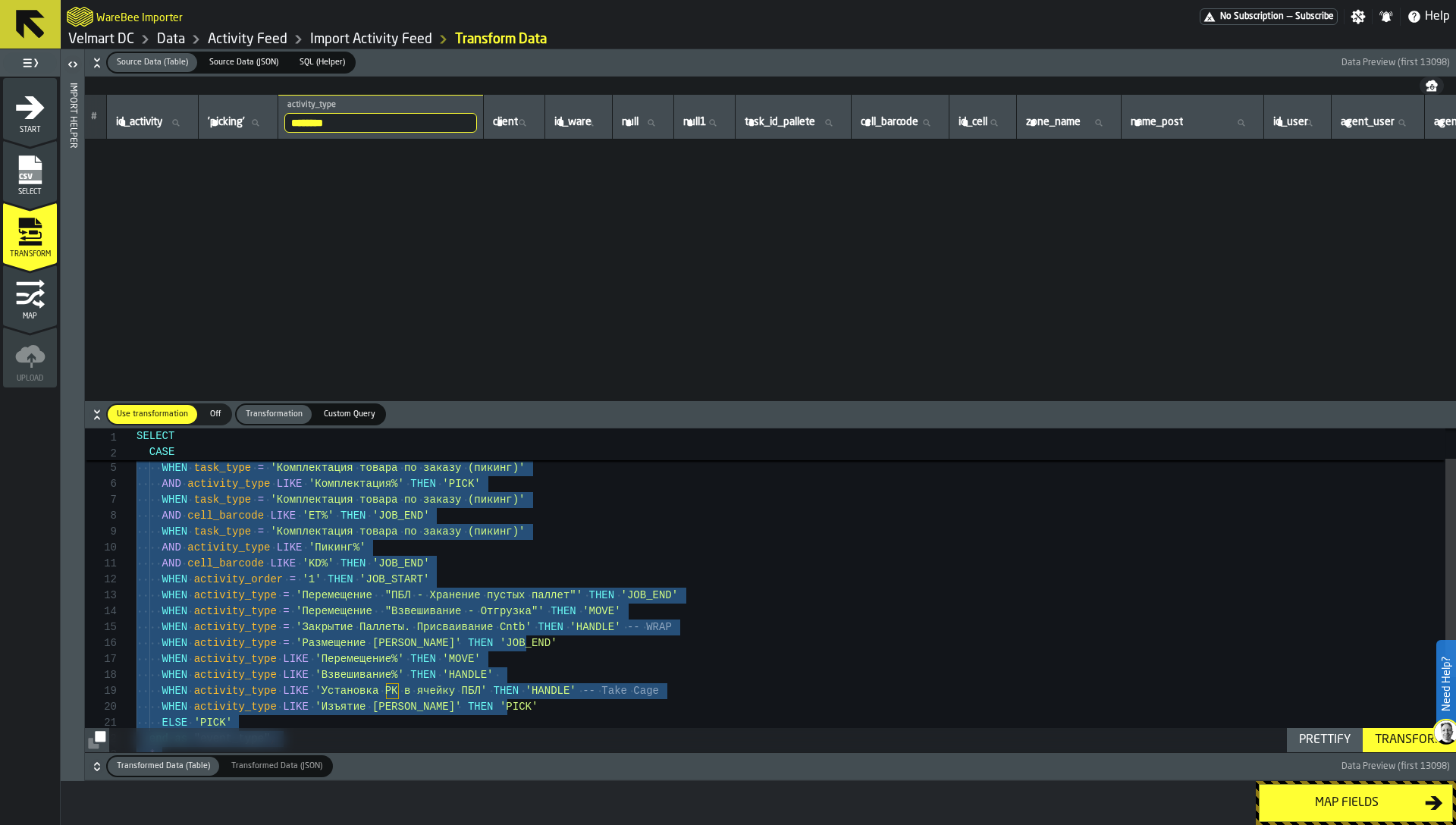
scroll to position [801, 0]
